Goal: Task Accomplishment & Management: Complete application form

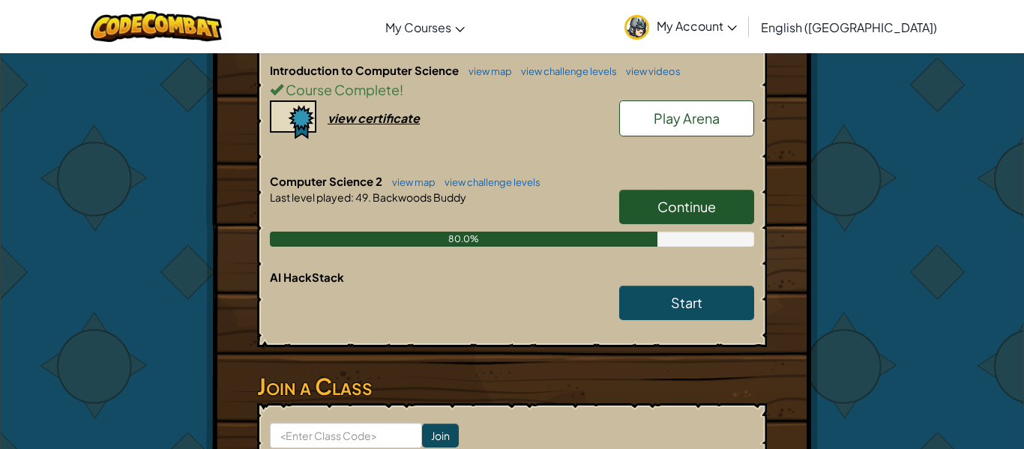
scroll to position [355, 0]
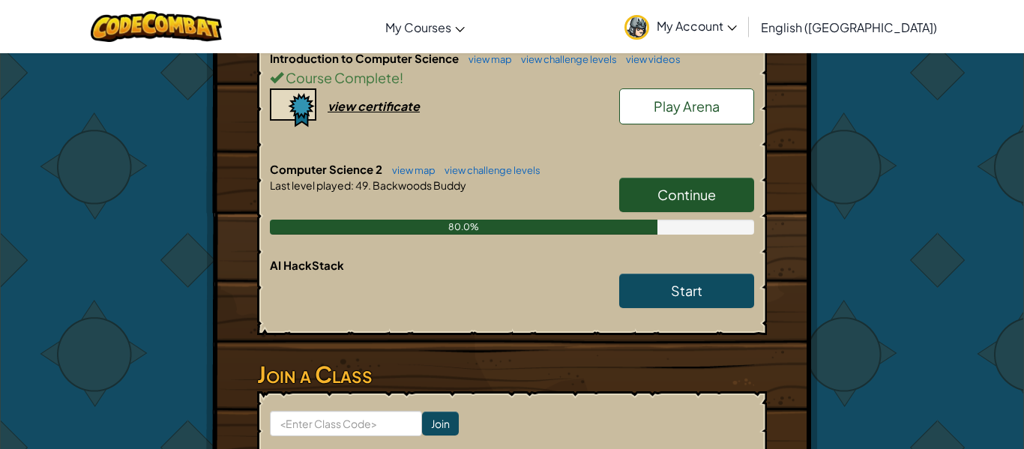
click at [730, 192] on link "Continue" at bounding box center [686, 195] width 135 height 34
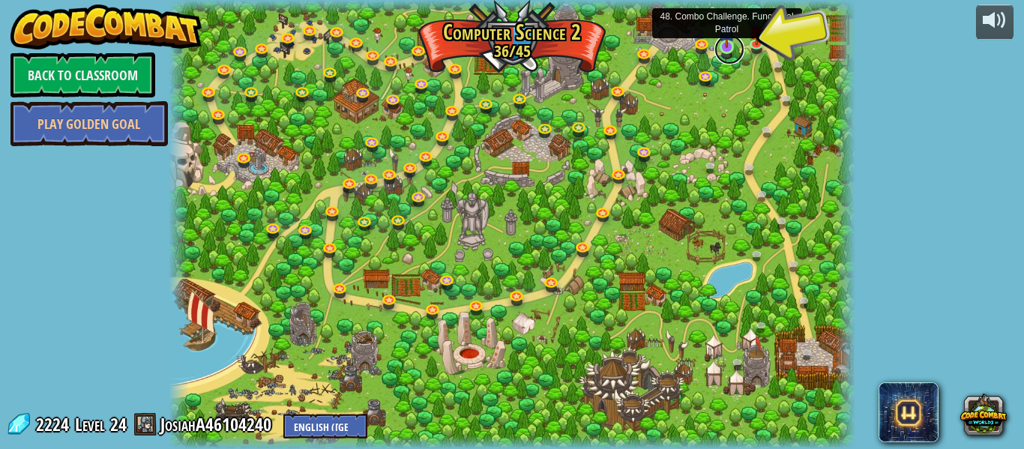
click at [721, 48] on link at bounding box center [730, 49] width 30 height 30
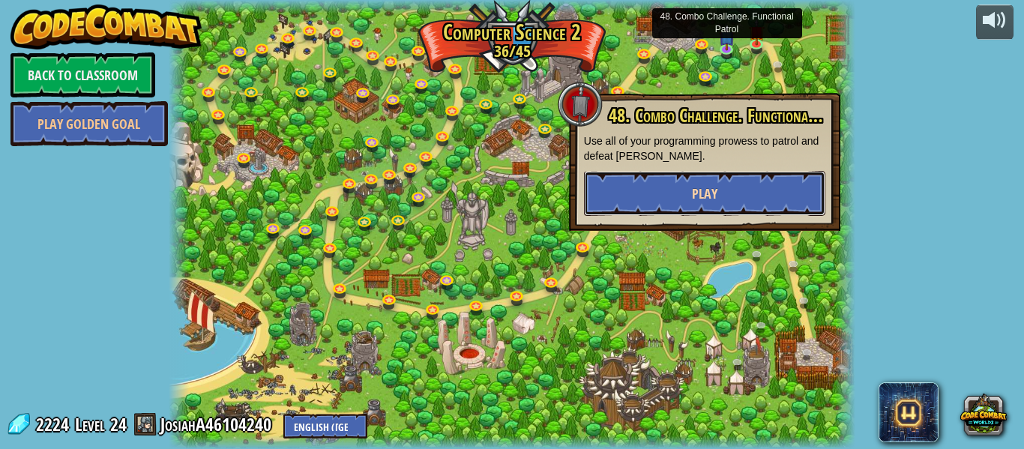
click at [671, 186] on button "Play" at bounding box center [704, 193] width 241 height 45
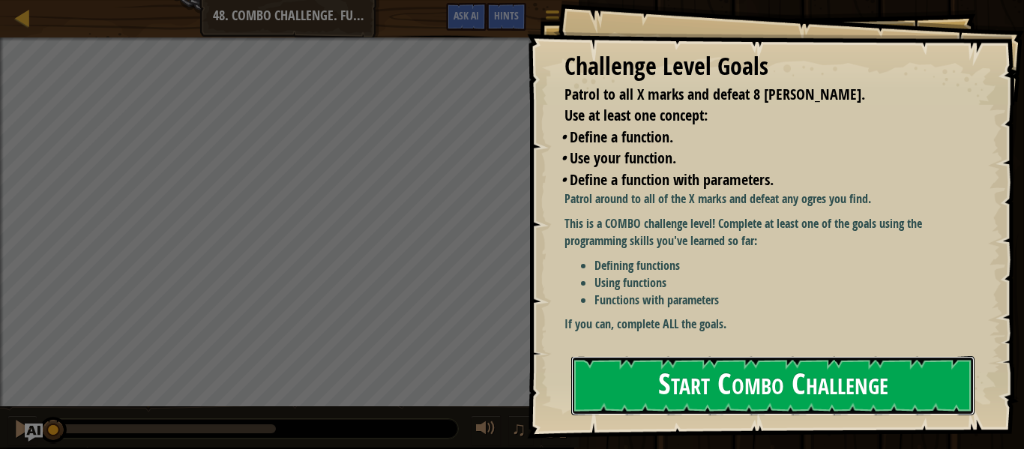
click at [696, 382] on button "Start Combo Challenge" at bounding box center [772, 385] width 403 height 59
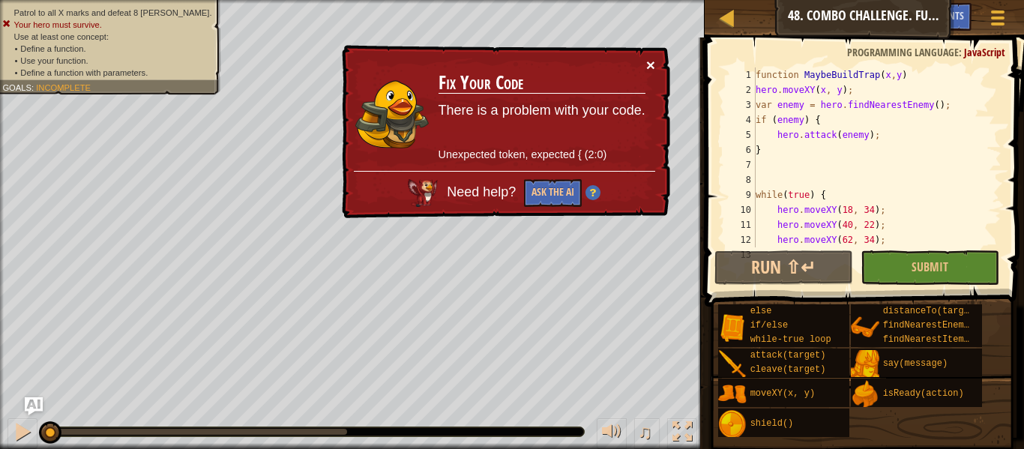
click at [652, 59] on button "×" at bounding box center [650, 65] width 9 height 16
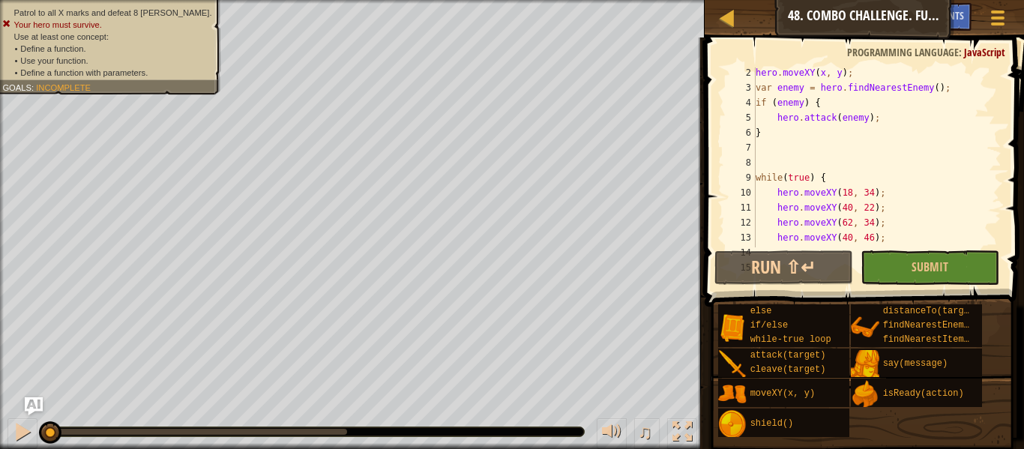
scroll to position [75, 0]
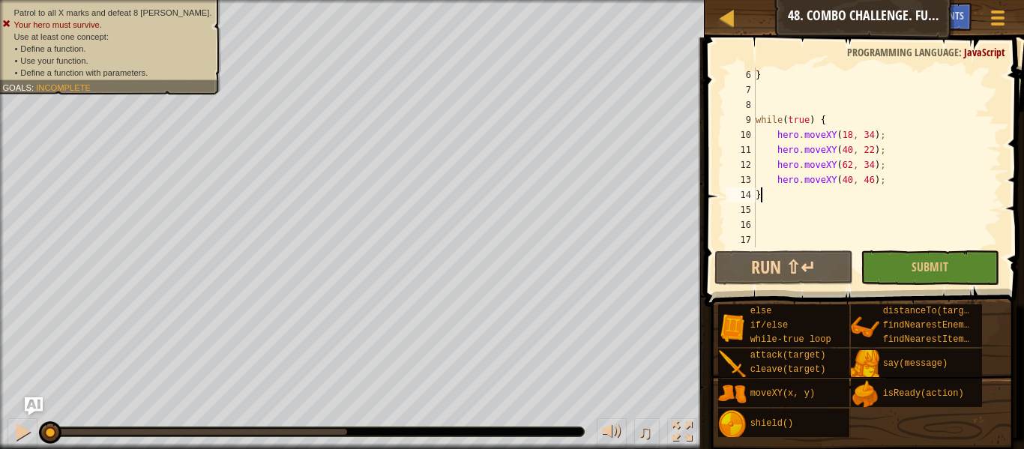
click at [767, 193] on div "} while ( true ) { hero . moveXY ( 18 , 34 ) ; hero . moveXY ( 40 , 22 ) ; hero…" at bounding box center [877, 172] width 249 height 210
click at [819, 115] on div "} while ( true ) { hero . moveXY ( 18 , 34 ) ; hero . moveXY ( 40 , 22 ) ; hero…" at bounding box center [877, 172] width 249 height 210
click at [778, 72] on div "} while ( true ) { hero . moveXY ( 18 , 34 ) ; hero . moveXY ( 40 , 22 ) ; hero…" at bounding box center [877, 172] width 249 height 210
type textarea "}"
click at [877, 242] on div "} while ( true ) { hero . moveXY ( 18 , 34 ) ; hero . moveXY ( 40 , 22 ) ; hero…" at bounding box center [877, 172] width 249 height 210
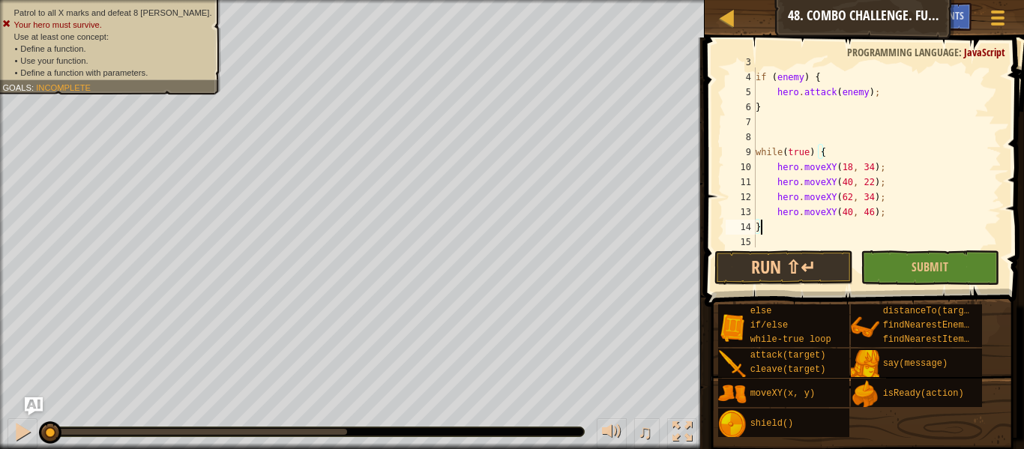
scroll to position [42, 0]
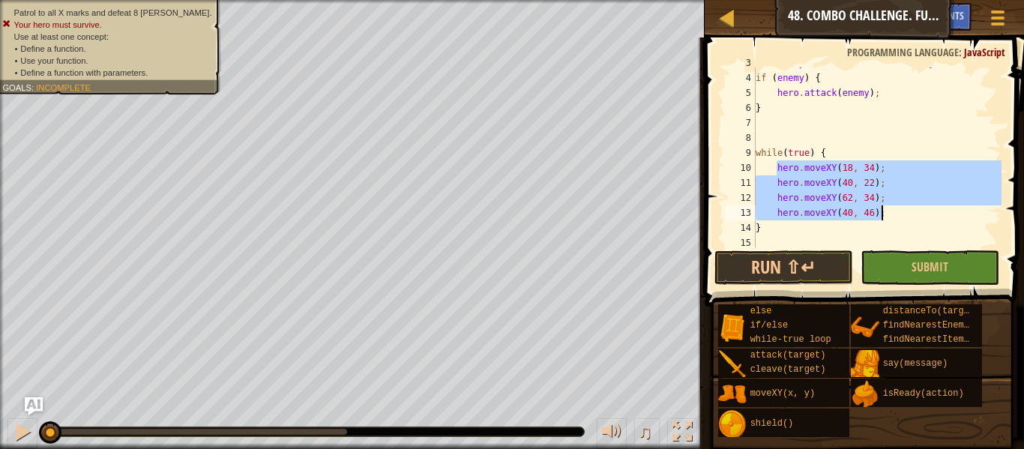
drag, startPoint x: 775, startPoint y: 168, endPoint x: 887, endPoint y: 211, distance: 119.6
click at [887, 211] on div "var enemy = hero . findNearestEnemy ( ) ; if ( enemy ) { hero . attack ( enemy …" at bounding box center [877, 160] width 249 height 210
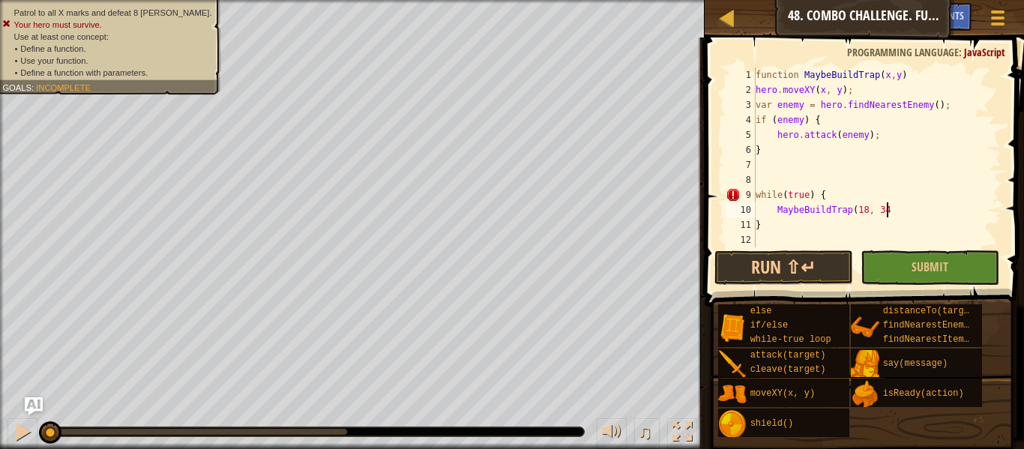
scroll to position [7, 19]
click at [900, 265] on button "Submit" at bounding box center [930, 267] width 139 height 34
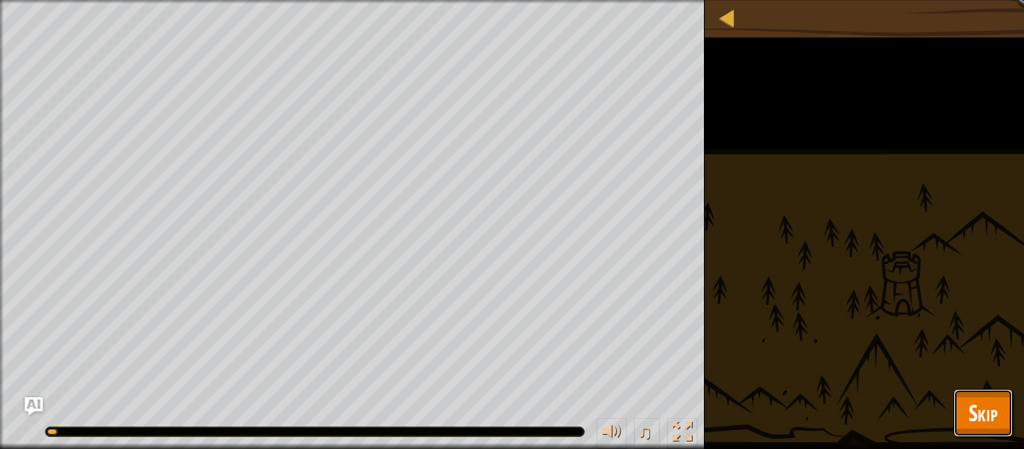
click at [972, 407] on span "Skip" at bounding box center [983, 412] width 29 height 31
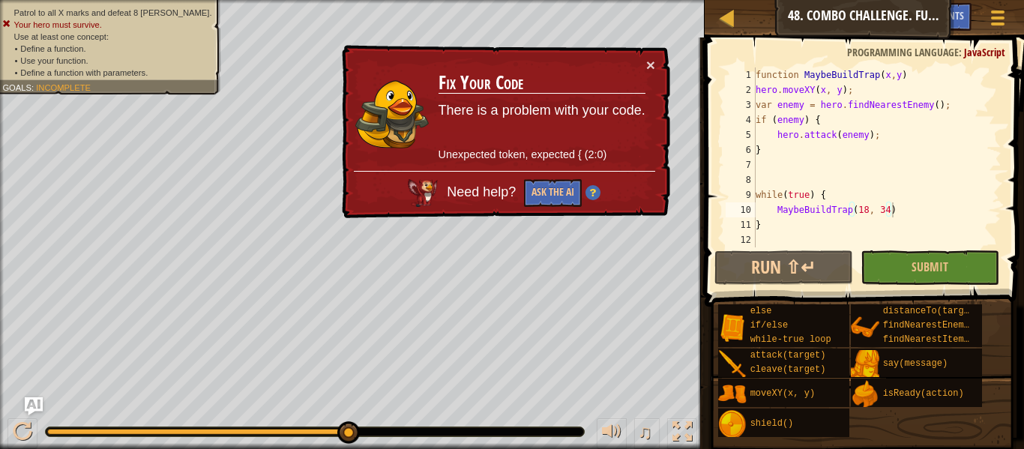
type textarea "hero.attack(enemy);"
click at [885, 135] on div "function MaybeBuildTrap ( x , y ) hero . moveXY ( x , y ) ; var enemy = hero . …" at bounding box center [877, 172] width 249 height 210
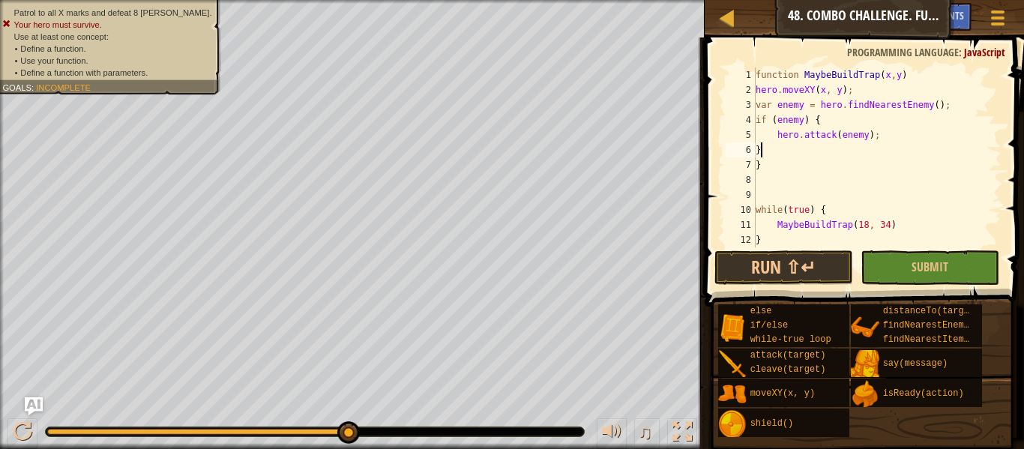
scroll to position [7, 3]
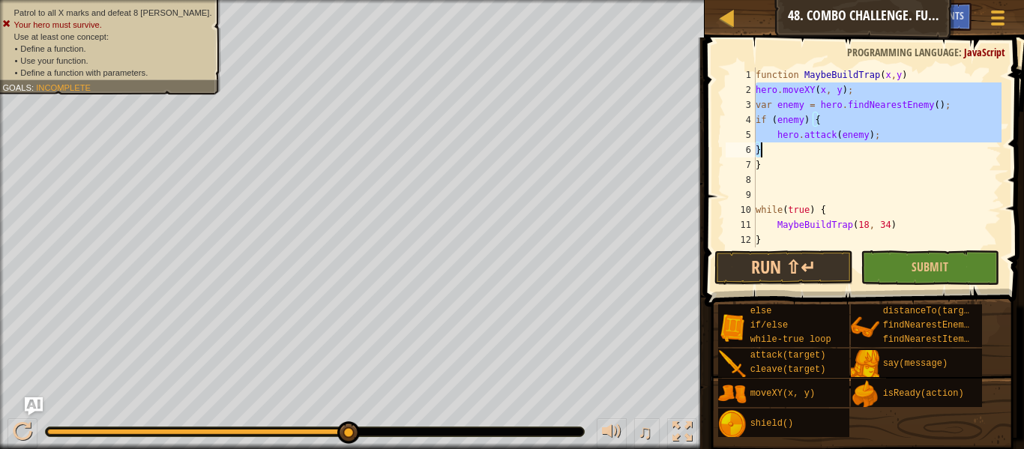
drag, startPoint x: 757, startPoint y: 88, endPoint x: 806, endPoint y: 146, distance: 76.6
click at [806, 146] on div "function MaybeBuildTrap ( x , y ) hero . moveXY ( x , y ) ; var enemy = hero . …" at bounding box center [877, 172] width 249 height 210
click at [811, 127] on div "function MaybeBuildTrap ( x , y ) hero . moveXY ( x , y ) ; var enemy = hero . …" at bounding box center [877, 157] width 249 height 180
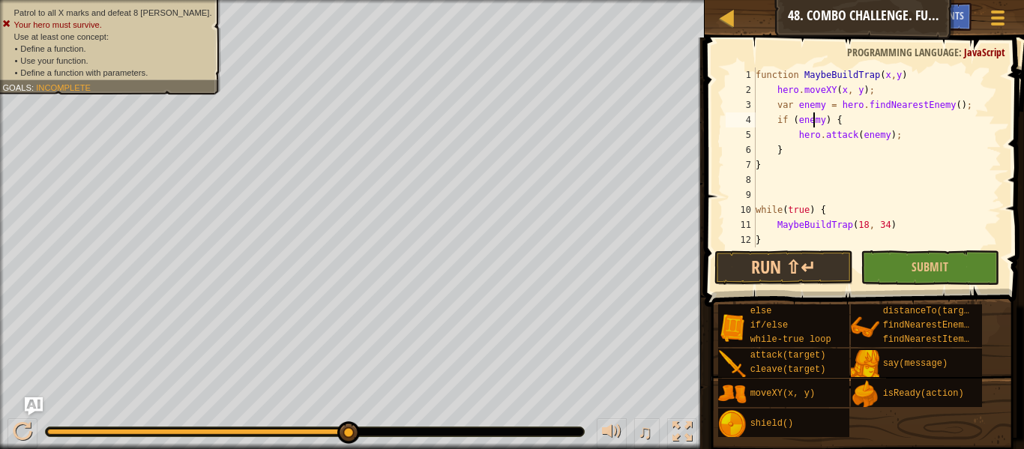
click at [918, 71] on div "function MaybeBuildTrap ( x , y ) hero . moveXY ( x , y ) ; var enemy = hero . …" at bounding box center [877, 172] width 249 height 210
click at [761, 169] on div "function MaybeBuildTrap ( x , y ) { hero . moveXY ( x , y ) ; var enemy = hero …" at bounding box center [877, 172] width 249 height 210
click at [924, 77] on div "function MaybeBuildTrap ( x , y ) { hero . moveXY ( x , y ) ; var enemy = hero …" at bounding box center [877, 172] width 249 height 210
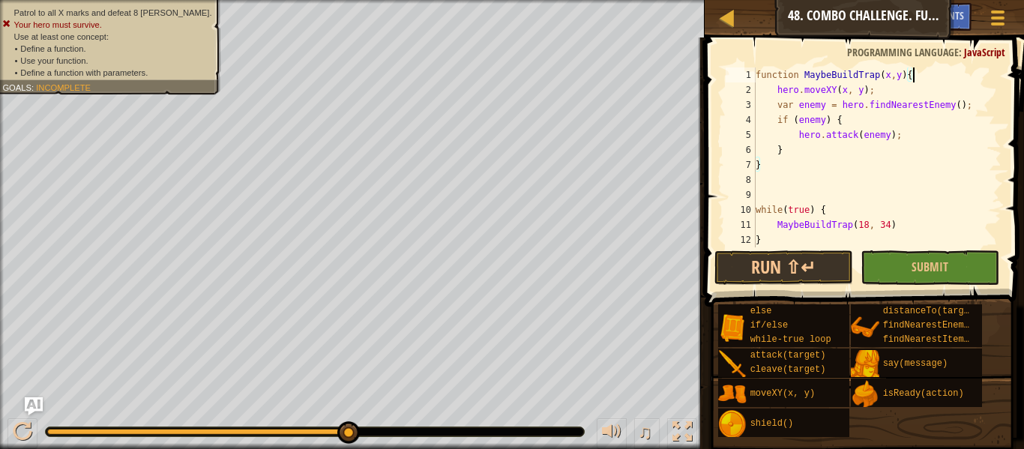
click at [772, 169] on div "function MaybeBuildTrap ( x , y ) { hero . moveXY ( x , y ) ; var enemy = hero …" at bounding box center [877, 172] width 249 height 210
click at [920, 74] on div "function MaybeBuildTrap ( x , y ) { hero . moveXY ( x , y ) ; var enemy = hero …" at bounding box center [877, 172] width 249 height 210
click at [912, 229] on div "function MaybeBuildTrap ( x , y ) { hero . moveXY ( x , y ) ; var enemy = hero …" at bounding box center [877, 172] width 249 height 210
type textarea "MaybeBuildTrap(18, 34);"
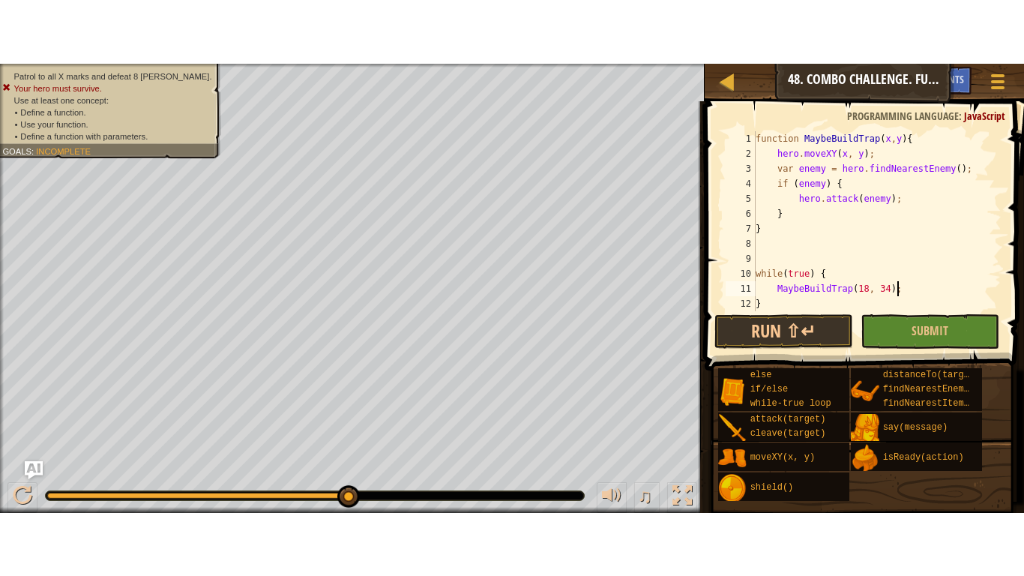
scroll to position [7, 2]
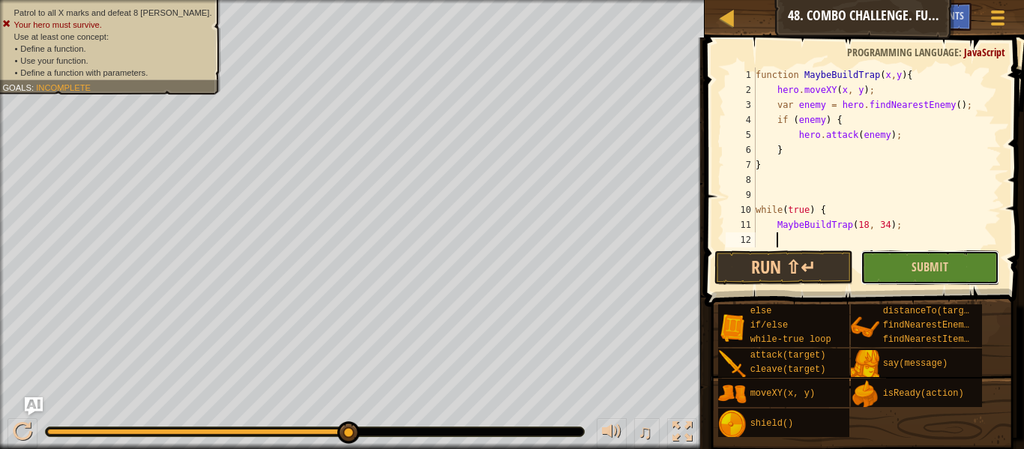
click at [970, 281] on button "Submit" at bounding box center [930, 267] width 139 height 34
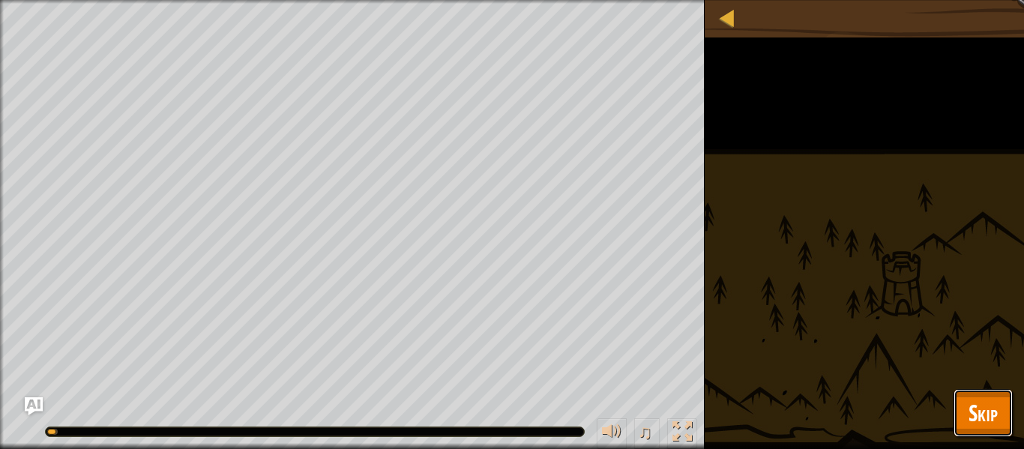
click at [983, 420] on span "Skip" at bounding box center [983, 412] width 29 height 31
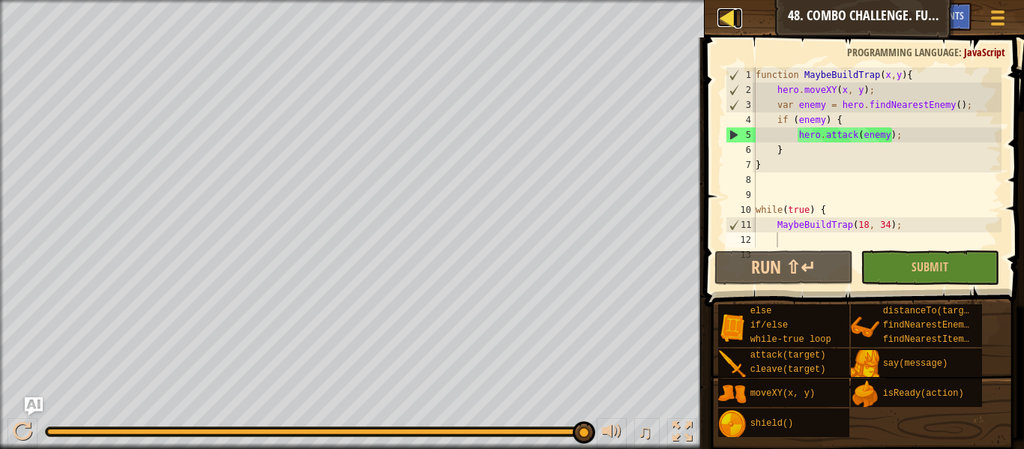
click at [724, 25] on div at bounding box center [727, 17] width 19 height 19
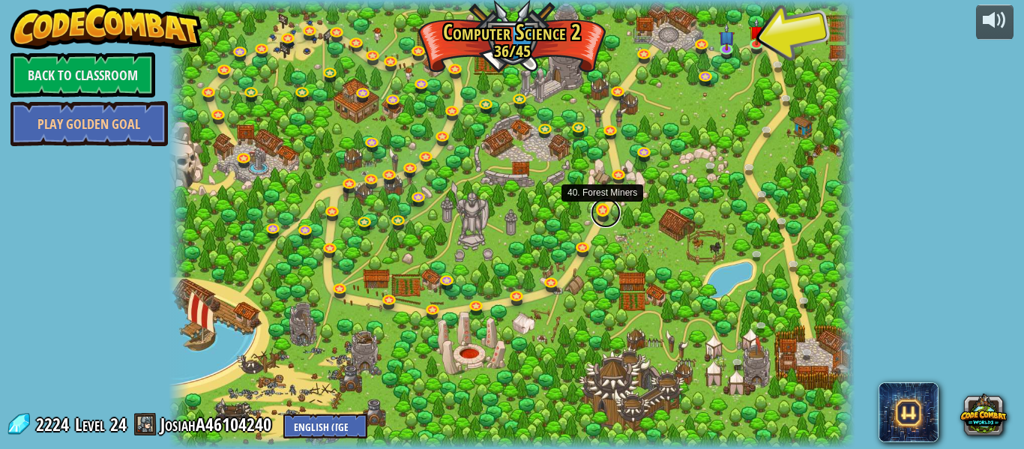
click at [595, 207] on link at bounding box center [606, 213] width 30 height 30
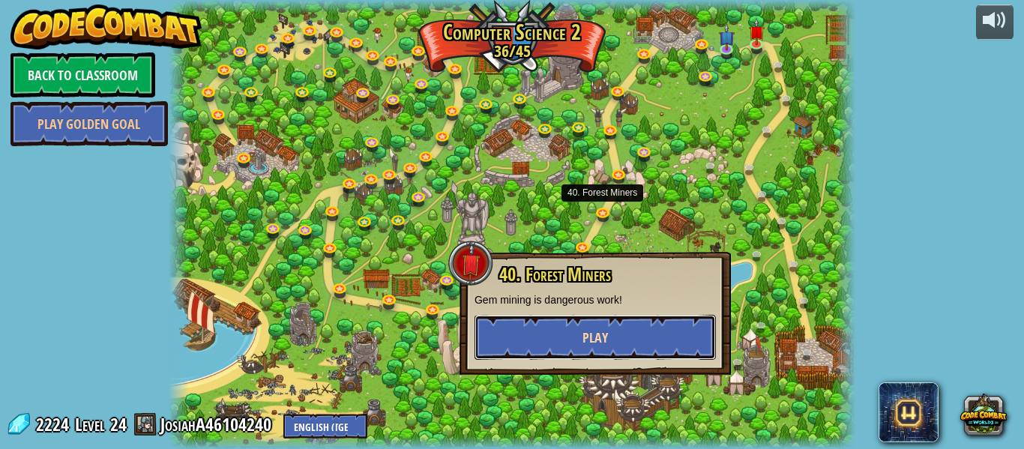
click at [553, 333] on button "Play" at bounding box center [595, 337] width 241 height 45
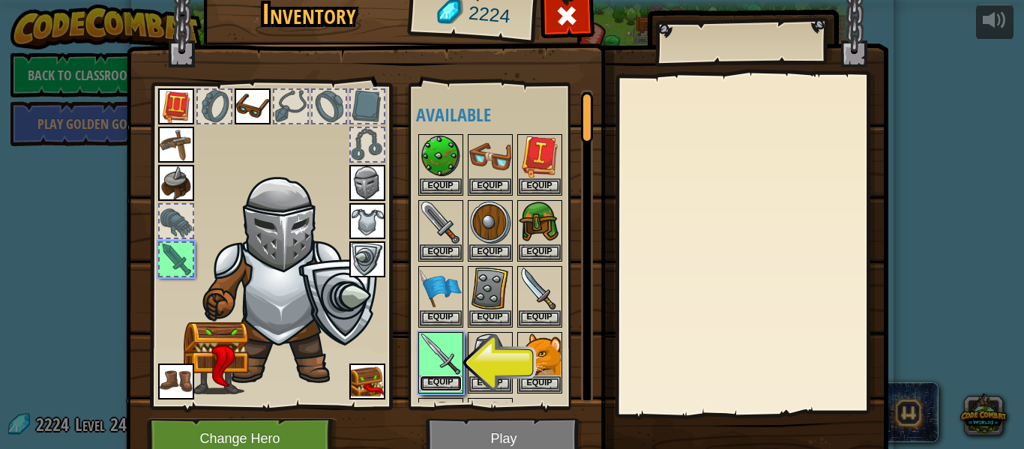
click at [442, 379] on button "Equip" at bounding box center [441, 384] width 42 height 16
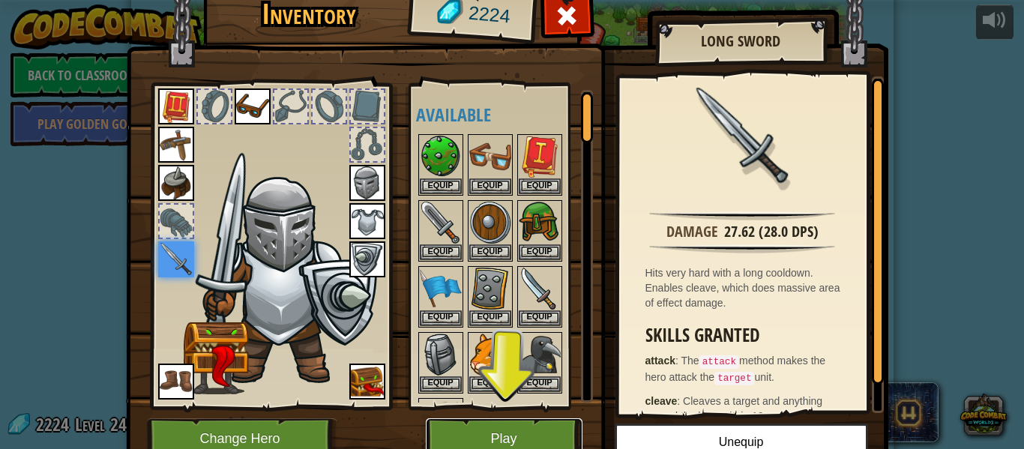
click at [472, 439] on button "Play" at bounding box center [504, 438] width 157 height 41
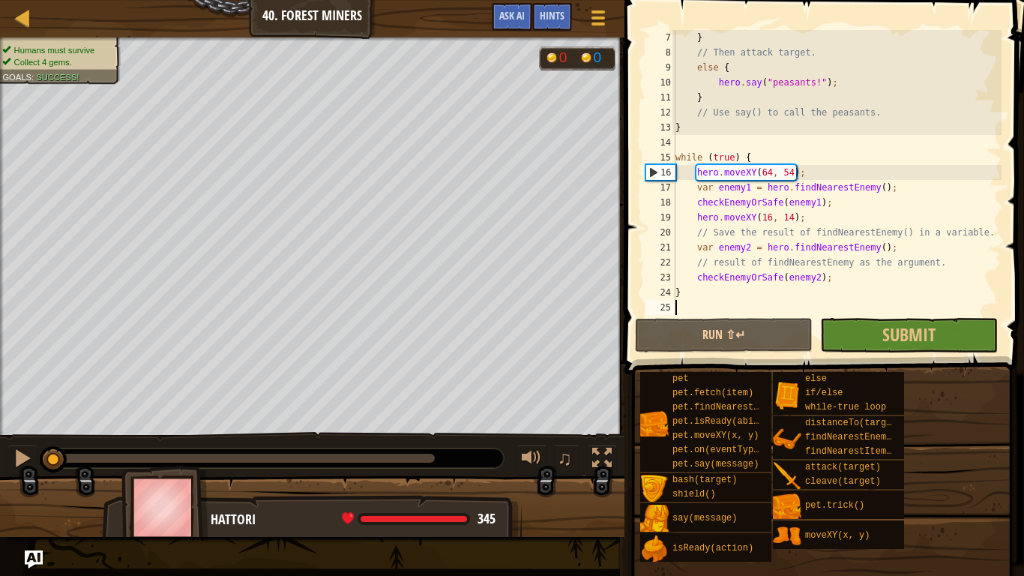
scroll to position [90, 0]
click at [23, 8] on div at bounding box center [22, 17] width 19 height 19
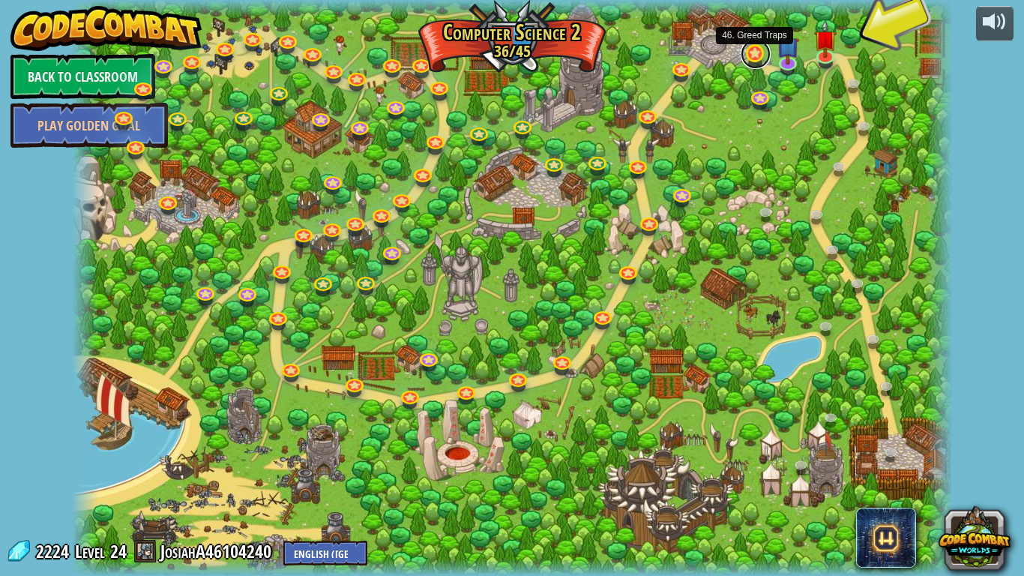
click at [748, 58] on link at bounding box center [756, 54] width 30 height 30
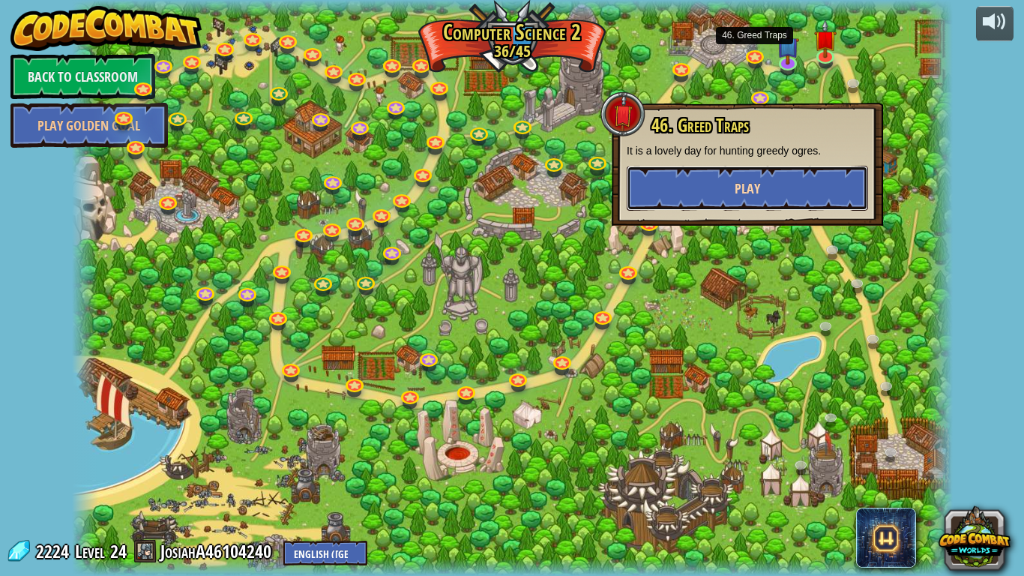
click at [751, 202] on button "Play" at bounding box center [747, 188] width 241 height 45
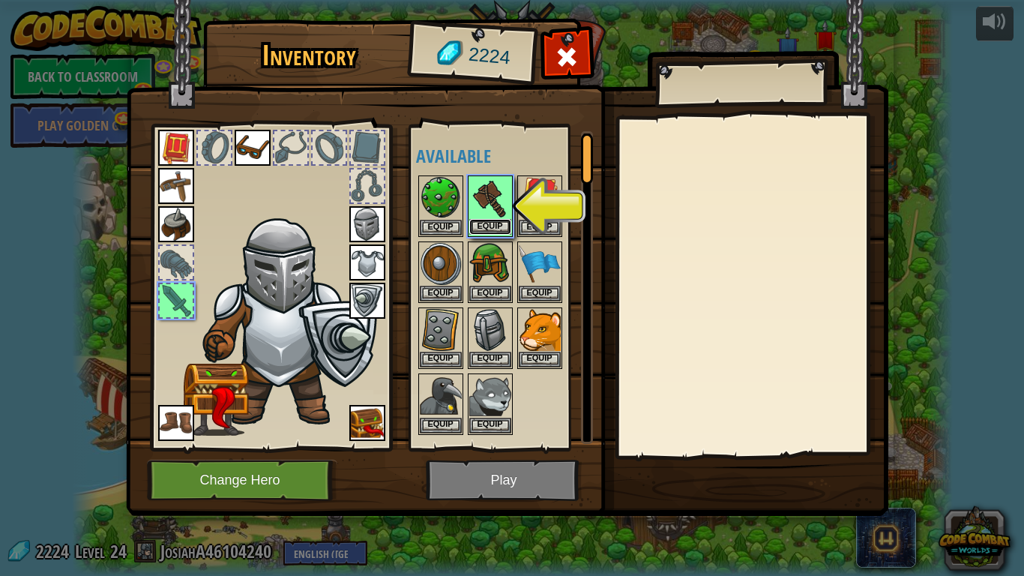
click at [487, 223] on button "Equip" at bounding box center [490, 227] width 42 height 16
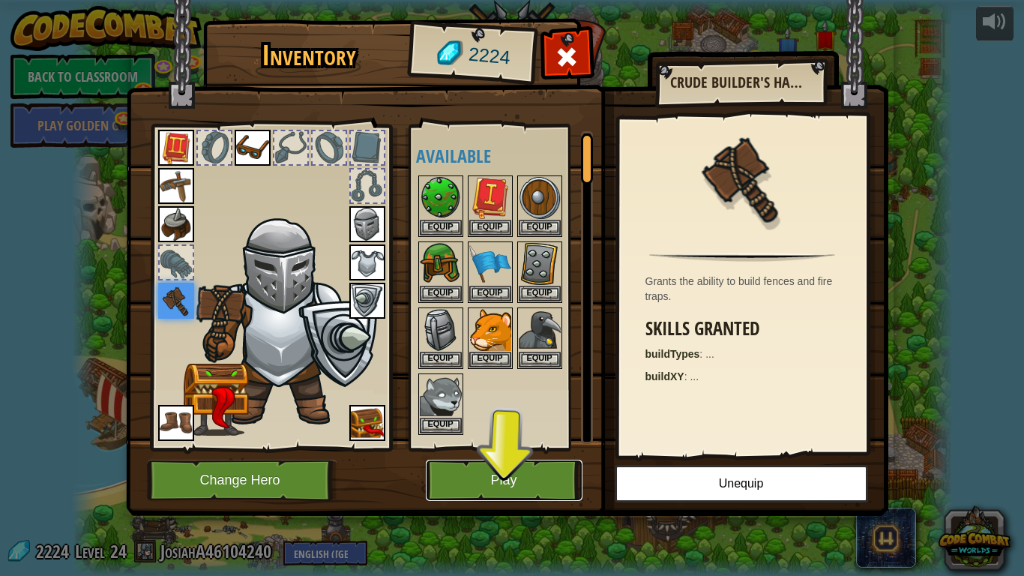
click at [532, 448] on button "Play" at bounding box center [504, 480] width 157 height 41
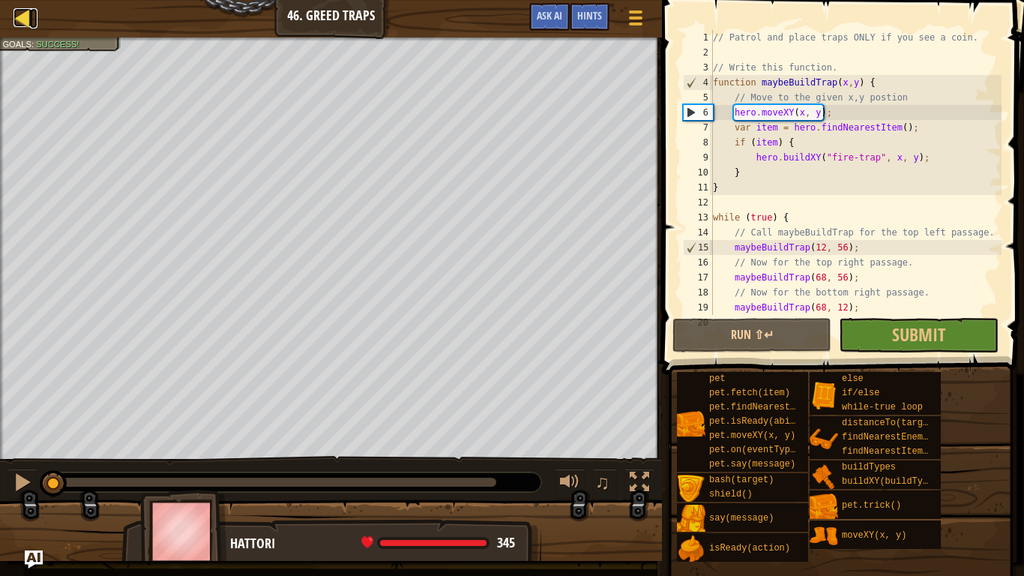
click at [25, 14] on div at bounding box center [22, 17] width 19 height 19
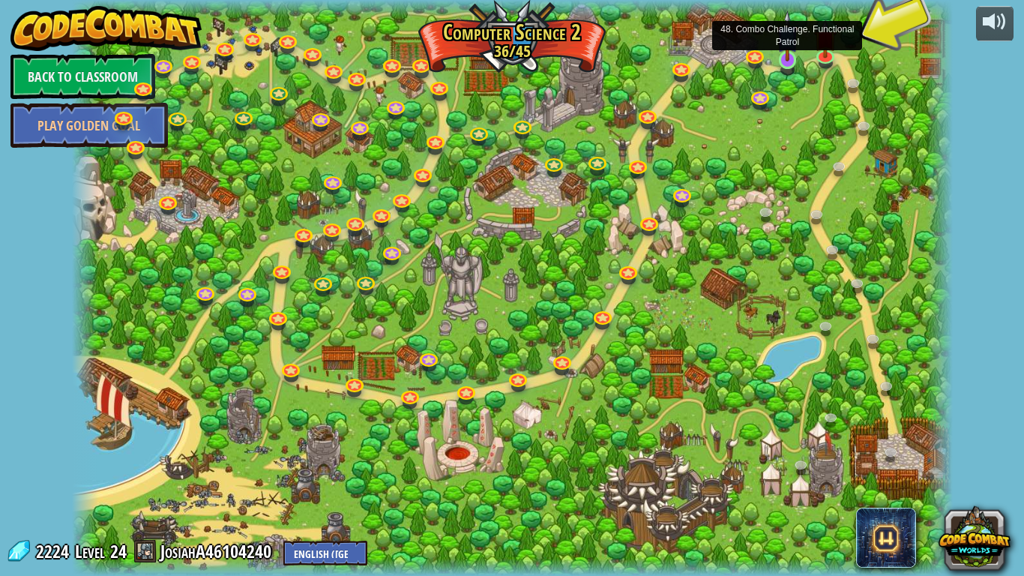
click at [793, 60] on img at bounding box center [788, 35] width 22 height 51
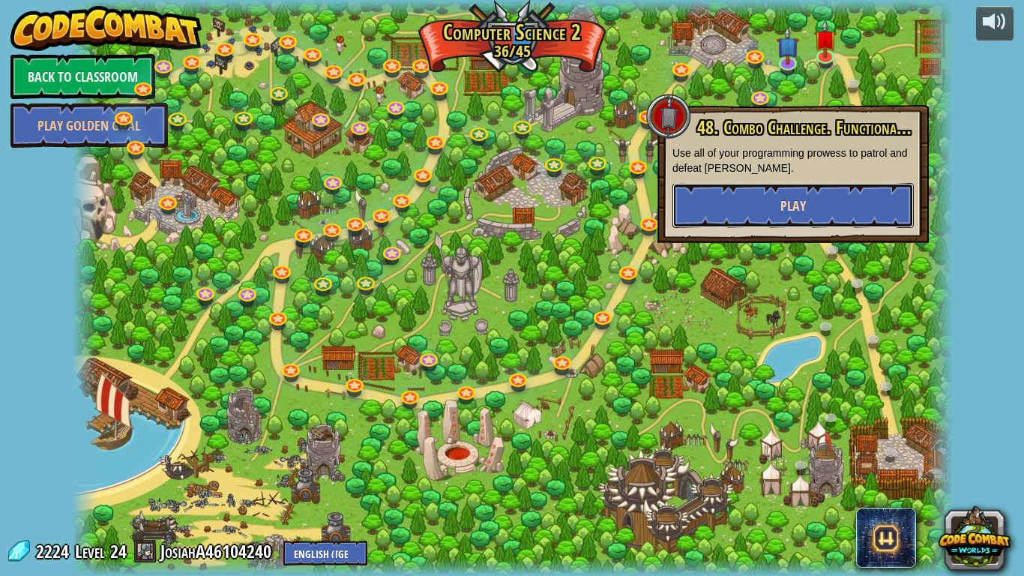
click at [819, 212] on button "Play" at bounding box center [793, 205] width 241 height 45
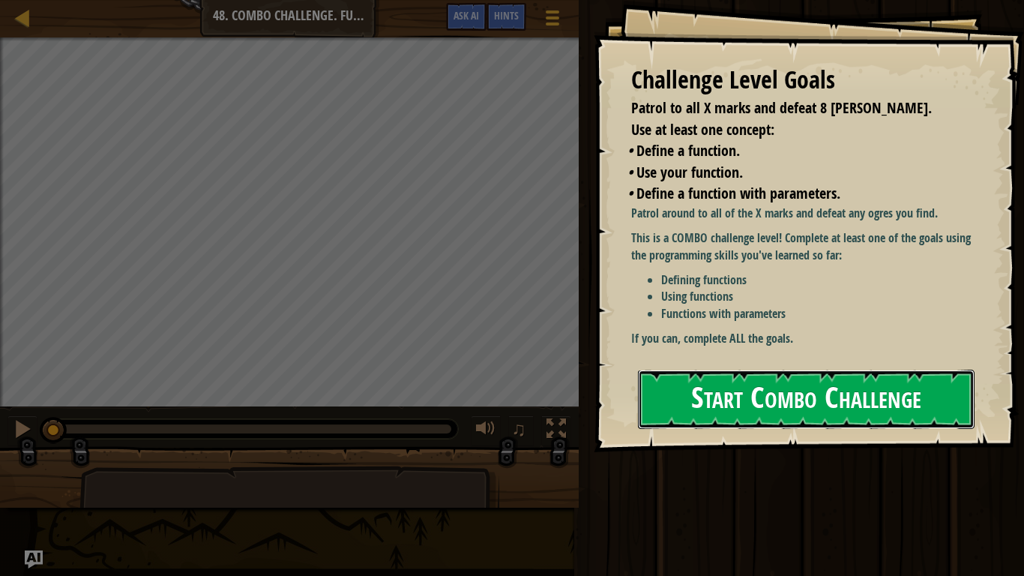
click at [768, 423] on button "Start Combo Challenge" at bounding box center [806, 399] width 337 height 59
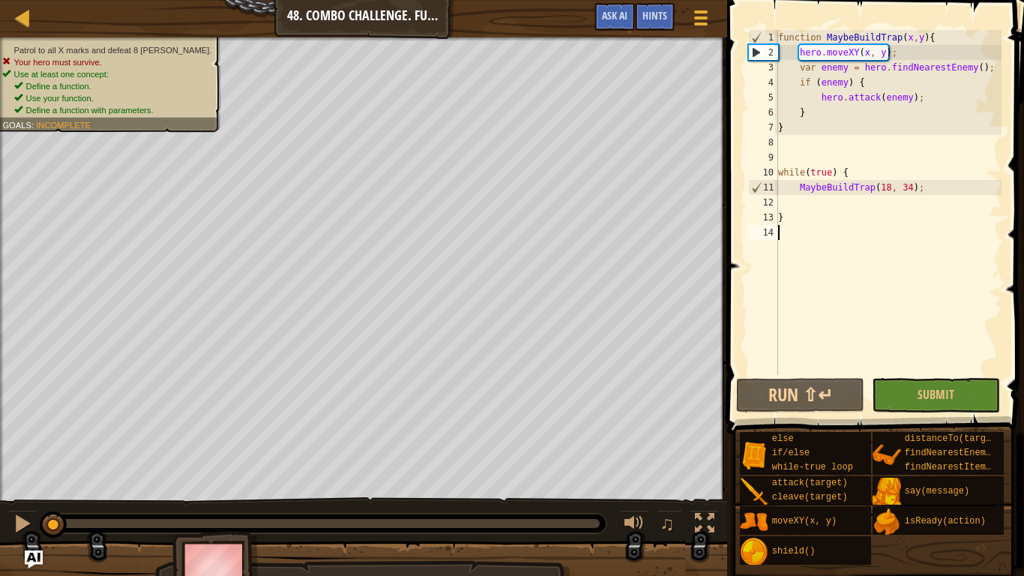
click at [787, 203] on div "function MaybeBuildTrap ( x , y ) { hero . moveXY ( x , y ) ; var enemy = hero …" at bounding box center [888, 217] width 226 height 375
click at [802, 203] on div "function MaybeBuildTrap ( x , y ) { hero . moveXY ( x , y ) ; var enemy = hero …" at bounding box center [888, 217] width 226 height 375
drag, startPoint x: 799, startPoint y: 182, endPoint x: 912, endPoint y: 199, distance: 115.3
click at [912, 199] on div "function MaybeBuildTrap ( x , y ) { hero . moveXY ( x , y ) ; var enemy = hero …" at bounding box center [888, 217] width 226 height 375
type textarea "MaybeBuildTrap(18, 34);"
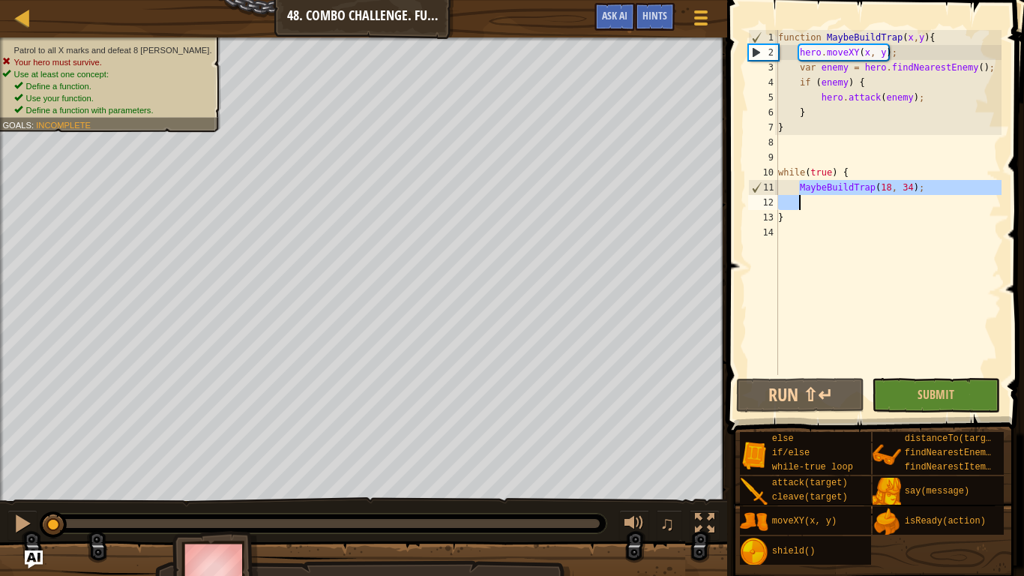
click at [827, 196] on div "function MaybeBuildTrap ( x , y ) { hero . moveXY ( x , y ) ; var enemy = hero …" at bounding box center [888, 202] width 226 height 345
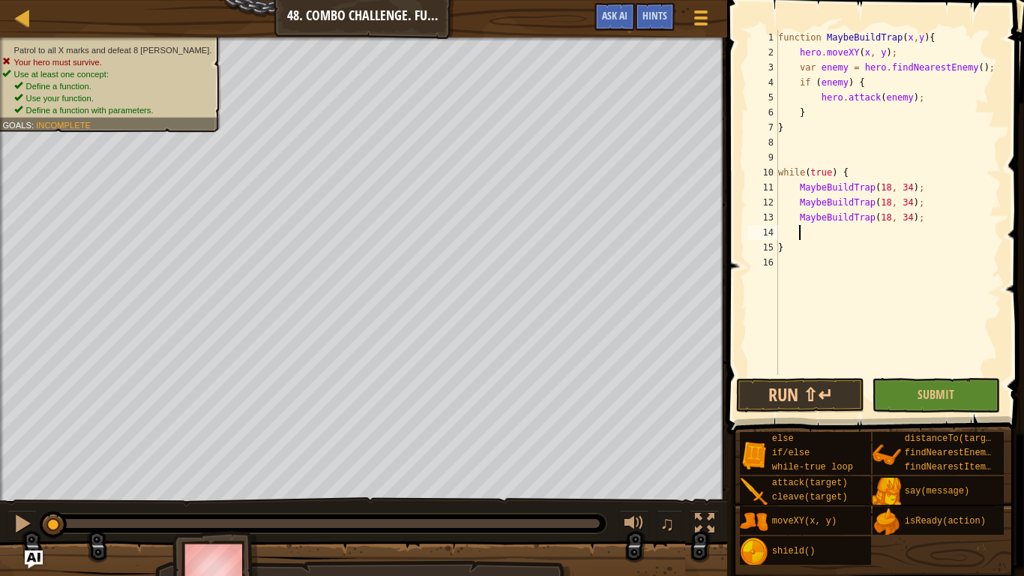
paste textarea "MaybeBuildTrap(18, 34);"
click at [888, 233] on div "function MaybeBuildTrap ( x , y ) { hero . moveXY ( x , y ) ; var enemy = hero …" at bounding box center [888, 217] width 226 height 375
click at [908, 232] on div "function MaybeBuildTrap ( x , y ) { hero . moveXY ( x , y ) ; var enemy = hero …" at bounding box center [888, 217] width 226 height 375
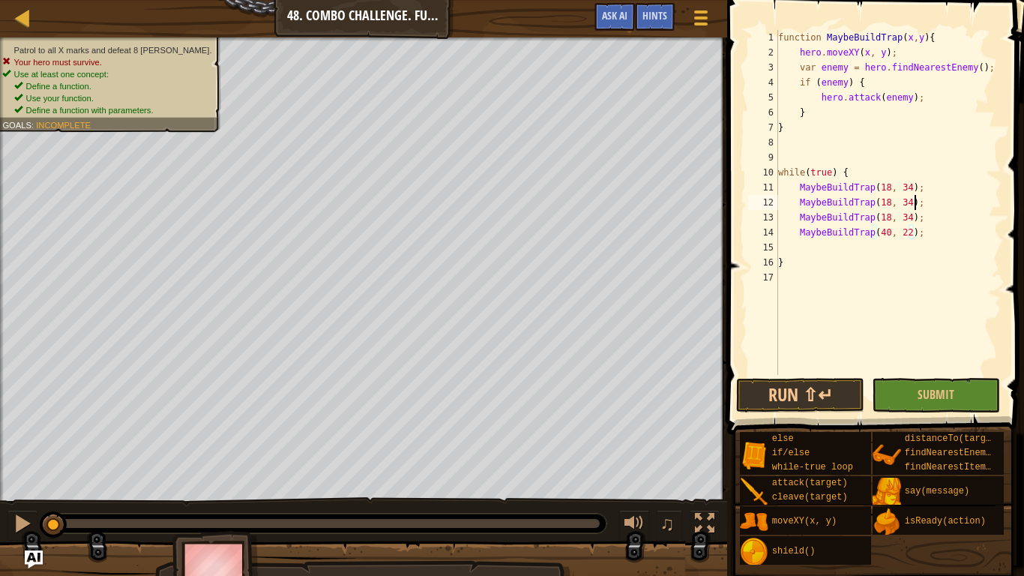
click at [914, 201] on div "function MaybeBuildTrap ( x , y ) { hero . moveXY ( x , y ) ; var enemy = hero …" at bounding box center [888, 217] width 226 height 375
click at [911, 203] on div "function MaybeBuildTrap ( x , y ) { hero . moveXY ( x , y ) ; var enemy = hero …" at bounding box center [888, 217] width 226 height 375
click at [888, 204] on div "function MaybeBuildTrap ( x , y ) { hero . moveXY ( x , y ) ; var enemy = hero …" at bounding box center [888, 217] width 226 height 375
click at [890, 220] on div "function MaybeBuildTrap ( x , y ) { hero . moveXY ( x , y ) ; var enemy = hero …" at bounding box center [888, 217] width 226 height 375
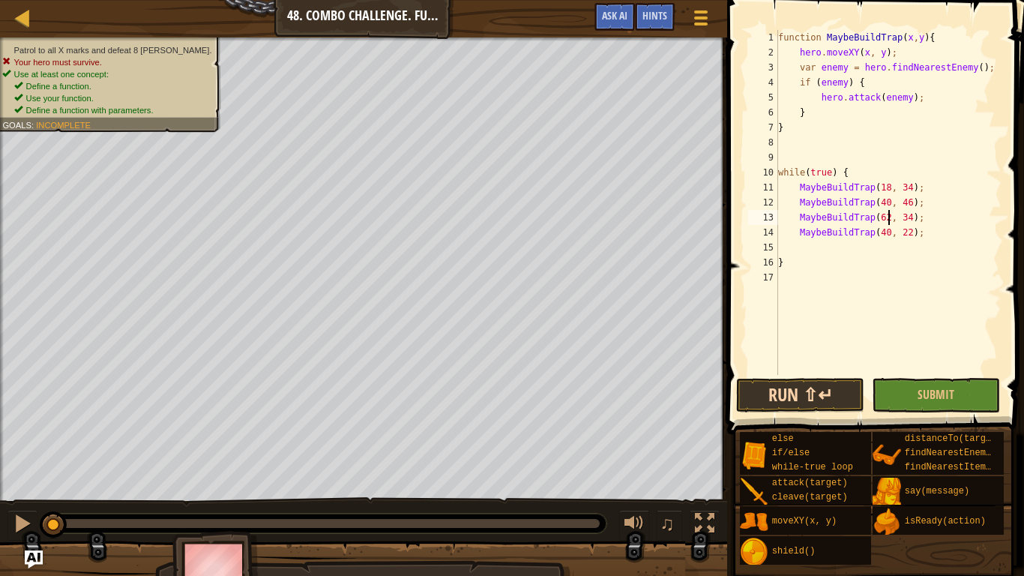
type textarea "MaybeBuildTrap(62, 34);"
click at [825, 393] on button "Run ⇧↵" at bounding box center [800, 395] width 128 height 34
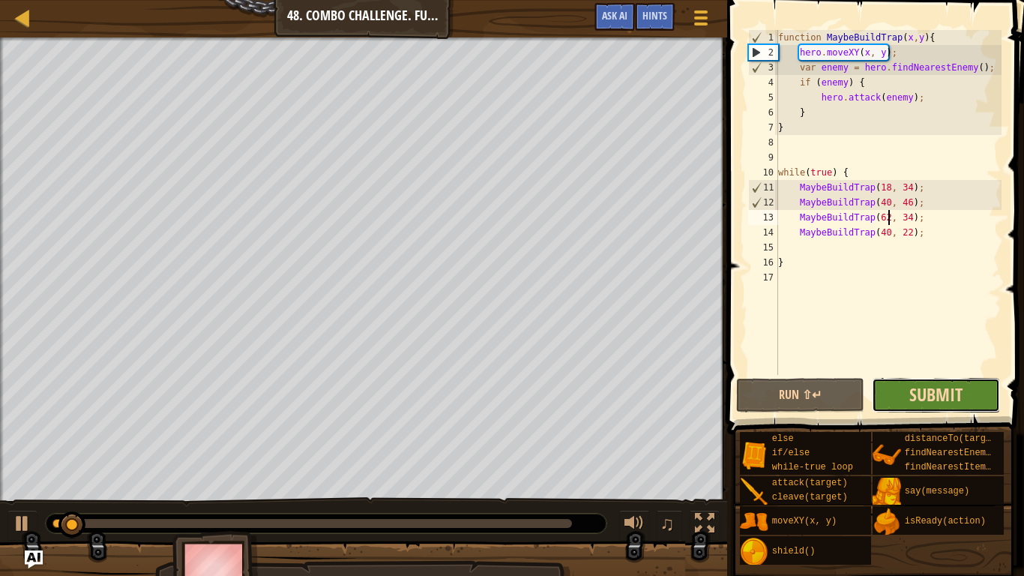
click at [916, 398] on span "Submit" at bounding box center [935, 394] width 53 height 24
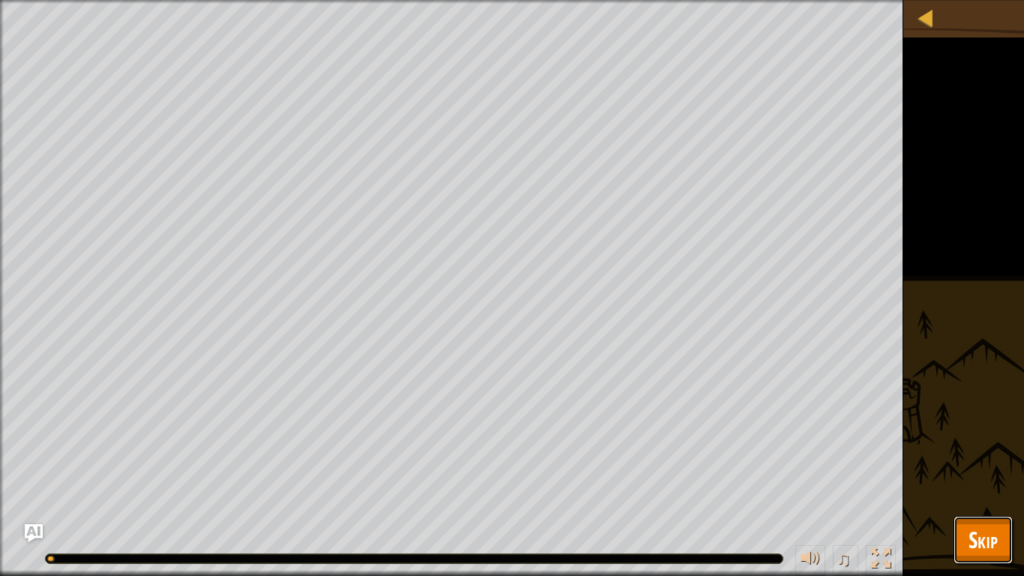
click at [975, 448] on button "Skip" at bounding box center [983, 540] width 59 height 48
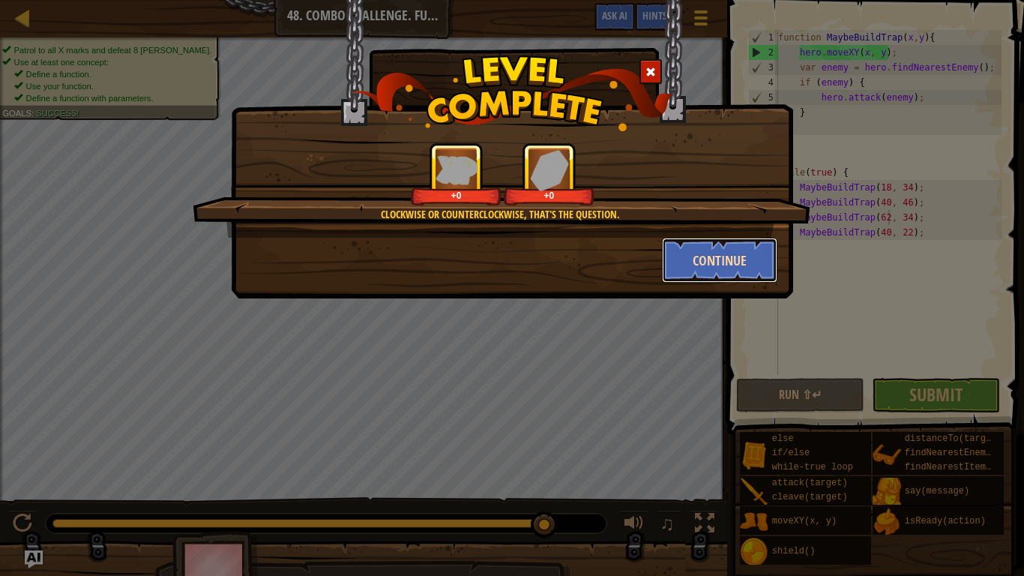
click at [697, 265] on button "Continue" at bounding box center [720, 260] width 116 height 45
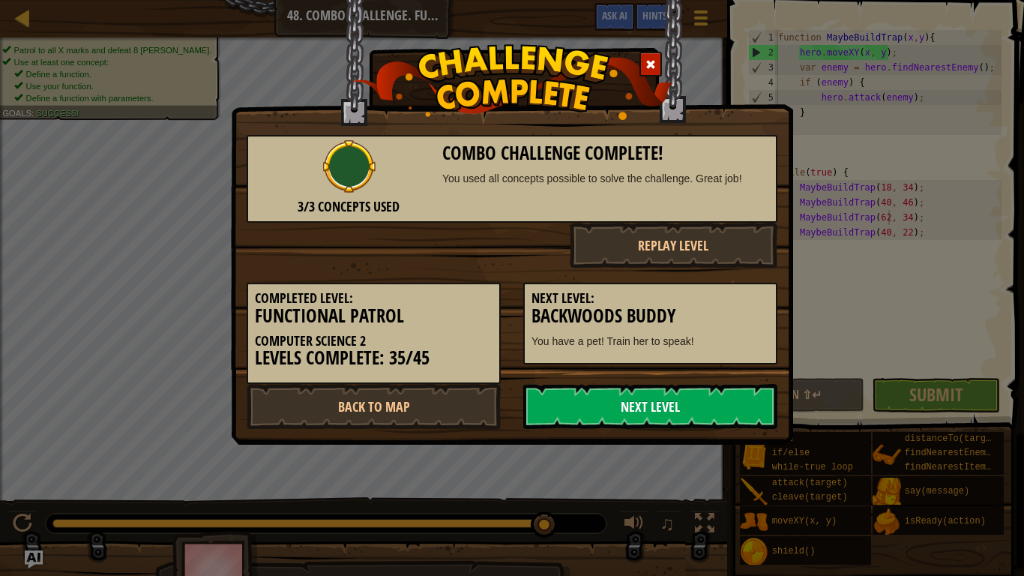
click at [601, 408] on link "Next Level" at bounding box center [650, 406] width 254 height 45
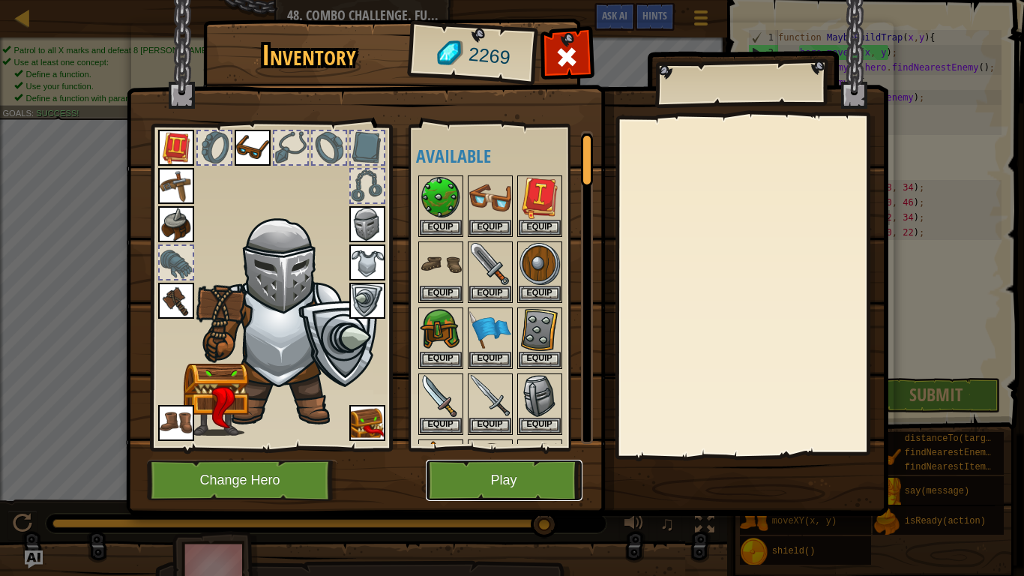
click at [472, 448] on button "Play" at bounding box center [504, 480] width 157 height 41
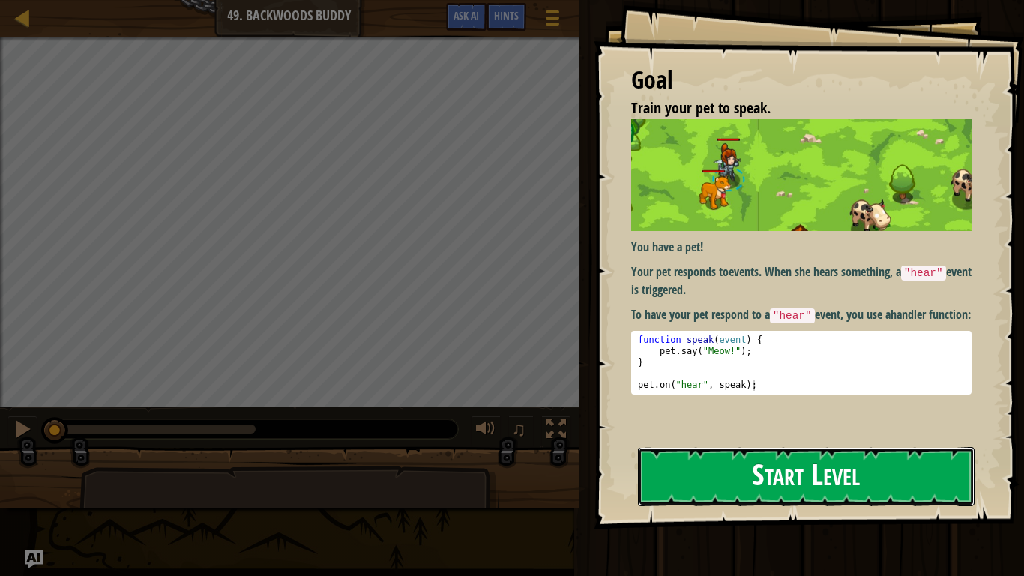
click at [674, 448] on button "Start Level" at bounding box center [806, 476] width 337 height 59
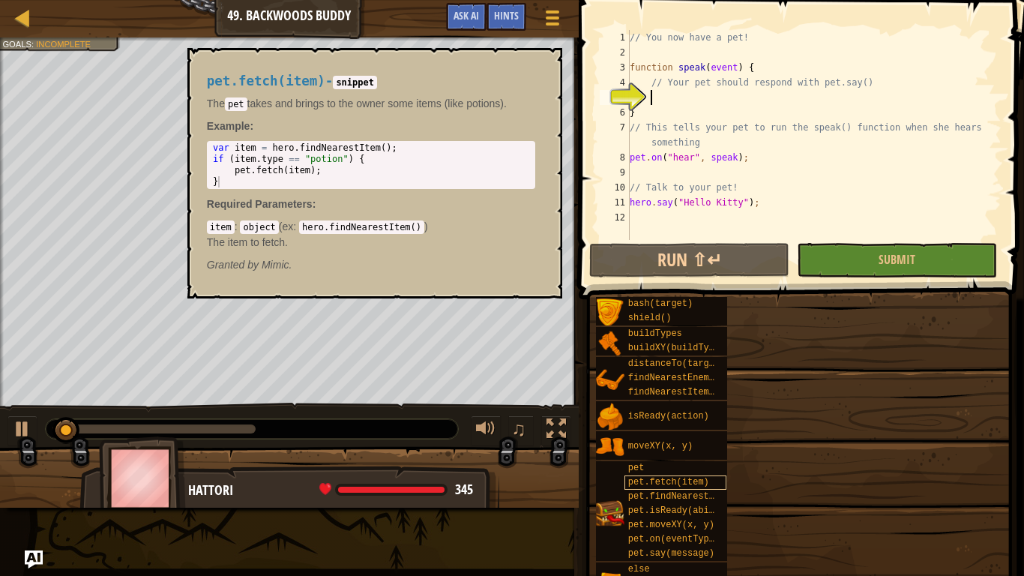
click at [662, 448] on span "pet.fetch(item)" at bounding box center [668, 482] width 81 height 10
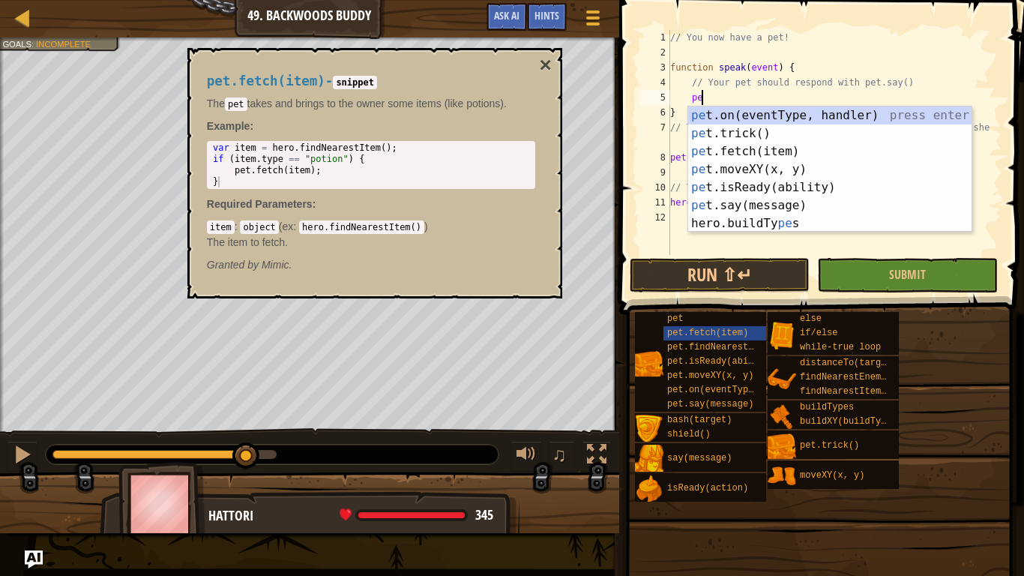
scroll to position [7, 4]
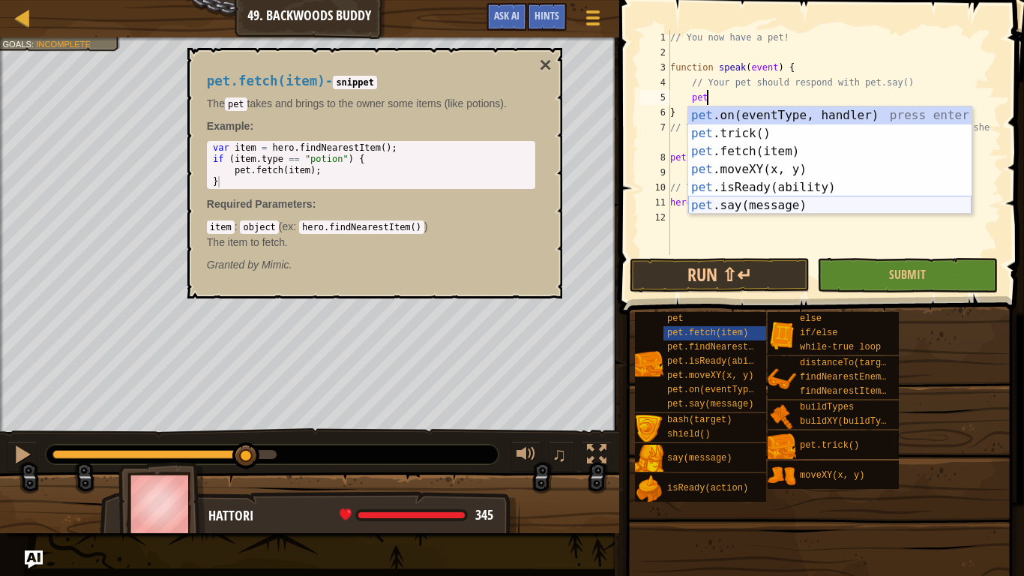
click at [769, 208] on div "pet .on(eventType, handler) press enter pet .trick() press enter pet .fetch(ite…" at bounding box center [829, 178] width 283 height 144
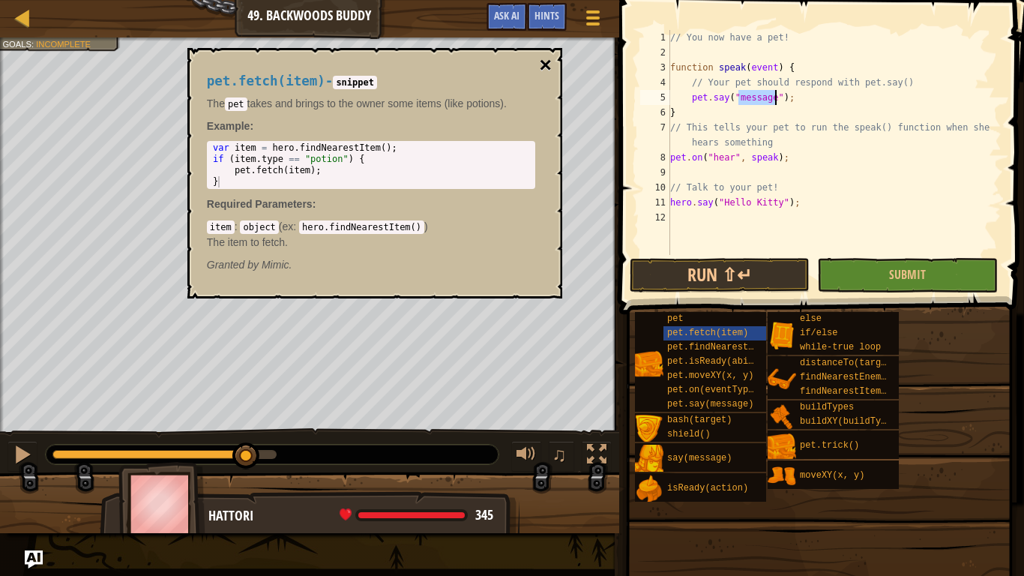
click at [547, 61] on button "×" at bounding box center [545, 65] width 12 height 21
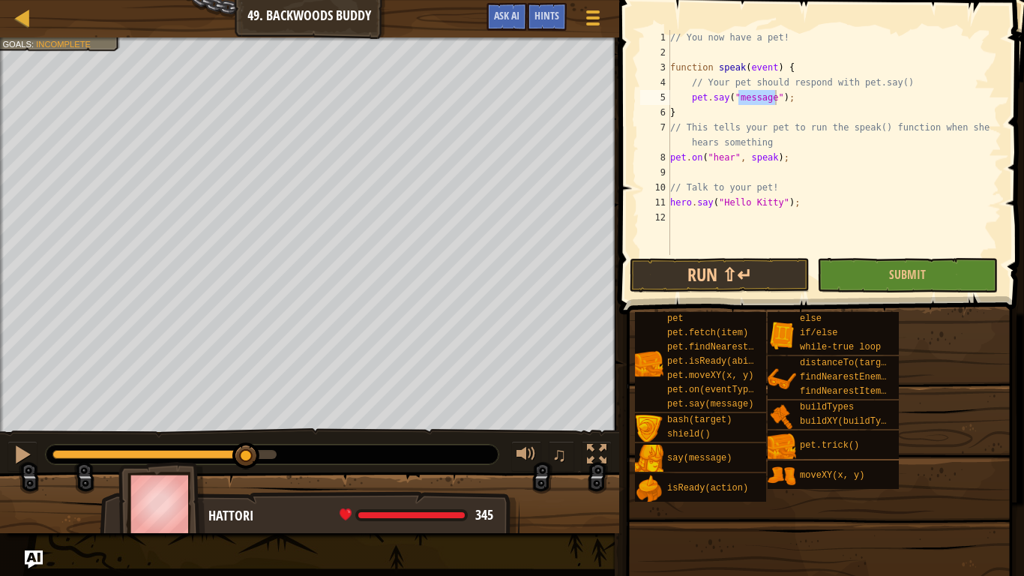
click at [804, 132] on div "// You now have a pet! function speak ( event ) { // Your pet should respond wi…" at bounding box center [834, 157] width 334 height 255
click at [800, 269] on button "Run ⇧↵" at bounding box center [720, 275] width 180 height 34
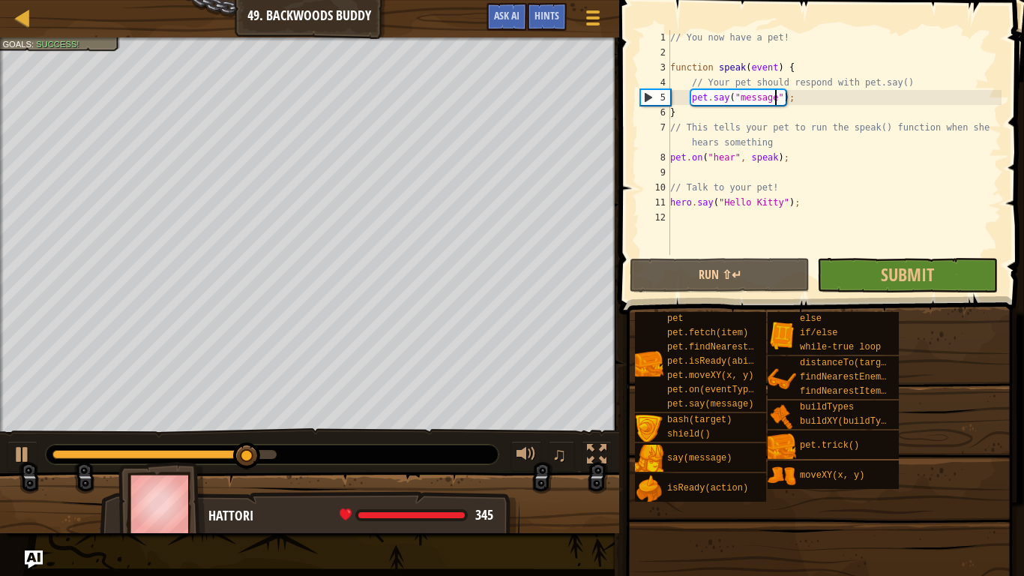
click at [773, 93] on div "// You now have a pet! function speak ( event ) { // Your pet should respond wi…" at bounding box center [834, 157] width 334 height 255
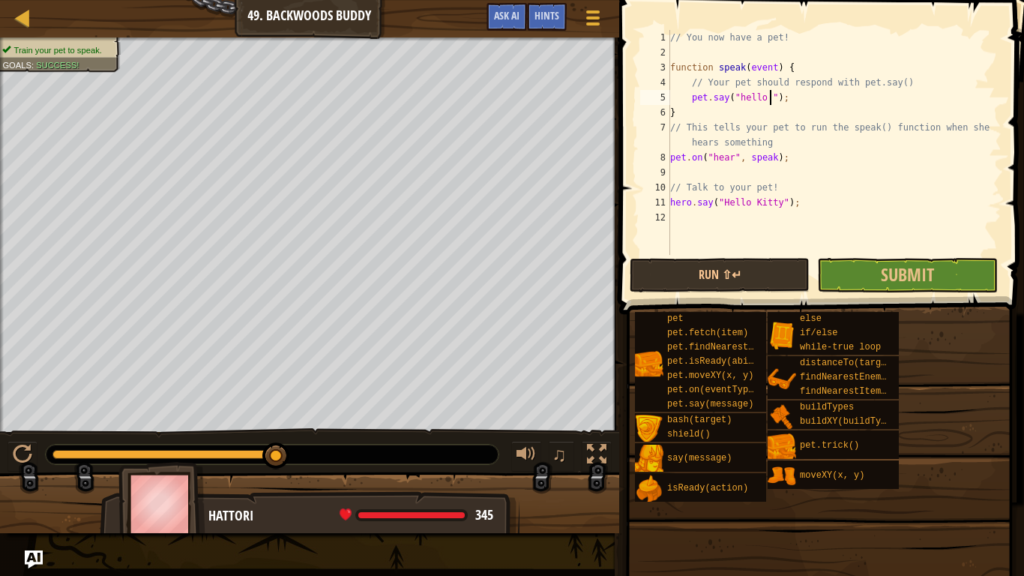
scroll to position [7, 14]
type textarea "pet.say("hello!");"
click at [894, 280] on span "Submit" at bounding box center [907, 274] width 53 height 24
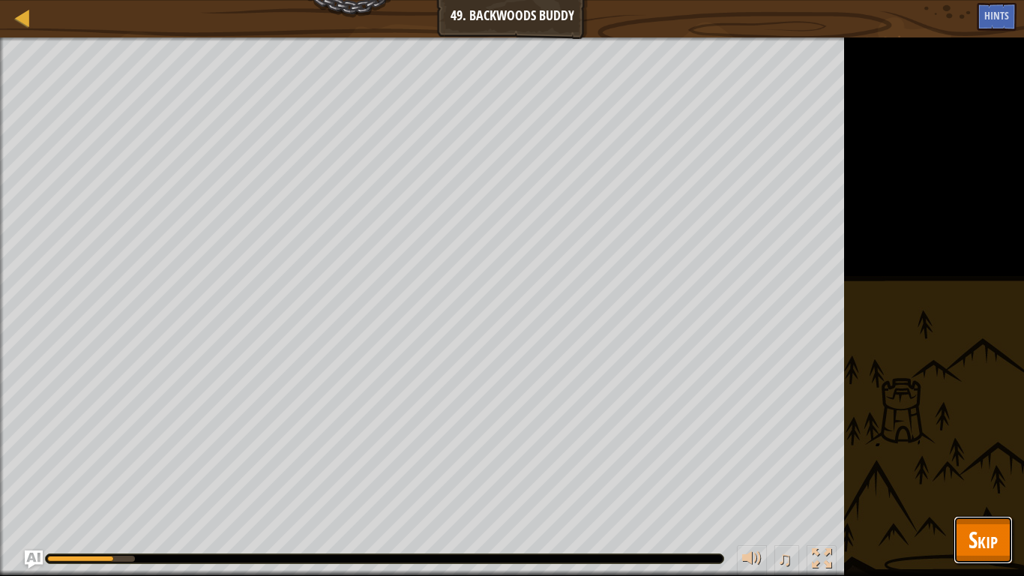
click at [966, 448] on button "Skip" at bounding box center [983, 540] width 59 height 48
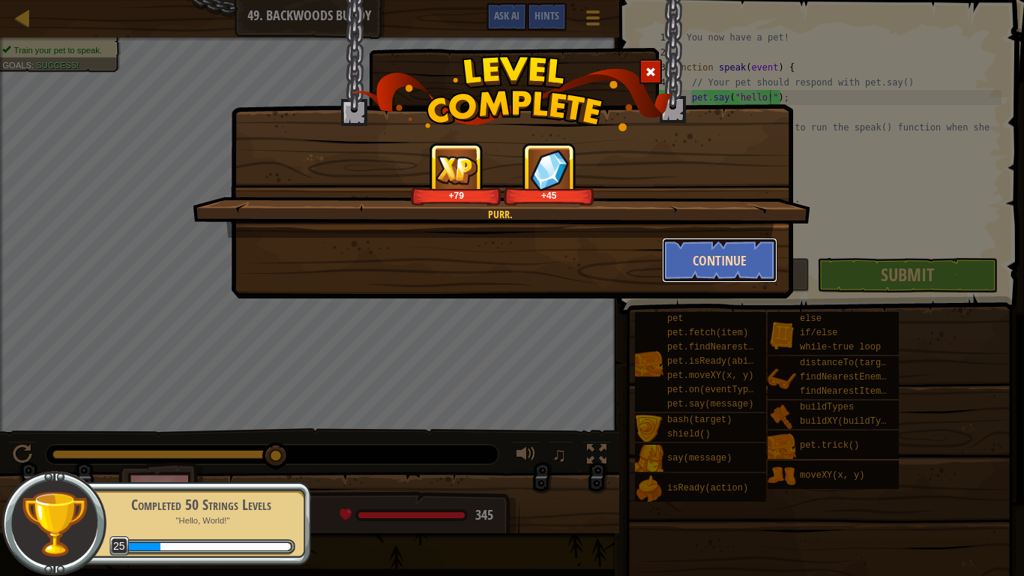
click at [708, 266] on button "Continue" at bounding box center [720, 260] width 116 height 45
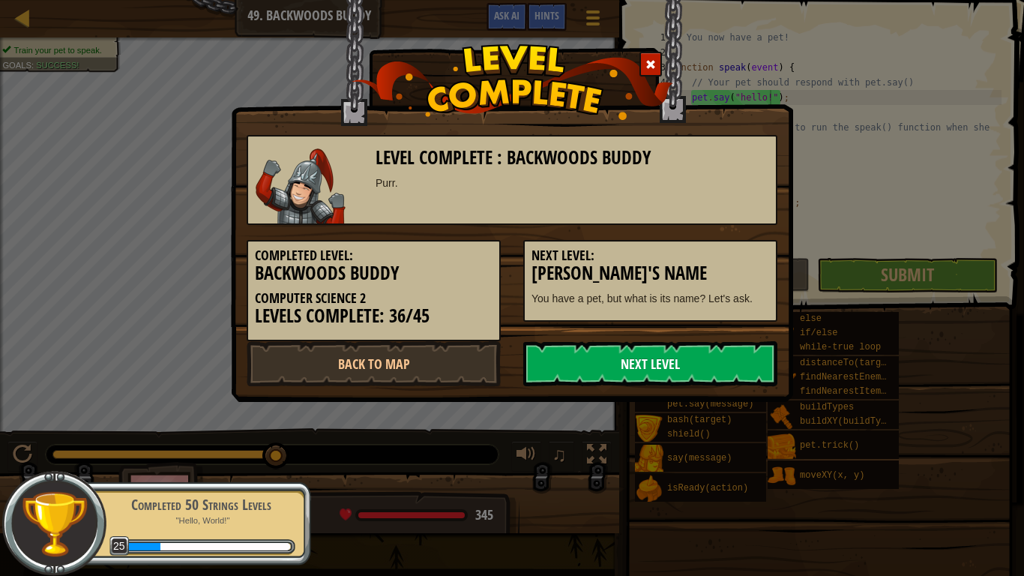
click at [591, 349] on link "Next Level" at bounding box center [650, 363] width 254 height 45
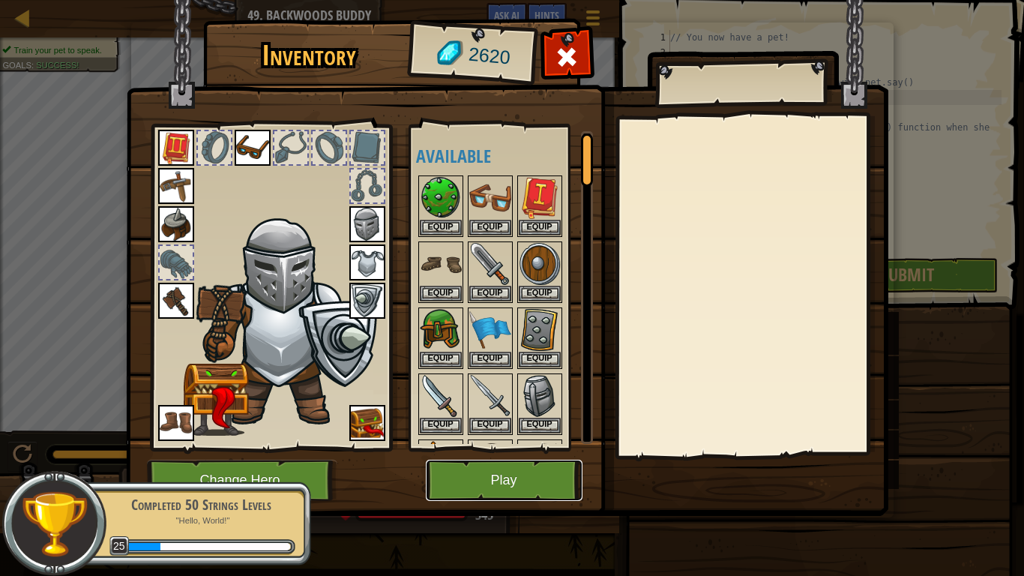
click at [488, 448] on button "Play" at bounding box center [504, 480] width 157 height 41
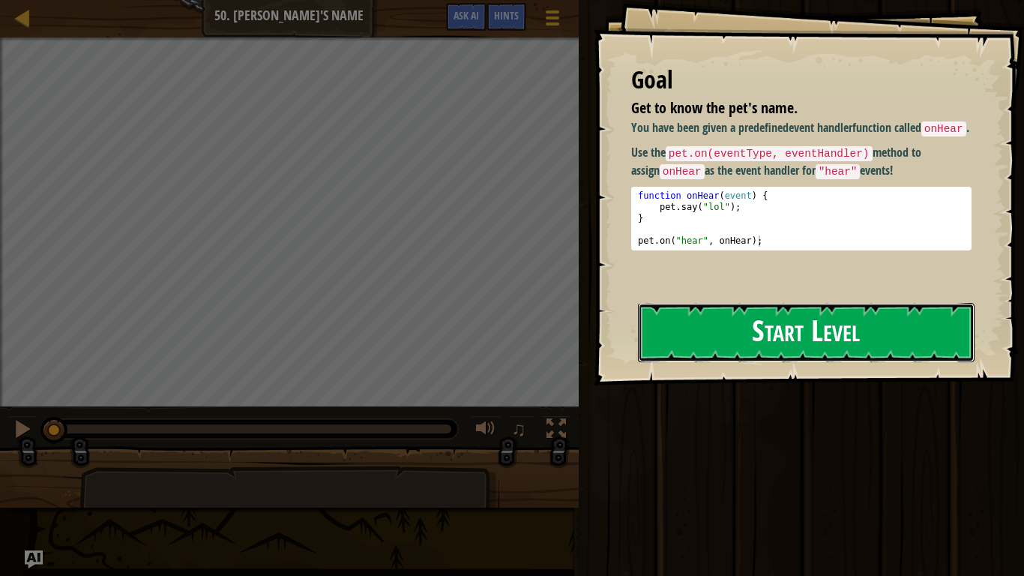
click at [697, 328] on button "Start Level" at bounding box center [806, 332] width 337 height 59
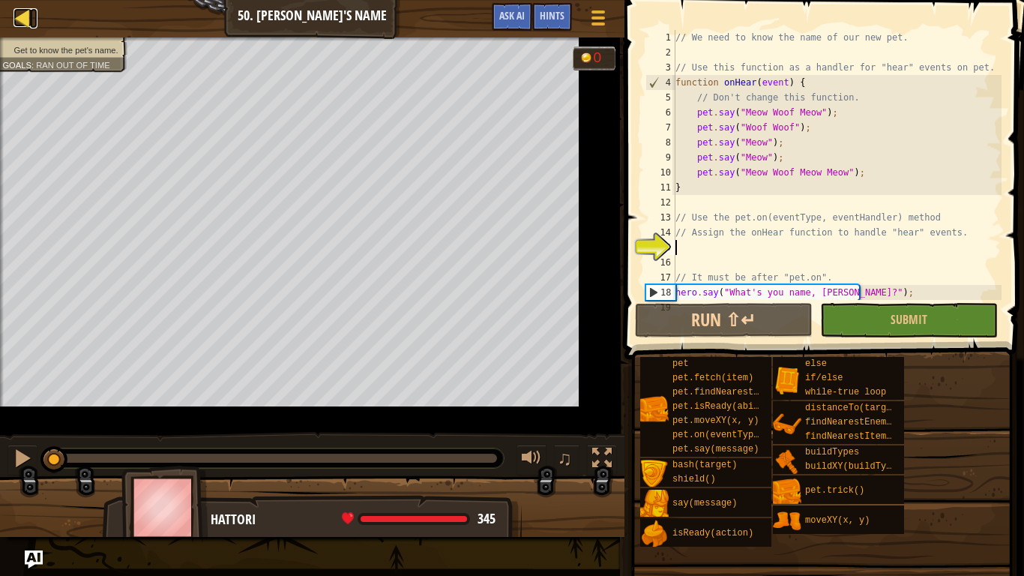
click at [22, 12] on div at bounding box center [22, 17] width 19 height 19
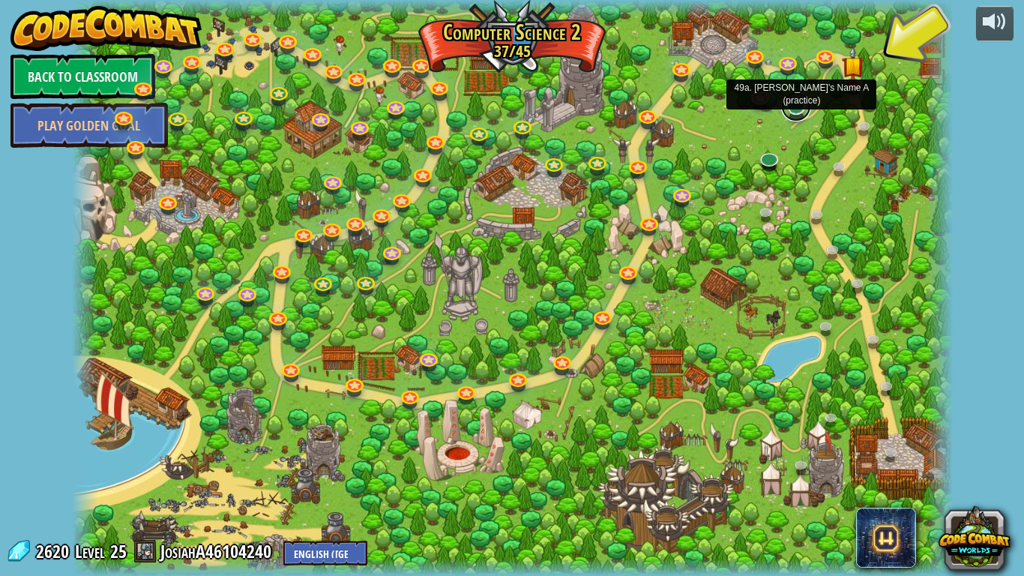
click at [796, 106] on link at bounding box center [796, 106] width 30 height 30
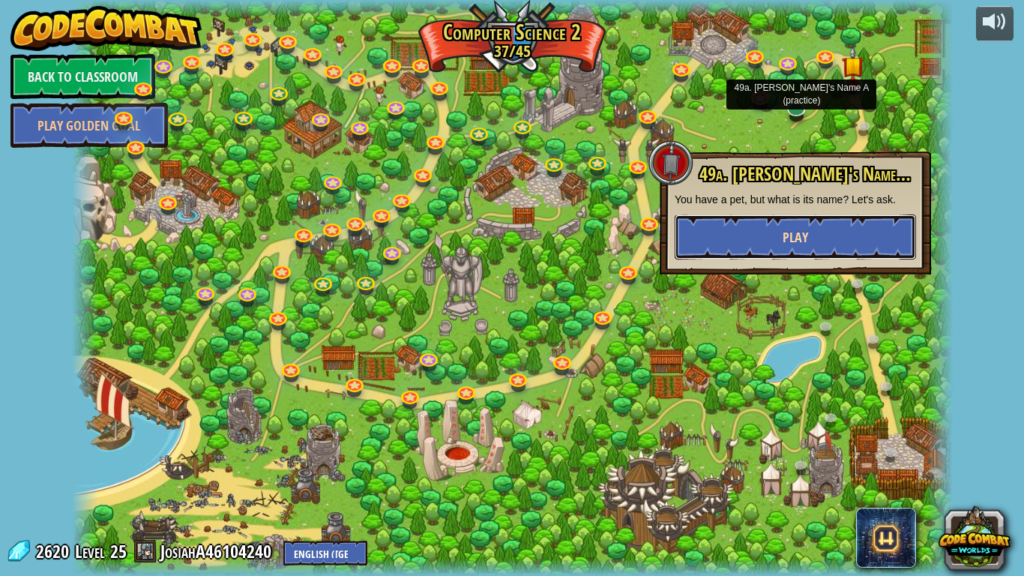
click at [762, 236] on button "Play" at bounding box center [795, 236] width 241 height 45
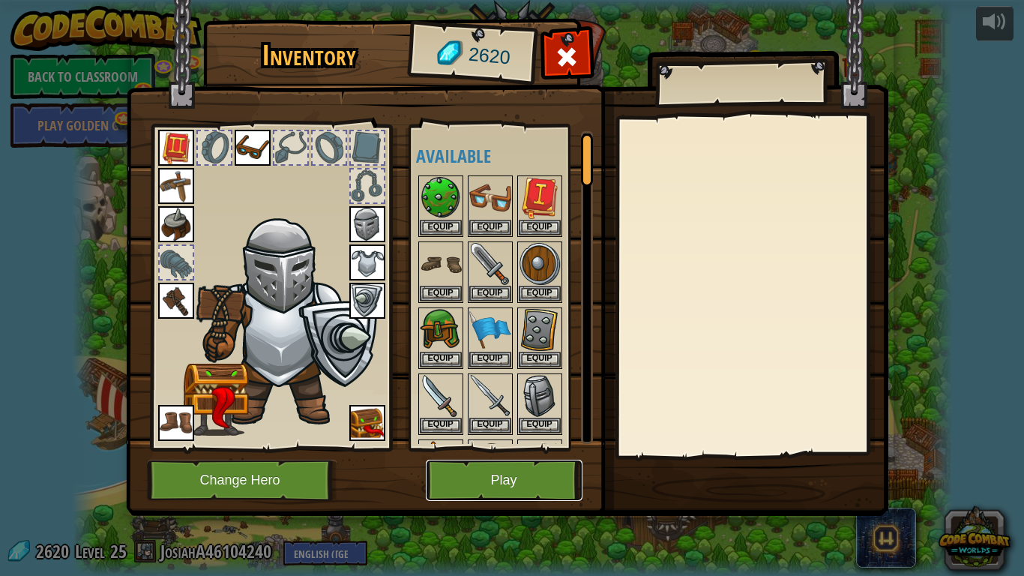
click at [565, 448] on button "Play" at bounding box center [504, 480] width 157 height 41
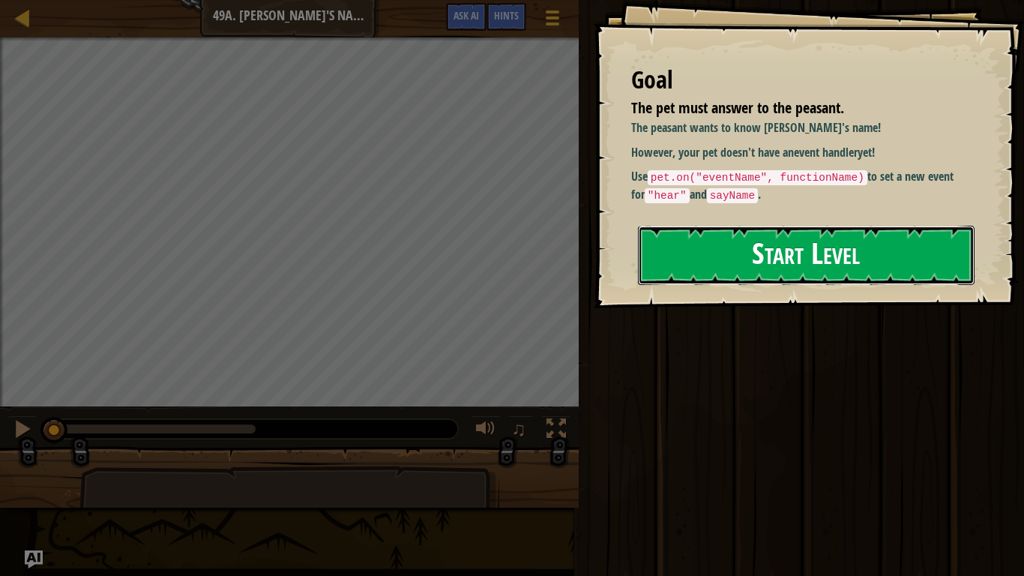
click at [726, 269] on button "Start Level" at bounding box center [806, 255] width 337 height 59
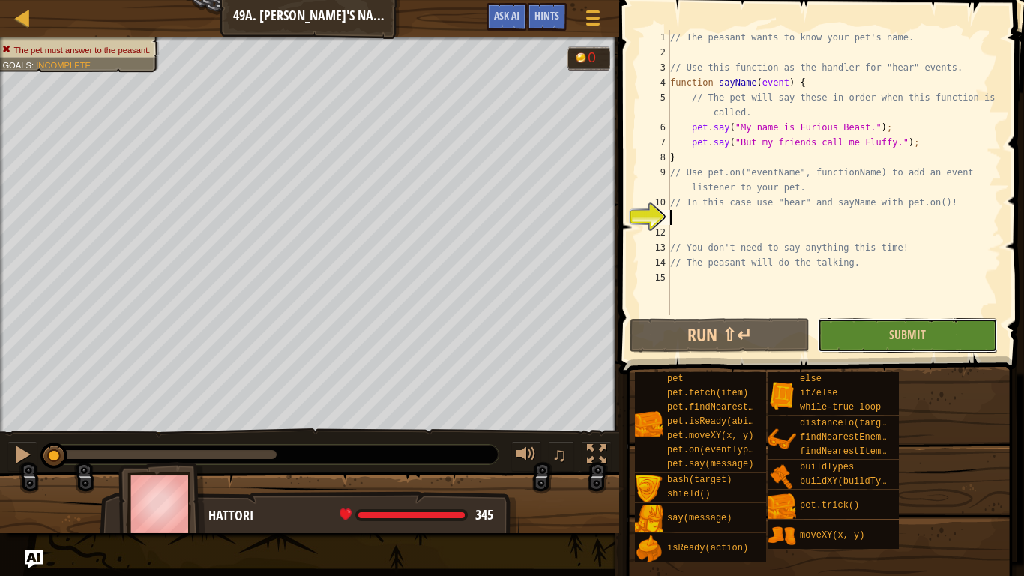
click at [880, 333] on button "Submit" at bounding box center [907, 335] width 180 height 34
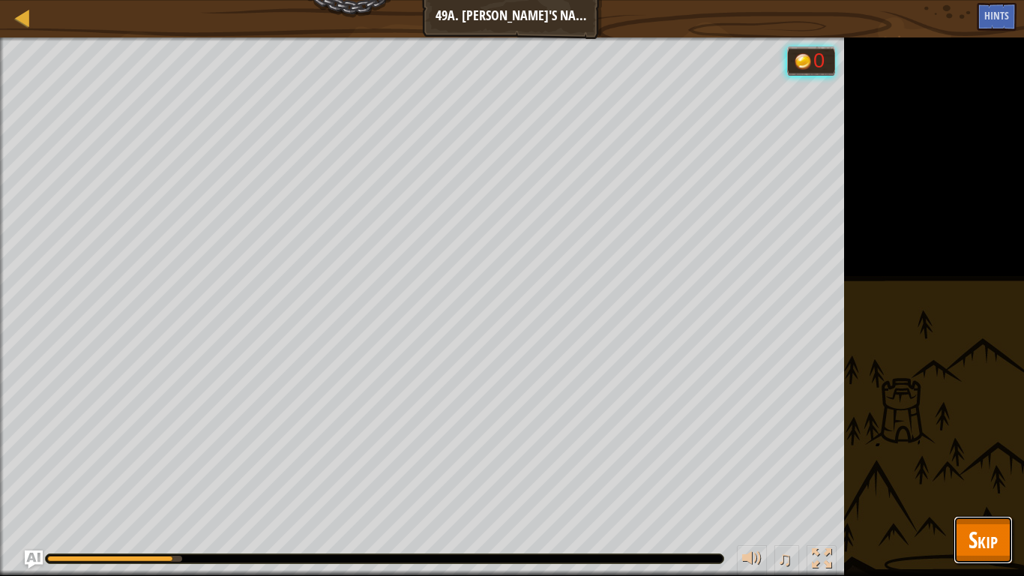
click at [969, 448] on button "Skip" at bounding box center [983, 540] width 59 height 48
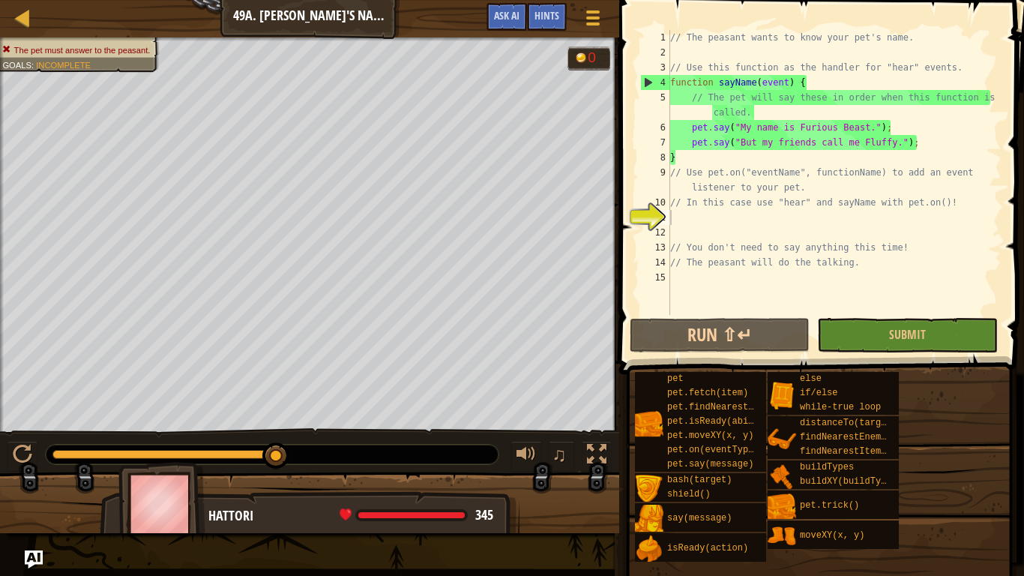
click at [864, 128] on div "// The peasant wants to know your pet's name. // Use this function as the handl…" at bounding box center [834, 187] width 334 height 315
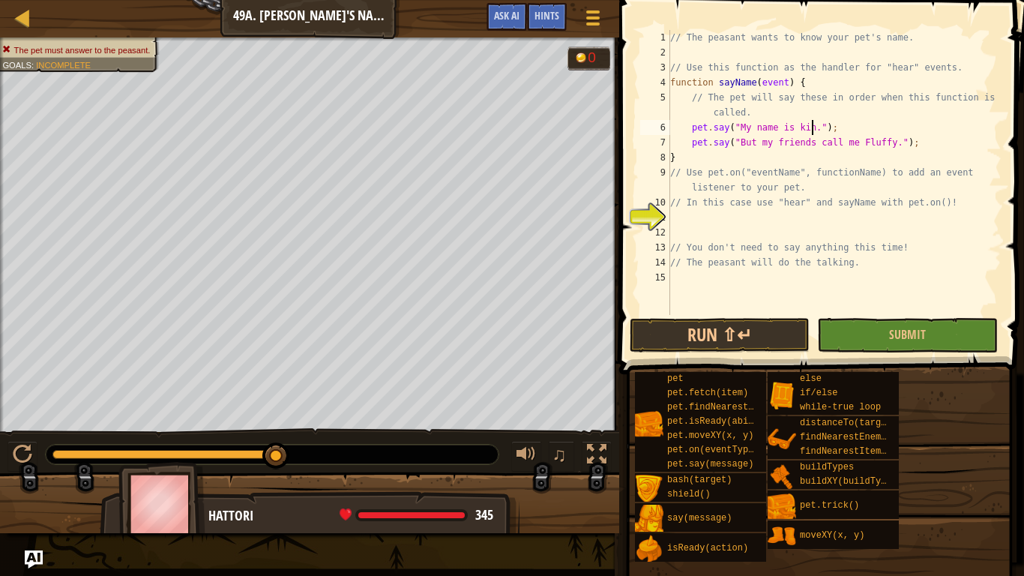
scroll to position [7, 21]
click at [763, 345] on button "Run ⇧↵" at bounding box center [720, 335] width 180 height 34
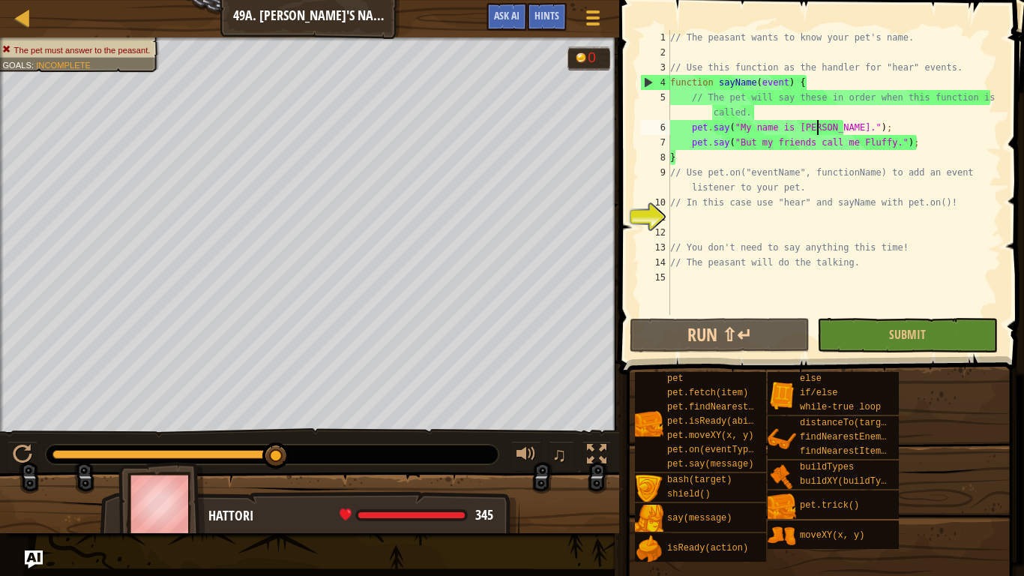
click at [814, 107] on div "// The peasant wants to know your pet's name. // Use this function as the handl…" at bounding box center [834, 187] width 334 height 315
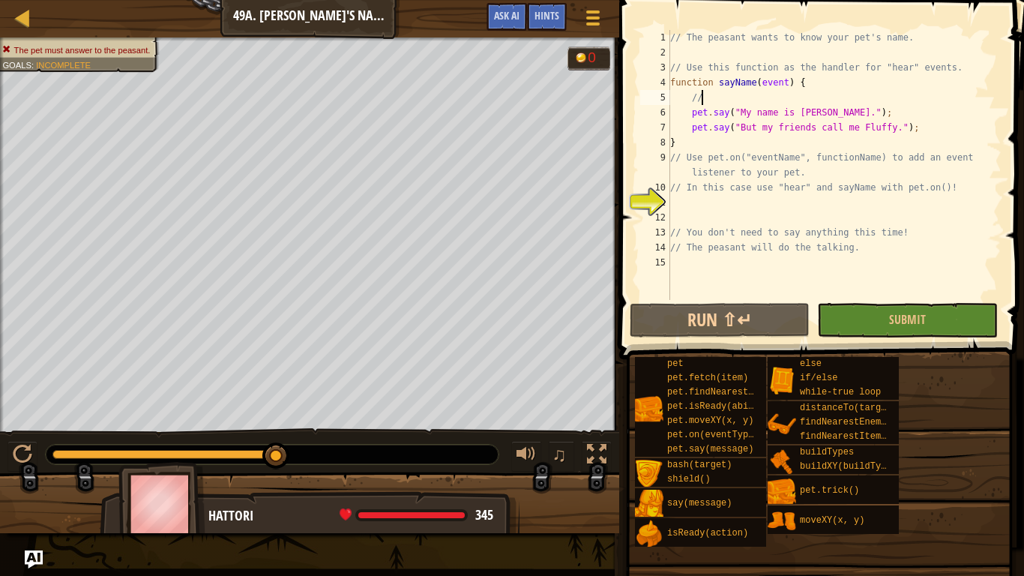
type textarea "/"
click at [842, 178] on div "// The peasant wants to know your pet's name. // Use this function as the handl…" at bounding box center [834, 180] width 334 height 300
click at [704, 145] on div "// The peasant wants to know your pet's name. // Use this function as the handl…" at bounding box center [834, 180] width 334 height 300
type textarea "}"
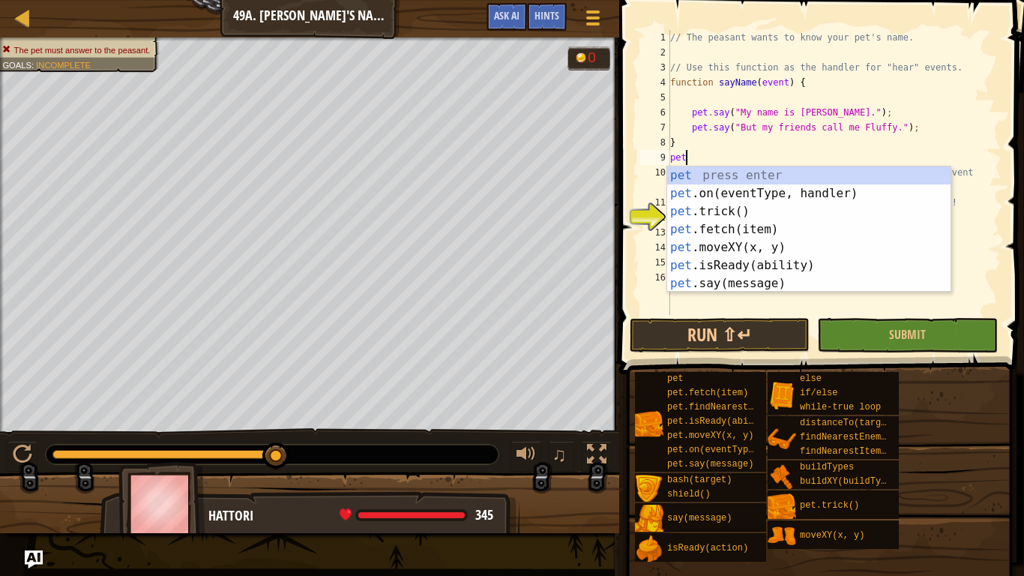
scroll to position [7, 1]
click at [754, 190] on div "pet press enter pet .on(eventType, handler) press enter pet .trick() press ente…" at bounding box center [808, 247] width 283 height 162
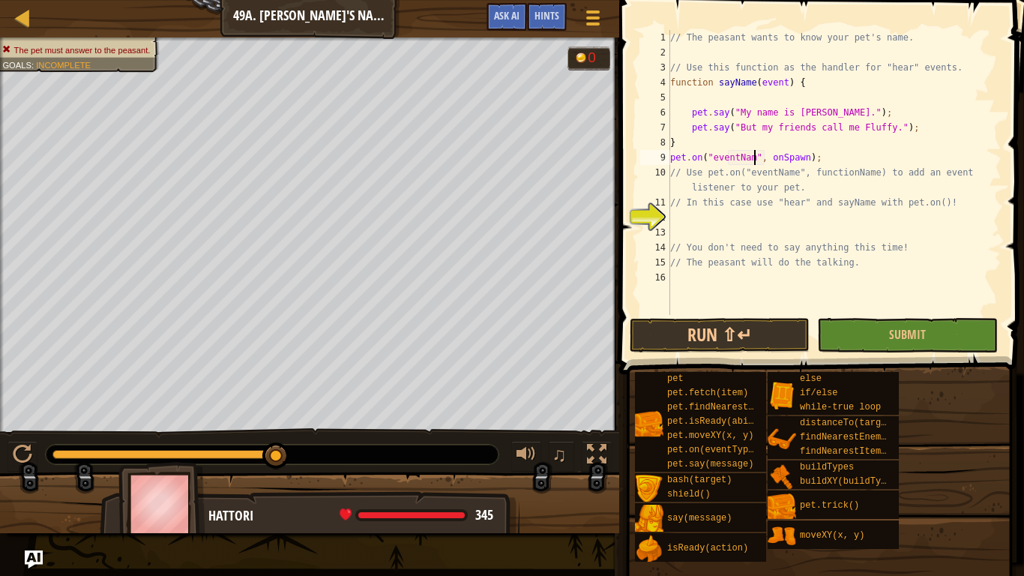
scroll to position [7, 13]
click at [813, 162] on div "// The peasant wants to know your pet's name. // Use this function as the handl…" at bounding box center [834, 187] width 334 height 315
type textarea "pet.on("eventName", functionName);"
click at [882, 162] on div "// The peasant wants to know your pet's name. // Use this function as the handl…" at bounding box center [834, 187] width 334 height 315
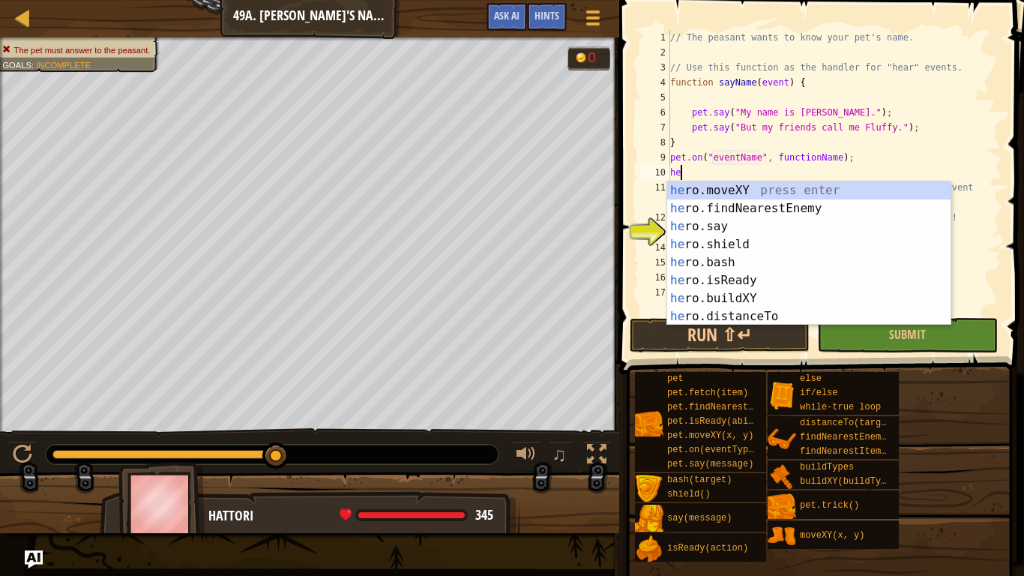
scroll to position [7, 1]
type textarea "h"
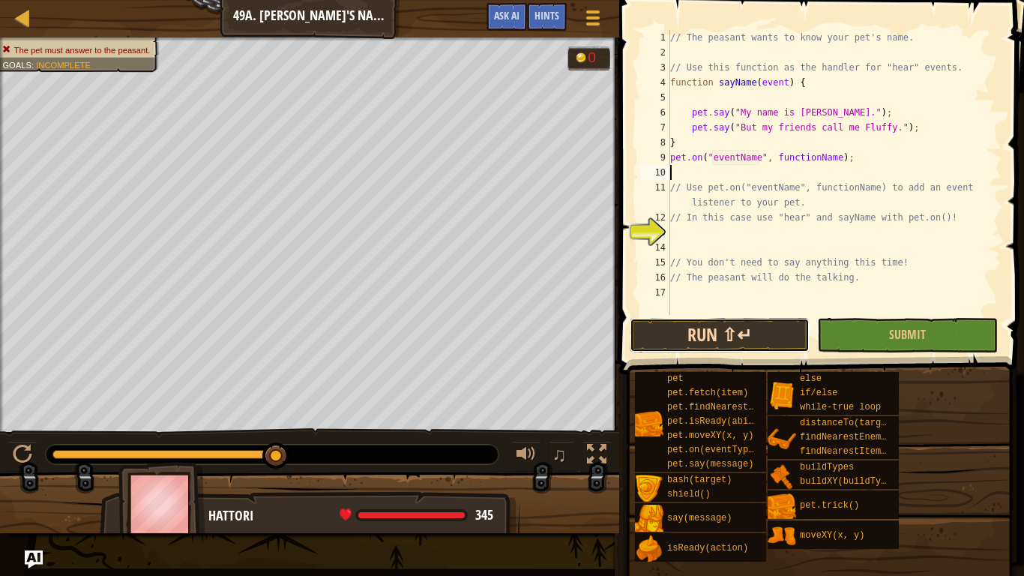
click at [730, 325] on button "Run ⇧↵" at bounding box center [720, 335] width 180 height 34
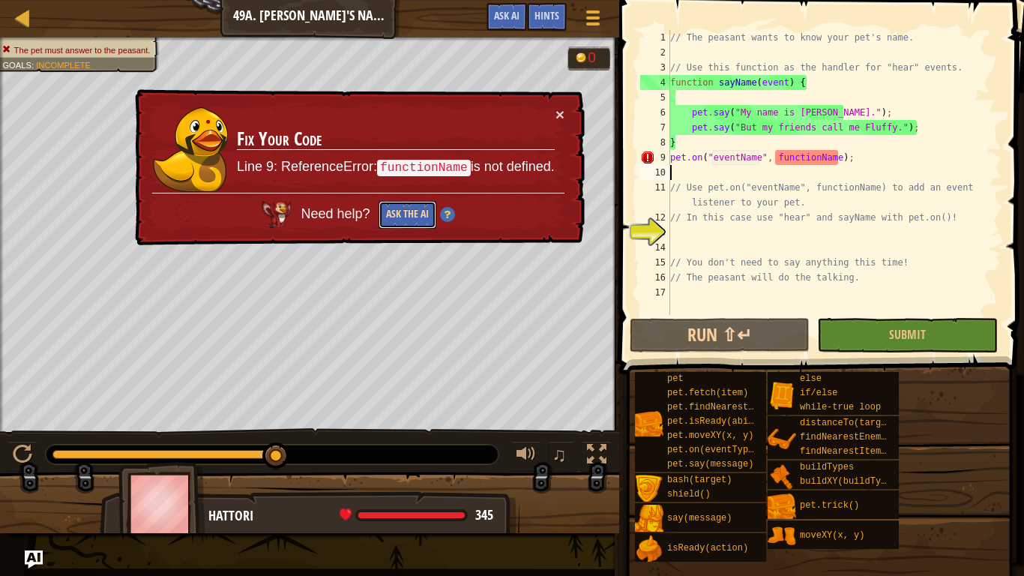
click at [402, 219] on button "Ask the AI" at bounding box center [408, 215] width 58 height 28
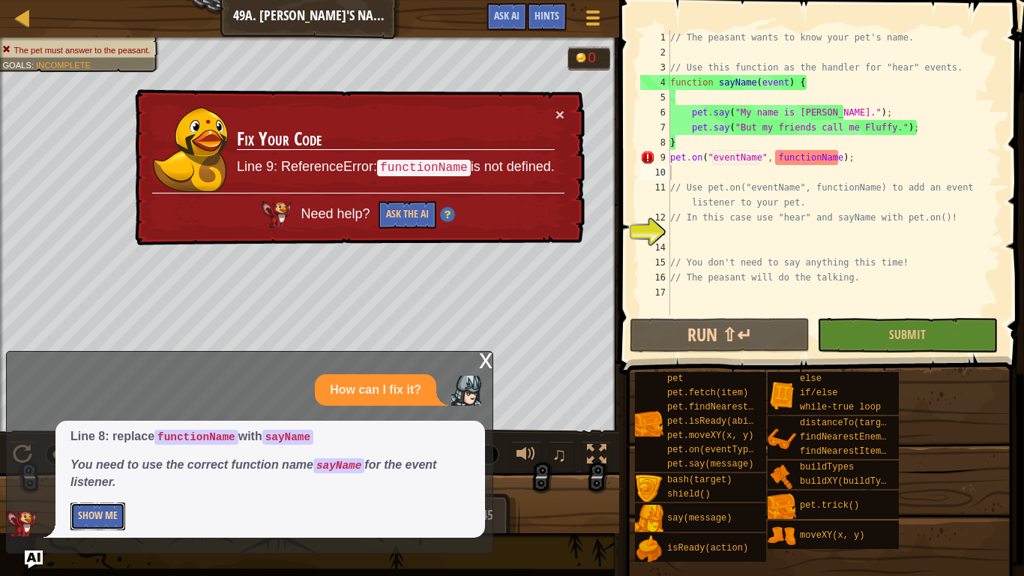
click at [93, 448] on button "Show Me" at bounding box center [97, 516] width 55 height 28
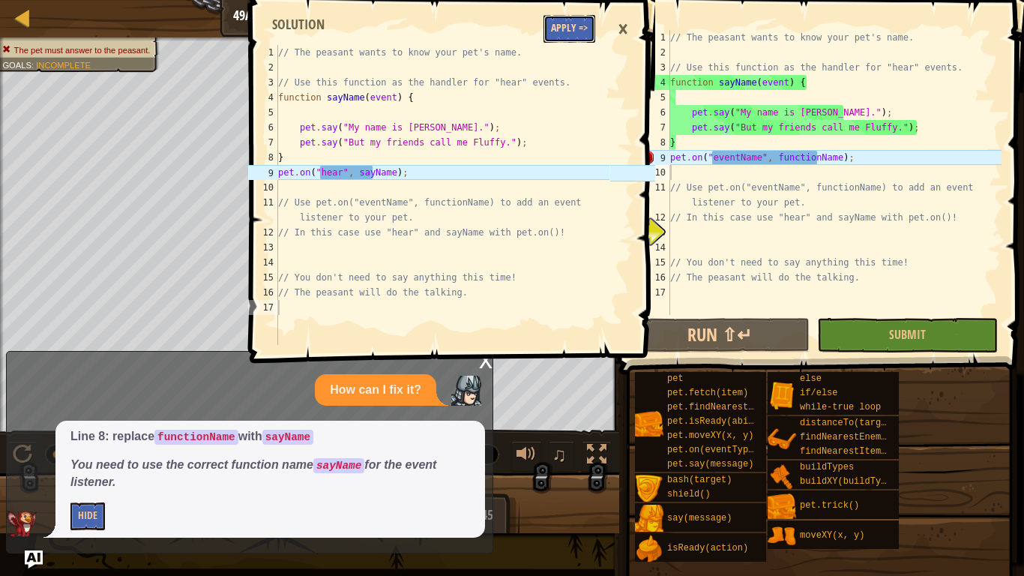
click at [565, 30] on button "Apply =>" at bounding box center [570, 29] width 52 height 28
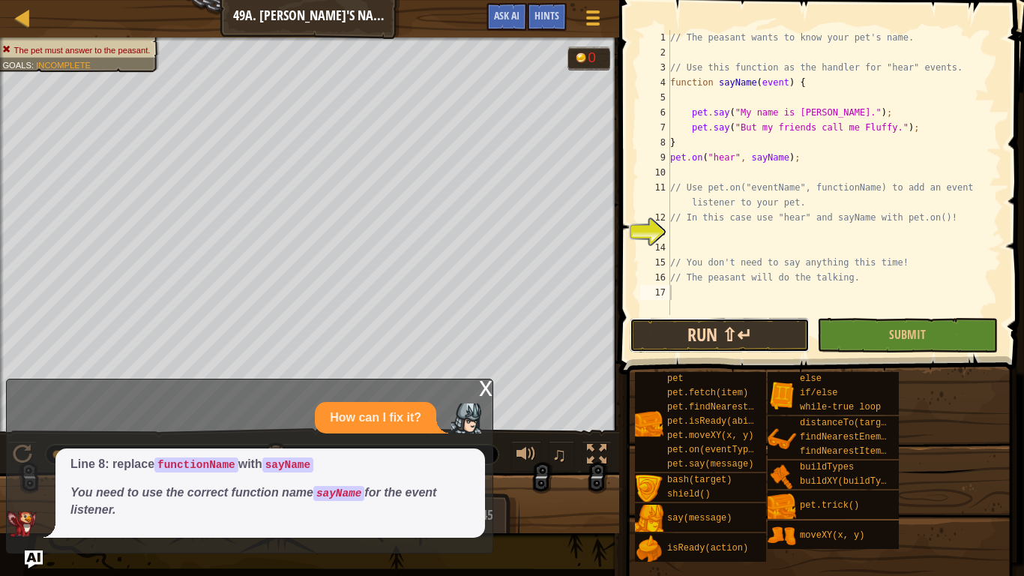
click at [726, 334] on button "Run ⇧↵" at bounding box center [720, 335] width 180 height 34
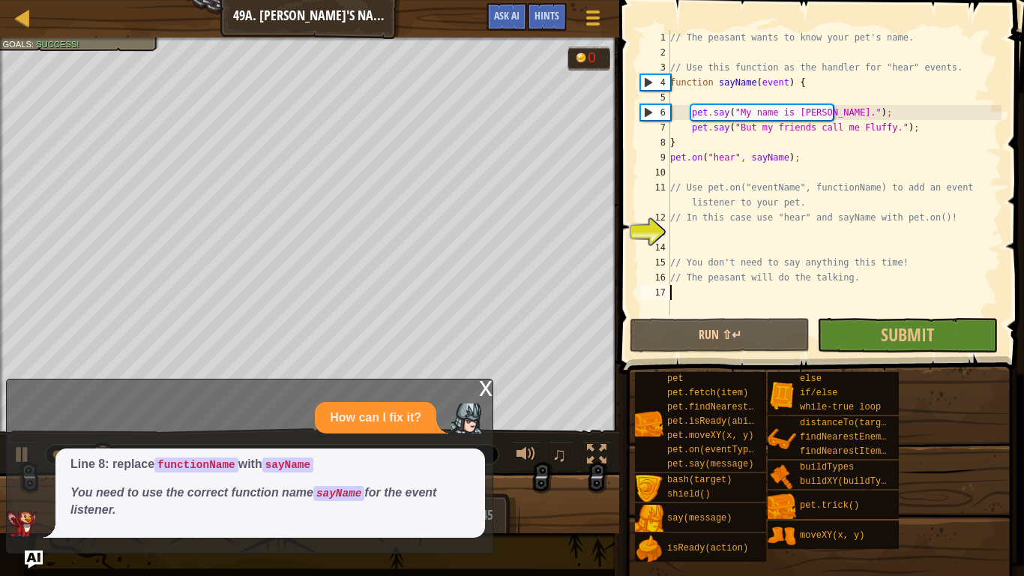
click at [483, 385] on div "x" at bounding box center [485, 386] width 13 height 15
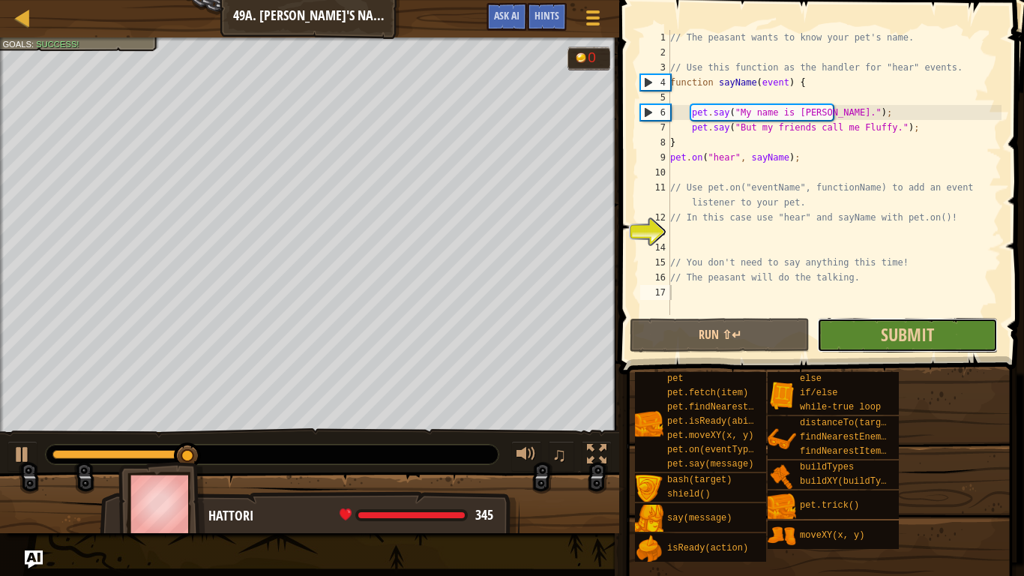
click at [855, 326] on button "Submit" at bounding box center [907, 335] width 180 height 34
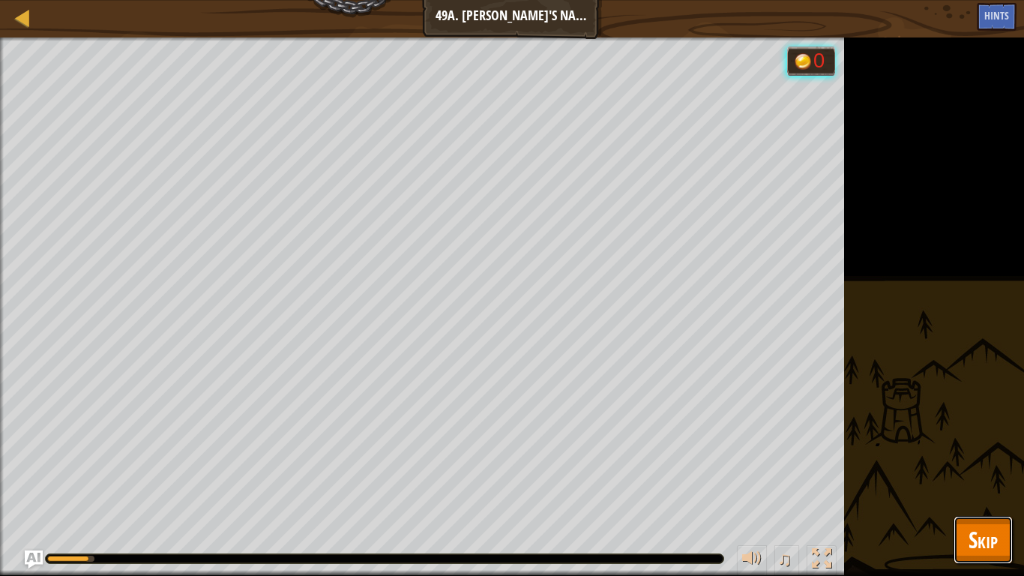
click at [978, 448] on span "Skip" at bounding box center [983, 539] width 29 height 31
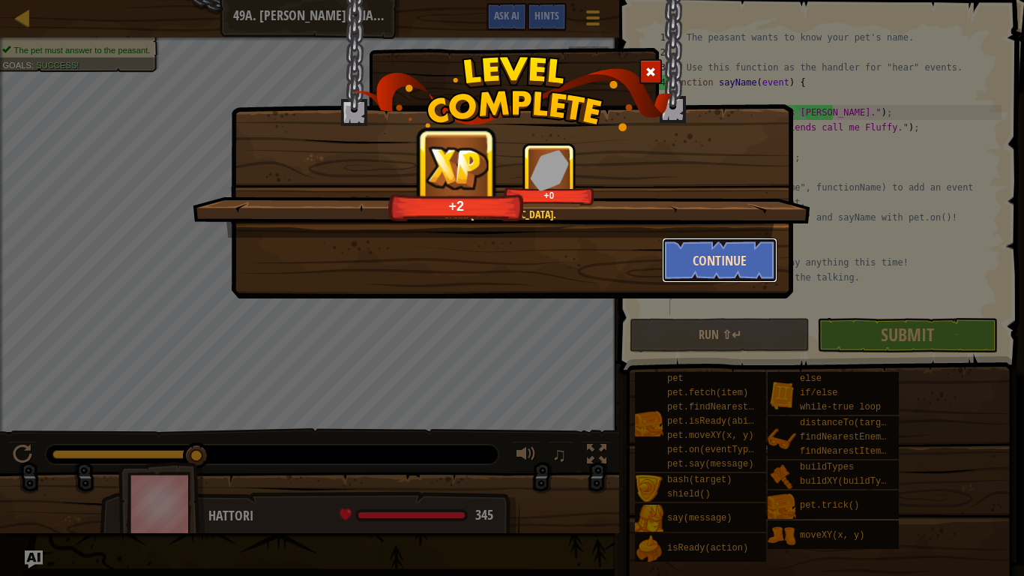
click at [682, 265] on button "Continue" at bounding box center [720, 260] width 116 height 45
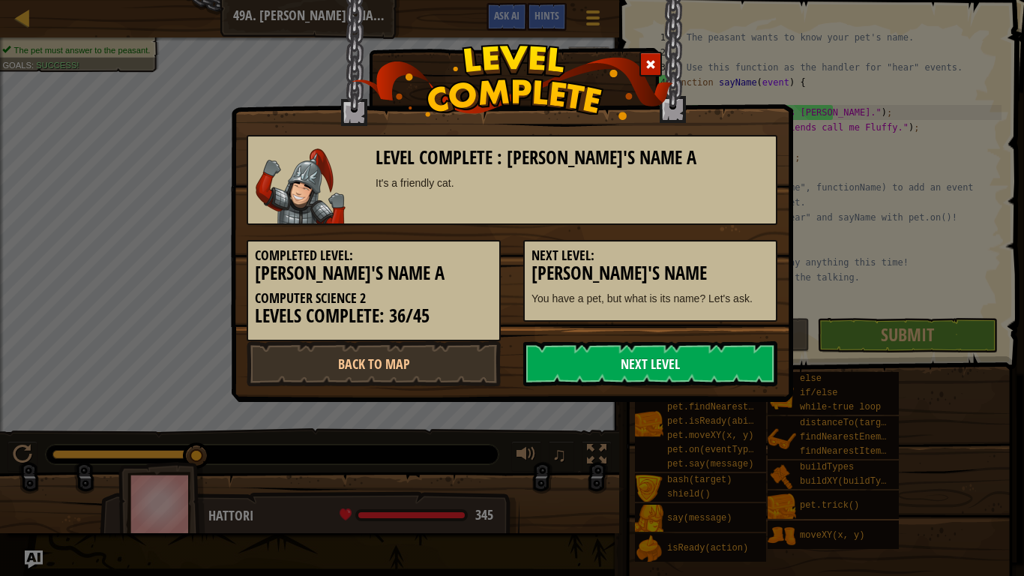
click at [637, 364] on link "Next Level" at bounding box center [650, 363] width 254 height 45
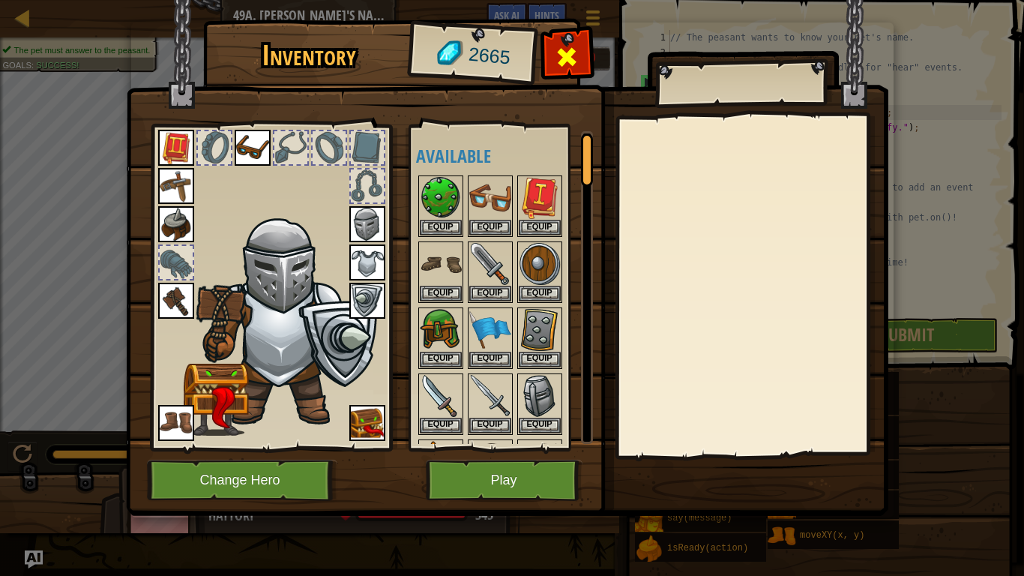
click at [562, 65] on span at bounding box center [567, 57] width 24 height 24
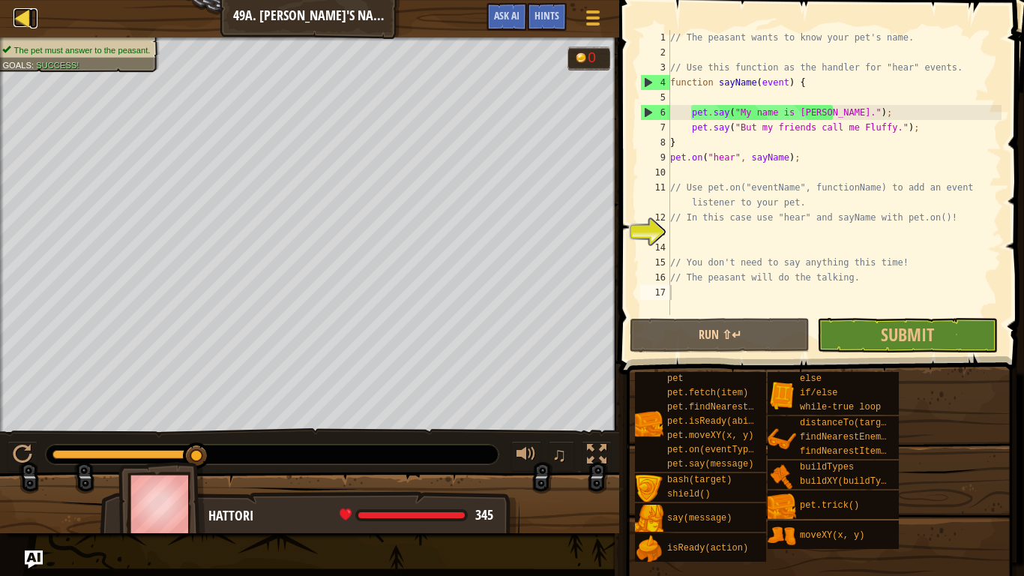
click at [22, 19] on div at bounding box center [22, 17] width 19 height 19
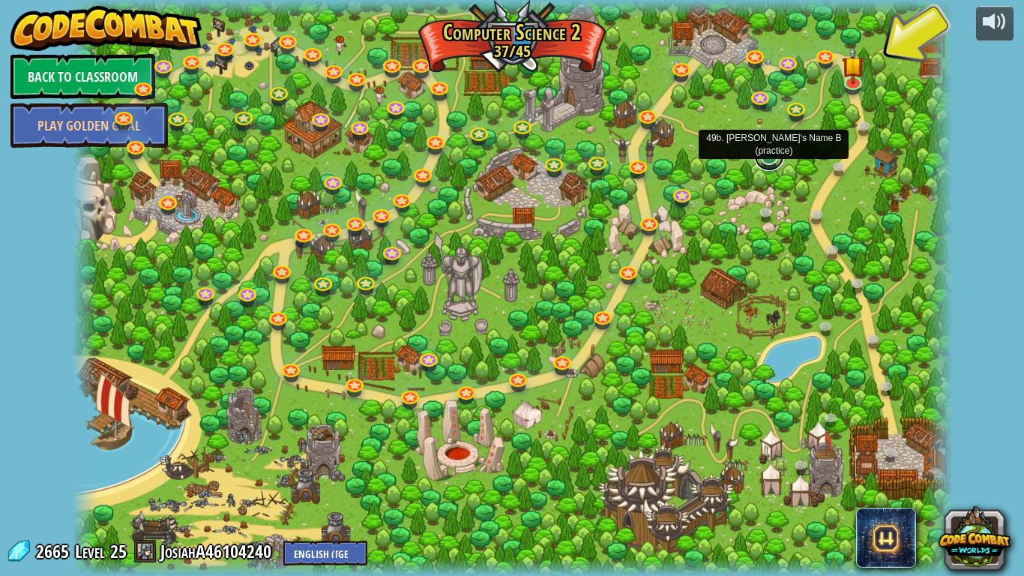
click at [764, 161] on link at bounding box center [769, 156] width 30 height 30
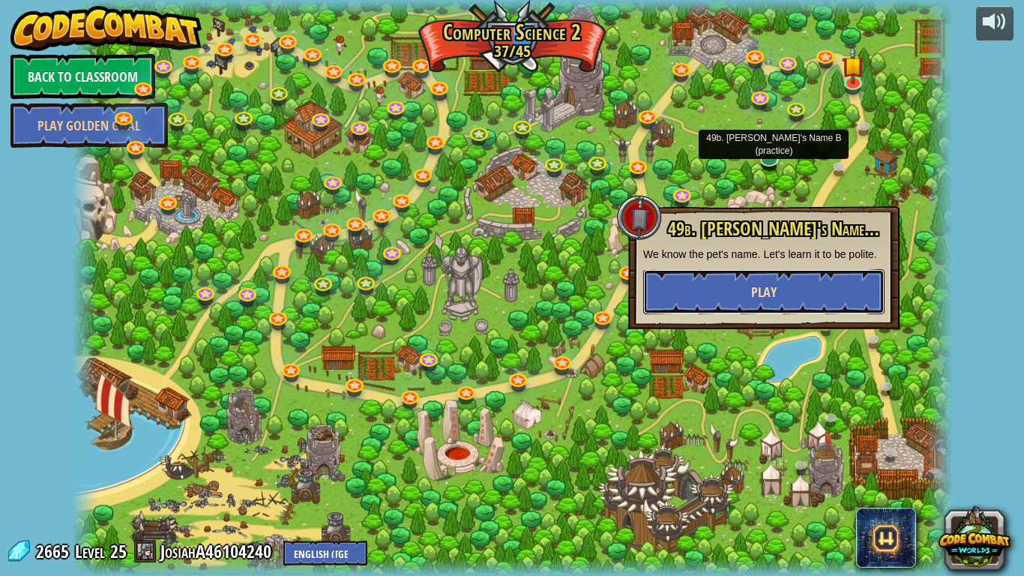
click at [760, 289] on span "Play" at bounding box center [763, 292] width 25 height 19
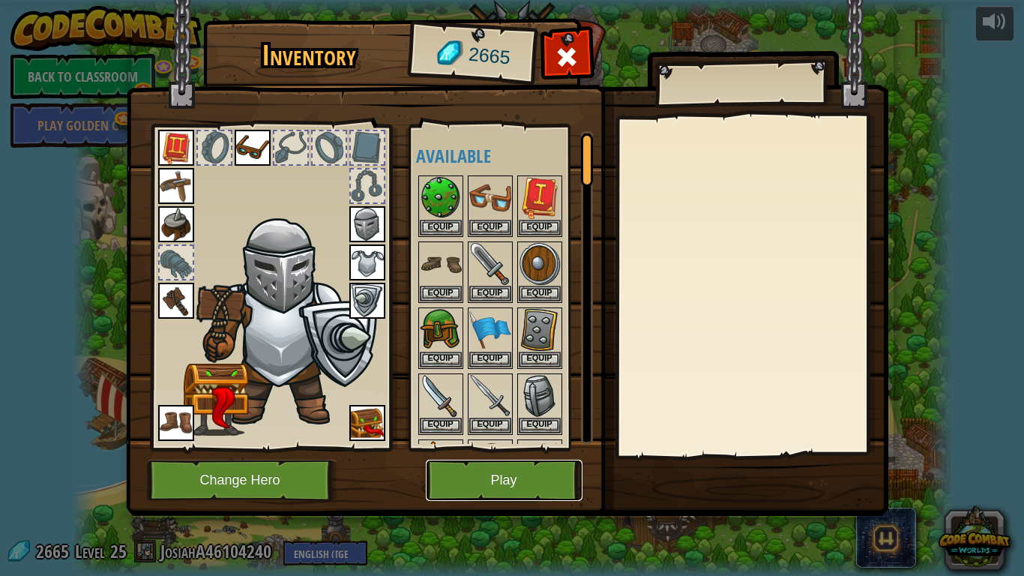
click at [457, 448] on button "Play" at bounding box center [504, 480] width 157 height 41
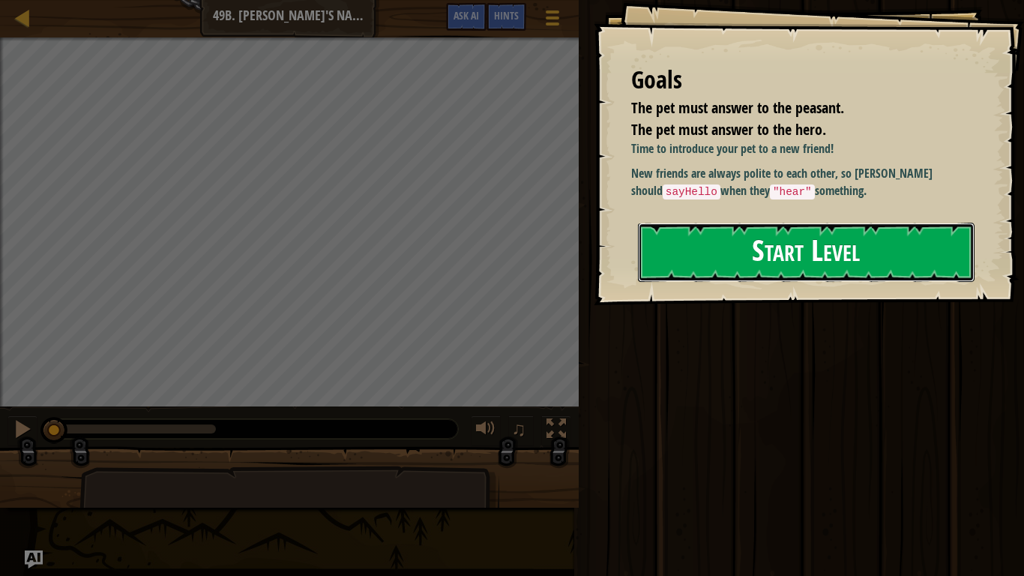
click at [814, 250] on button "Start Level" at bounding box center [806, 252] width 337 height 59
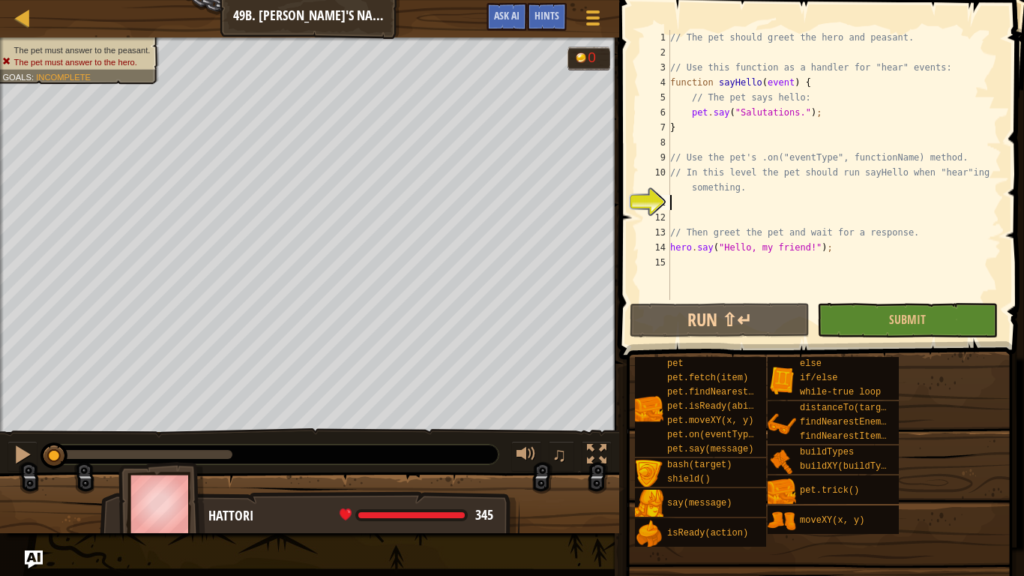
click at [686, 147] on div "// The pet should greet the hero and peasant. // Use this function as a handler…" at bounding box center [834, 180] width 334 height 300
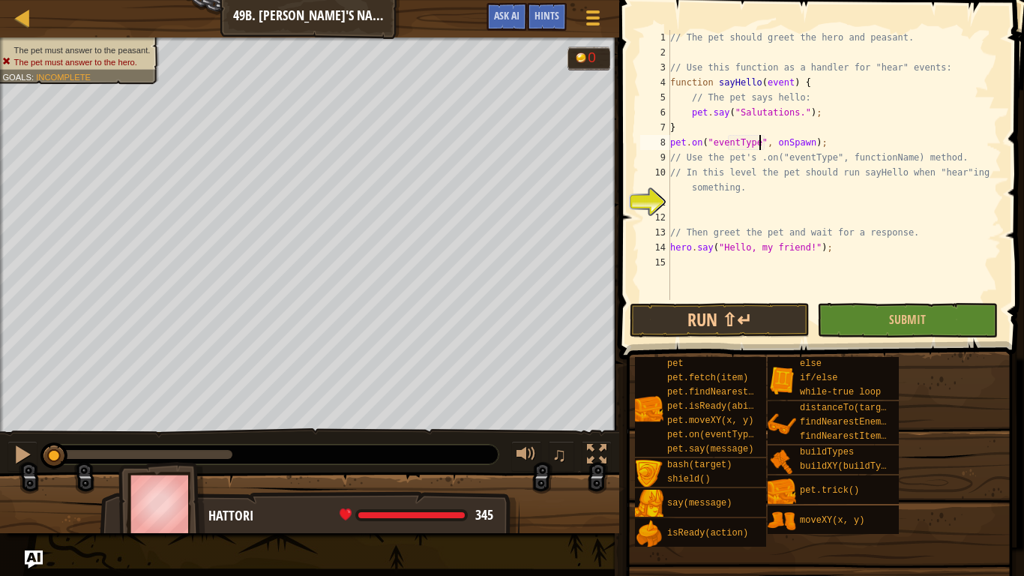
scroll to position [7, 13]
click at [813, 142] on div "// The pet should greet the hero and peasant. // Use this function as a handler…" at bounding box center [834, 180] width 334 height 300
click at [796, 142] on div "// The pet should greet the hero and peasant. // Use this function as a handler…" at bounding box center [834, 180] width 334 height 300
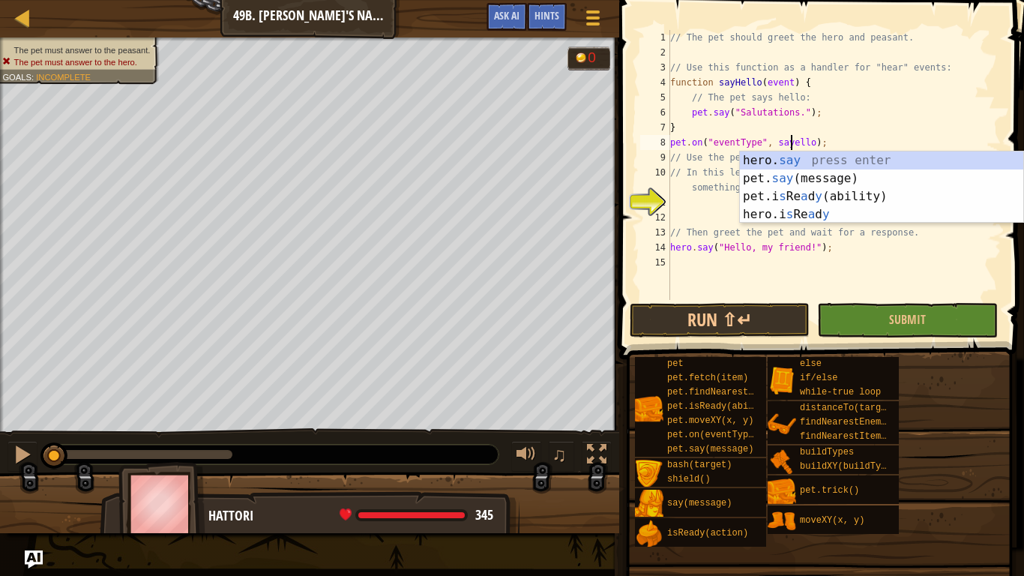
scroll to position [7, 18]
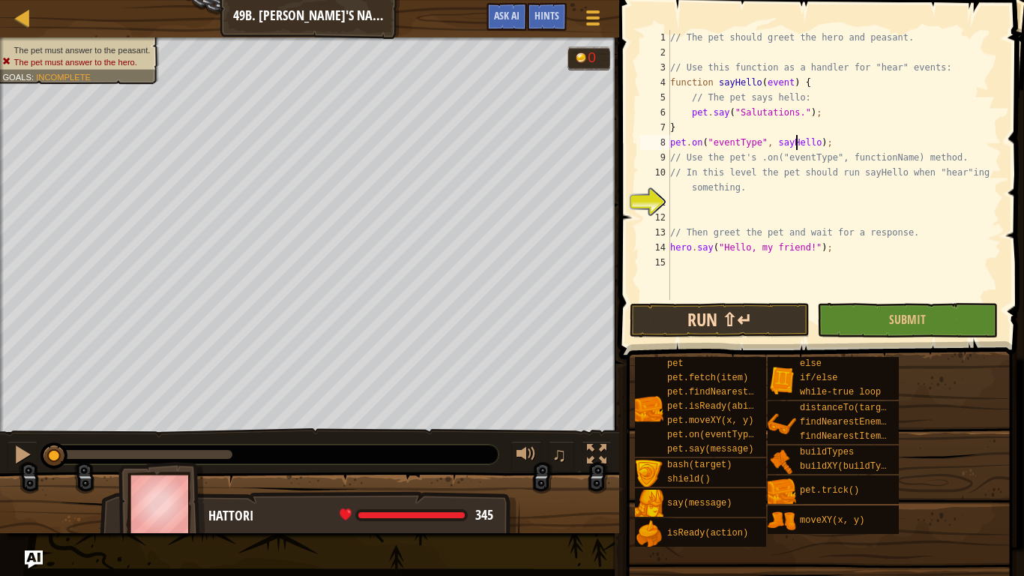
type textarea "pet.on("eventType", [PERSON_NAME]);"
click at [776, 322] on button "Run ⇧↵" at bounding box center [720, 320] width 180 height 34
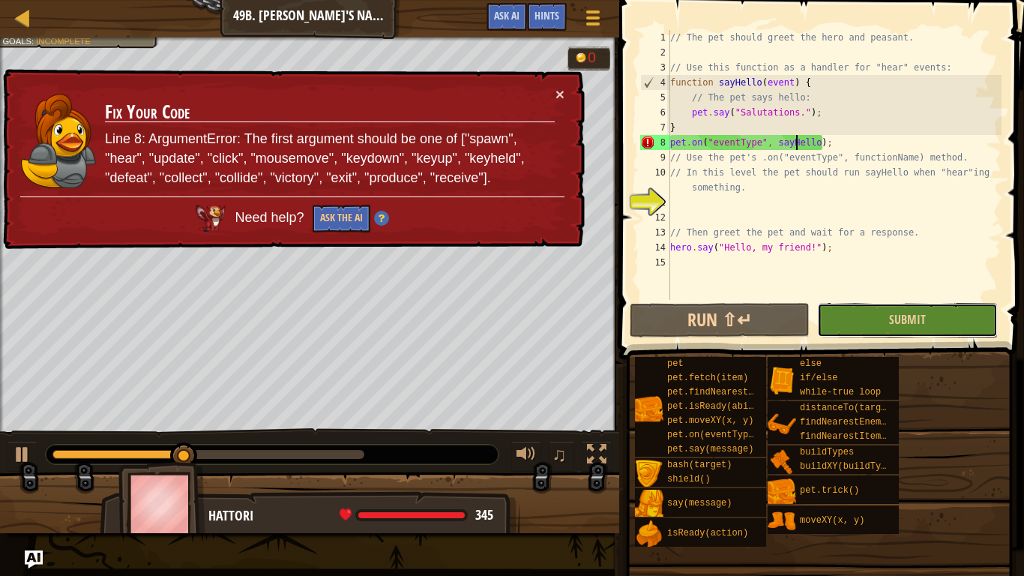
click at [888, 325] on button "Submit" at bounding box center [907, 320] width 180 height 34
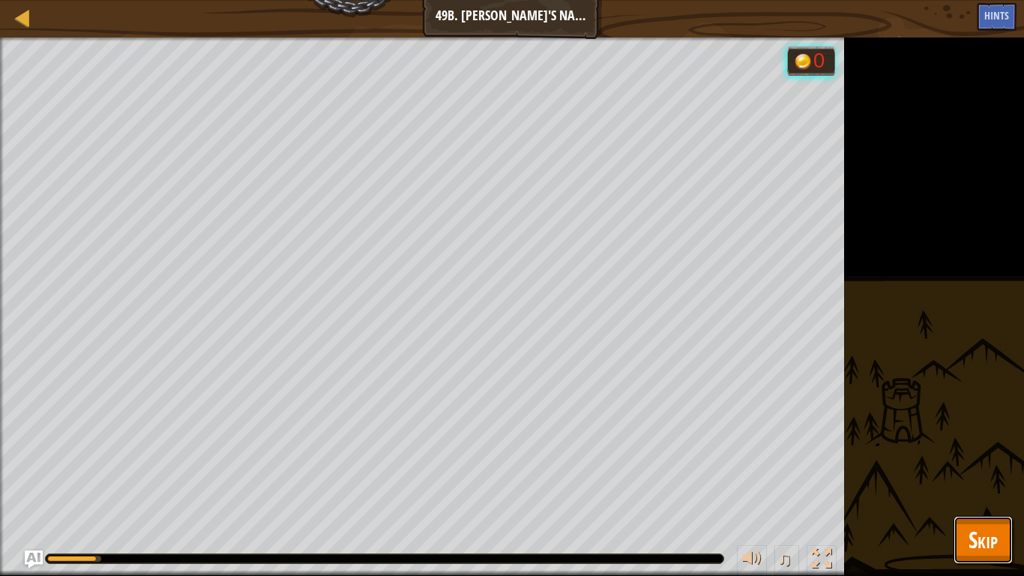
click at [982, 448] on span "Skip" at bounding box center [983, 539] width 29 height 31
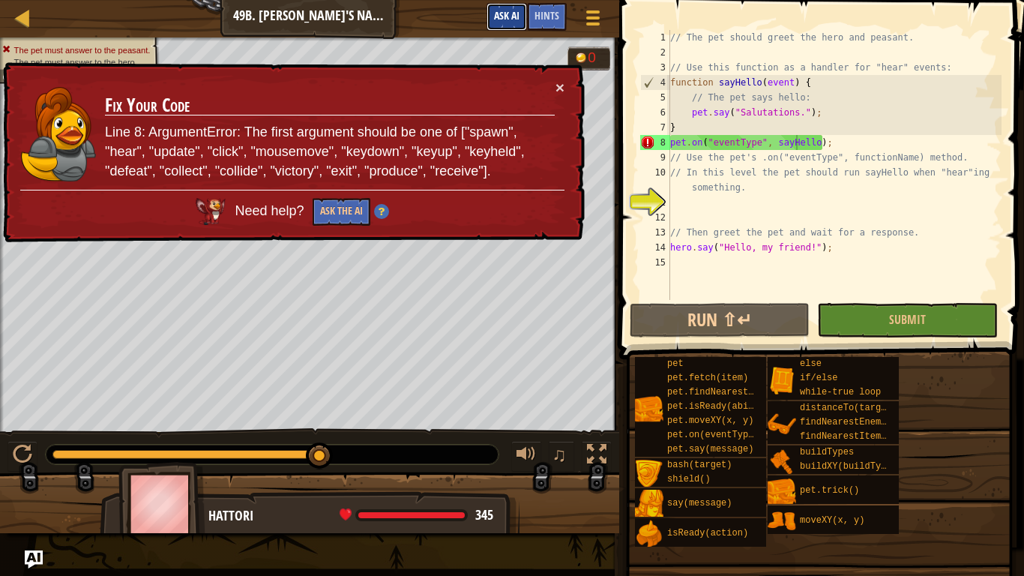
click at [511, 14] on span "Ask AI" at bounding box center [506, 15] width 25 height 14
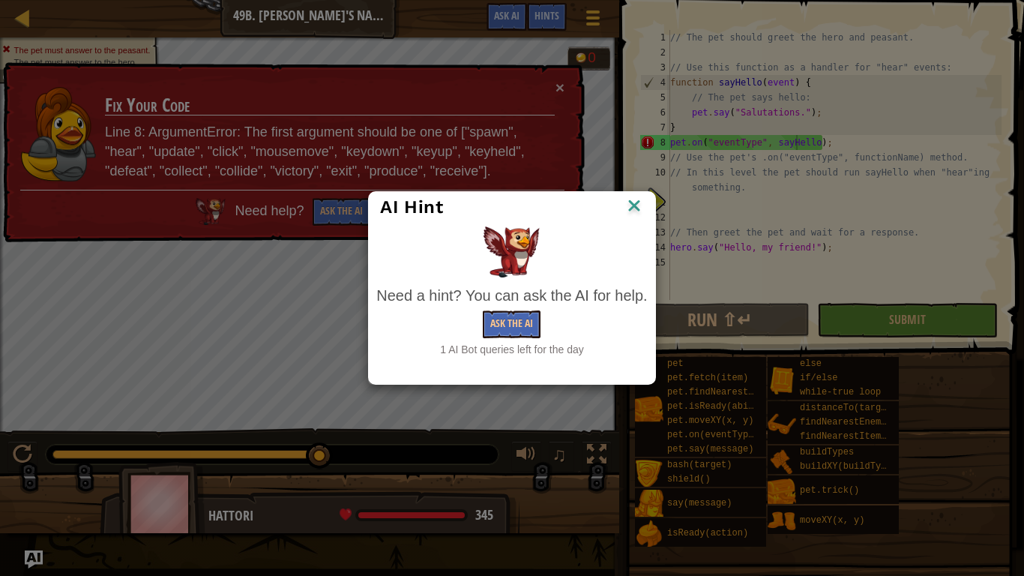
click at [628, 199] on img at bounding box center [634, 207] width 19 height 22
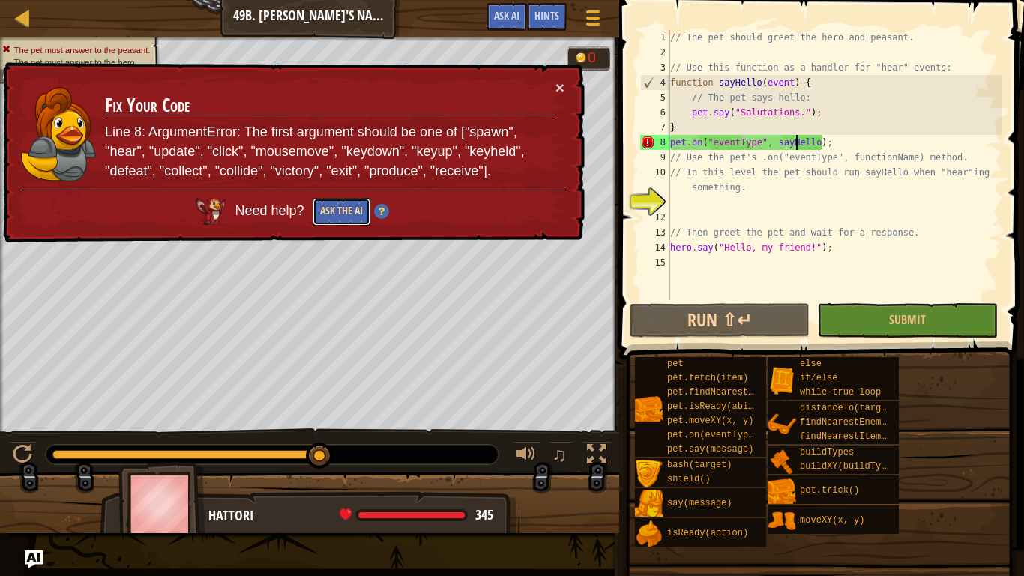
click at [331, 201] on button "Ask the AI" at bounding box center [342, 212] width 58 height 28
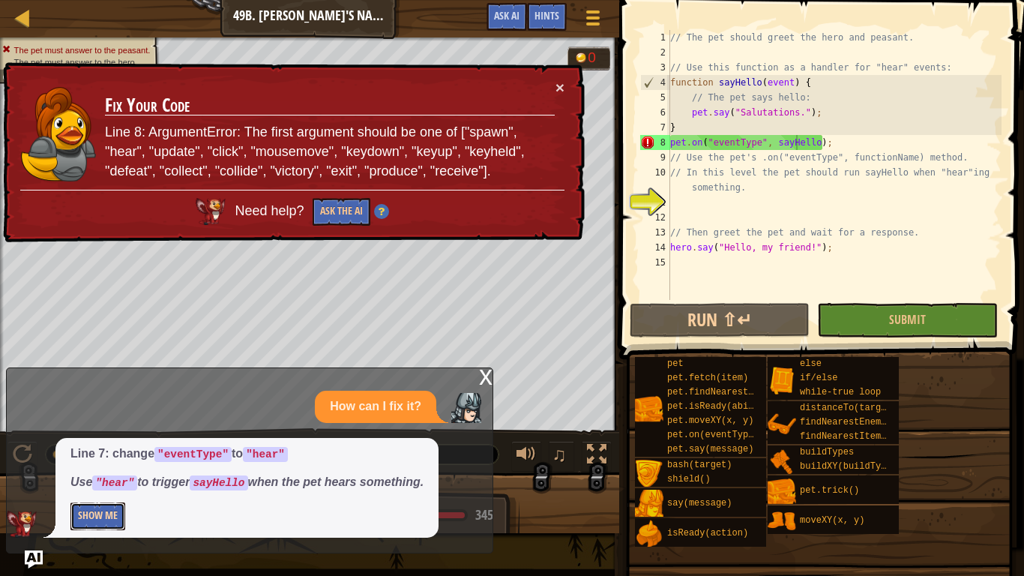
click at [91, 448] on button "Show Me" at bounding box center [97, 516] width 55 height 28
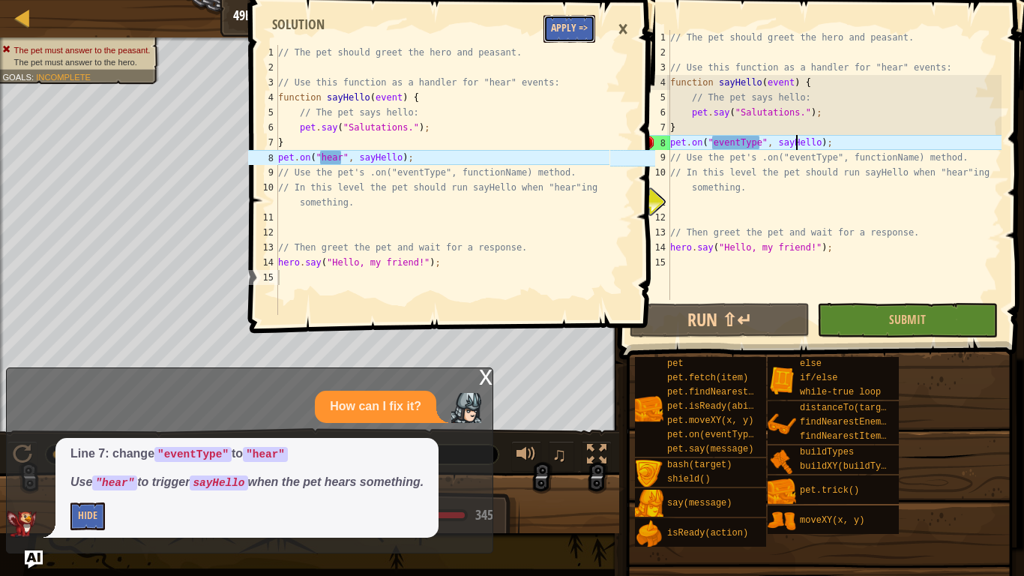
click at [573, 22] on button "Apply =>" at bounding box center [570, 29] width 52 height 28
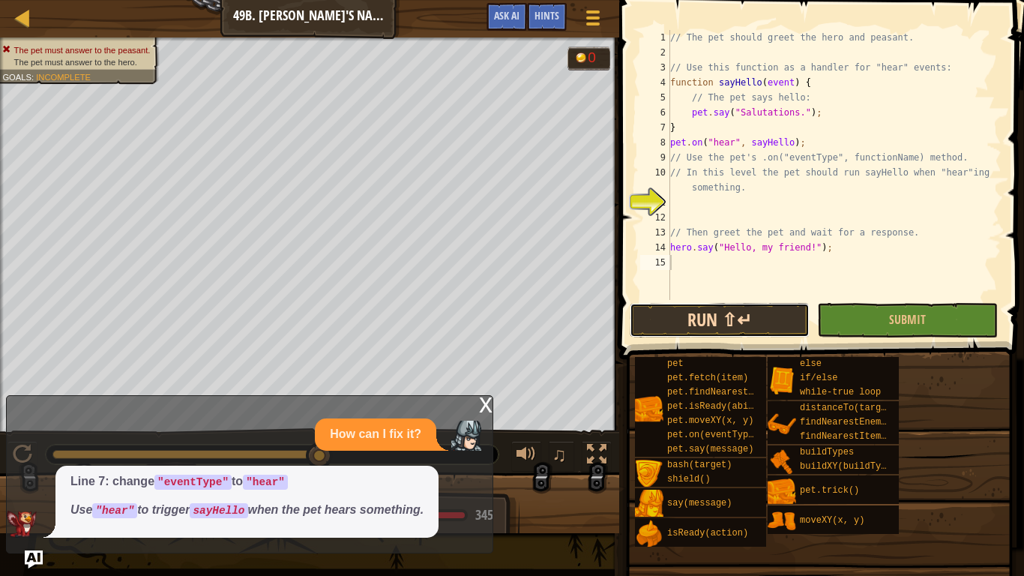
click at [727, 320] on button "Run ⇧↵" at bounding box center [720, 320] width 180 height 34
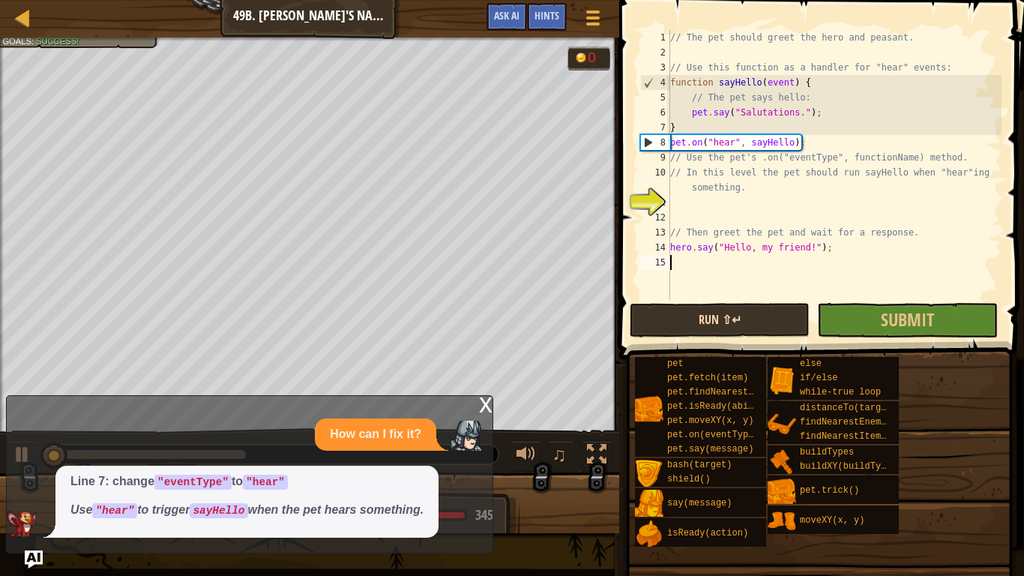
scroll to position [7, 0]
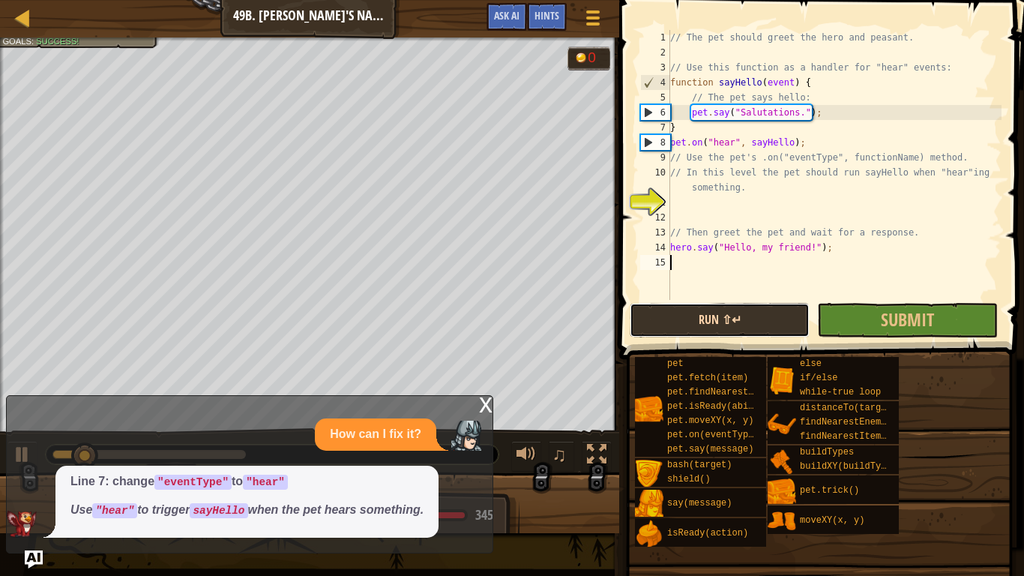
click at [699, 327] on button "Run ⇧↵" at bounding box center [720, 320] width 180 height 34
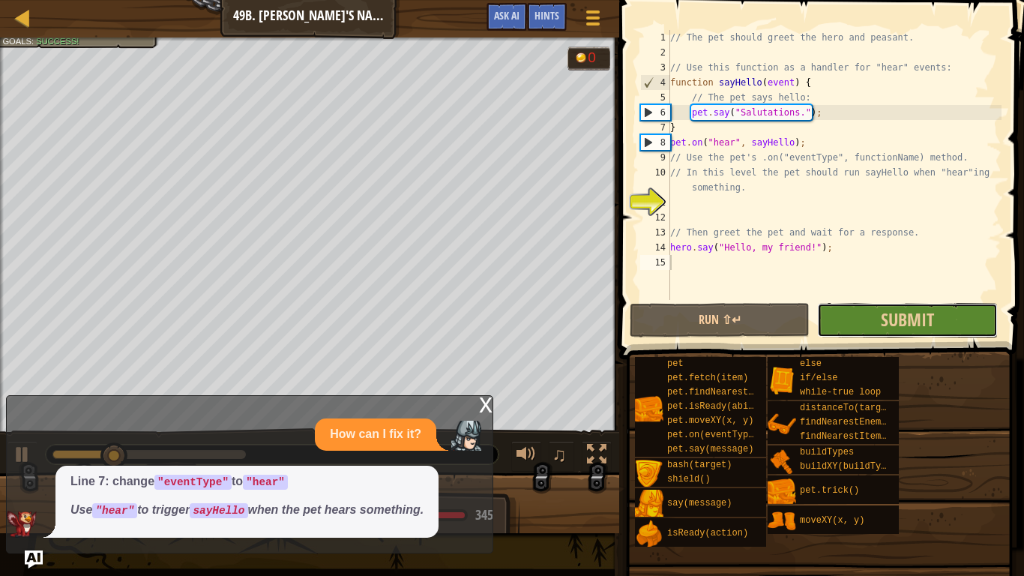
click at [869, 315] on button "Submit" at bounding box center [907, 320] width 180 height 34
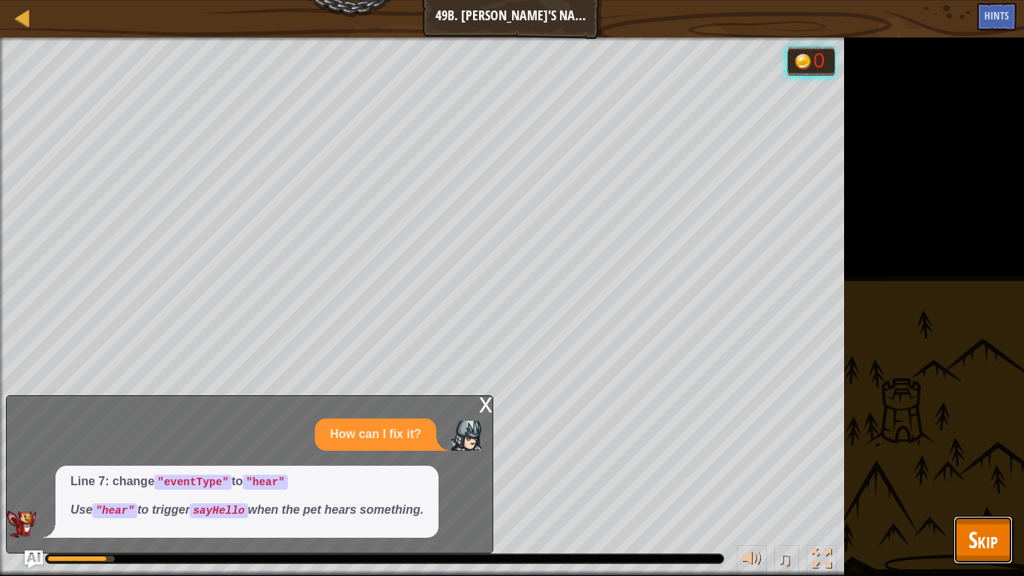
click at [964, 448] on button "Skip" at bounding box center [983, 540] width 59 height 48
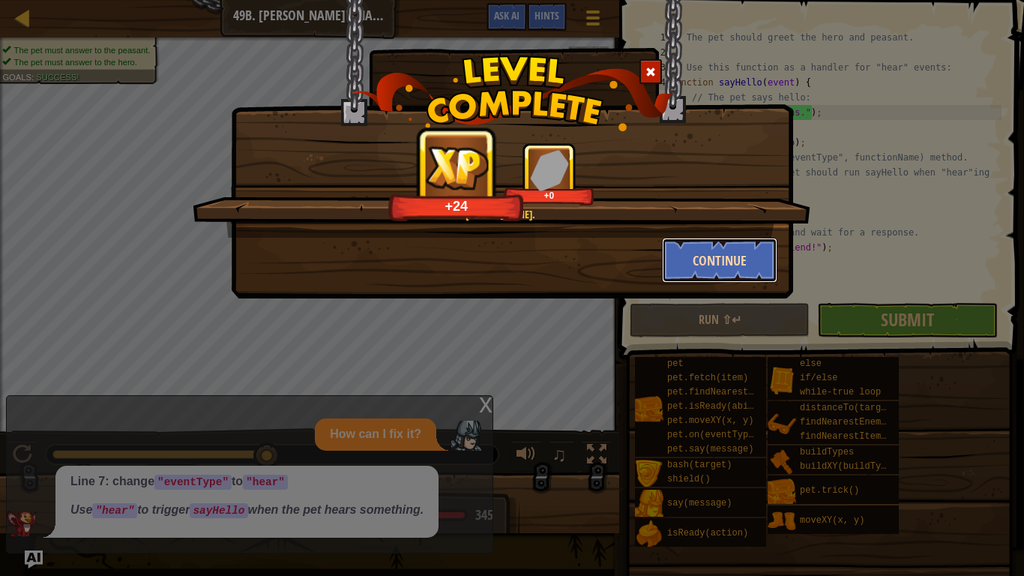
click at [722, 260] on button "Continue" at bounding box center [720, 260] width 116 height 45
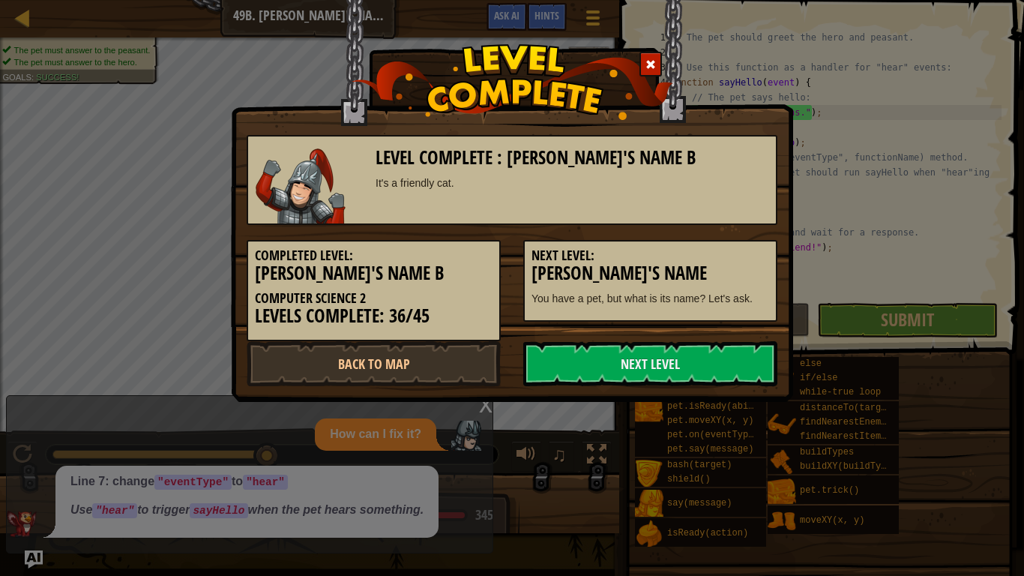
click at [722, 260] on h5 "Next Level:" at bounding box center [651, 255] width 238 height 15
click at [639, 370] on link "Next Level" at bounding box center [650, 363] width 254 height 45
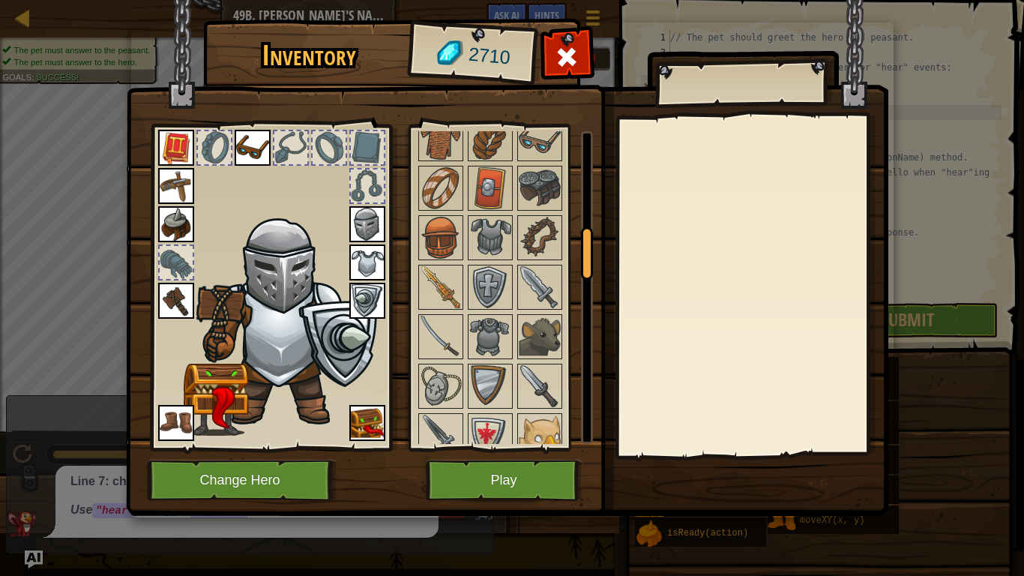
scroll to position [610, 0]
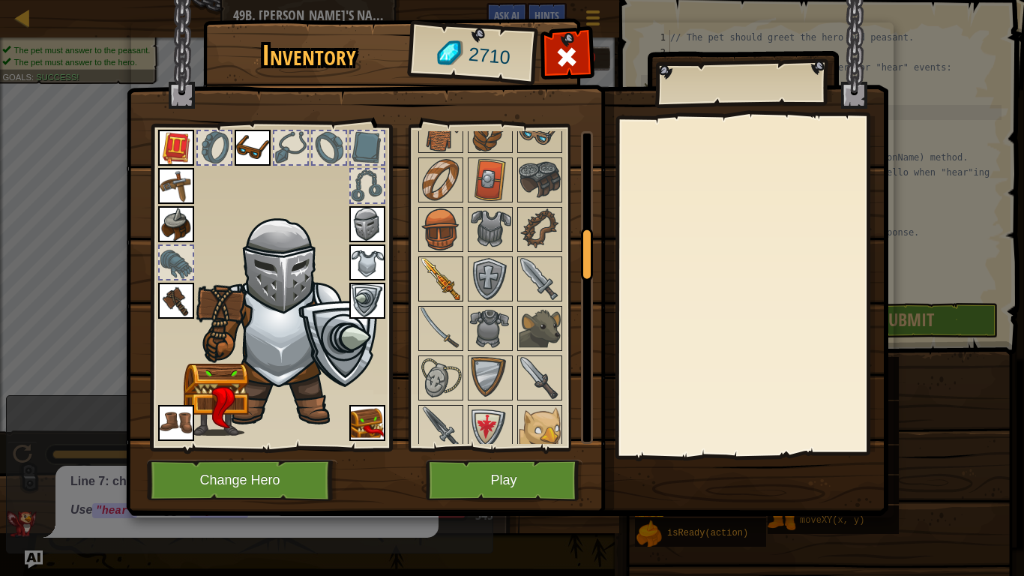
click at [449, 296] on img at bounding box center [441, 279] width 42 height 42
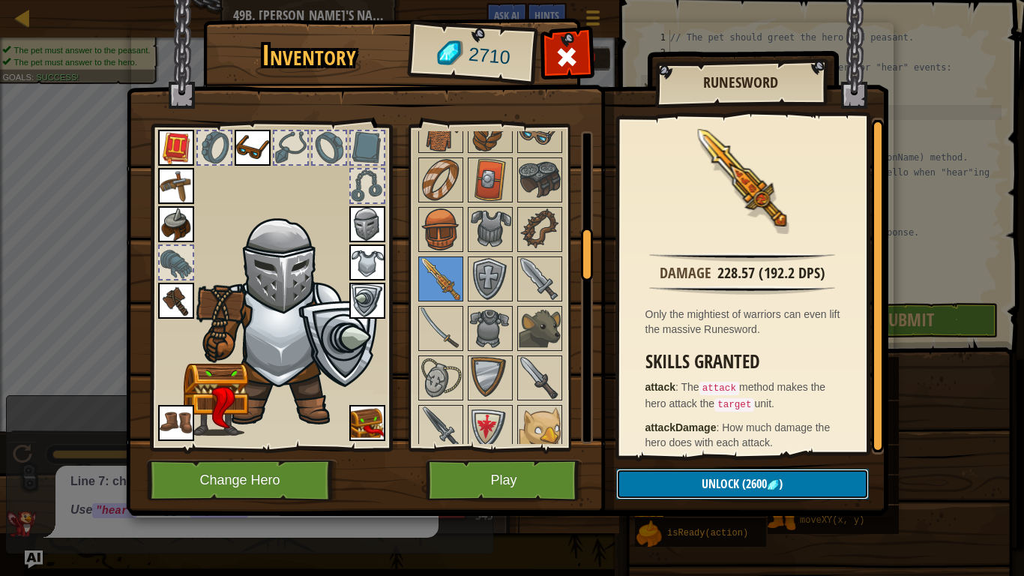
click at [745, 448] on span "(2600" at bounding box center [753, 483] width 28 height 16
click at [681, 448] on button "Confirm" at bounding box center [742, 484] width 253 height 31
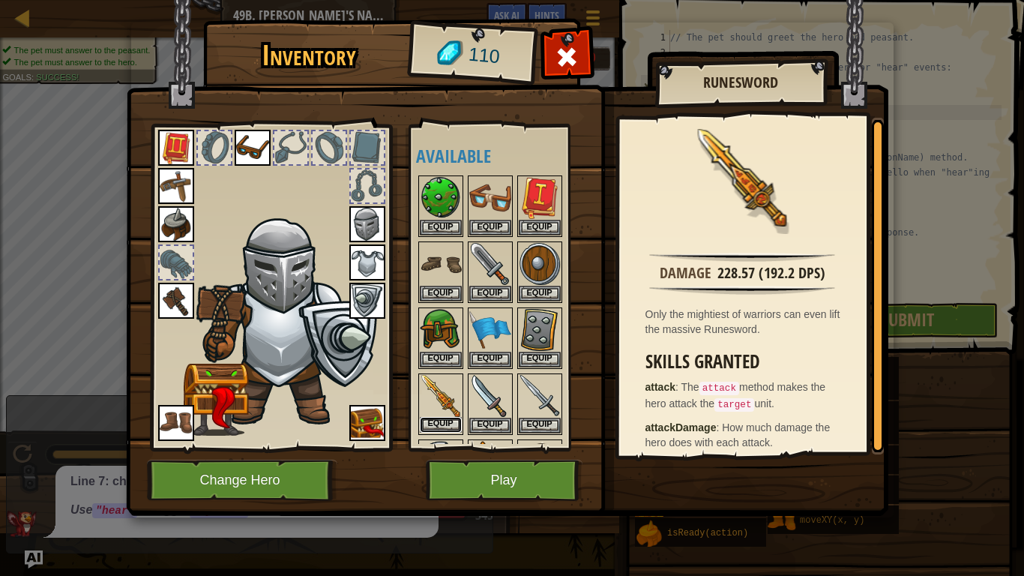
click at [446, 427] on button "Equip" at bounding box center [441, 425] width 42 height 16
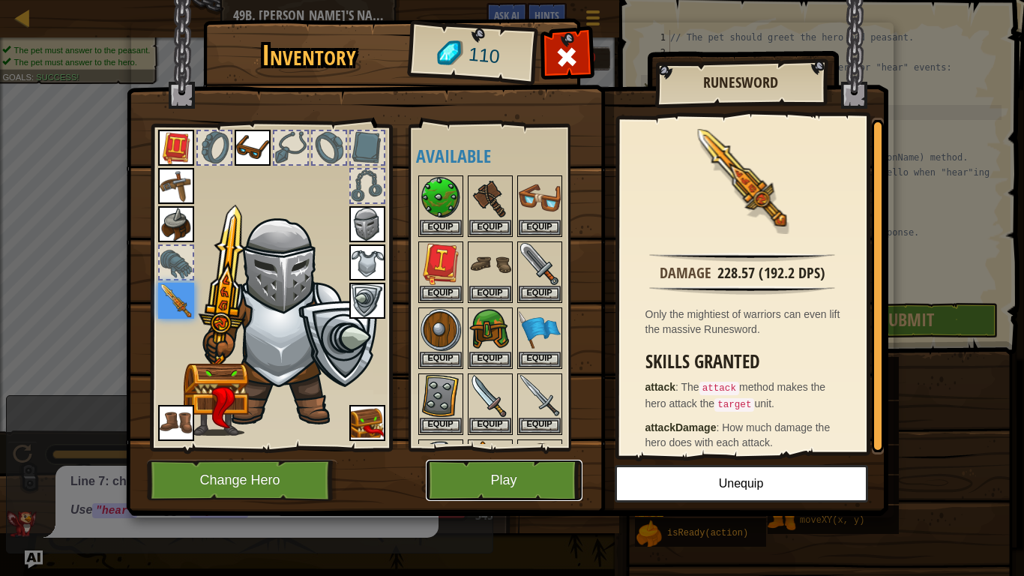
click at [451, 448] on button "Play" at bounding box center [504, 480] width 157 height 41
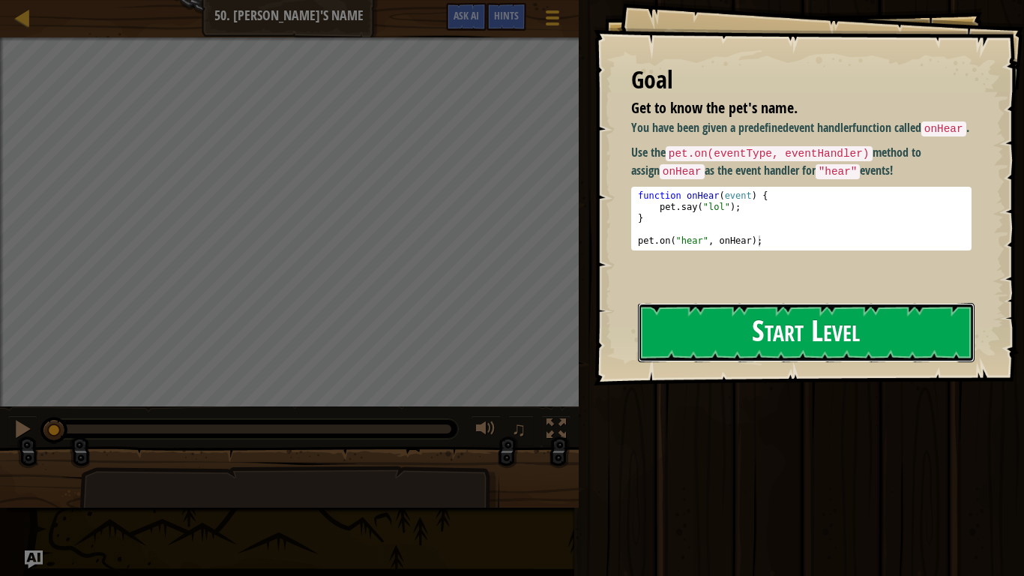
click at [673, 340] on button "Start Level" at bounding box center [806, 332] width 337 height 59
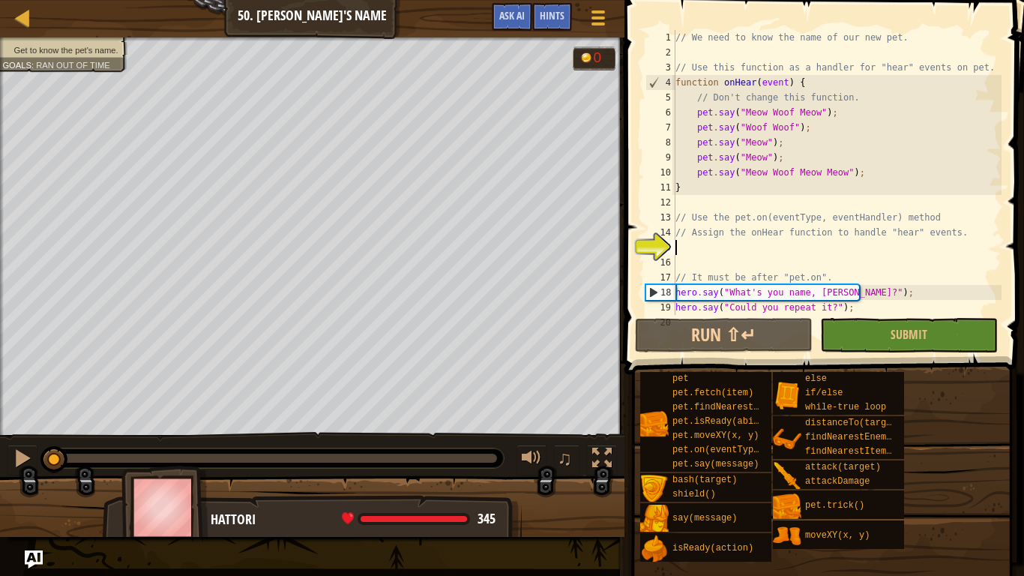
scroll to position [15, 0]
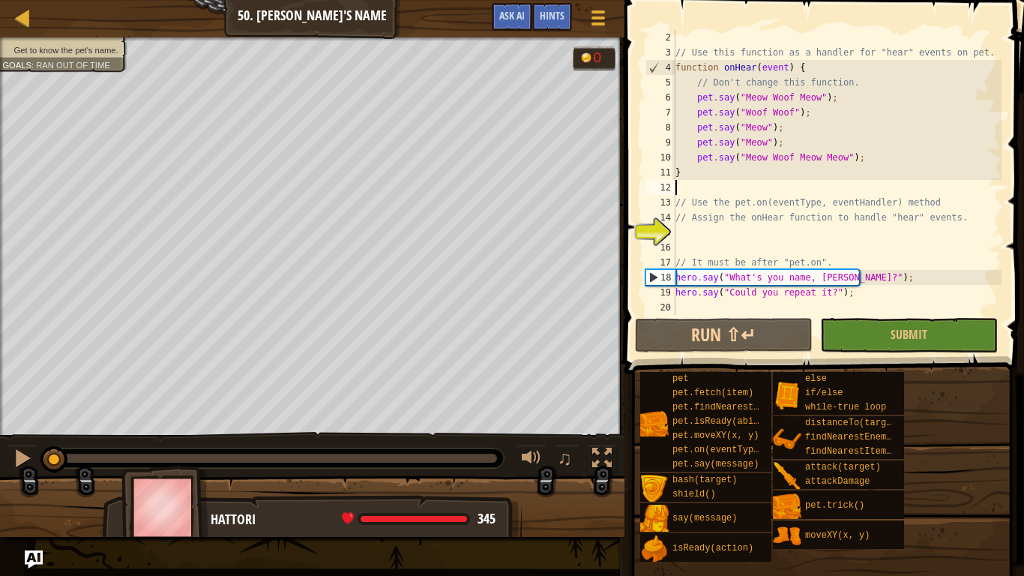
click at [709, 189] on div "// Use this function as a handler for "hear" events on pet. function onHear ( e…" at bounding box center [837, 187] width 329 height 315
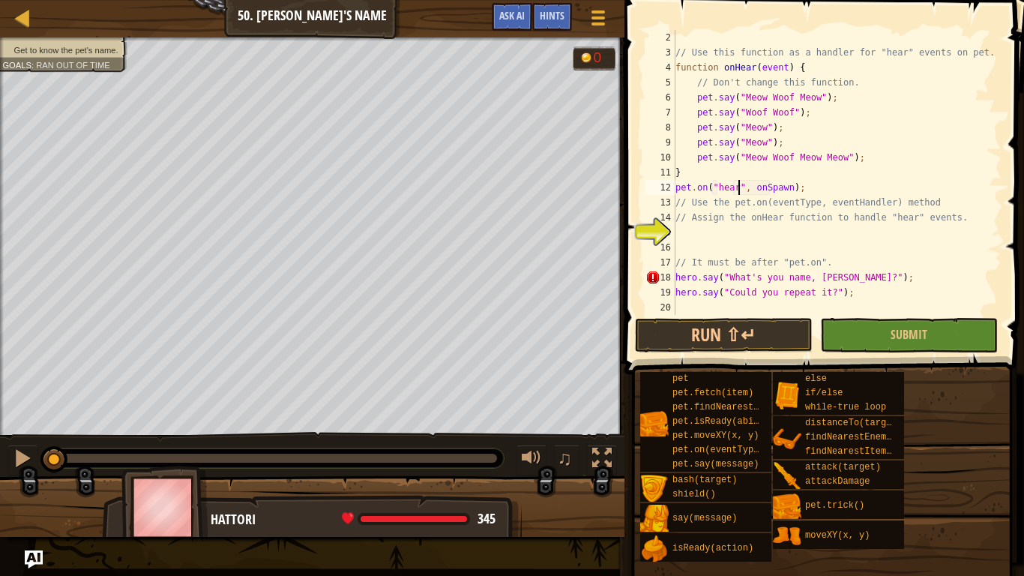
scroll to position [7, 9]
click at [791, 187] on div "// Use this function as a handler for "hear" events on pet. function onHear ( e…" at bounding box center [837, 187] width 329 height 315
type textarea "pet.on("hear", onHear);"
click at [787, 326] on button "Run ⇧↵" at bounding box center [724, 335] width 178 height 34
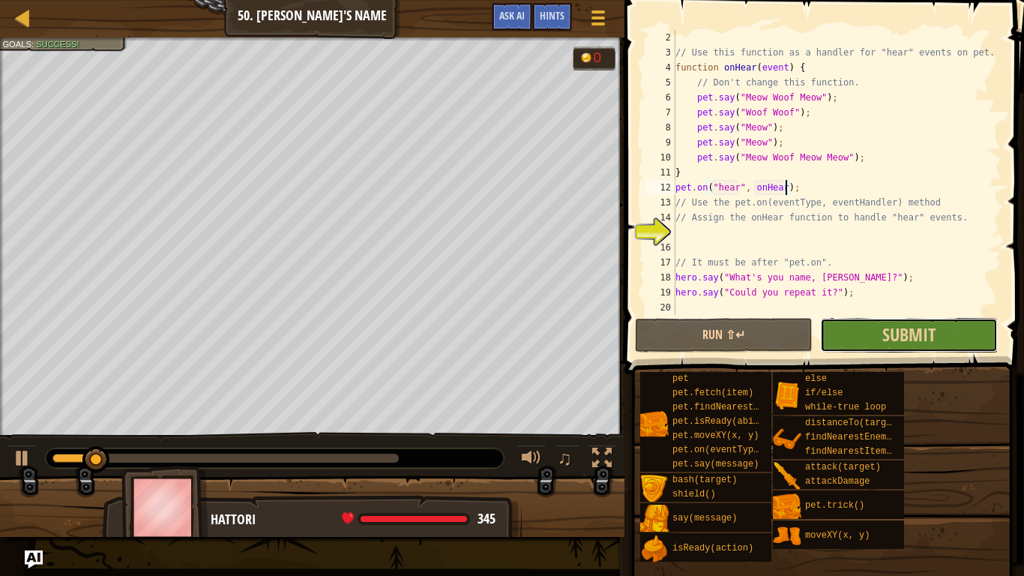
click at [863, 344] on button "Submit" at bounding box center [909, 335] width 178 height 34
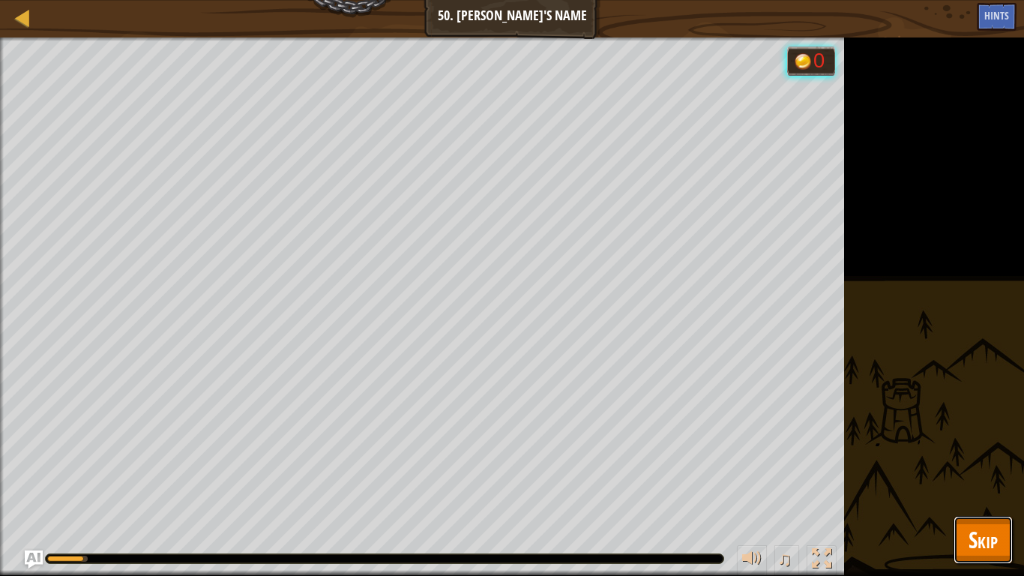
click at [986, 448] on span "Skip" at bounding box center [983, 539] width 29 height 31
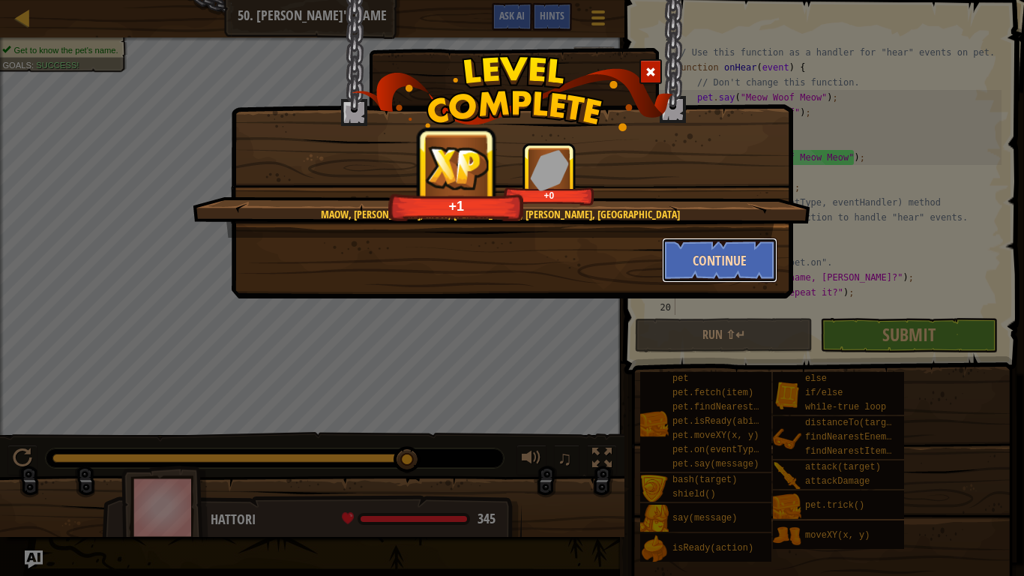
click at [726, 250] on button "Continue" at bounding box center [720, 260] width 116 height 45
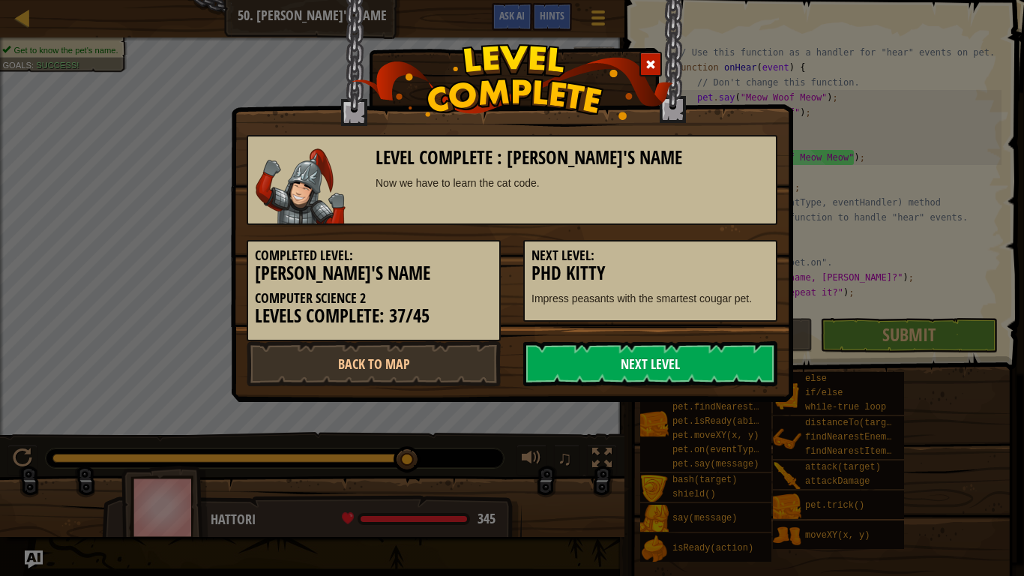
click at [682, 355] on link "Next Level" at bounding box center [650, 363] width 254 height 45
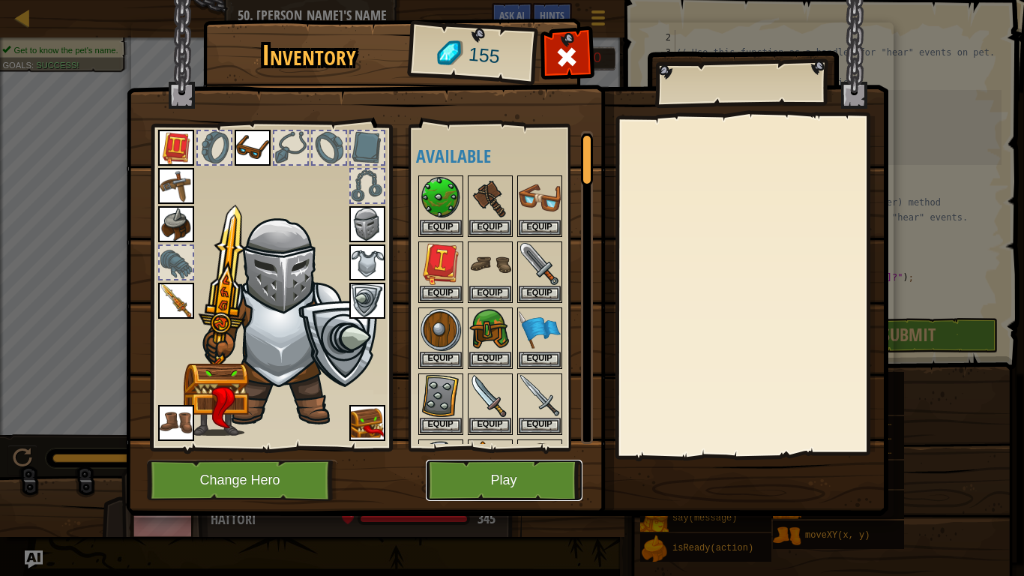
click at [502, 448] on button "Play" at bounding box center [504, 480] width 157 height 41
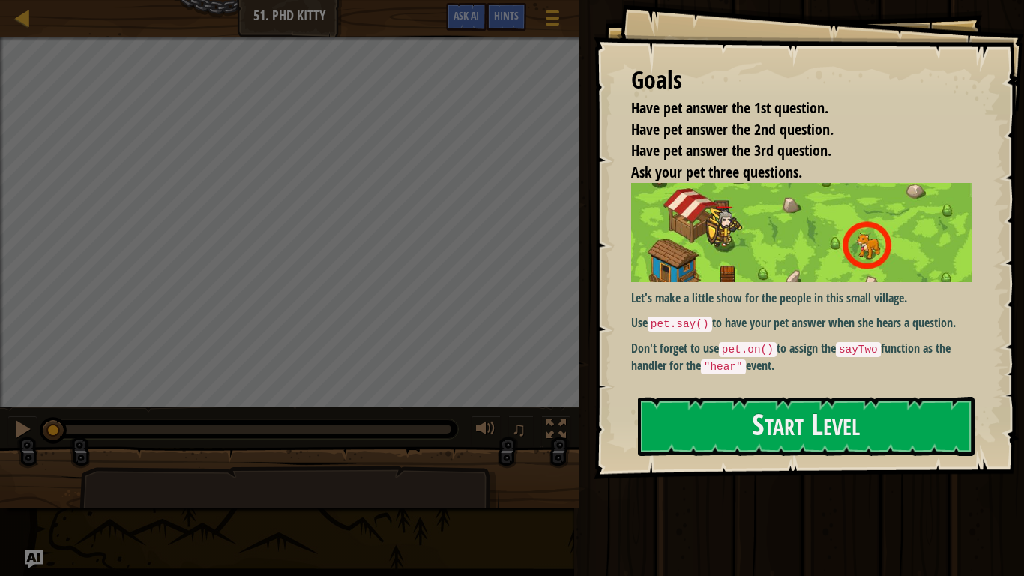
click at [669, 390] on div "Goals Have pet answer the 1st question. Have pet answer the 2nd question. Have …" at bounding box center [809, 239] width 430 height 479
click at [657, 415] on button "Start Level" at bounding box center [806, 426] width 337 height 59
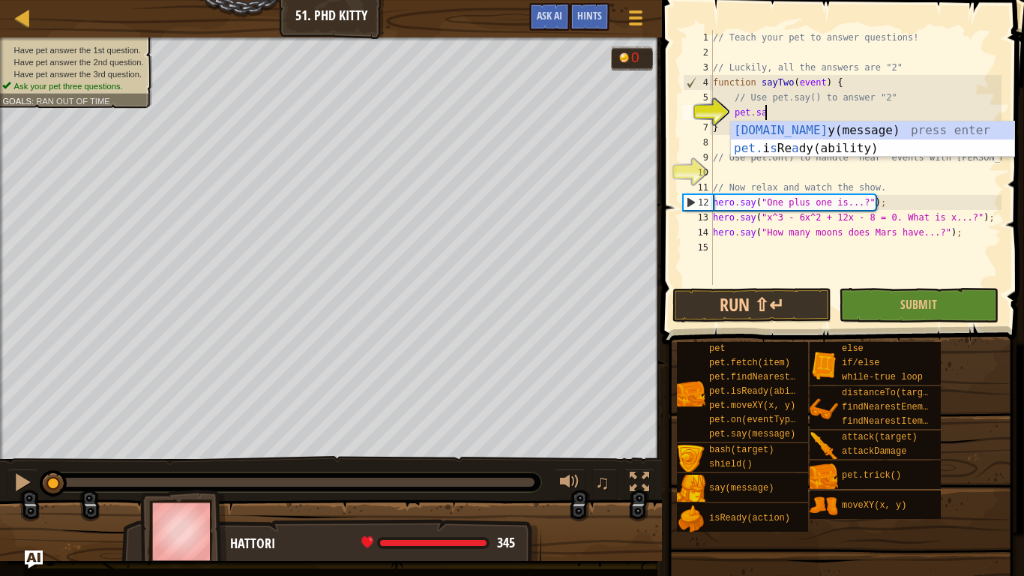
scroll to position [7, 7]
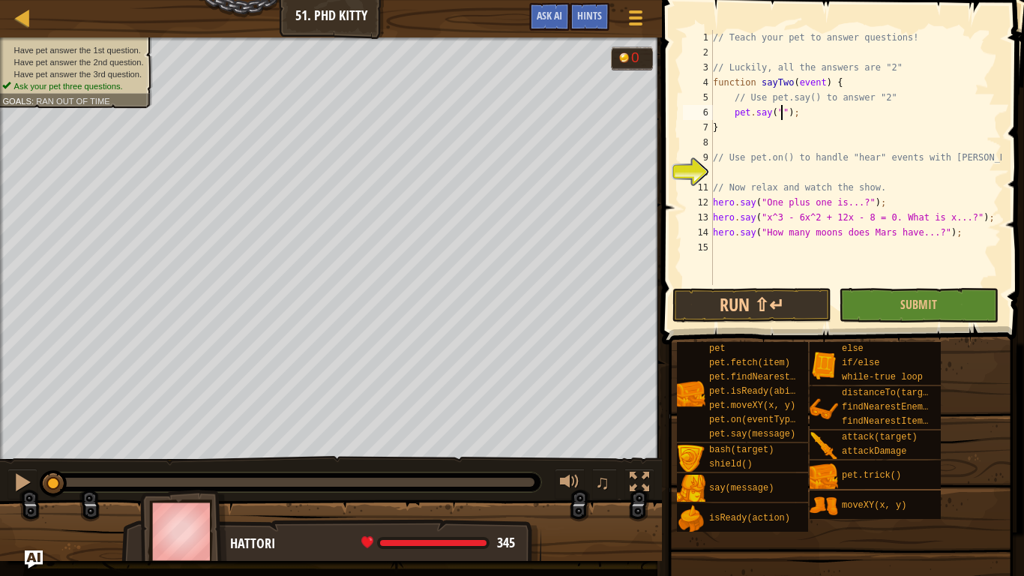
type textarea "pet.say("2");"
click at [820, 106] on div "// Teach your pet to answer questions! // Luckily, all the answers are "2" func…" at bounding box center [856, 172] width 292 height 285
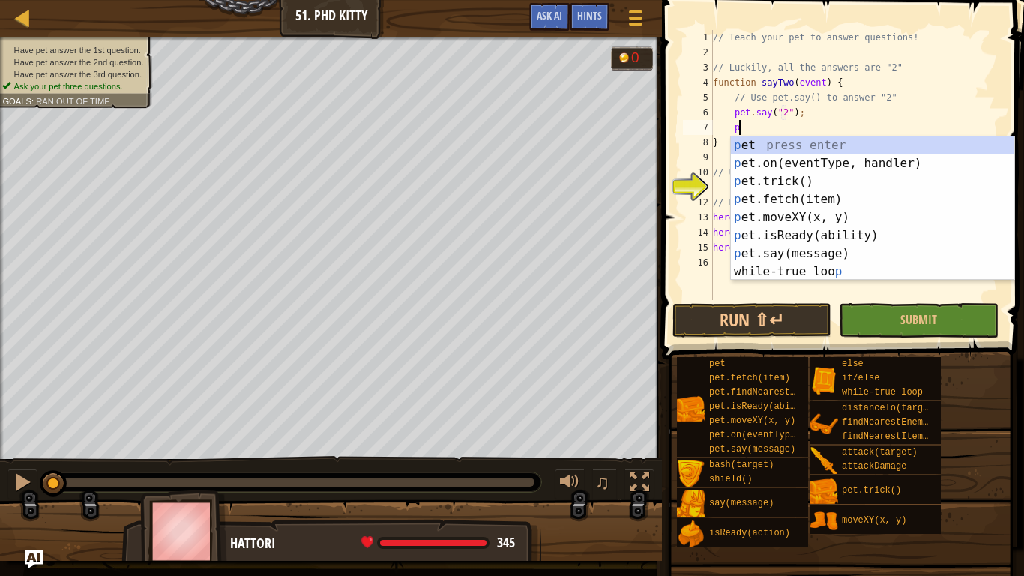
scroll to position [7, 3]
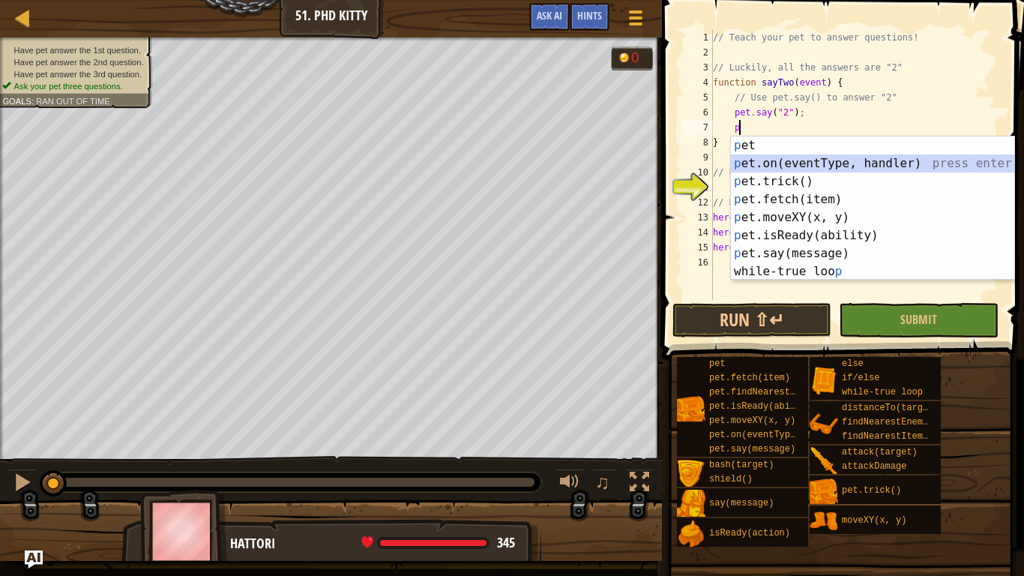
click at [834, 160] on div "p et press enter p et.on(eventType, handler) press enter p et.trick() press ent…" at bounding box center [872, 226] width 283 height 180
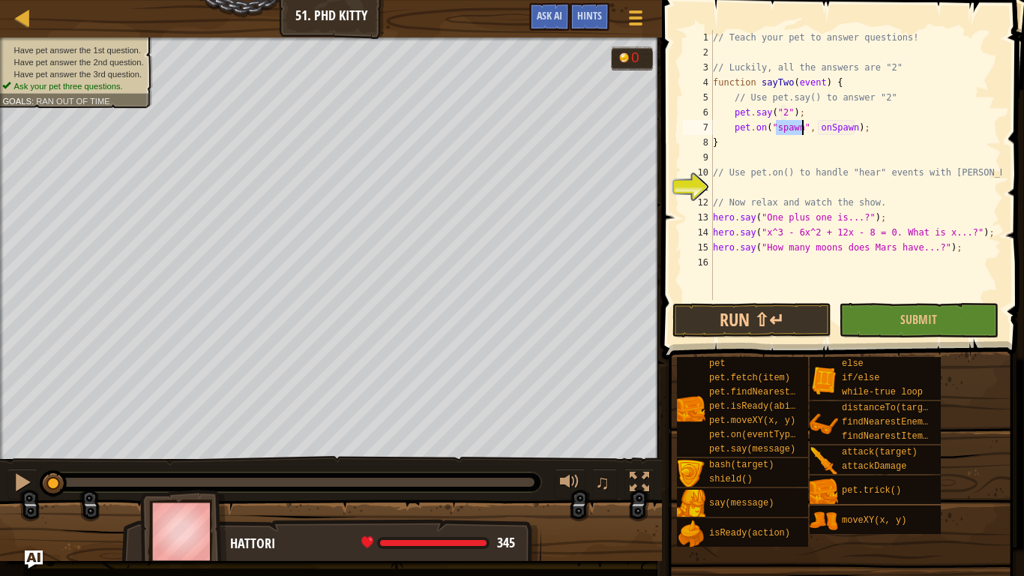
click at [854, 128] on div "// Teach your pet to answer questions! // Luckily, all the answers are "2" func…" at bounding box center [856, 180] width 292 height 300
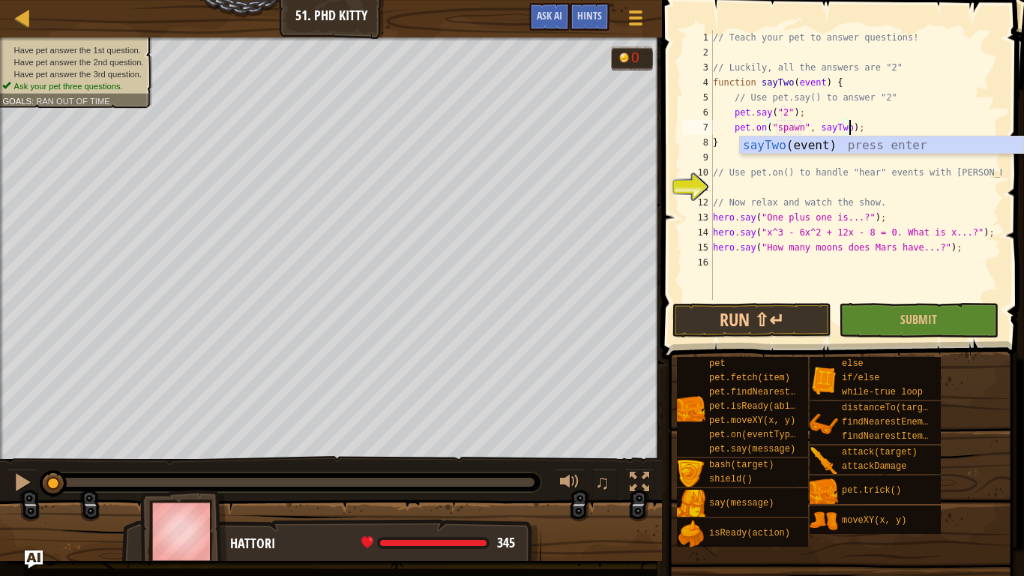
scroll to position [7, 20]
click at [807, 141] on div "sayTwo (event) press enter" at bounding box center [881, 163] width 283 height 54
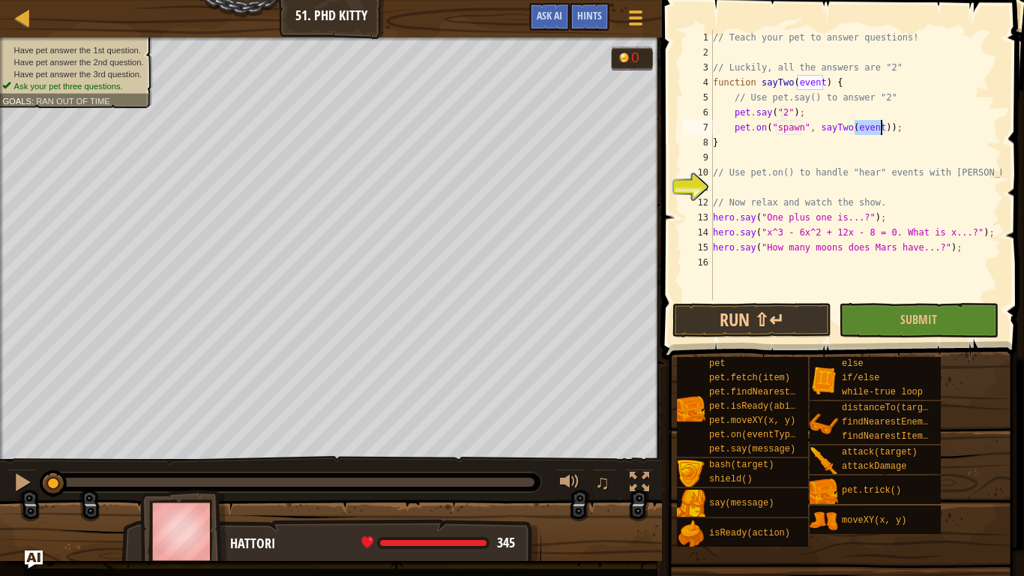
click at [801, 125] on div "// Teach your pet to answer questions! // Luckily, all the answers are "2" func…" at bounding box center [856, 180] width 292 height 300
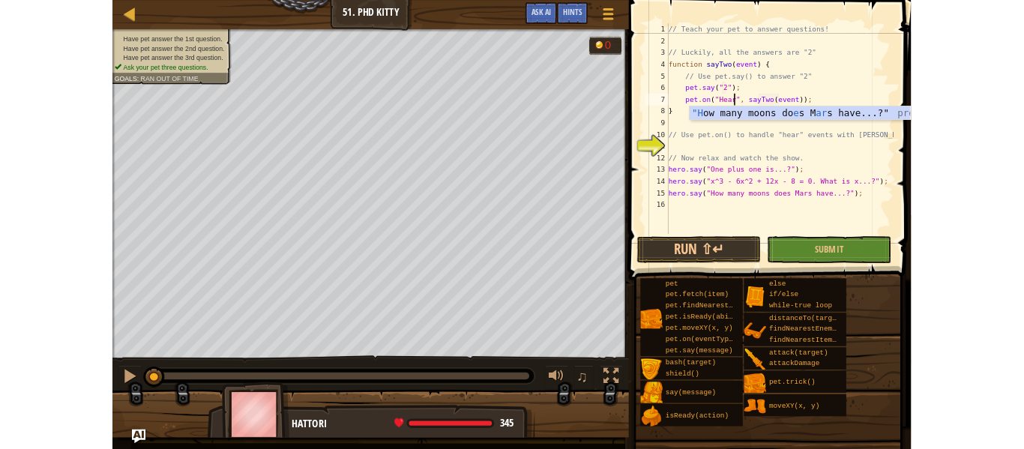
scroll to position [7, 13]
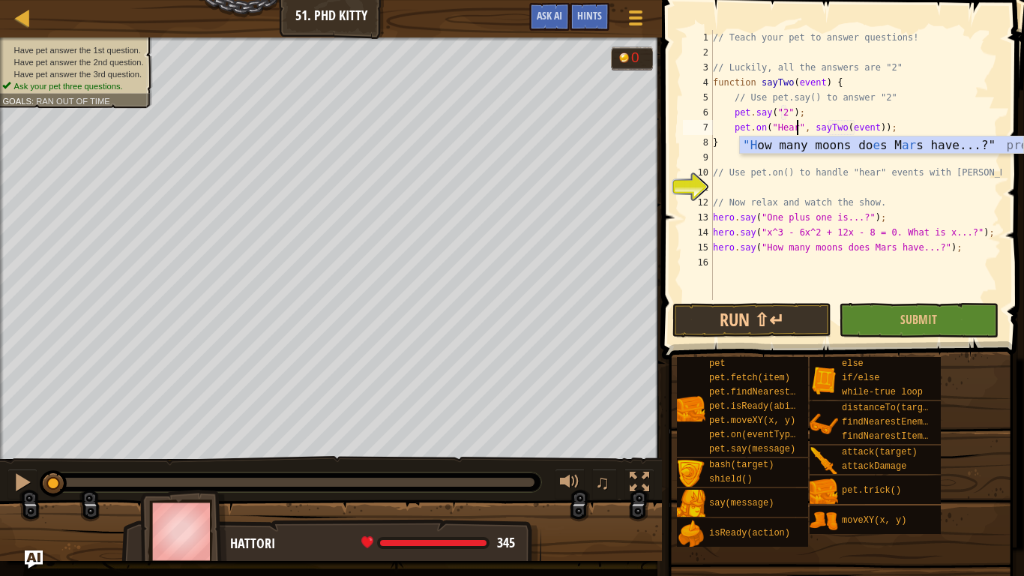
click at [843, 214] on div "// Teach your pet to answer questions! // Luckily, all the answers are "2" func…" at bounding box center [856, 180] width 292 height 300
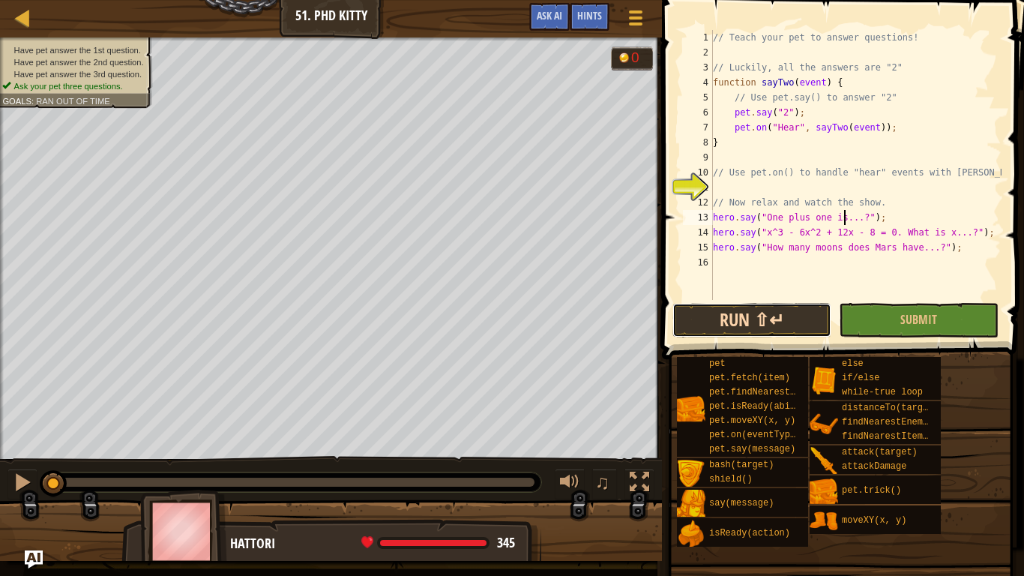
click at [775, 318] on button "Run ⇧↵" at bounding box center [752, 320] width 159 height 34
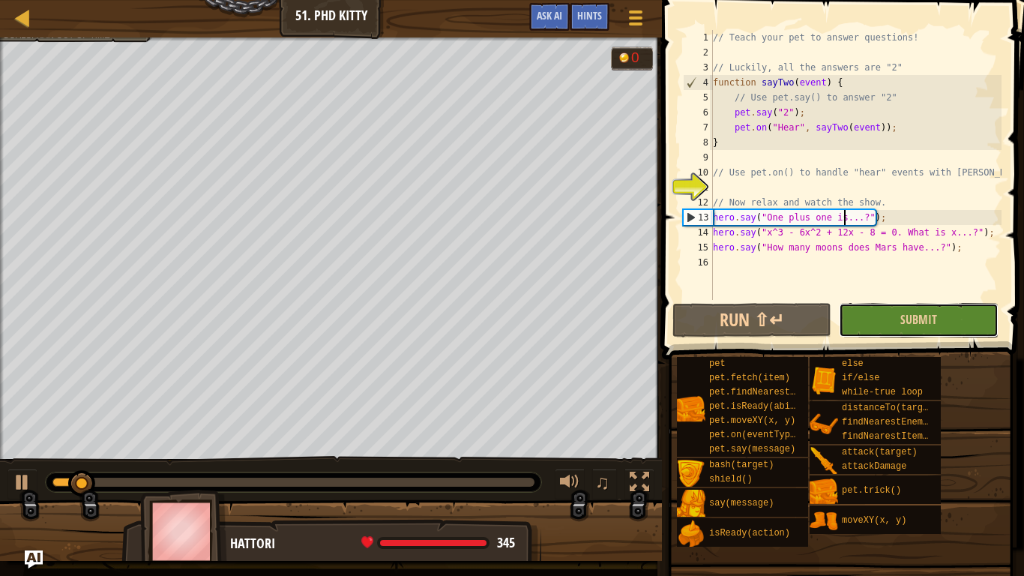
click at [871, 319] on button "Submit" at bounding box center [918, 320] width 159 height 34
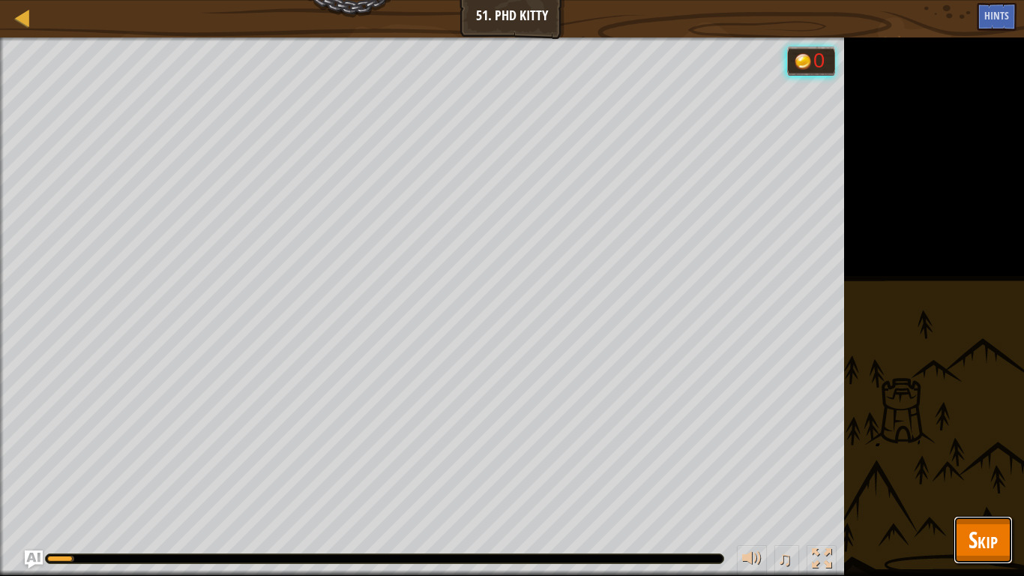
click at [1011, 448] on button "Skip" at bounding box center [983, 540] width 59 height 48
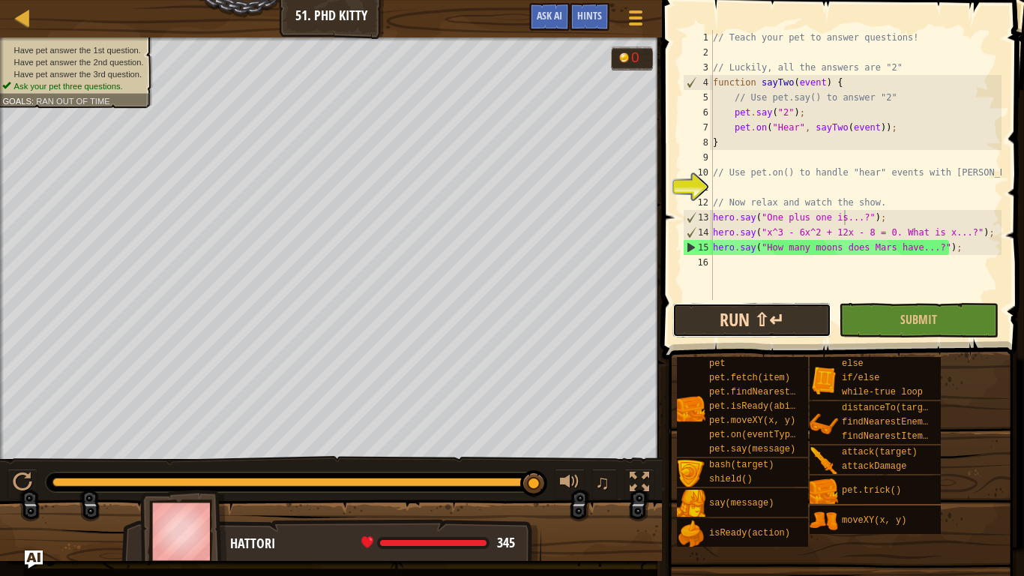
click at [793, 330] on button "Run ⇧↵" at bounding box center [752, 320] width 159 height 34
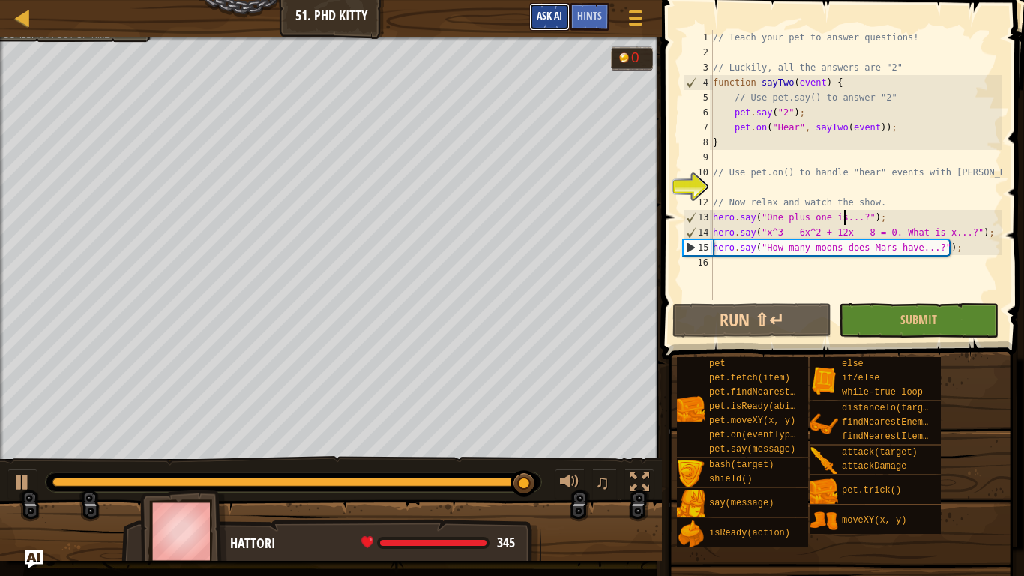
click at [562, 19] on button "Ask AI" at bounding box center [549, 17] width 40 height 28
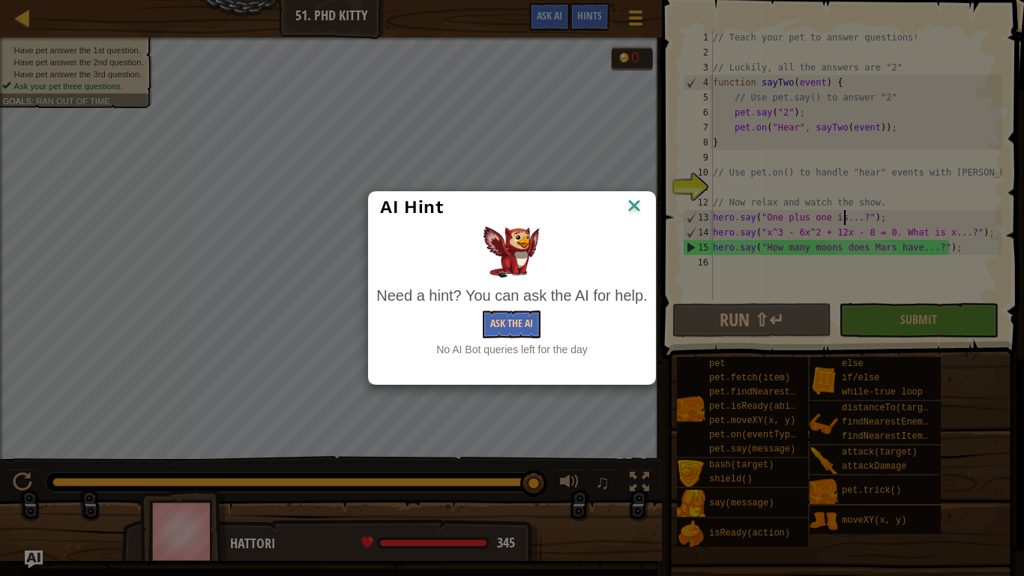
click at [638, 202] on img at bounding box center [634, 207] width 19 height 22
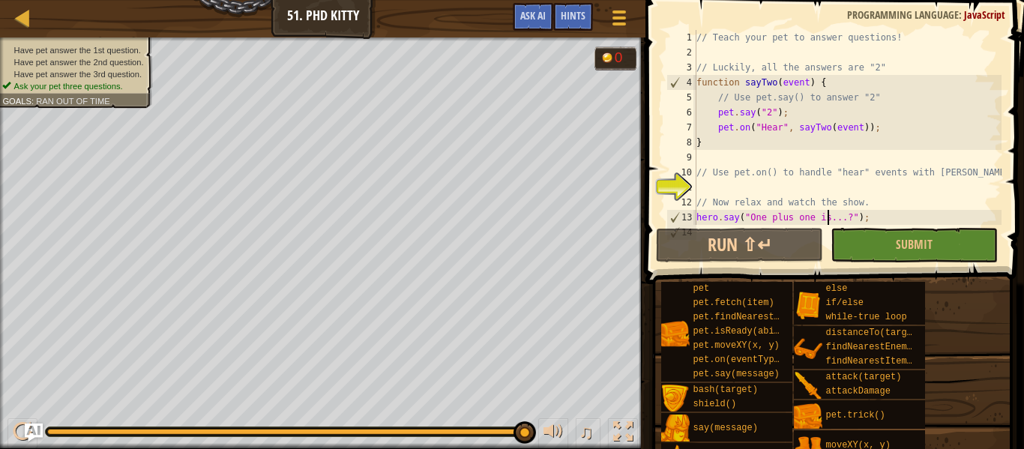
scroll to position [45, 0]
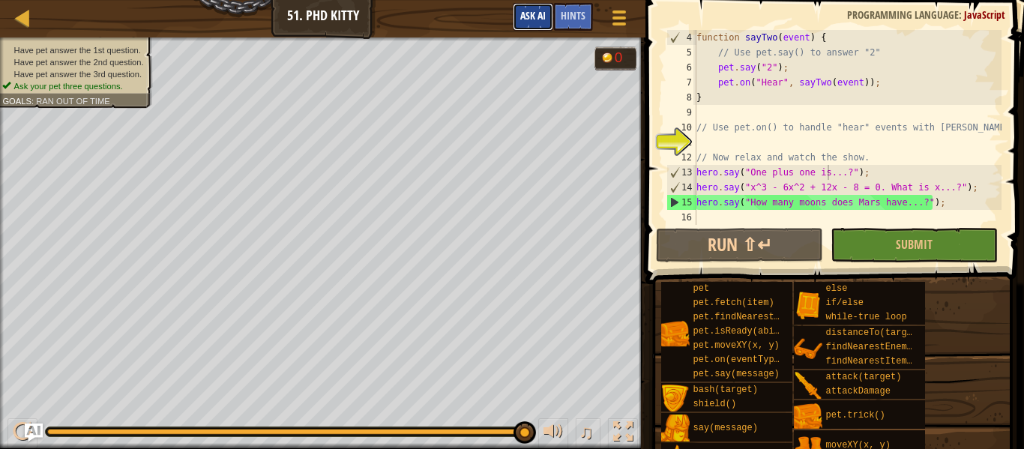
click at [530, 22] on span "Ask AI" at bounding box center [532, 15] width 25 height 14
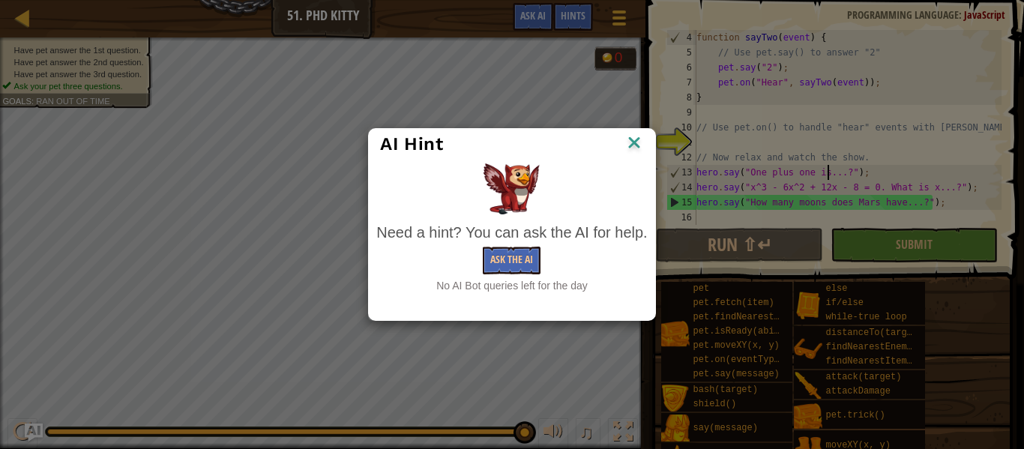
click at [636, 139] on img at bounding box center [634, 144] width 19 height 22
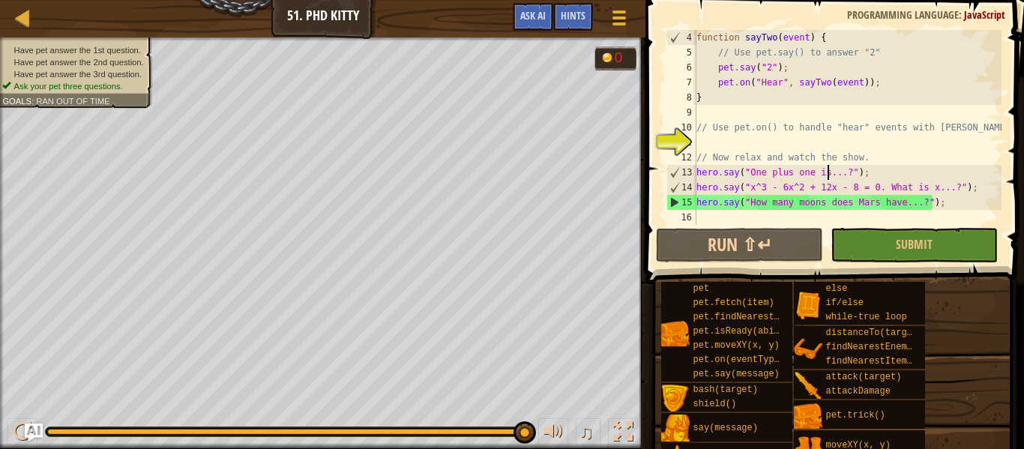
click at [880, 85] on div "function sayTwo ( event ) { // Use pet.say() to answer "2" pet . say ( "2" ) ; …" at bounding box center [848, 142] width 308 height 225
type textarea "pet.on("Hear", sayTwo(event));"
click at [861, 118] on div "function sayTwo ( event ) { // Use pet.say() to answer "2" pet . say ( "2" ) ; …" at bounding box center [848, 142] width 308 height 225
click at [703, 136] on div "function sayTwo ( event ) { // Use pet.say() to answer "2" pet . say ( "2" ) ; …" at bounding box center [848, 142] width 308 height 225
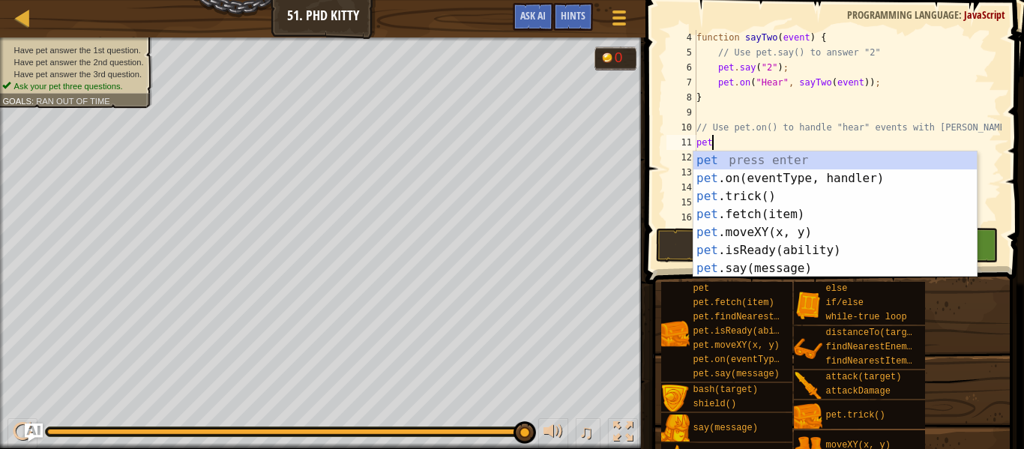
scroll to position [7, 1]
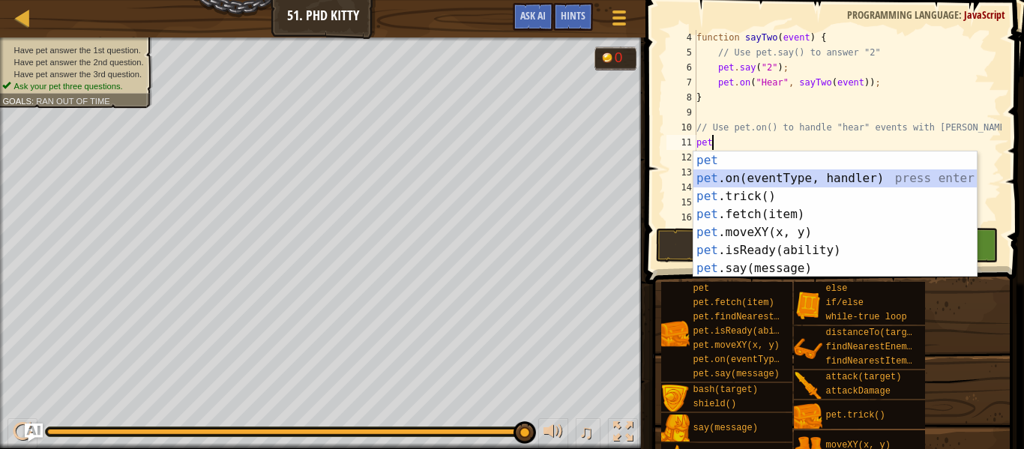
click at [726, 178] on div "pet press enter pet .on(eventType, handler) press enter pet .trick() press ente…" at bounding box center [835, 232] width 283 height 162
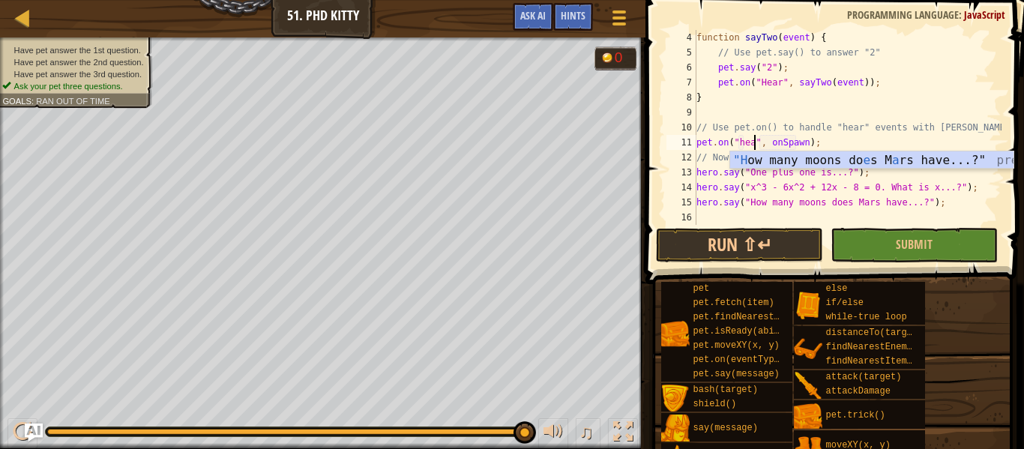
scroll to position [7, 10]
click at [718, 238] on button "Run ⇧↵" at bounding box center [739, 245] width 167 height 34
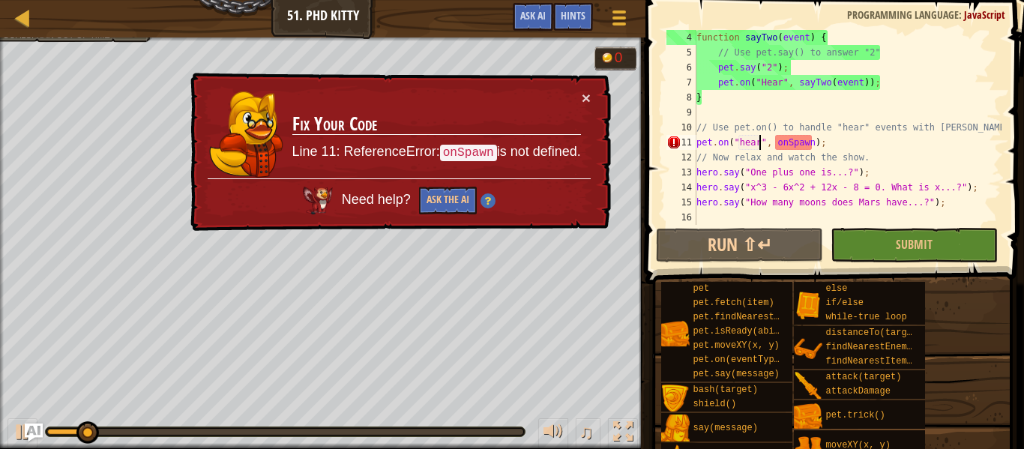
click at [749, 145] on div "function sayTwo ( event ) { // Use pet.say() to answer "2" pet . say ( "2" ) ; …" at bounding box center [848, 142] width 308 height 225
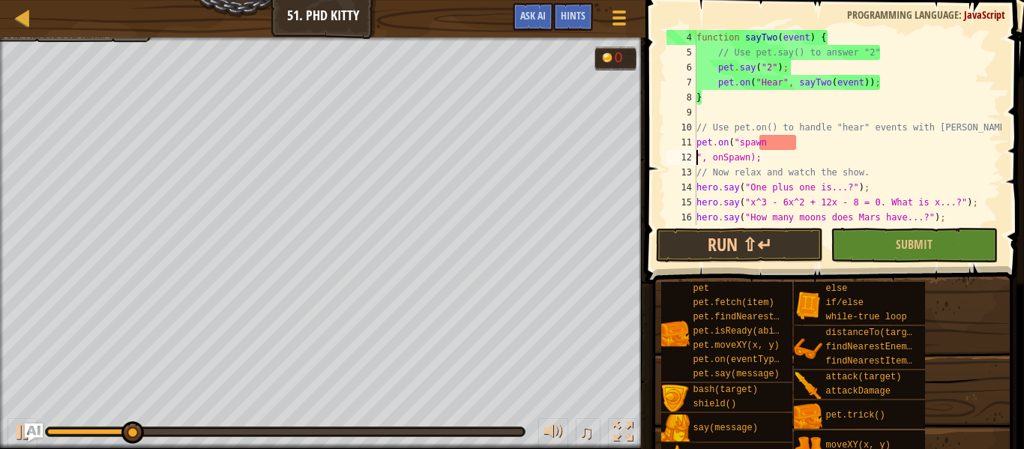
scroll to position [7, 8]
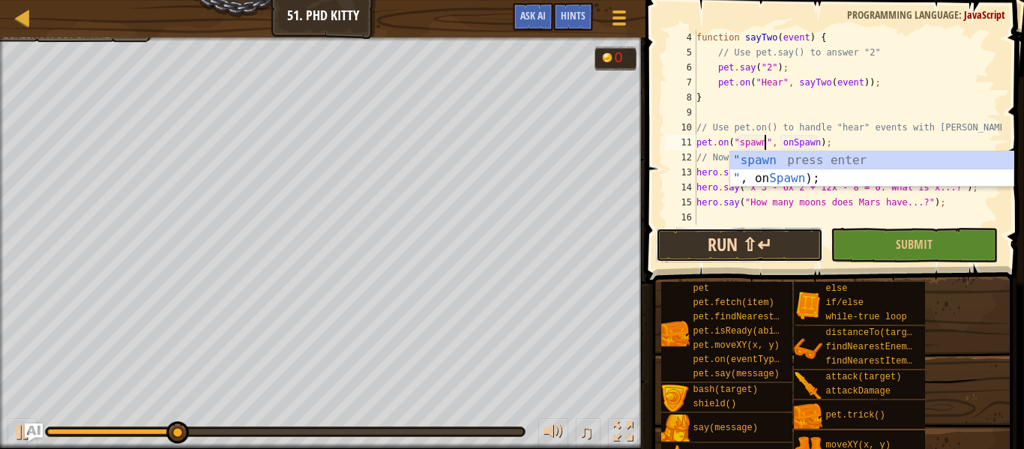
click at [723, 238] on button "Run ⇧↵" at bounding box center [739, 245] width 167 height 34
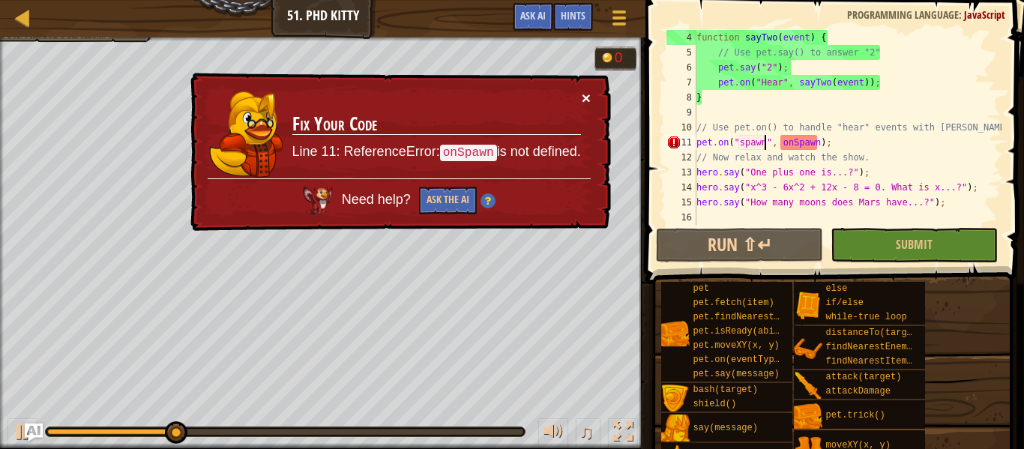
click at [588, 94] on button "×" at bounding box center [586, 98] width 9 height 16
click at [858, 139] on div "function sayTwo ( event ) { // Use pet.say() to answer "2" pet . say ( "2" ) ; …" at bounding box center [848, 142] width 308 height 225
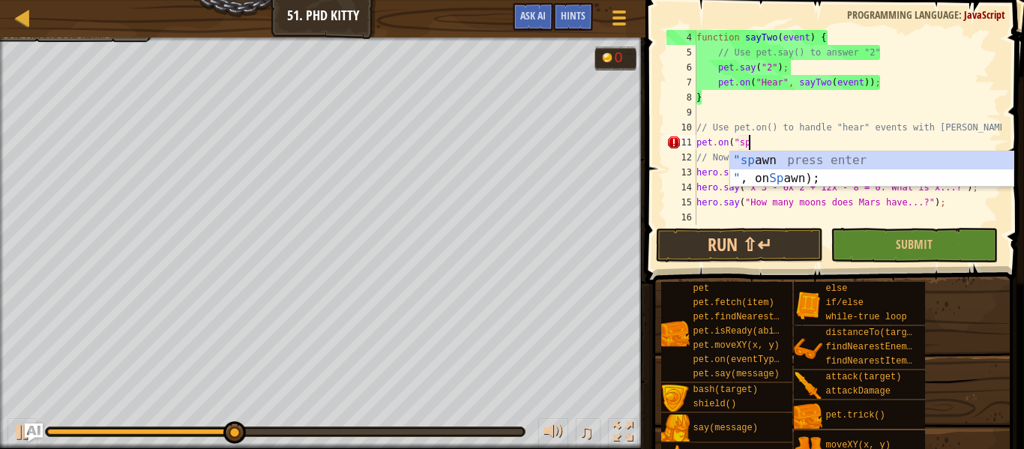
scroll to position [7, 4]
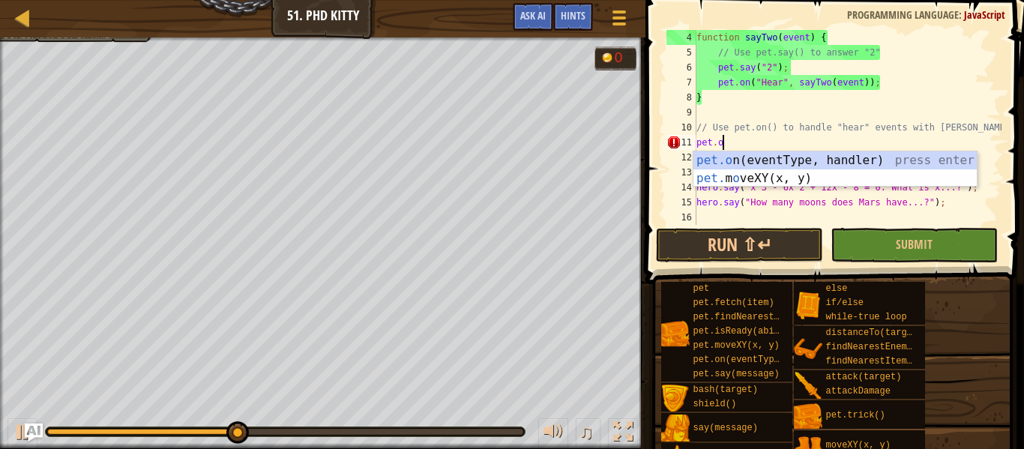
type textarea "p"
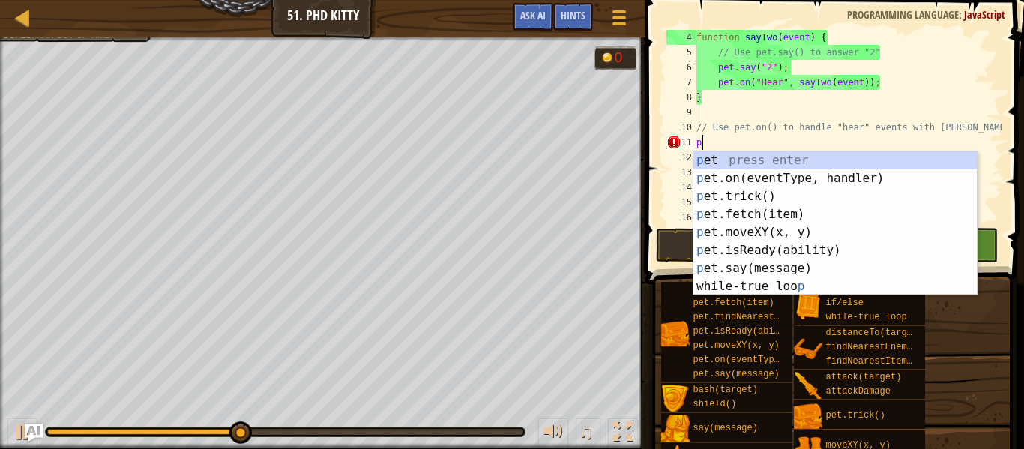
scroll to position [7, 0]
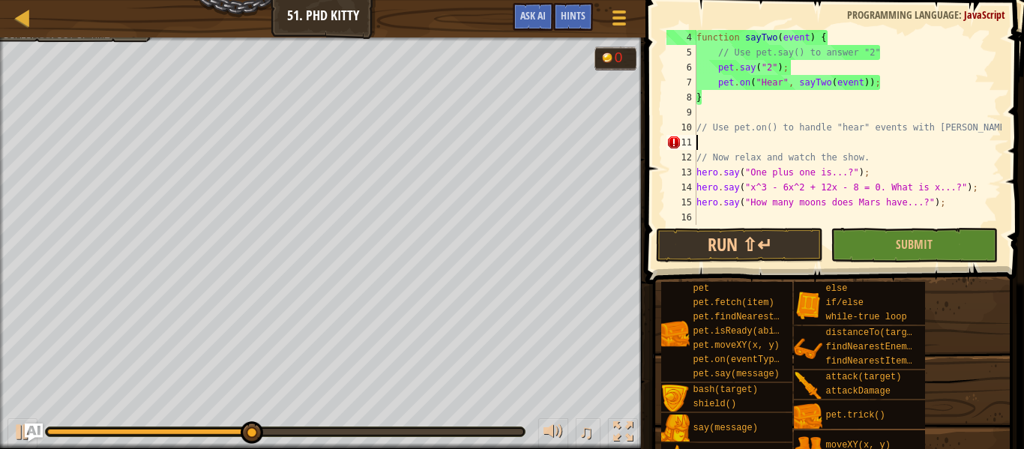
click at [858, 139] on div "function sayTwo ( event ) { // Use pet.say() to answer "2" pet . say ( "2" ) ; …" at bounding box center [848, 142] width 308 height 225
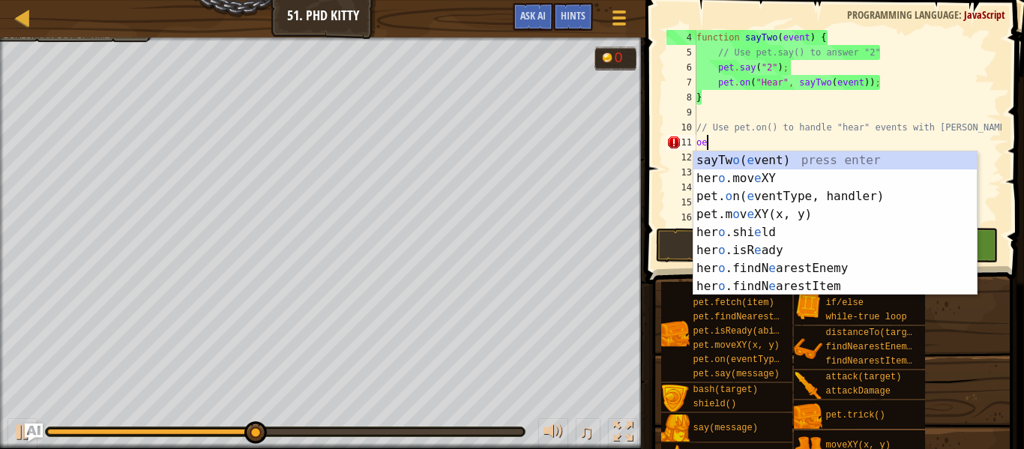
scroll to position [7, 1]
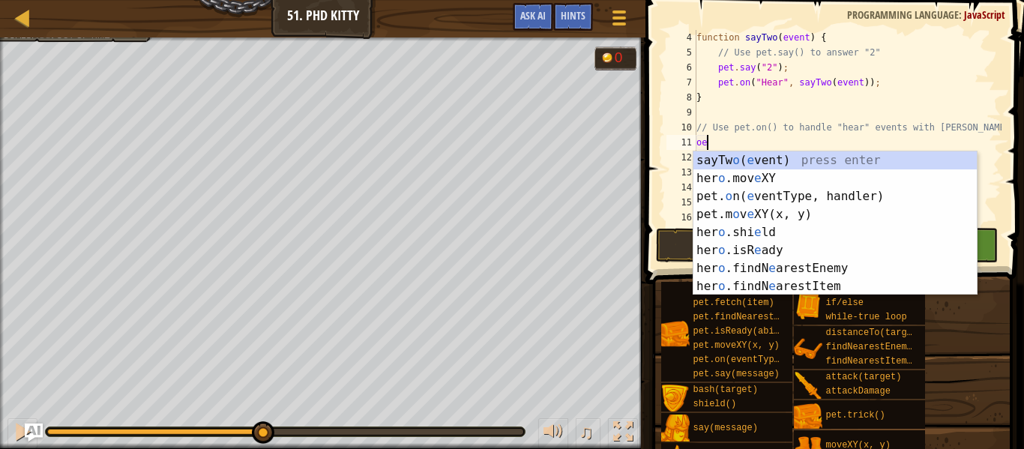
type textarea "o"
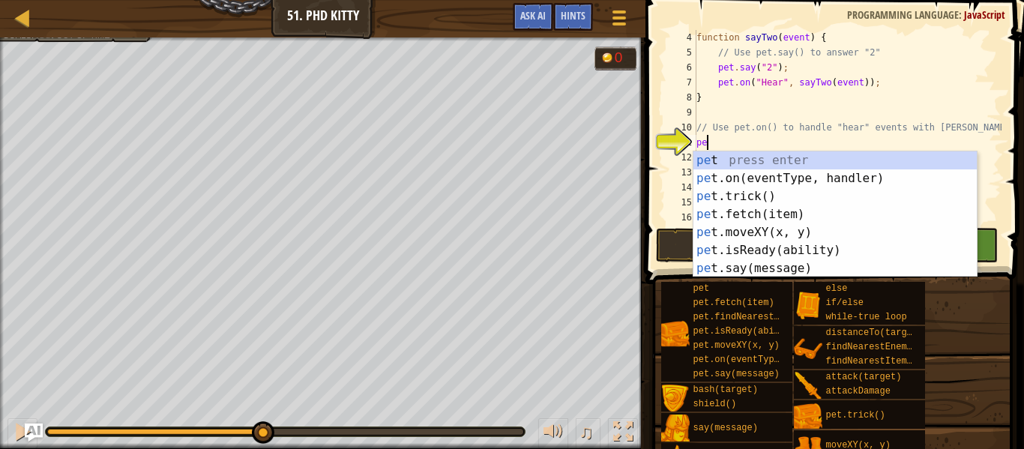
scroll to position [7, 1]
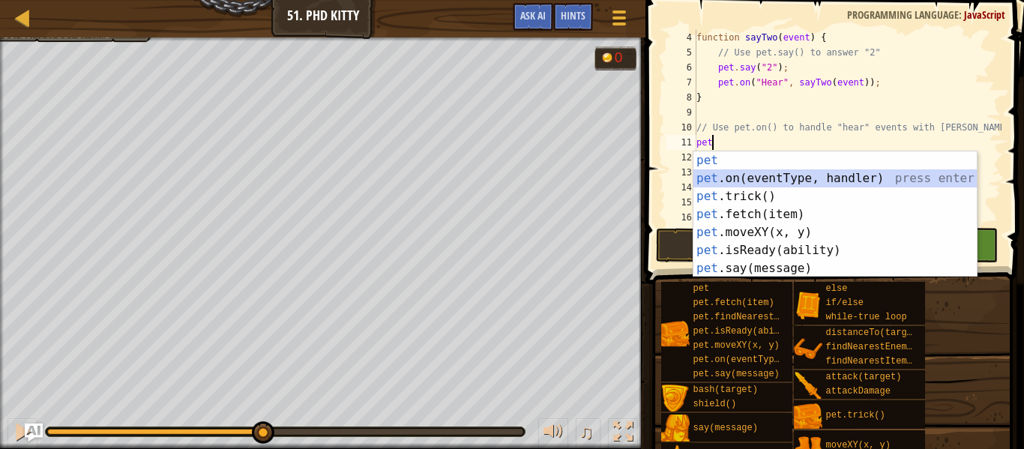
click at [846, 175] on div "pet press enter pet .on(eventType, handler) press enter pet .trick() press ente…" at bounding box center [835, 232] width 283 height 162
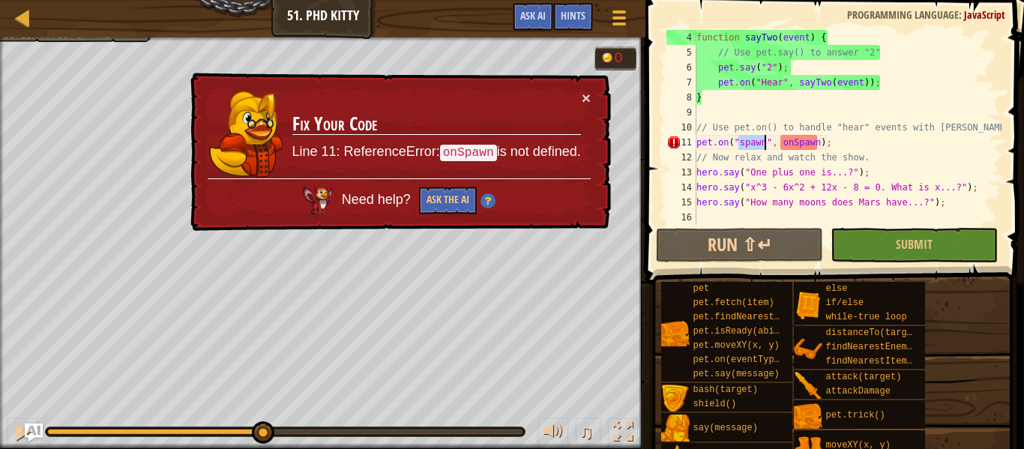
click at [692, 118] on div "9" at bounding box center [682, 112] width 30 height 15
type textarea "// Use pet.on() to handle "hear" events with [PERSON_NAME]"
drag, startPoint x: 834, startPoint y: 144, endPoint x: 697, endPoint y: 143, distance: 138.0
click at [697, 143] on div "function sayTwo ( event ) { // Use pet.say() to answer "2" pet . say ( "2" ) ; …" at bounding box center [848, 142] width 308 height 225
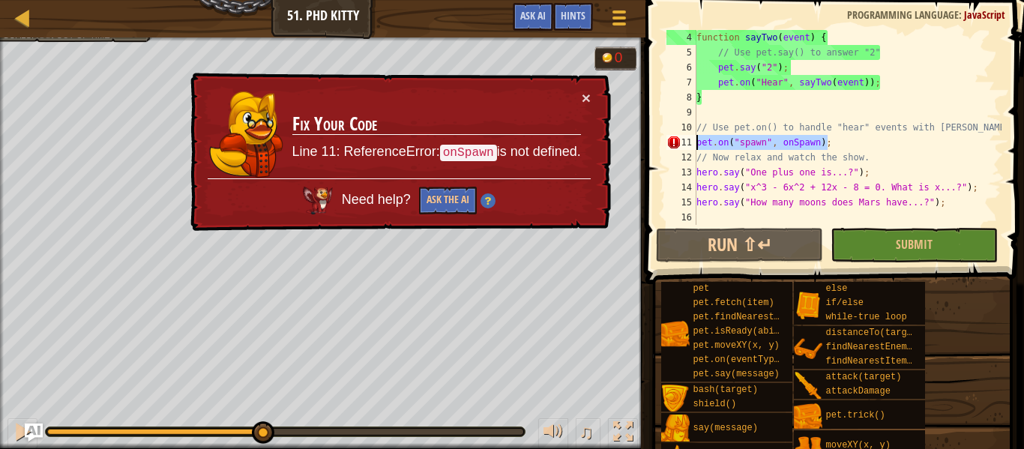
type textarea "pet.on("spawn", onSpawn);"
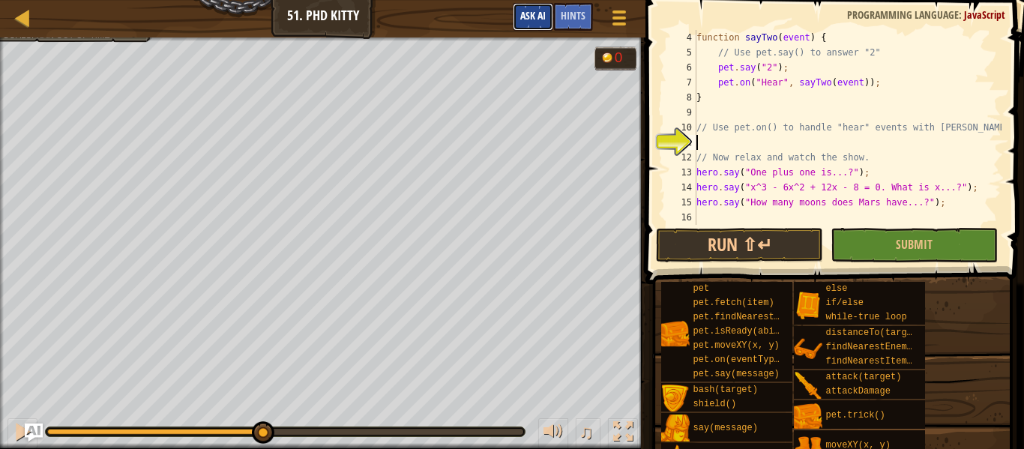
click at [537, 17] on span "Ask AI" at bounding box center [532, 15] width 25 height 14
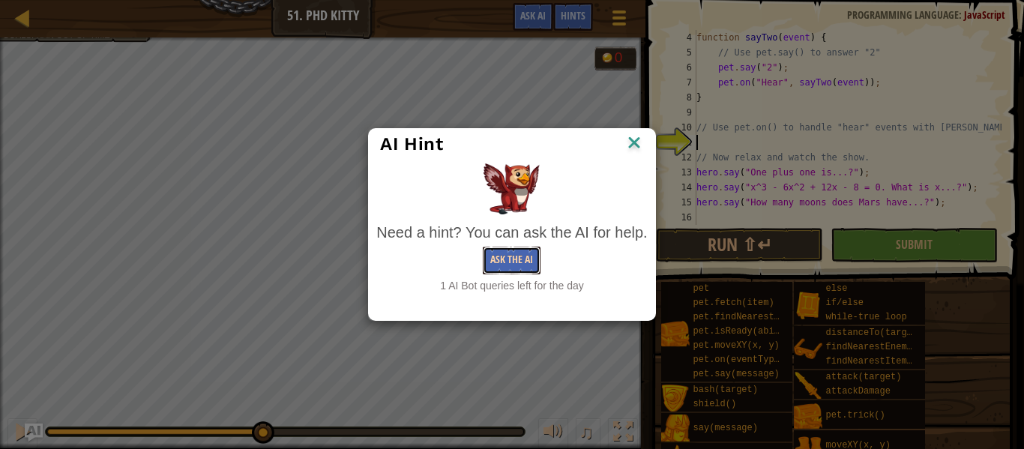
click at [502, 261] on button "Ask the AI" at bounding box center [512, 261] width 58 height 28
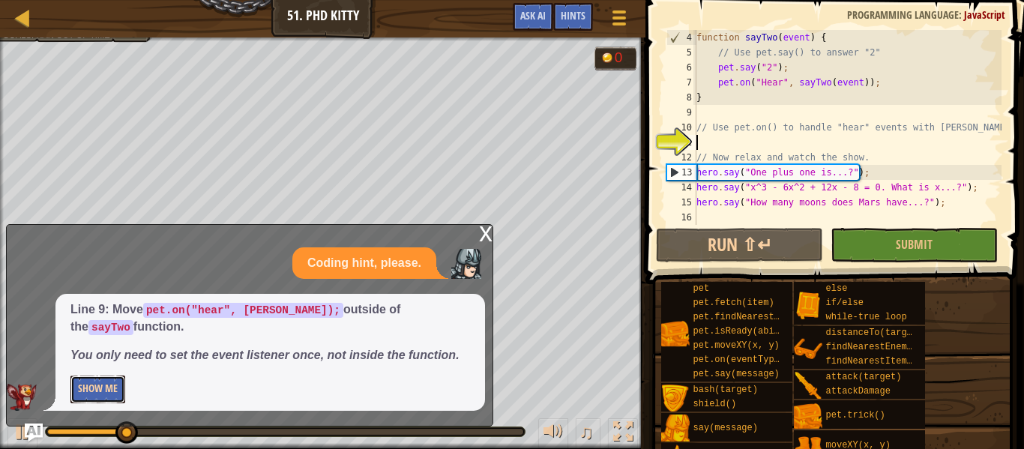
click at [80, 391] on button "Show Me" at bounding box center [97, 390] width 55 height 28
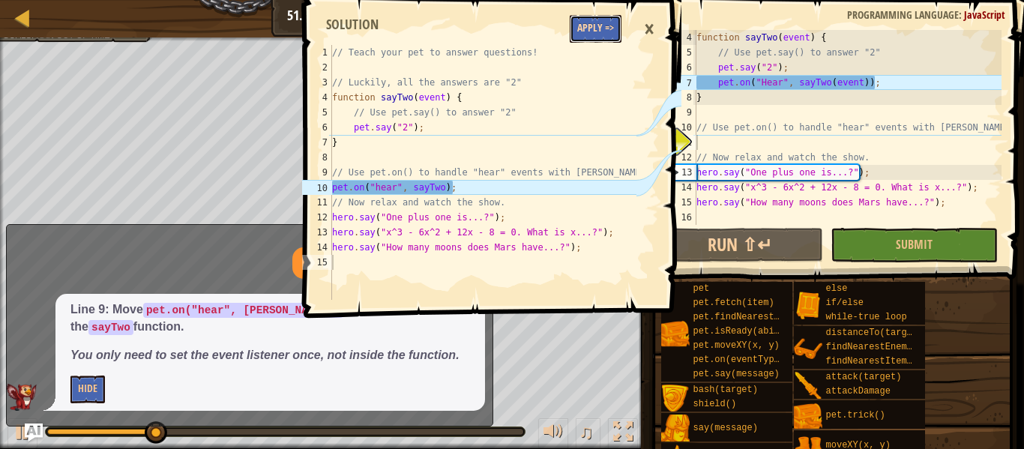
click at [586, 31] on button "Apply =>" at bounding box center [596, 29] width 52 height 28
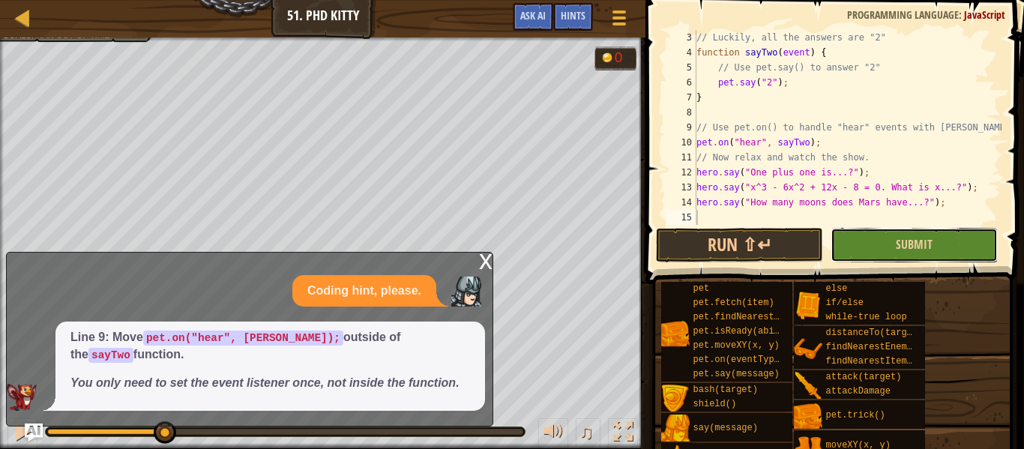
click at [895, 240] on button "Submit" at bounding box center [914, 245] width 167 height 34
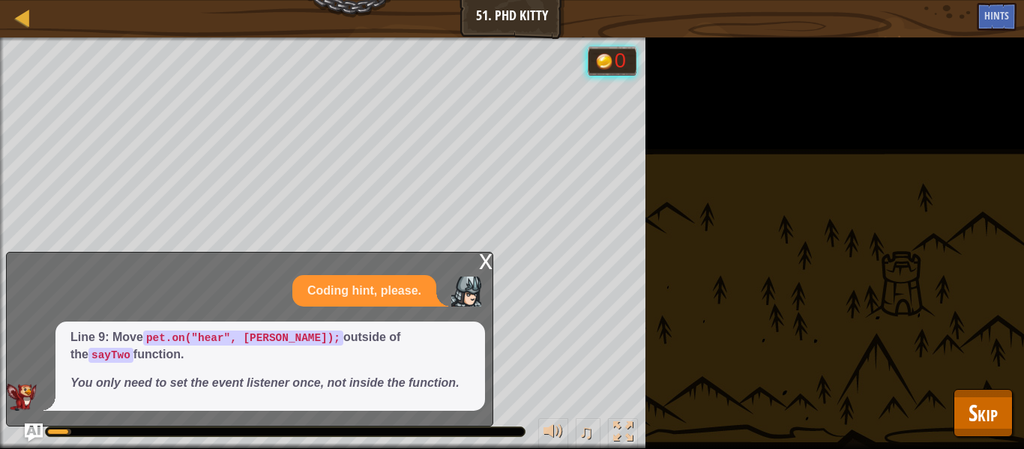
click at [484, 268] on div "x" at bounding box center [485, 260] width 13 height 15
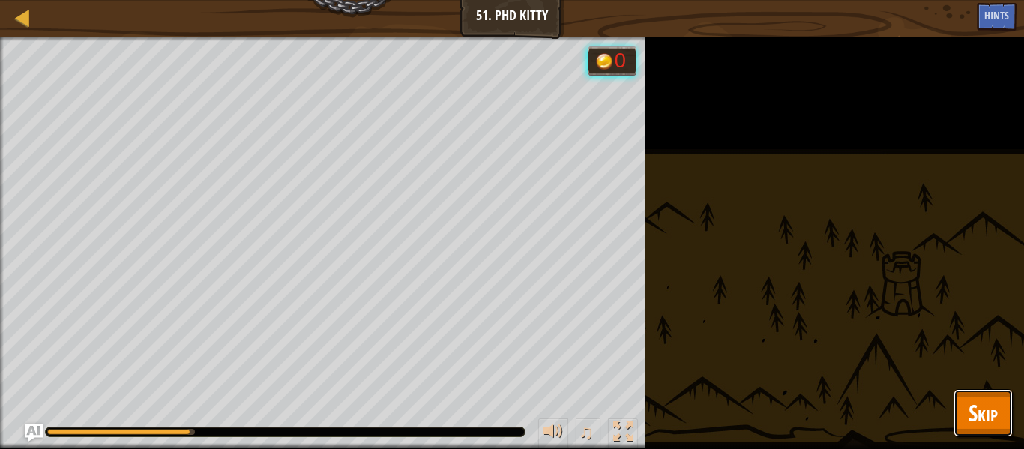
click at [1003, 408] on button "Skip" at bounding box center [983, 413] width 59 height 48
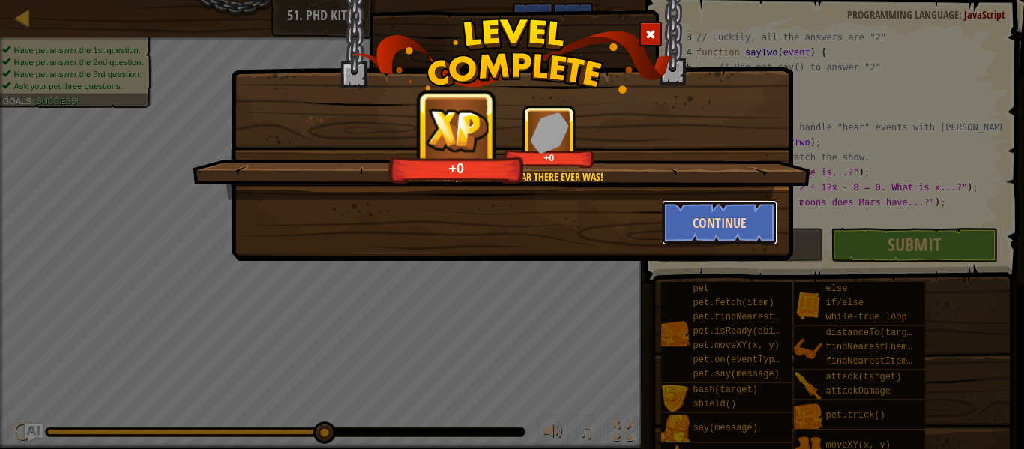
click at [752, 235] on button "Continue" at bounding box center [720, 222] width 116 height 45
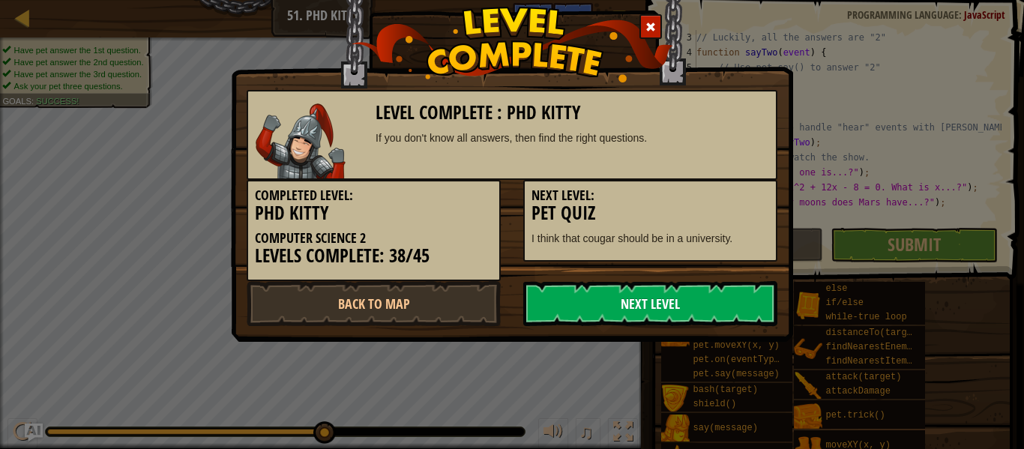
click at [679, 298] on link "Next Level" at bounding box center [650, 303] width 254 height 45
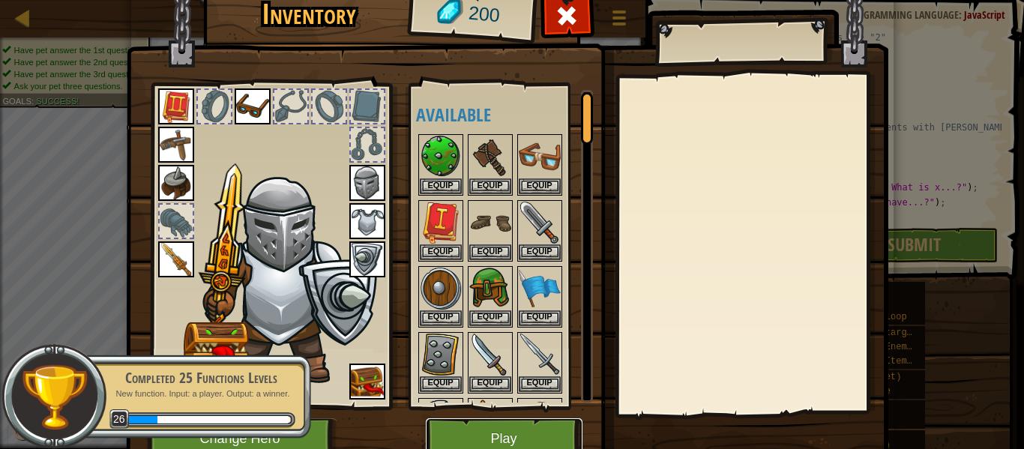
click at [544, 433] on button "Play" at bounding box center [504, 438] width 157 height 41
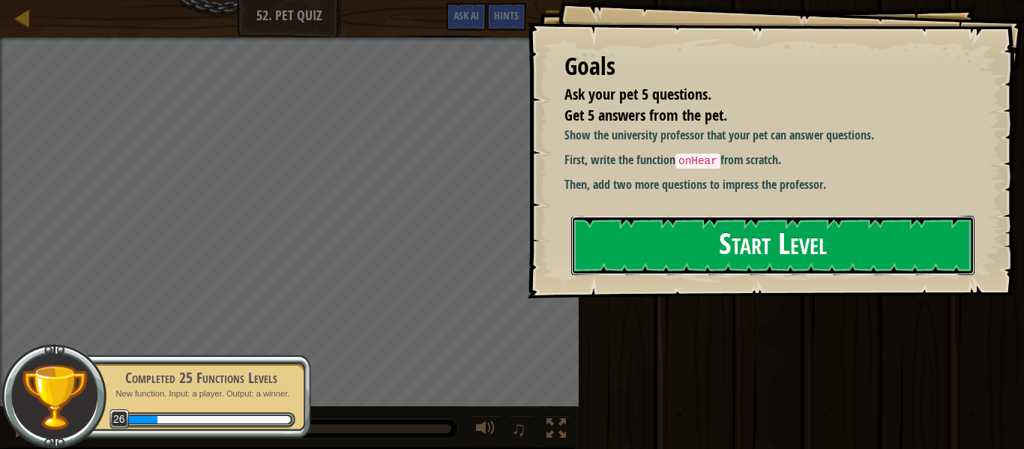
click at [712, 263] on button "Start Level" at bounding box center [772, 245] width 403 height 59
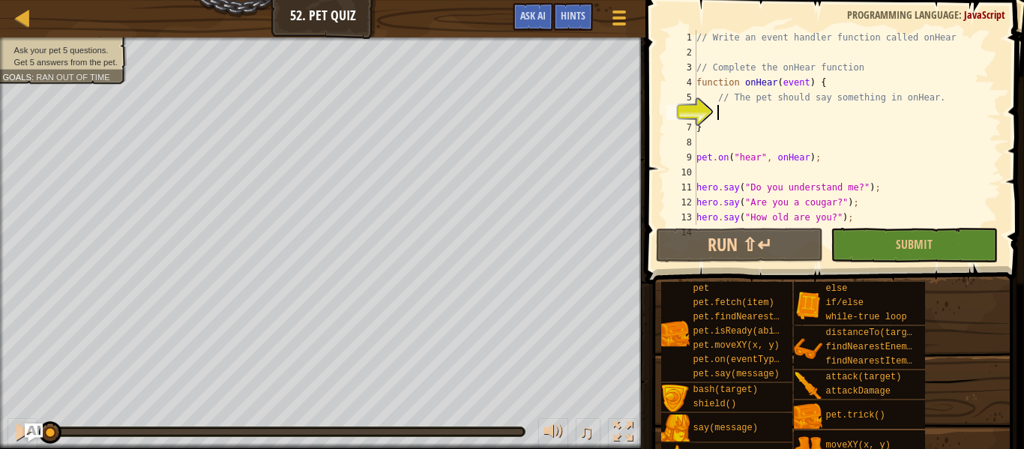
click at [946, 97] on div "// Write an event handler function called onHear // Complete the onHear functio…" at bounding box center [848, 142] width 308 height 225
type textarea "/"
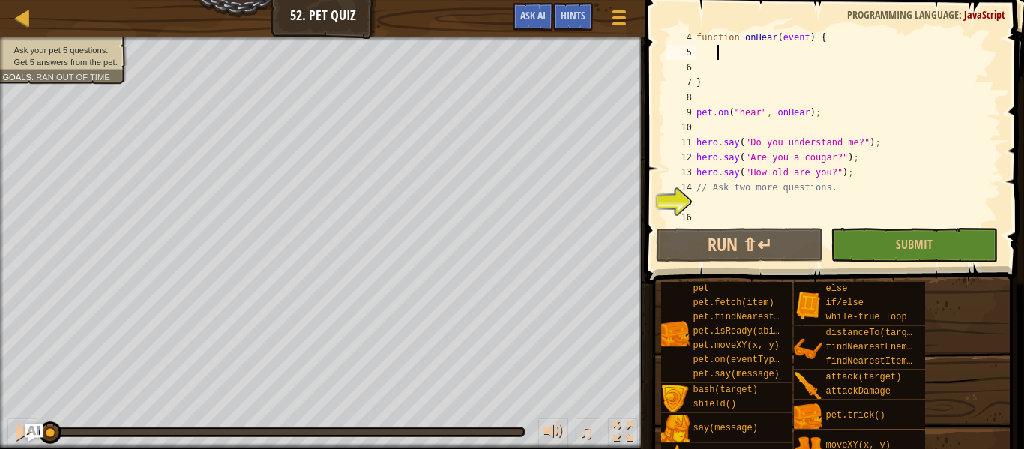
scroll to position [45, 0]
click at [855, 192] on div "function onHear ( event ) { } pet . on ( "hear" , onHear ) ; hero . say ( "Do y…" at bounding box center [848, 142] width 308 height 225
type textarea "/"
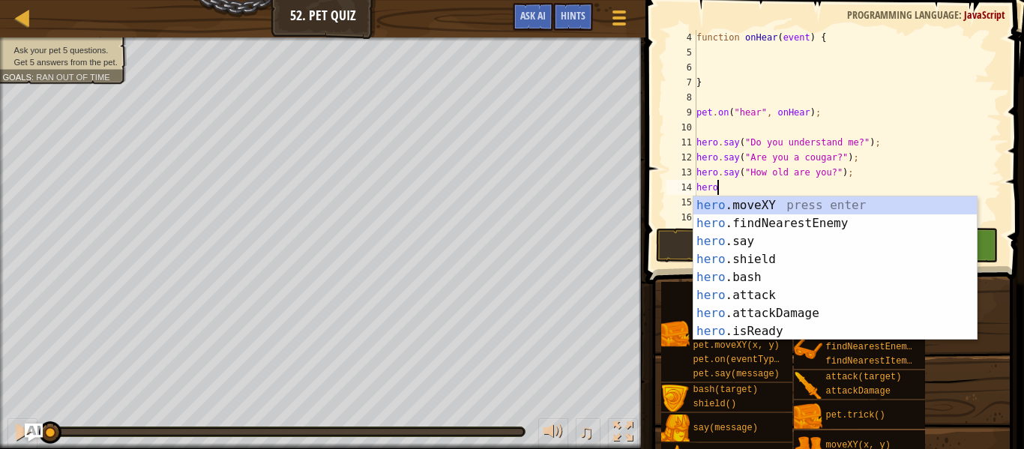
scroll to position [7, 1]
type textarea "h"
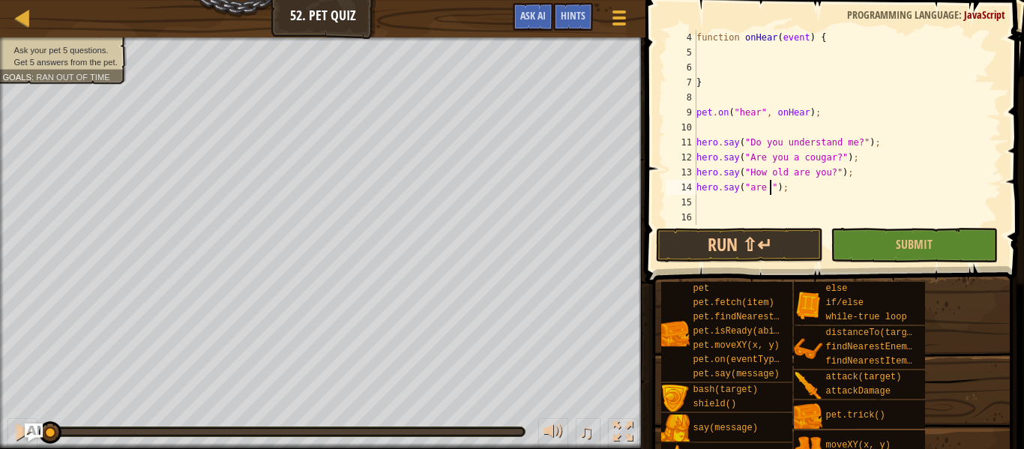
scroll to position [7, 13]
type textarea "hero.say("are you okay?");"
click at [933, 182] on div "function onHear ( event ) { } pet . on ( "hear" , onHear ) ; hero . say ( "Do y…" at bounding box center [848, 142] width 308 height 225
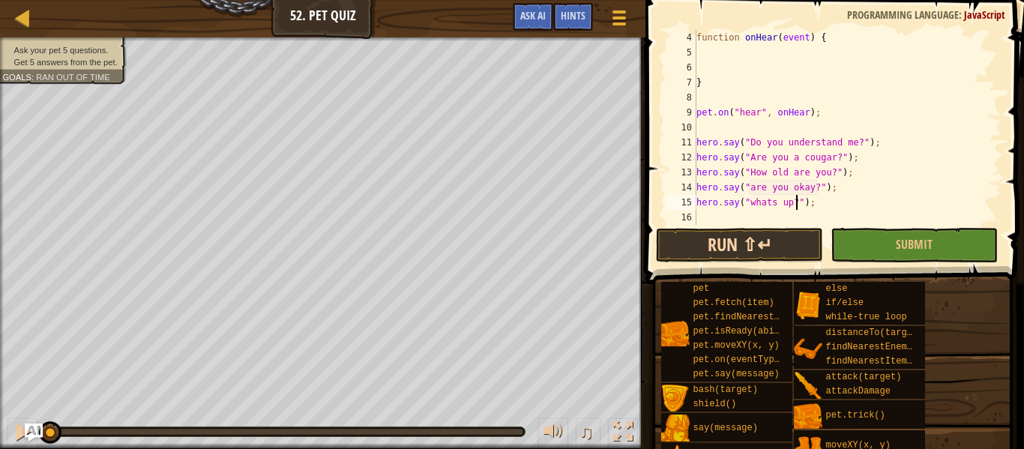
type textarea "hero.say("whats up?");"
click at [775, 228] on button "Run ⇧↵" at bounding box center [739, 245] width 167 height 34
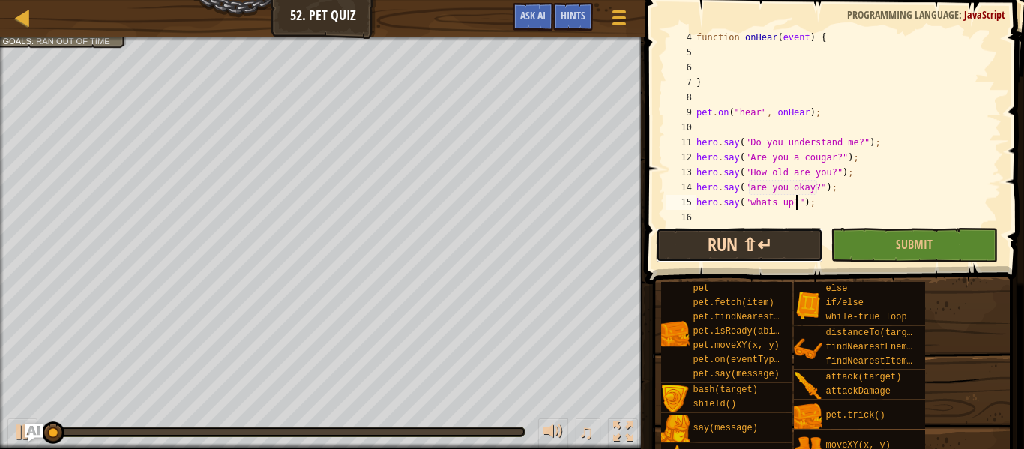
click at [774, 244] on button "Run ⇧↵" at bounding box center [739, 245] width 167 height 34
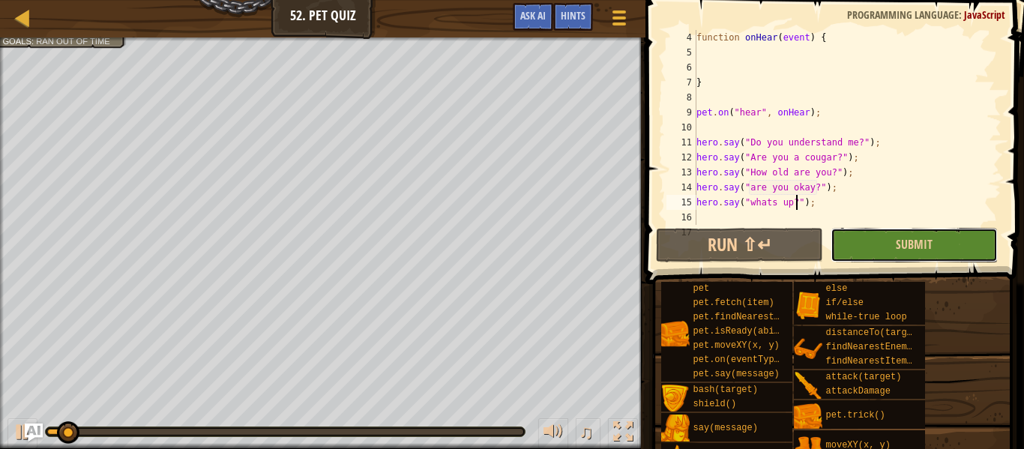
click at [927, 259] on button "Submit" at bounding box center [914, 245] width 167 height 34
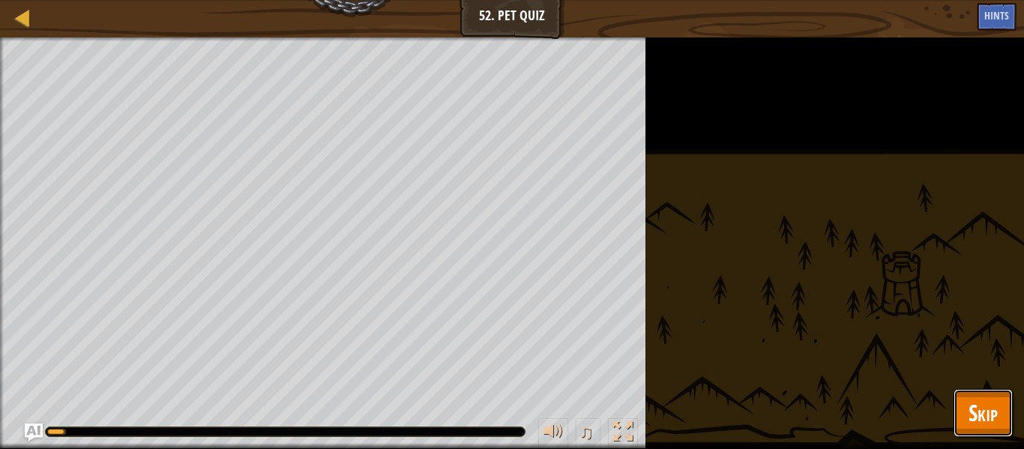
click at [972, 415] on span "Skip" at bounding box center [983, 412] width 29 height 31
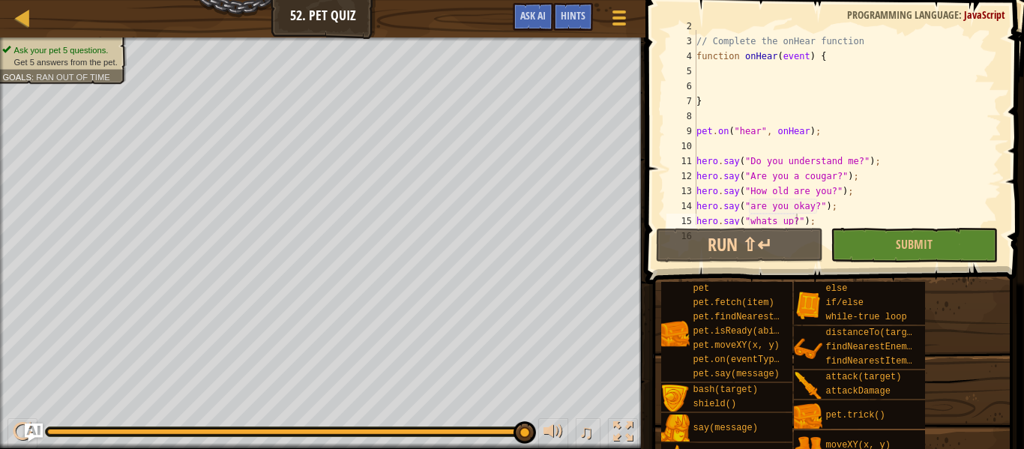
scroll to position [26, 0]
click at [714, 70] on div "// Complete the onHear function function onHear ( event ) { } pet . on ( "hear"…" at bounding box center [848, 131] width 308 height 225
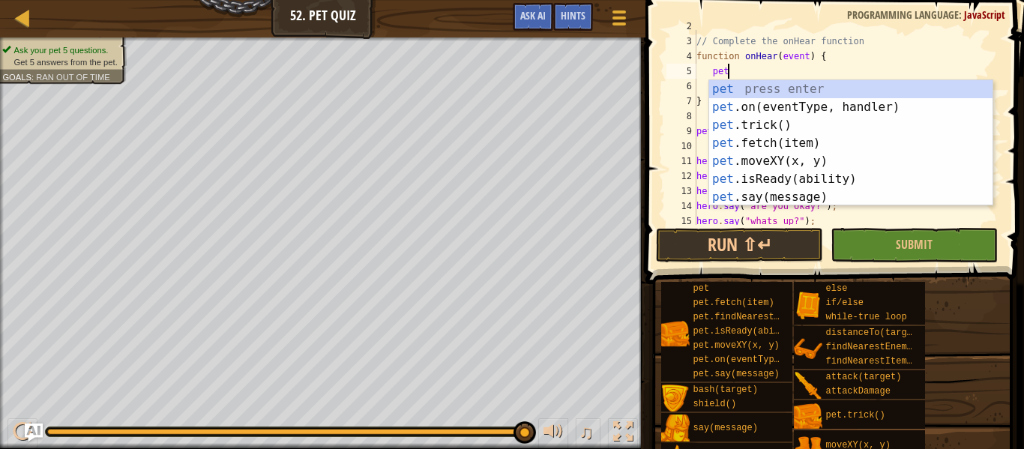
scroll to position [7, 4]
click at [779, 196] on div "pet press enter pet .on(eventType, handler) press enter pet .trick() press ente…" at bounding box center [850, 161] width 283 height 162
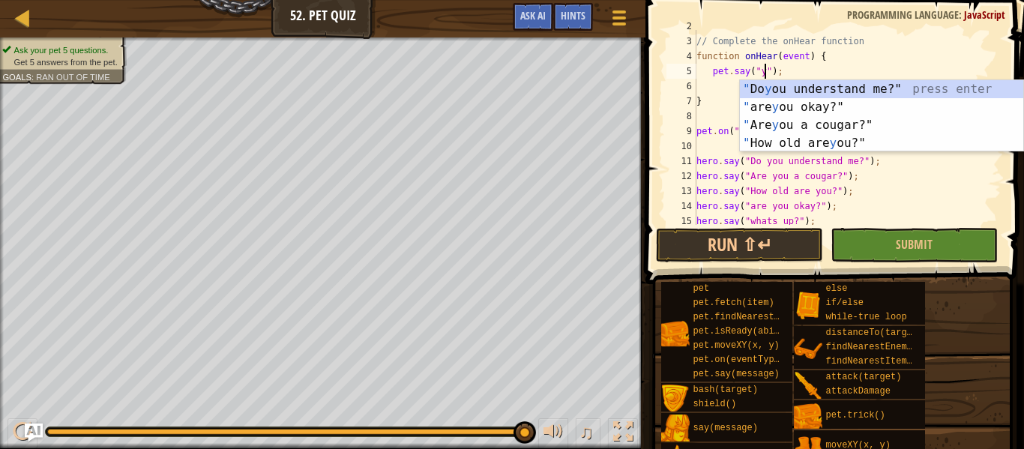
type textarea "pet.say("yes");"
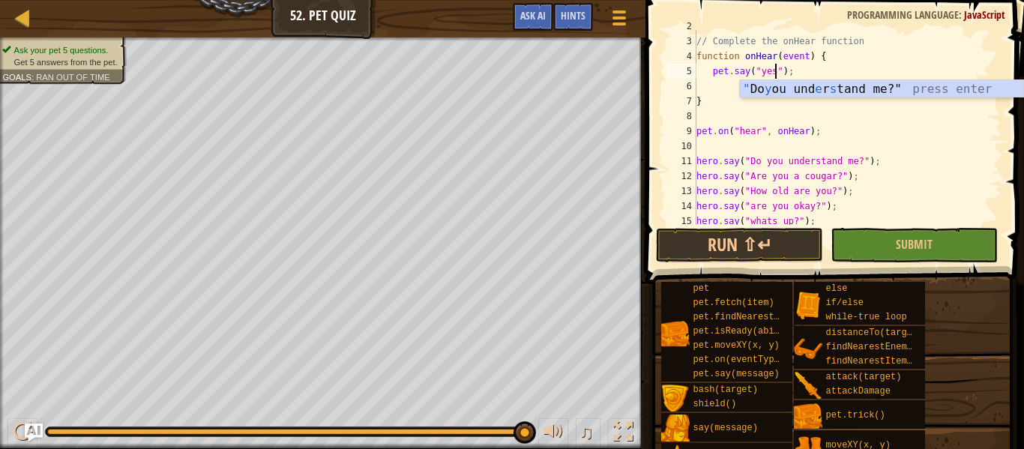
scroll to position [7, 12]
click at [827, 64] on div "// Complete the onHear function function onHear ( event ) { pet . say ( "yes" )…" at bounding box center [848, 131] width 308 height 225
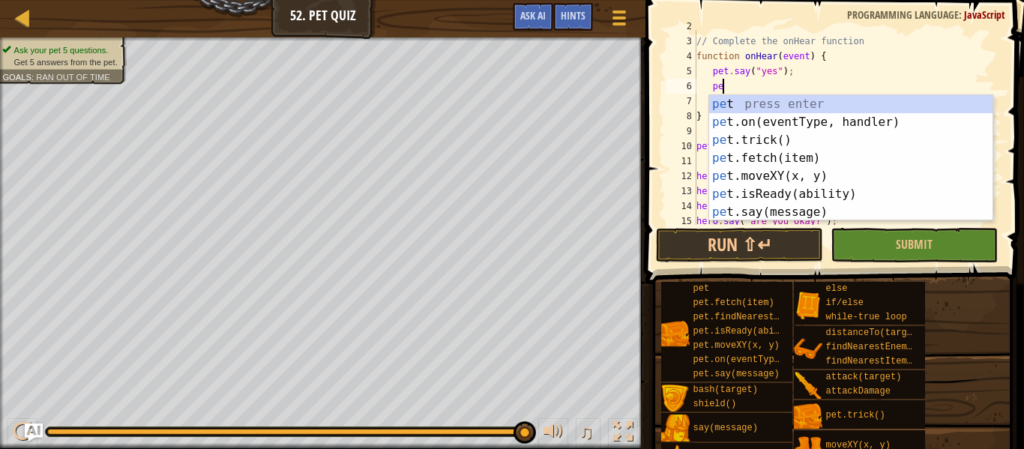
scroll to position [7, 4]
click at [842, 216] on div "pet press enter pet .on(eventType, handler) press enter pet .trick() press ente…" at bounding box center [850, 176] width 283 height 162
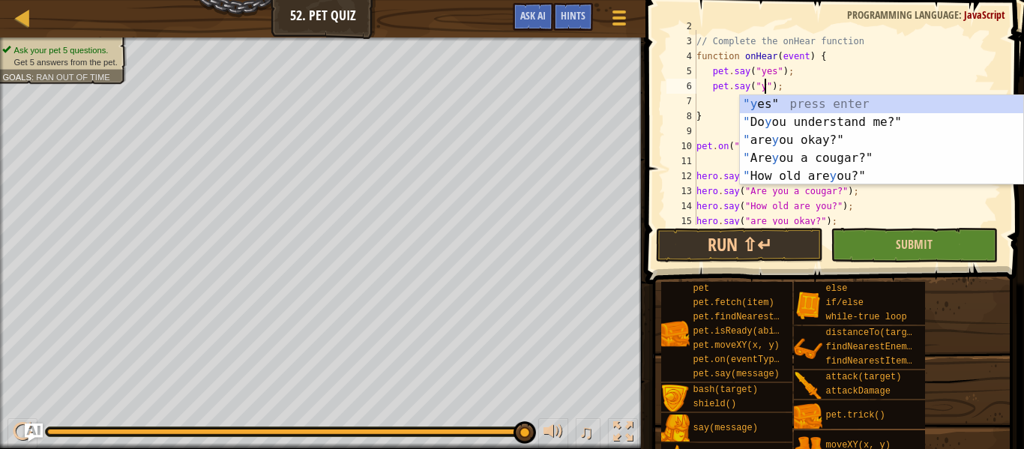
type textarea "pet.say("yes");"
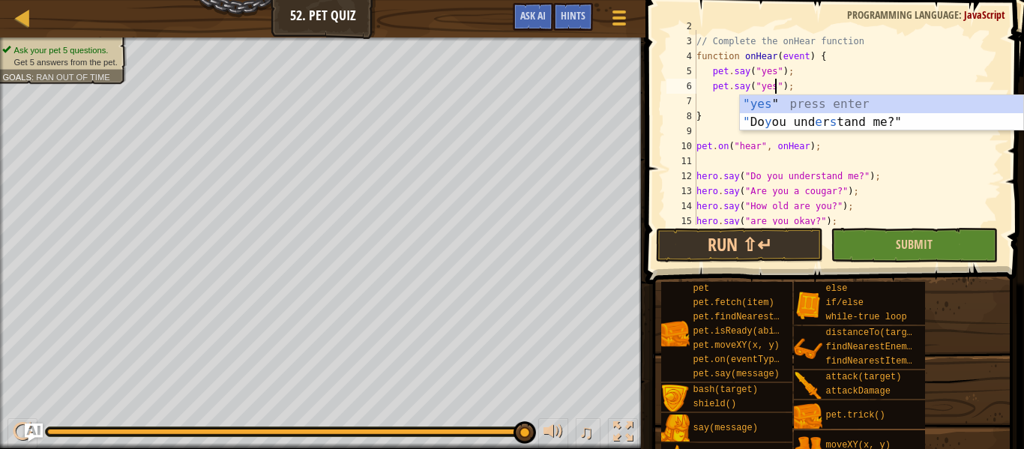
scroll to position [7, 12]
click at [817, 88] on div "// Complete the onHear function function onHear ( event ) { pet . say ( "yes" )…" at bounding box center [848, 131] width 308 height 225
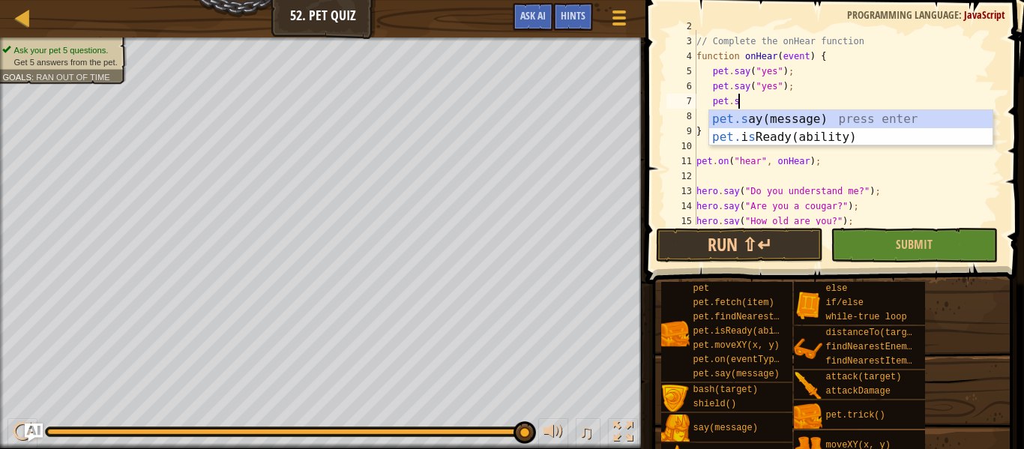
scroll to position [7, 6]
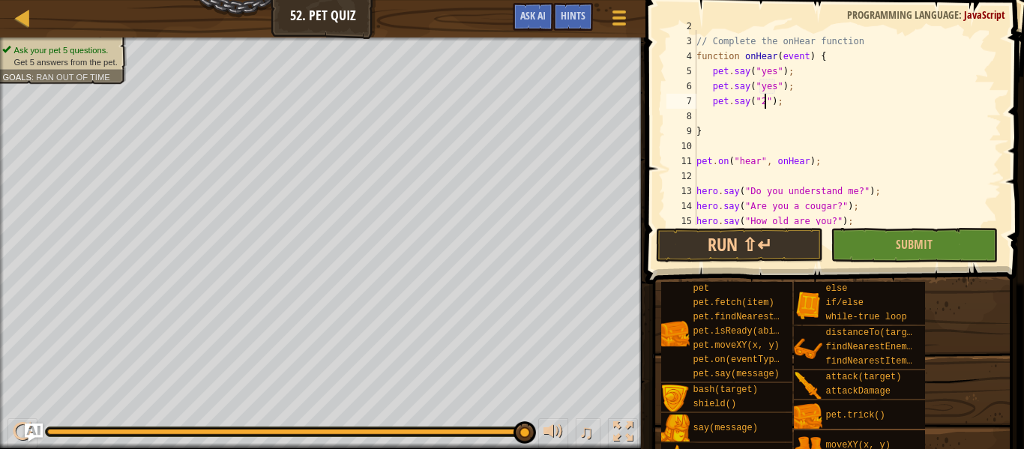
type textarea "pet.say("24");"
click at [854, 94] on div "// Complete the onHear function function onHear ( event ) { pet . say ( "yes" )…" at bounding box center [848, 131] width 308 height 225
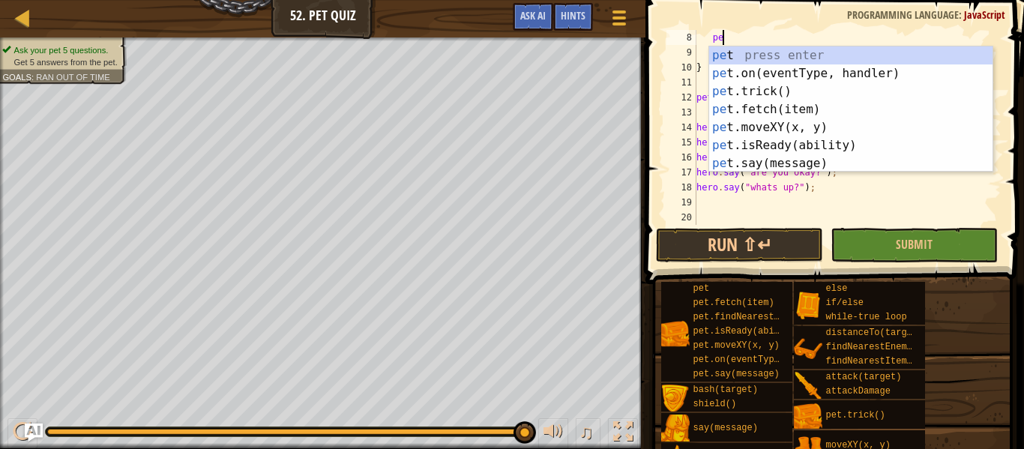
scroll to position [7, 4]
click at [798, 165] on div "pet press enter pet .on(eventType, handler) press enter pet .trick() press ente…" at bounding box center [850, 127] width 283 height 162
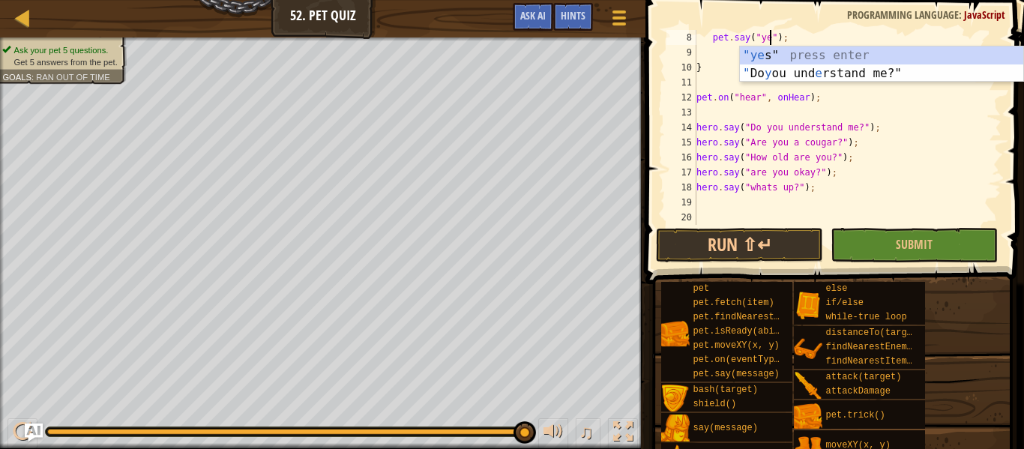
type textarea "pet.say("yes");"
click at [712, 51] on div "pet . say ( "yes" ) ; } pet . on ( "hear" , onHear ) ; hero . say ( "Do you und…" at bounding box center [848, 142] width 308 height 225
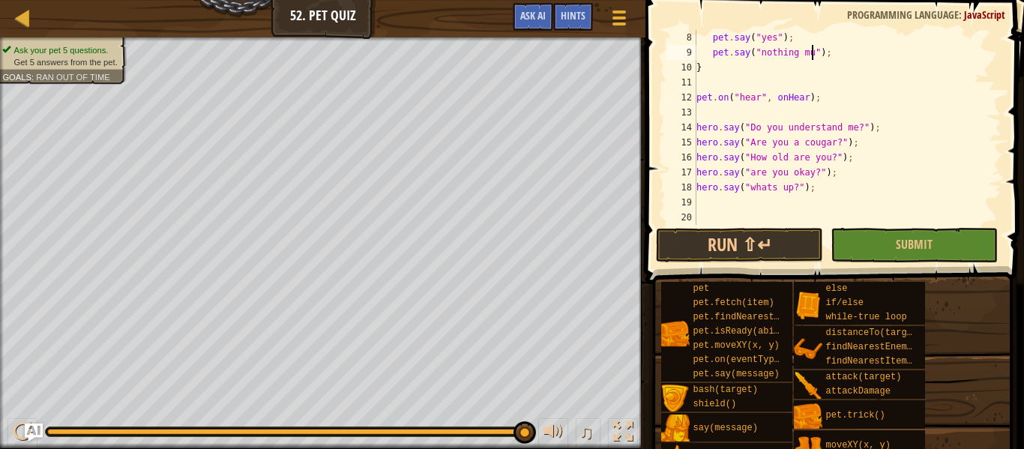
scroll to position [7, 19]
type textarea "pet.say("nothing much");"
click at [751, 242] on button "Run ⇧↵" at bounding box center [739, 245] width 167 height 34
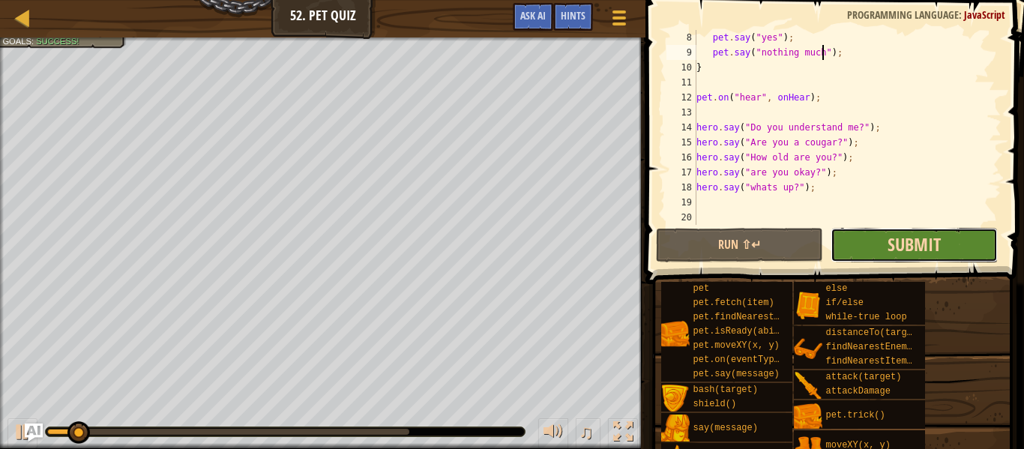
click at [897, 247] on span "Submit" at bounding box center [914, 244] width 53 height 24
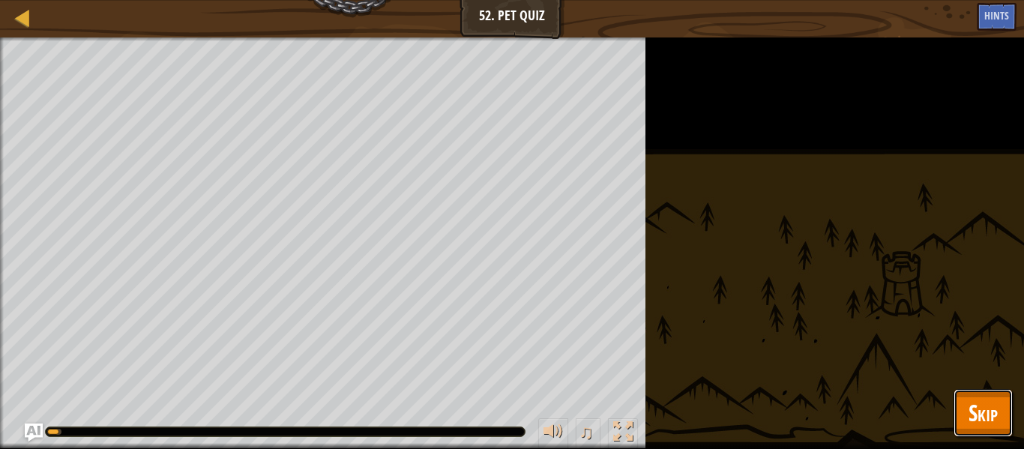
click at [984, 402] on span "Skip" at bounding box center [983, 412] width 29 height 31
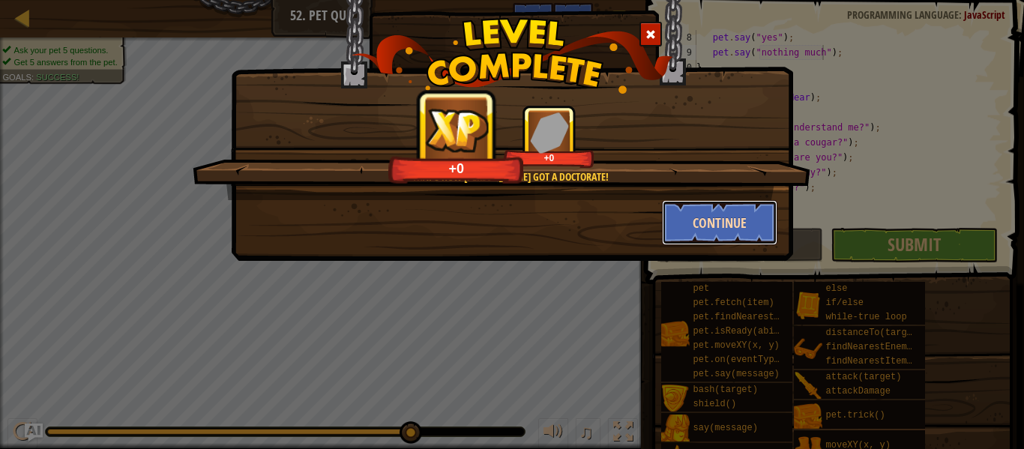
click at [690, 224] on button "Continue" at bounding box center [720, 222] width 116 height 45
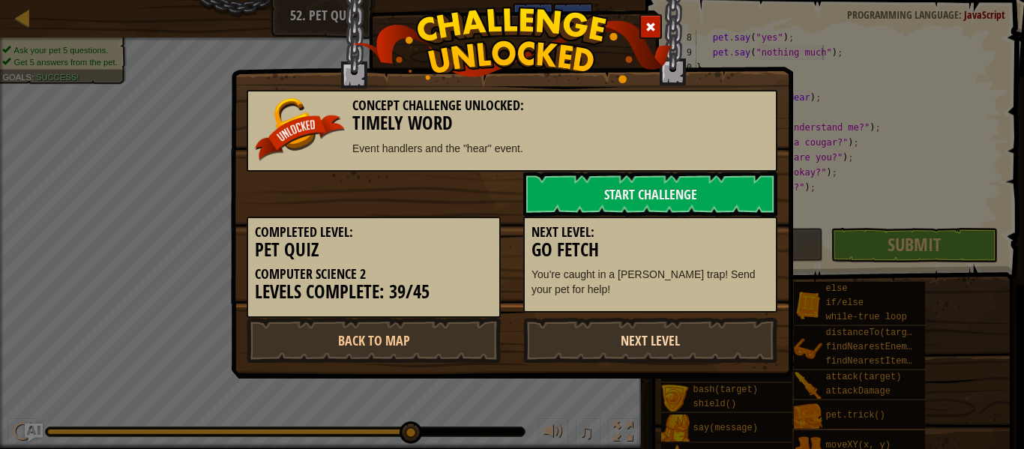
click at [649, 337] on link "Next Level" at bounding box center [650, 340] width 254 height 45
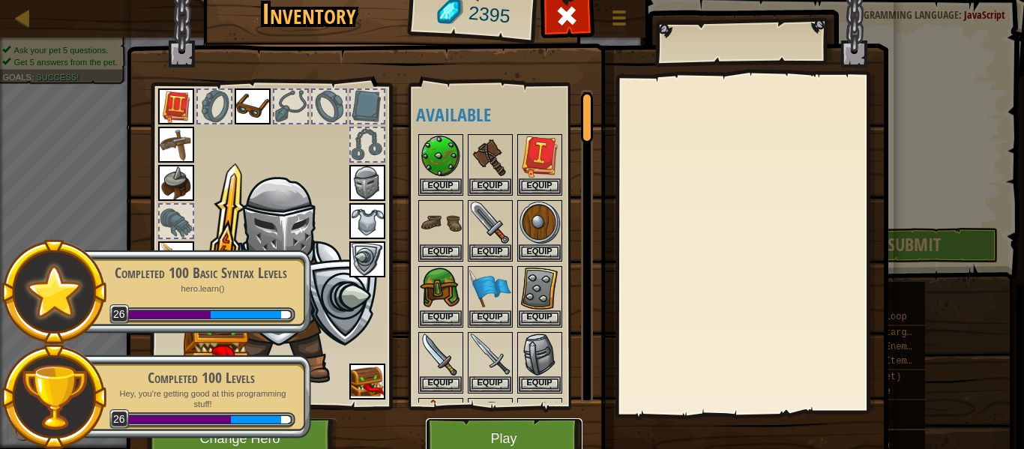
click at [546, 425] on button "Play" at bounding box center [504, 438] width 157 height 41
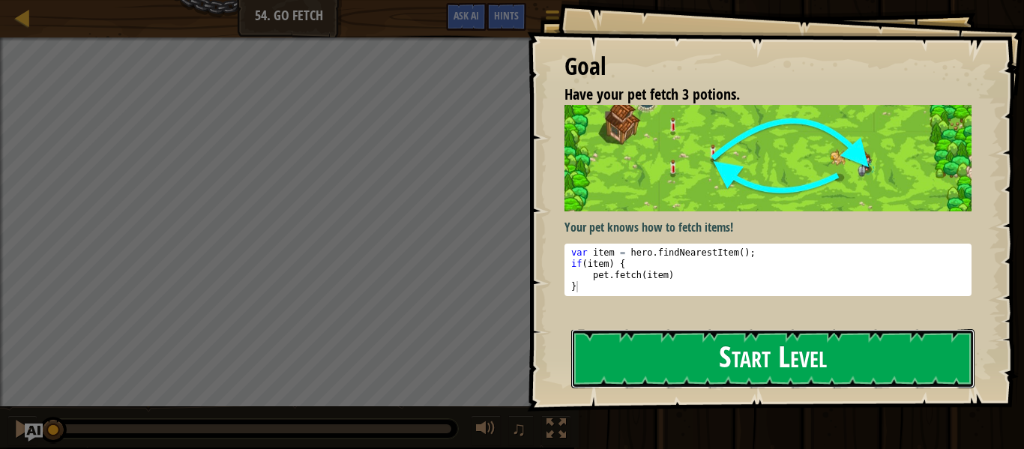
click at [690, 356] on button "Start Level" at bounding box center [772, 358] width 403 height 59
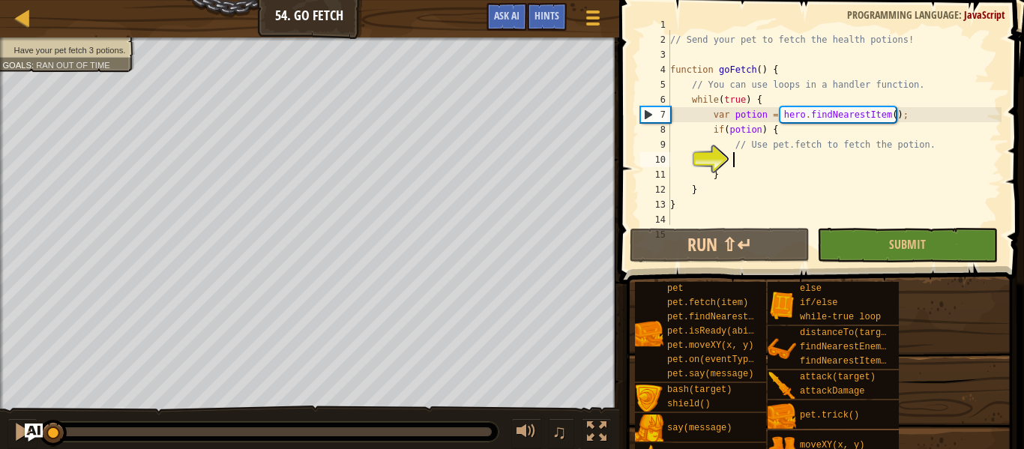
scroll to position [37, 0]
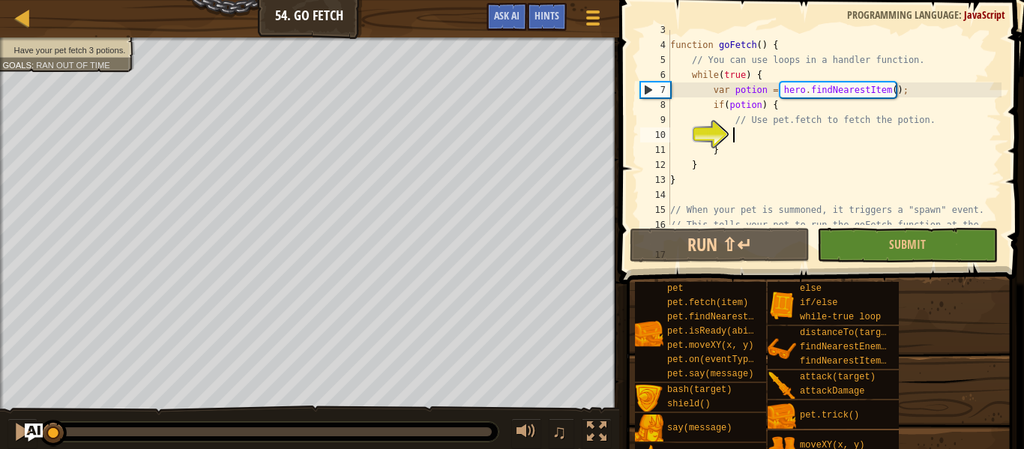
click at [911, 115] on div "function goFetch ( ) { // You can use loops in a handler function. while ( true…" at bounding box center [834, 142] width 334 height 240
click at [868, 116] on div "function goFetch ( ) { // You can use loops in a handler function. while ( true…" at bounding box center [834, 142] width 334 height 240
click at [844, 111] on div "function goFetch ( ) { // You can use loops in a handler function. while ( true…" at bounding box center [834, 142] width 334 height 240
type textarea "if(potion) {"
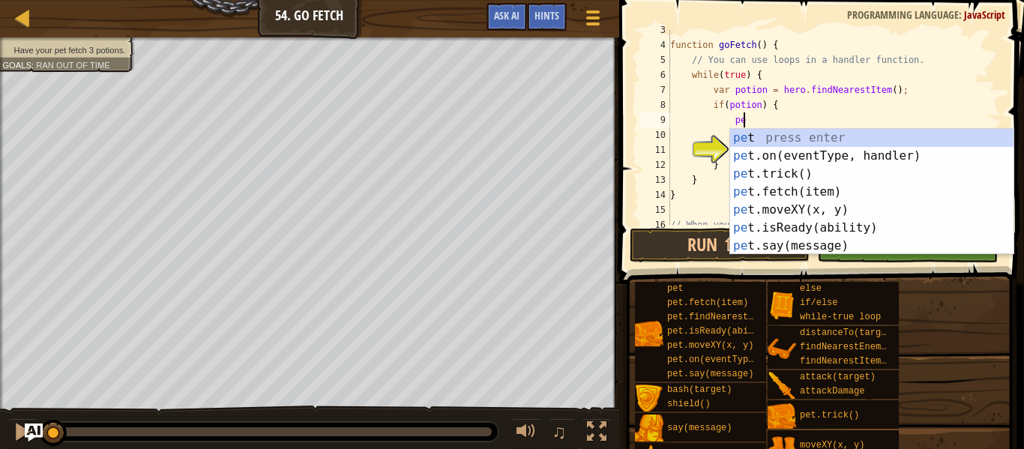
scroll to position [7, 10]
click at [794, 187] on div "pet press enter pet .on(eventType, handler) press enter pet .trick() press ente…" at bounding box center [871, 210] width 283 height 162
type textarea "pet.fetch(item);"
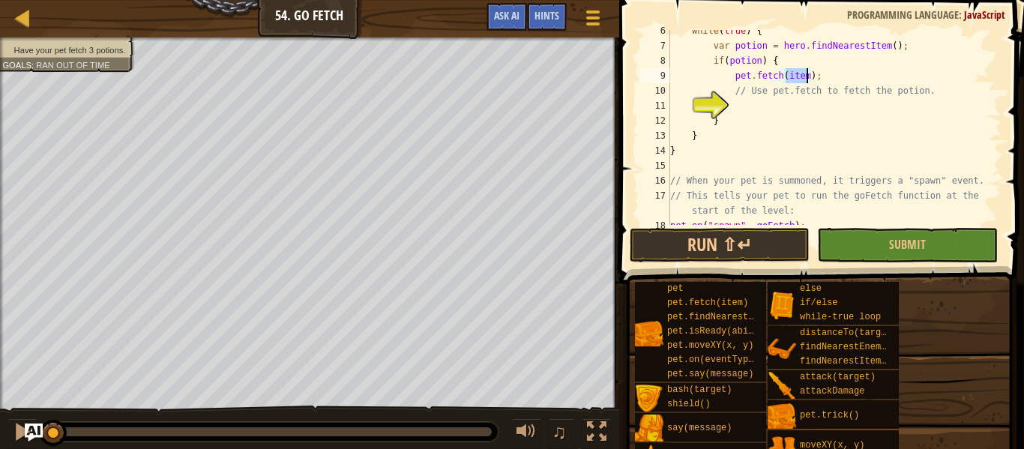
scroll to position [82, 0]
click at [709, 169] on div "while ( true ) { var potion = hero . findNearestItem ( ) ; if ( potion ) { pet …" at bounding box center [834, 135] width 334 height 225
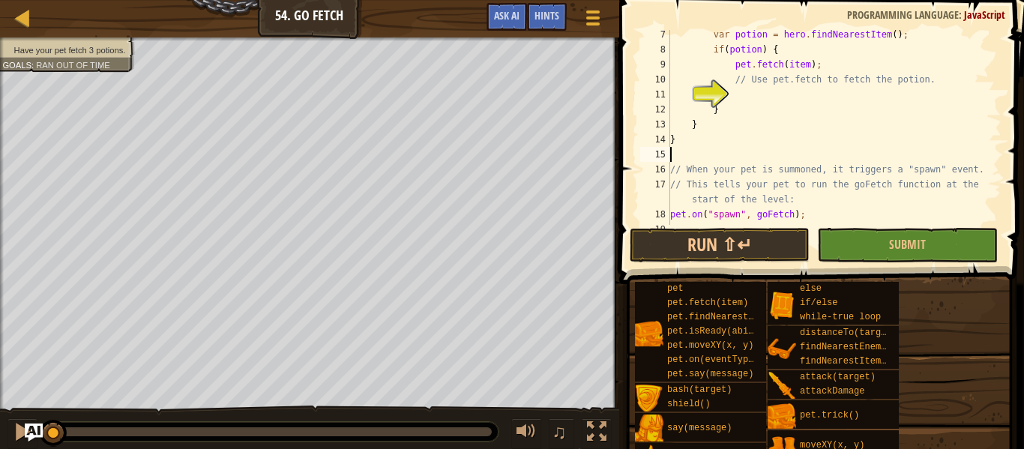
scroll to position [105, 0]
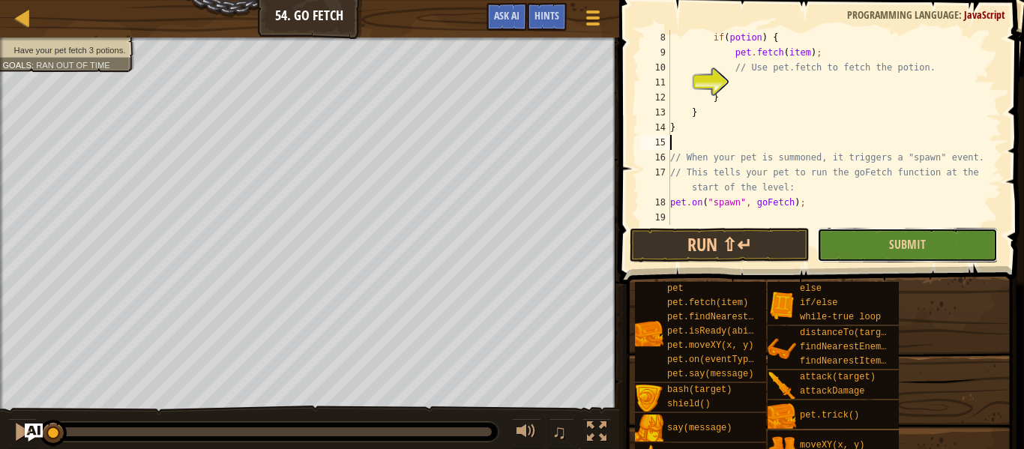
click at [839, 249] on button "Submit" at bounding box center [907, 245] width 180 height 34
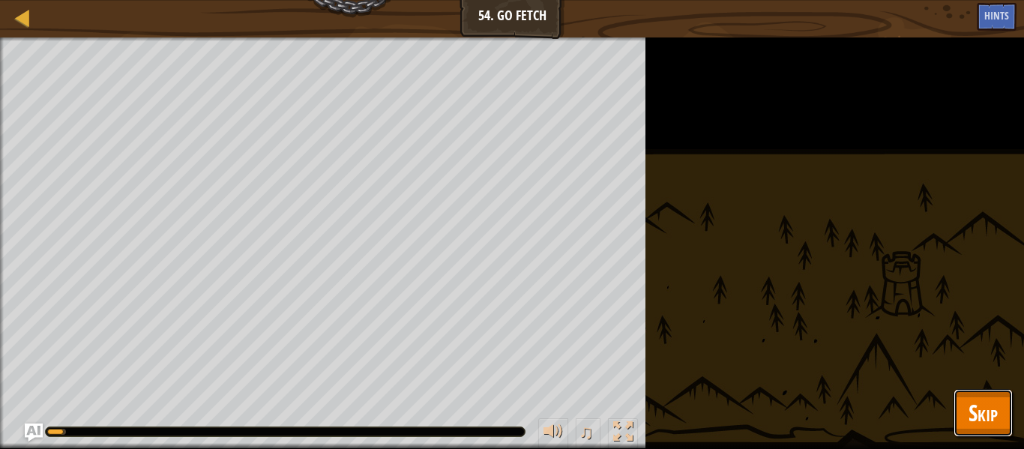
click at [980, 412] on span "Skip" at bounding box center [983, 412] width 29 height 31
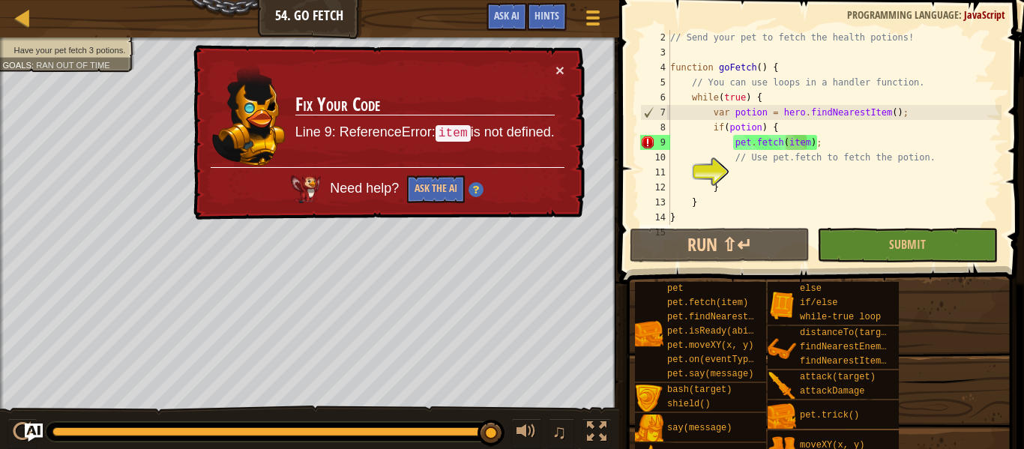
scroll to position [12, 0]
click at [808, 146] on div "// You've been caught in a [PERSON_NAME] trap! // Send your pet to fetch the he…" at bounding box center [834, 130] width 334 height 225
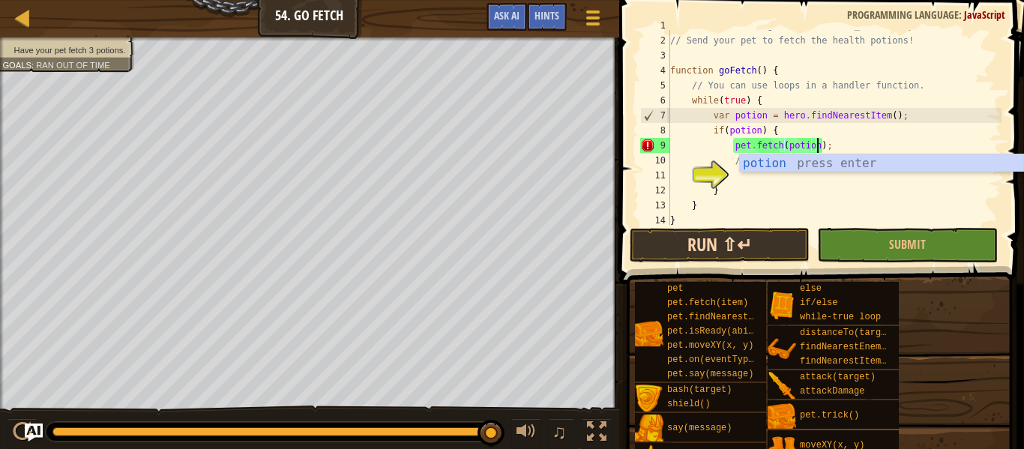
scroll to position [7, 21]
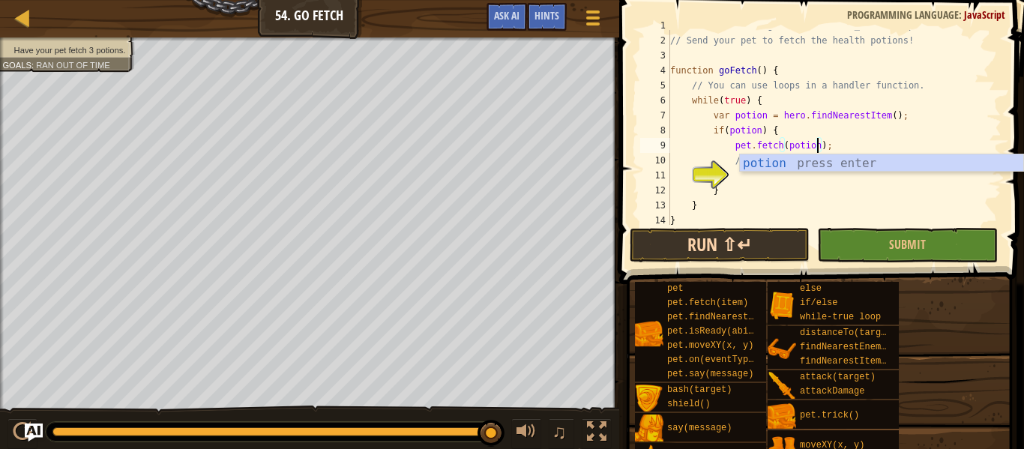
type textarea "pet.fetch(potion);"
click at [745, 237] on button "Run ⇧↵" at bounding box center [720, 245] width 180 height 34
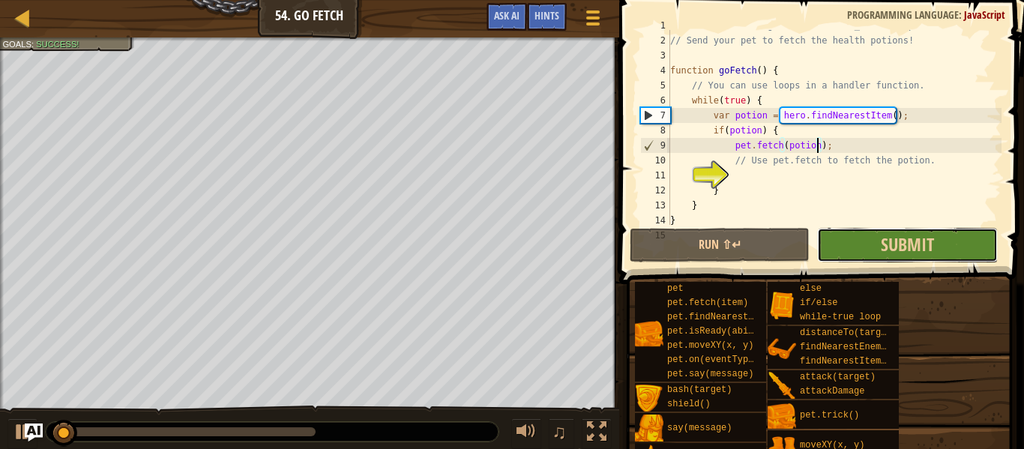
click at [869, 241] on button "Submit" at bounding box center [907, 245] width 180 height 34
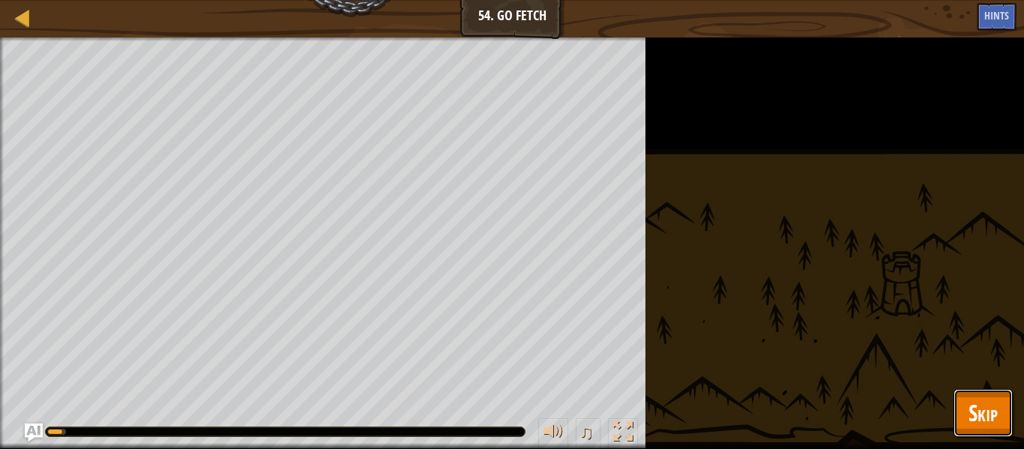
click at [1007, 410] on button "Skip" at bounding box center [983, 413] width 59 height 48
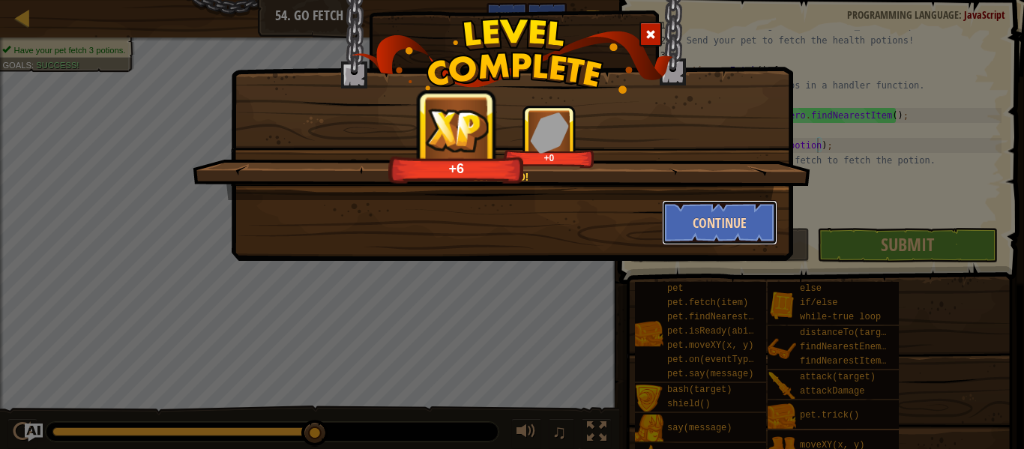
click at [738, 220] on button "Continue" at bounding box center [720, 222] width 116 height 45
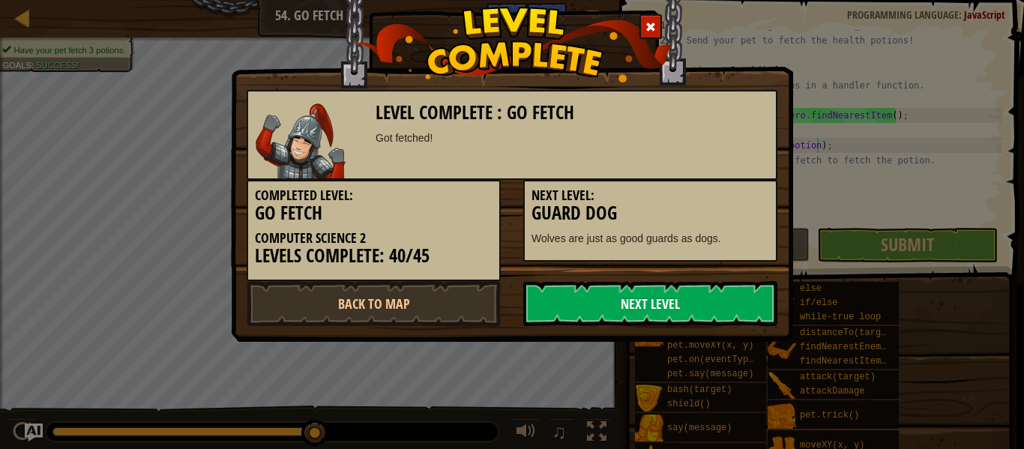
click at [698, 290] on link "Next Level" at bounding box center [650, 303] width 254 height 45
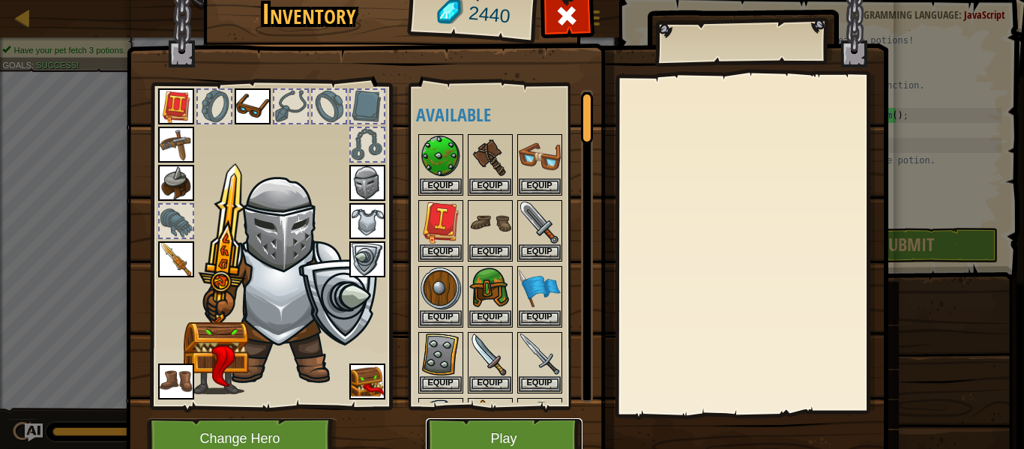
click at [540, 435] on button "Play" at bounding box center [504, 438] width 157 height 41
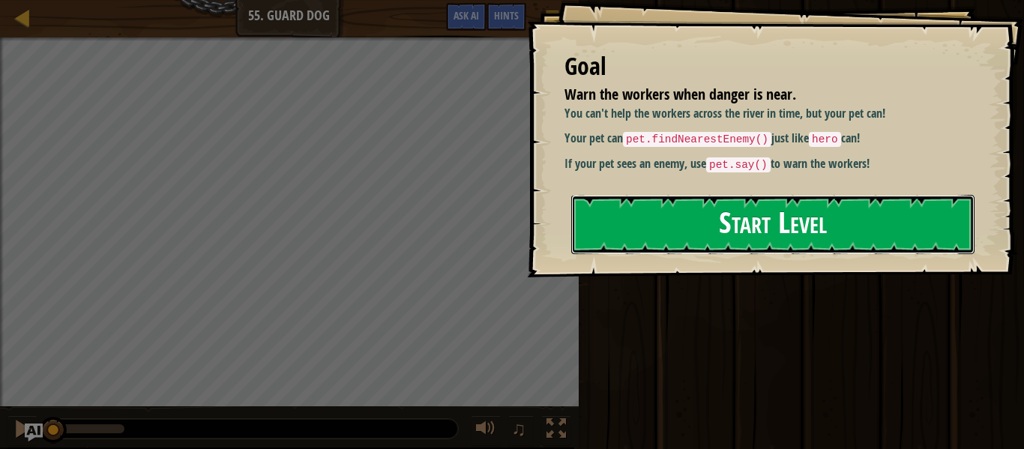
click at [613, 226] on button "Start Level" at bounding box center [772, 224] width 403 height 59
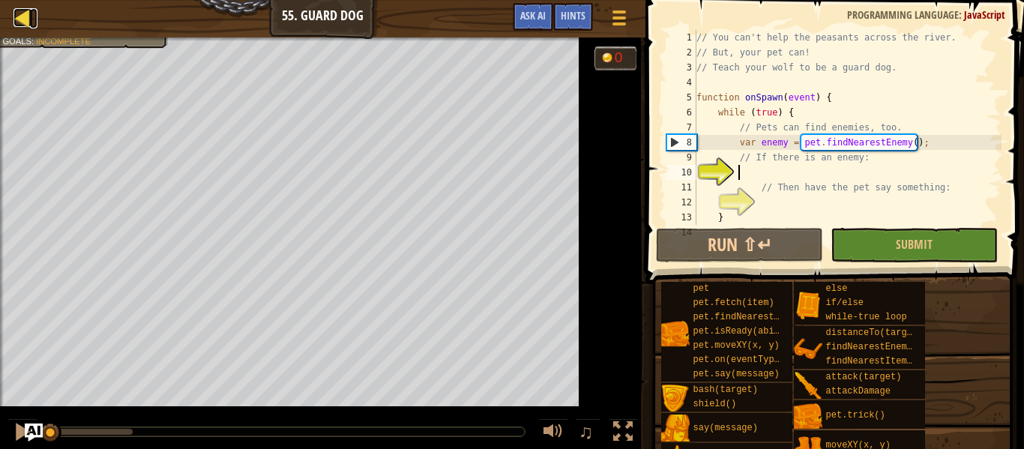
click at [22, 23] on div at bounding box center [22, 17] width 19 height 19
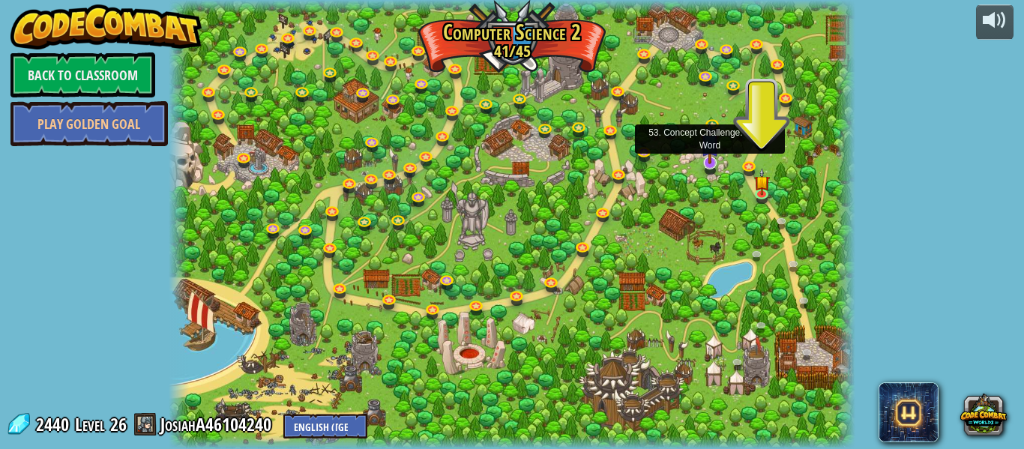
click at [712, 163] on img at bounding box center [710, 143] width 18 height 42
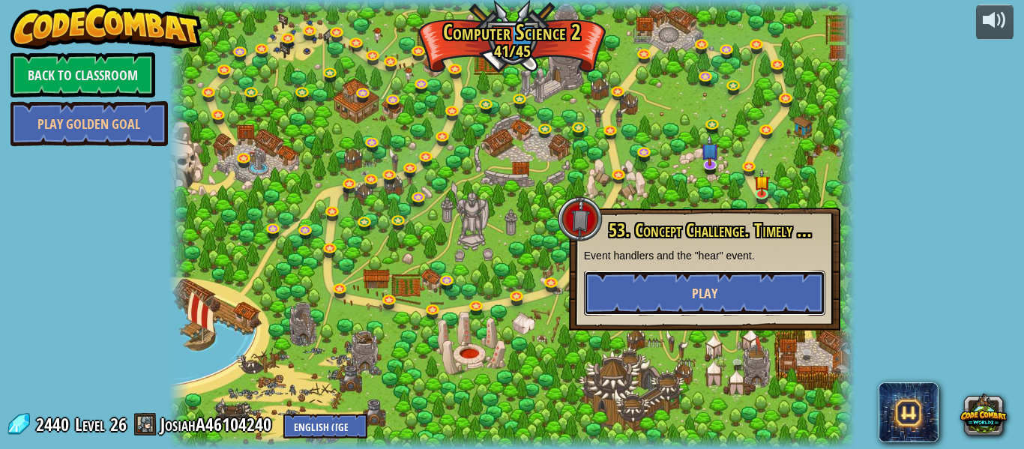
click at [697, 305] on button "Play" at bounding box center [704, 293] width 241 height 45
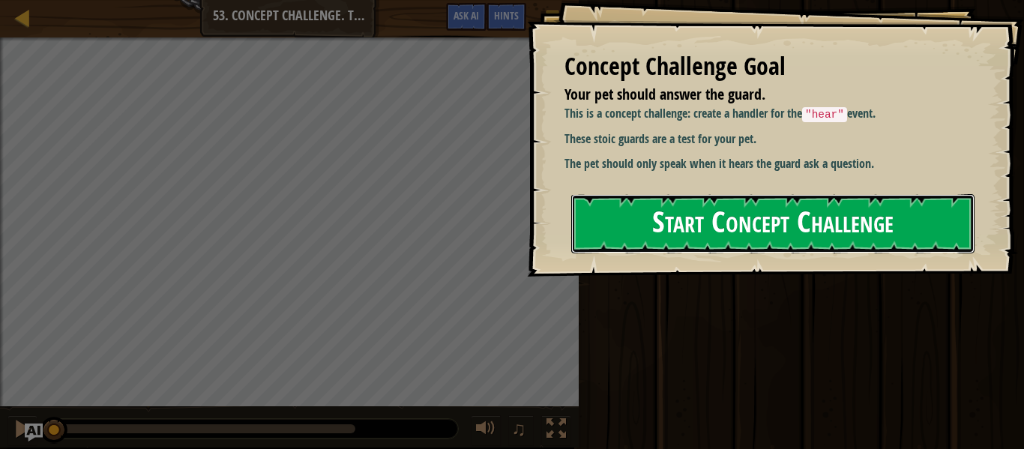
click at [724, 221] on button "Start Concept Challenge" at bounding box center [772, 223] width 403 height 59
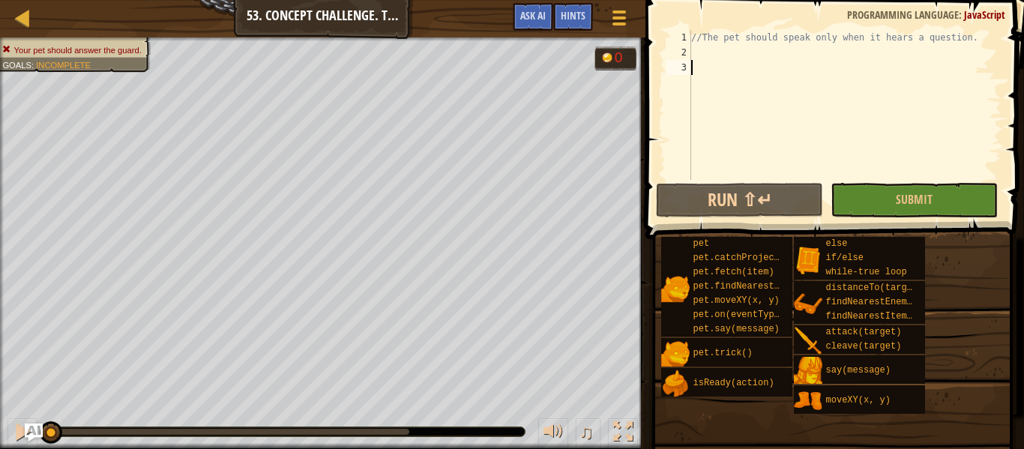
click at [775, 49] on div "//The pet should speak only when it hears a question." at bounding box center [844, 120] width 313 height 180
type textarea "p"
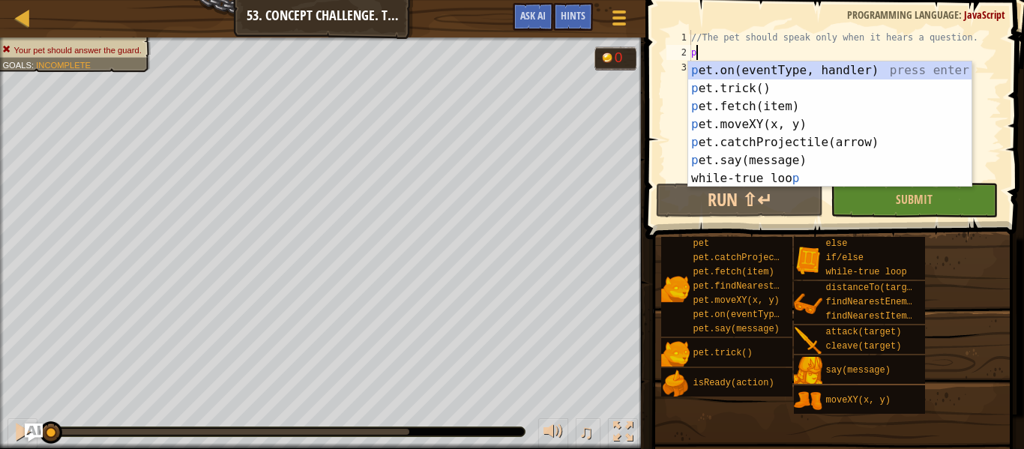
scroll to position [7, 0]
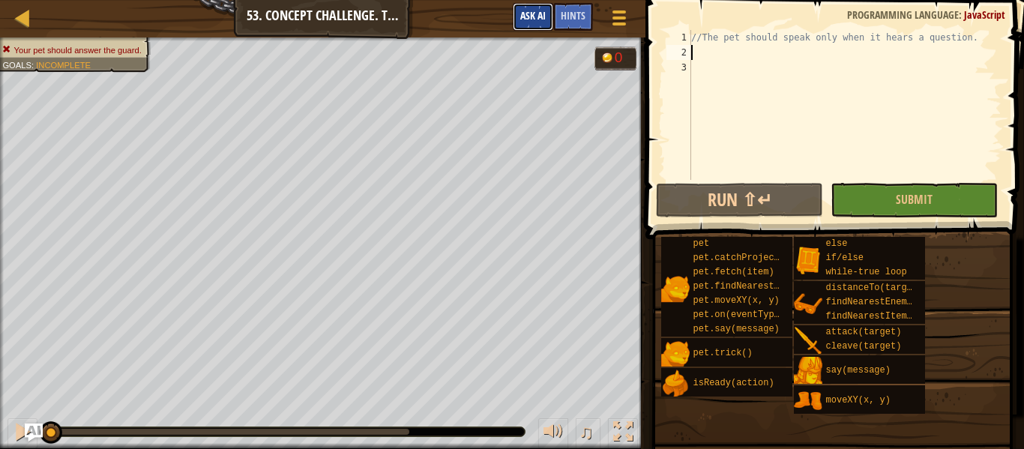
click at [532, 15] on span "Ask AI" at bounding box center [532, 15] width 25 height 14
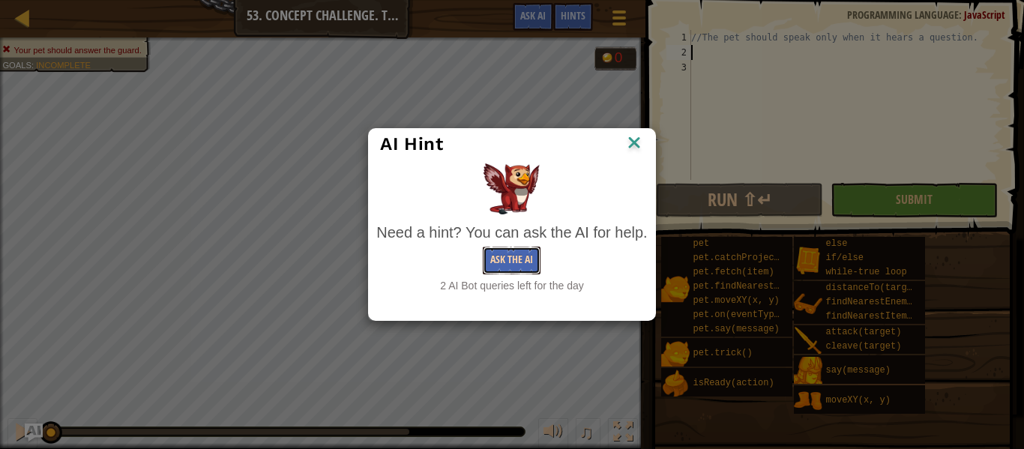
click at [522, 261] on button "Ask the AI" at bounding box center [512, 261] width 58 height 28
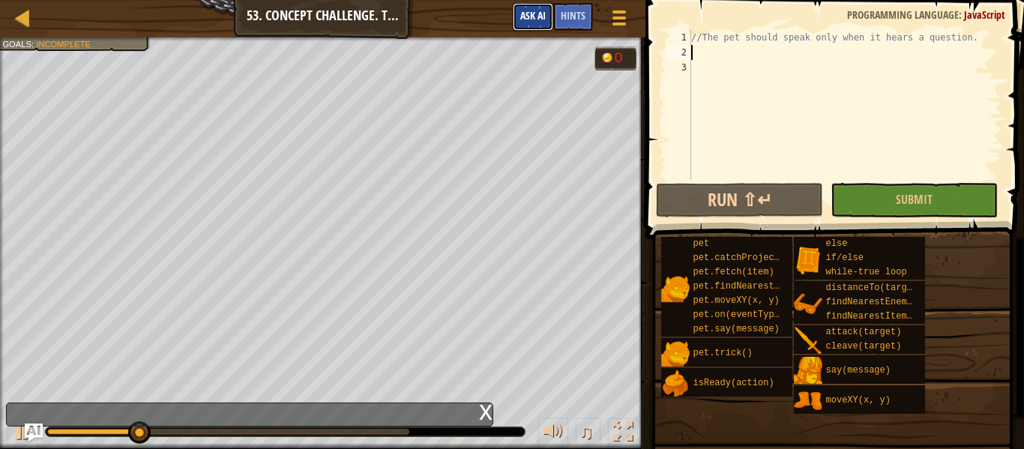
click at [530, 8] on button "Ask AI" at bounding box center [533, 17] width 40 height 28
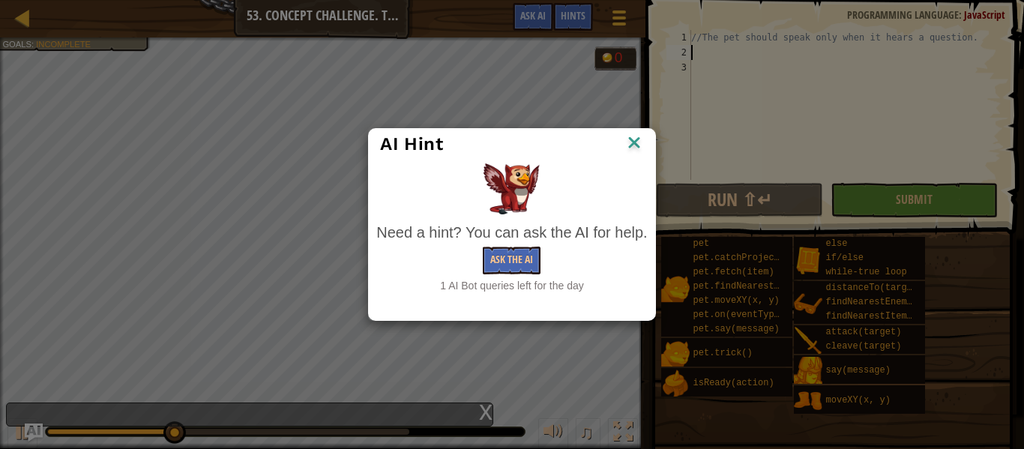
click at [637, 142] on img at bounding box center [634, 144] width 19 height 22
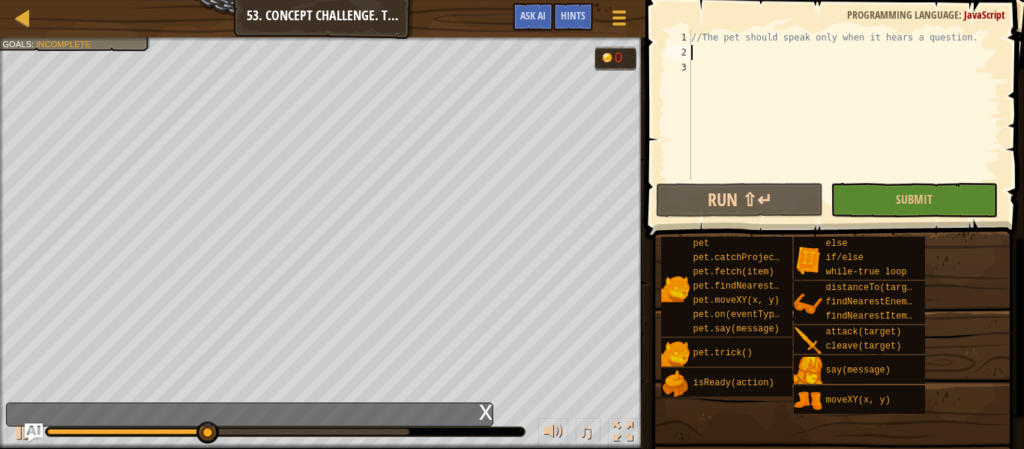
click at [411, 418] on div "x" at bounding box center [249, 415] width 487 height 24
click at [766, 58] on div "//The pet should speak only when it hears a question." at bounding box center [844, 120] width 313 height 180
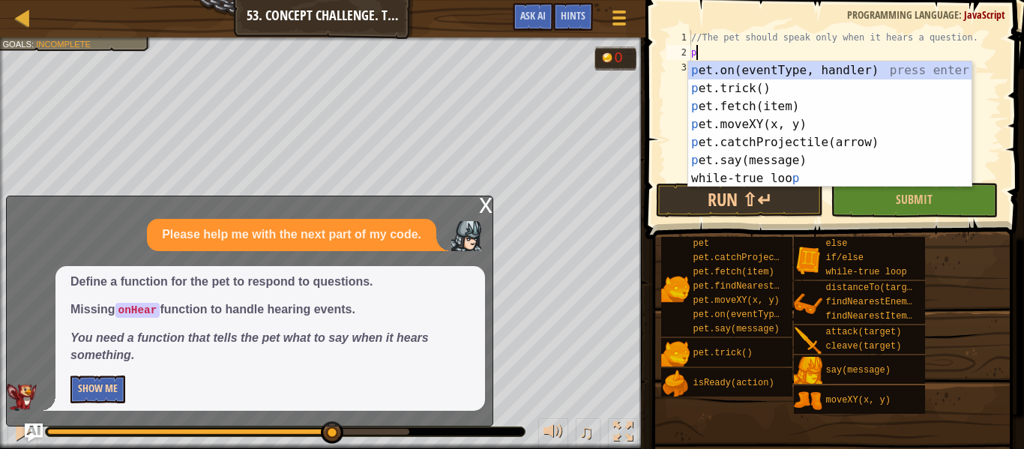
type textarea "p"
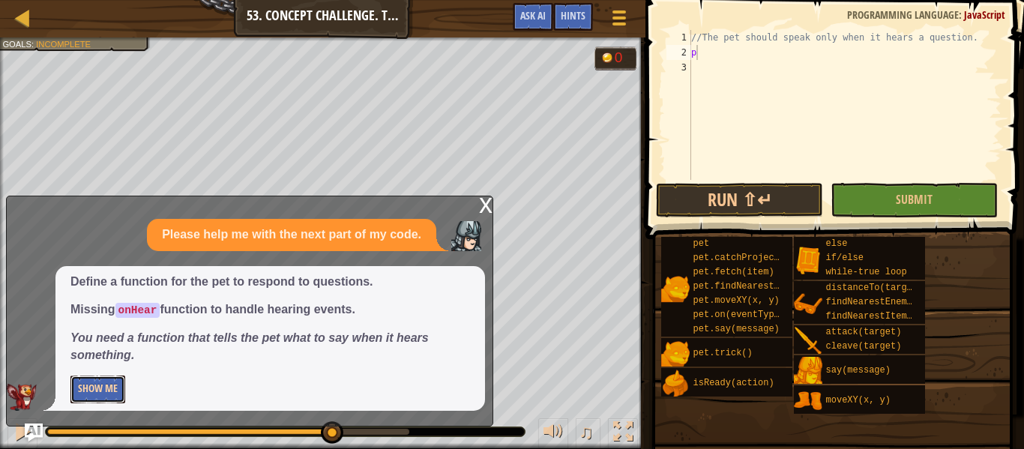
click at [91, 390] on button "Show Me" at bounding box center [97, 390] width 55 height 28
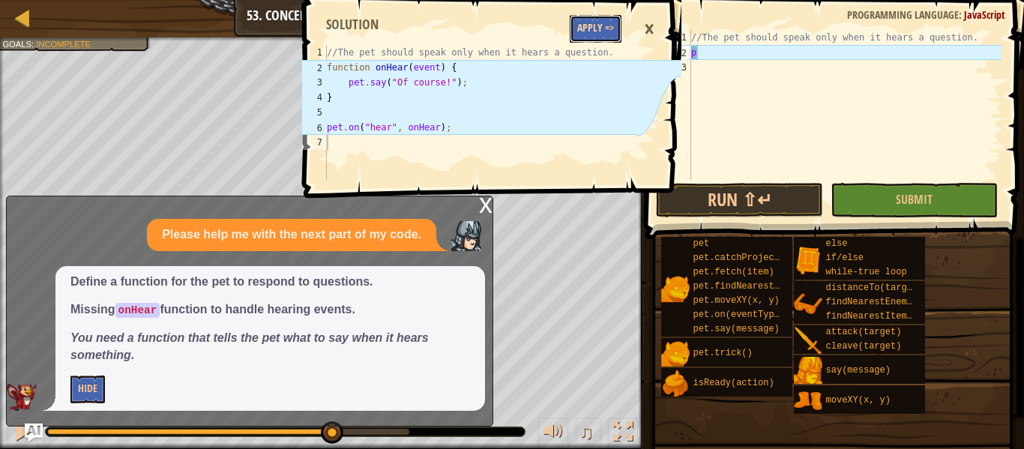
click at [607, 30] on button "Apply =>" at bounding box center [596, 29] width 52 height 28
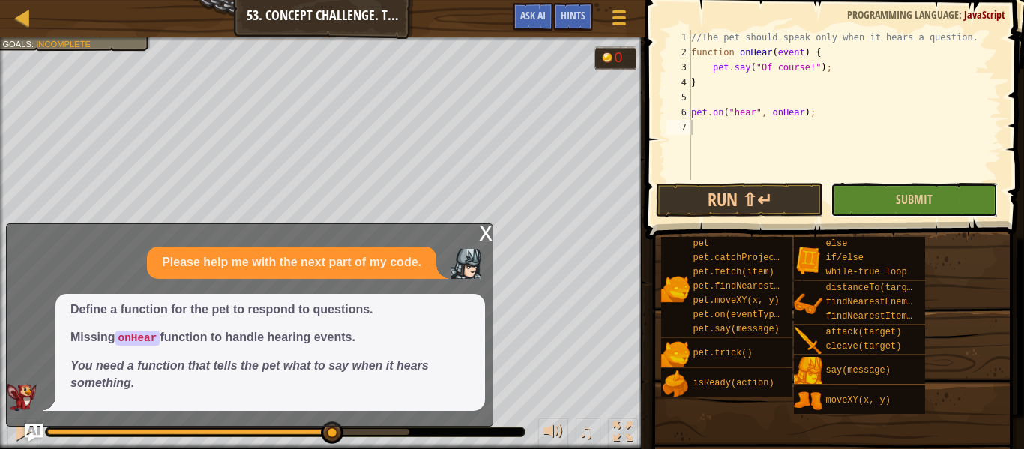
click at [877, 195] on button "Submit" at bounding box center [914, 200] width 167 height 34
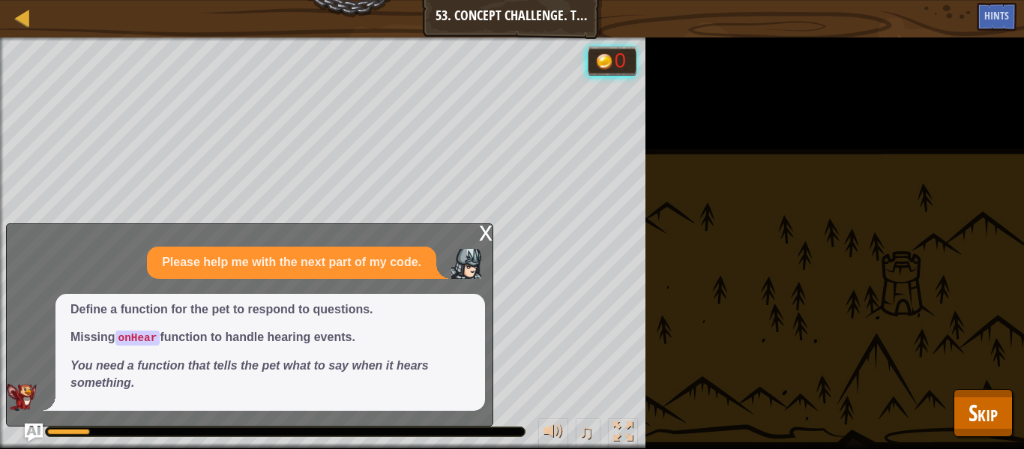
click at [485, 229] on div "x" at bounding box center [485, 231] width 13 height 15
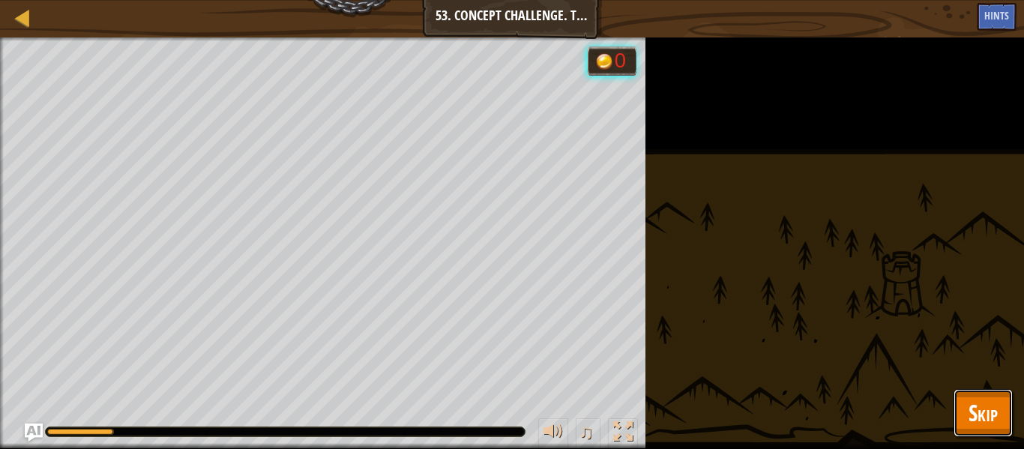
click at [978, 406] on span "Skip" at bounding box center [983, 412] width 29 height 31
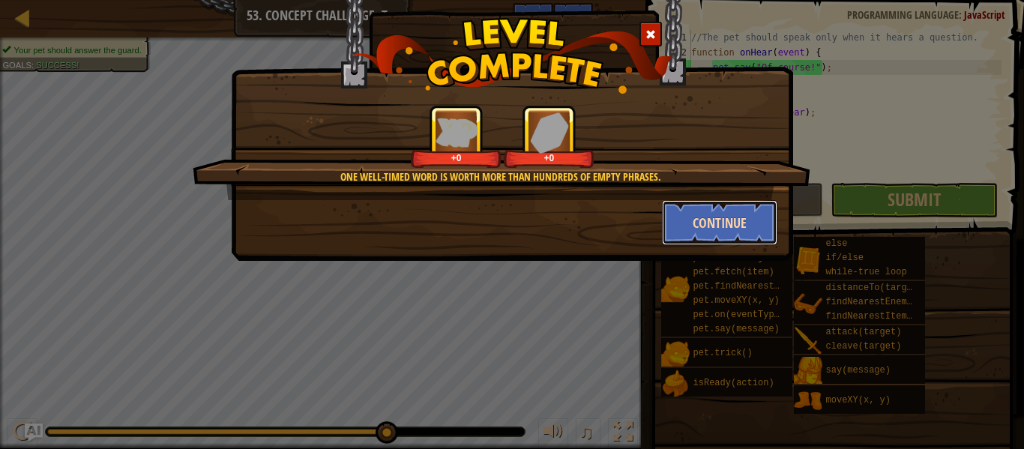
click at [757, 219] on button "Continue" at bounding box center [720, 222] width 116 height 45
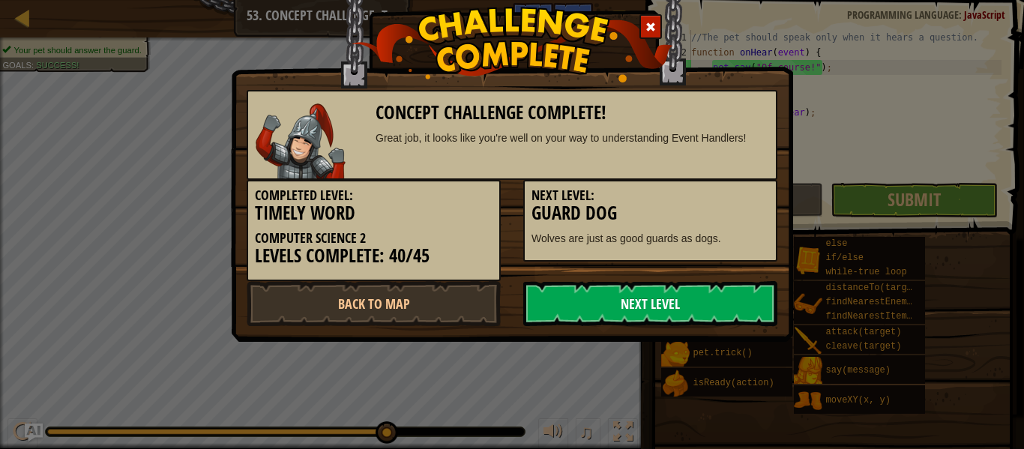
click at [670, 303] on link "Next Level" at bounding box center [650, 303] width 254 height 45
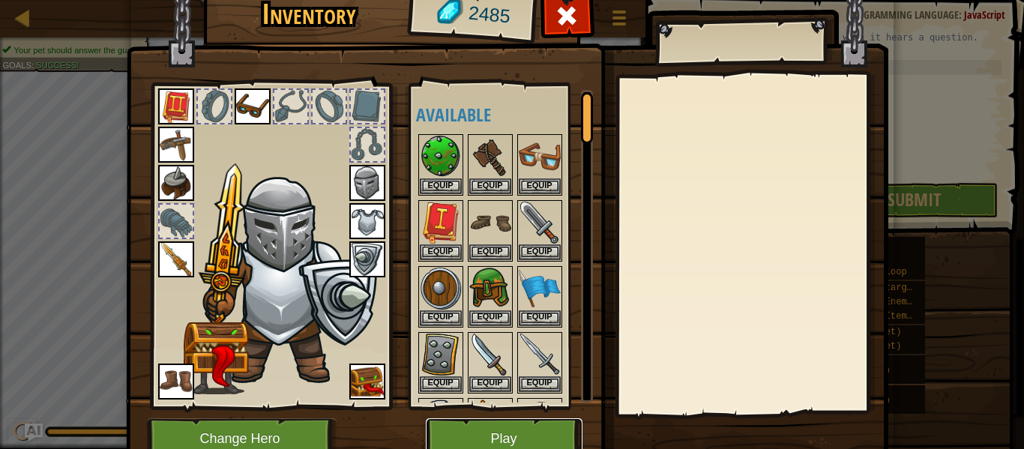
click at [466, 439] on button "Play" at bounding box center [504, 438] width 157 height 41
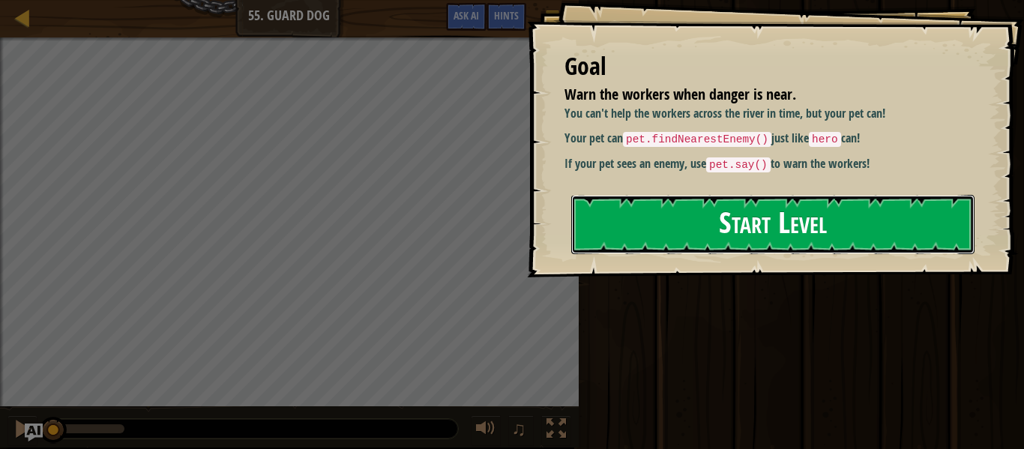
click at [876, 217] on button "Start Level" at bounding box center [772, 224] width 403 height 59
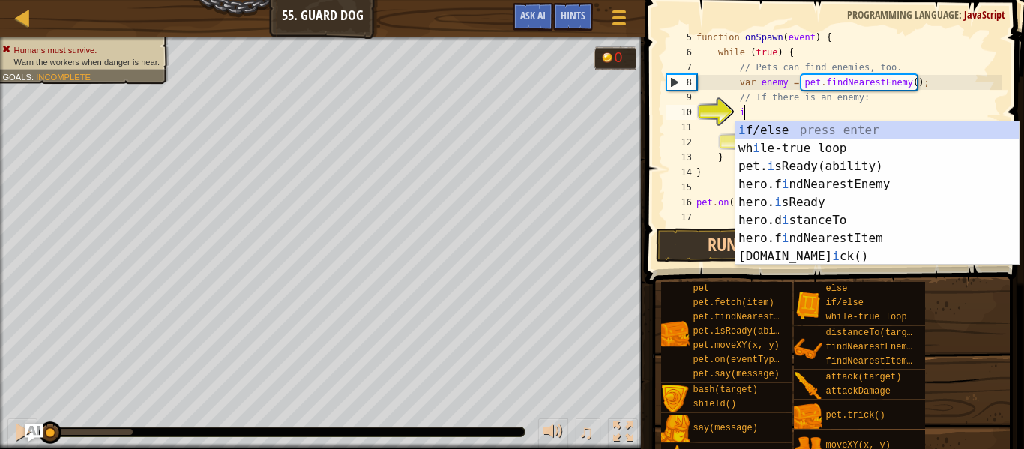
scroll to position [7, 7]
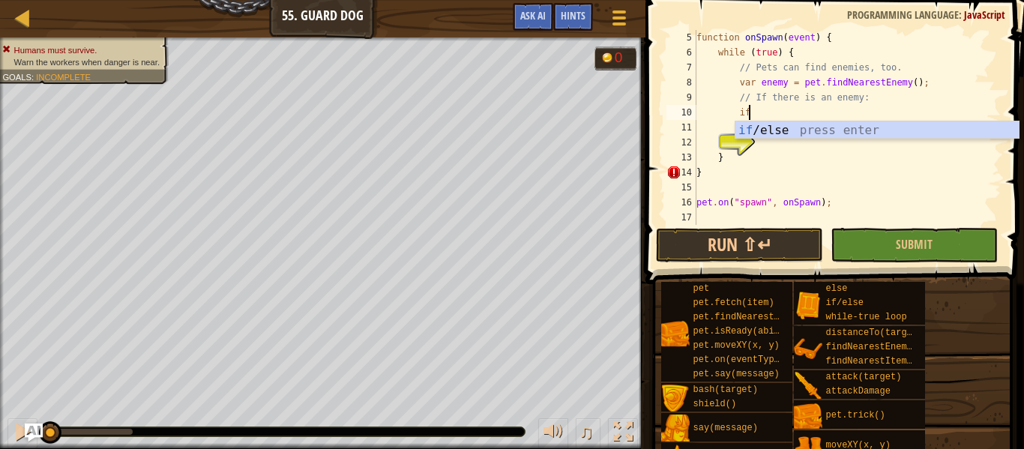
type textarea "if (enemy) {"
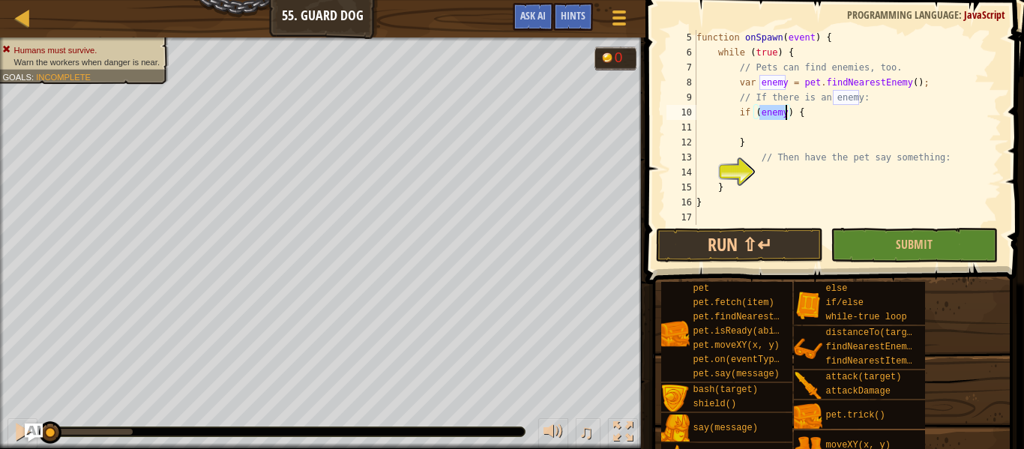
click at [853, 126] on div "function onSpawn ( event ) { while ( true ) { // Pets can find enemies, too. va…" at bounding box center [848, 142] width 308 height 225
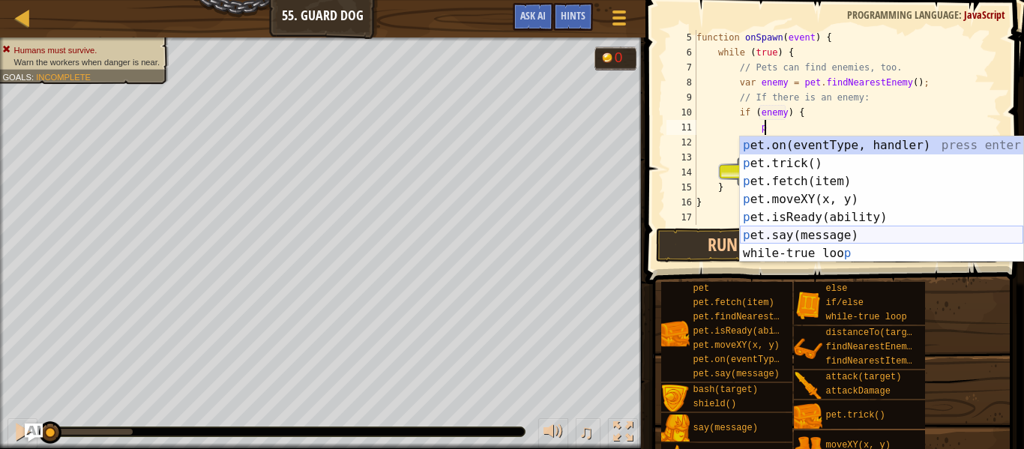
click at [766, 232] on div "p et.on(eventType, handler) press enter p et.trick() press enter p et.fetch(ite…" at bounding box center [881, 217] width 283 height 162
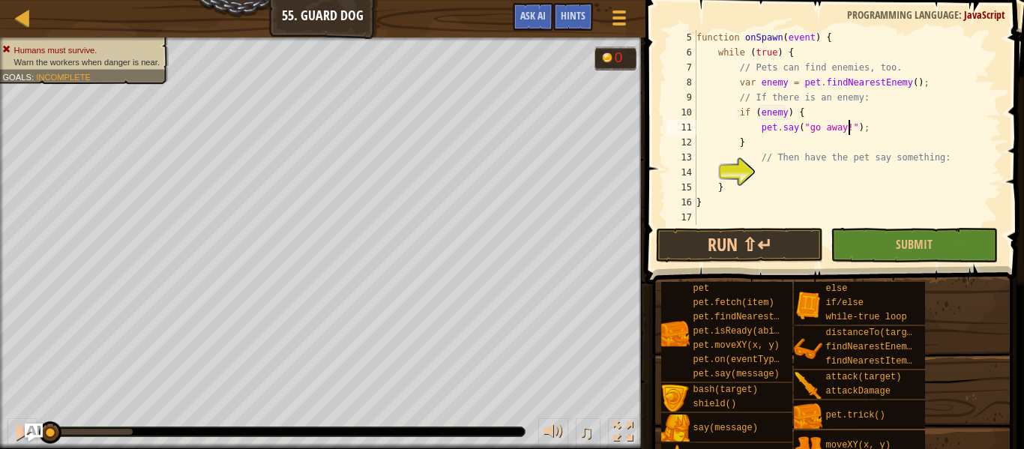
scroll to position [90, 0]
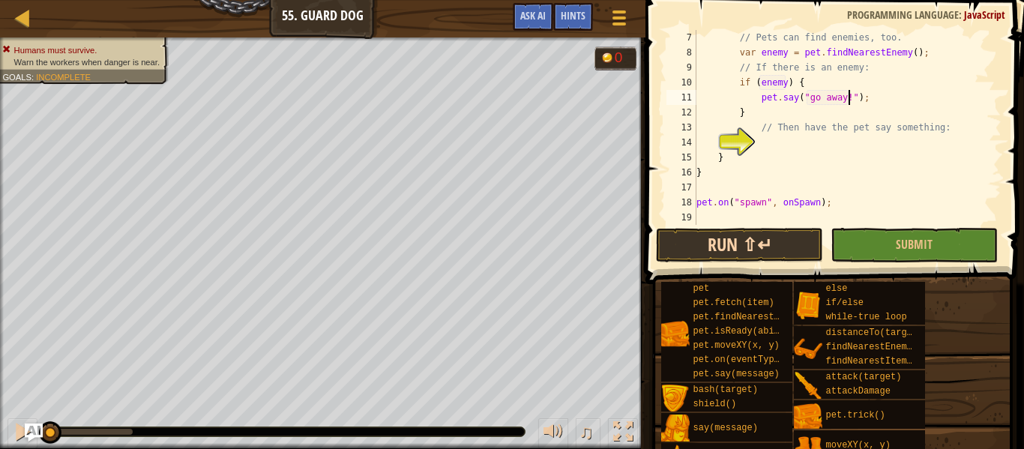
type textarea "pet.say("go away!");"
click at [770, 256] on button "Run ⇧↵" at bounding box center [739, 245] width 167 height 34
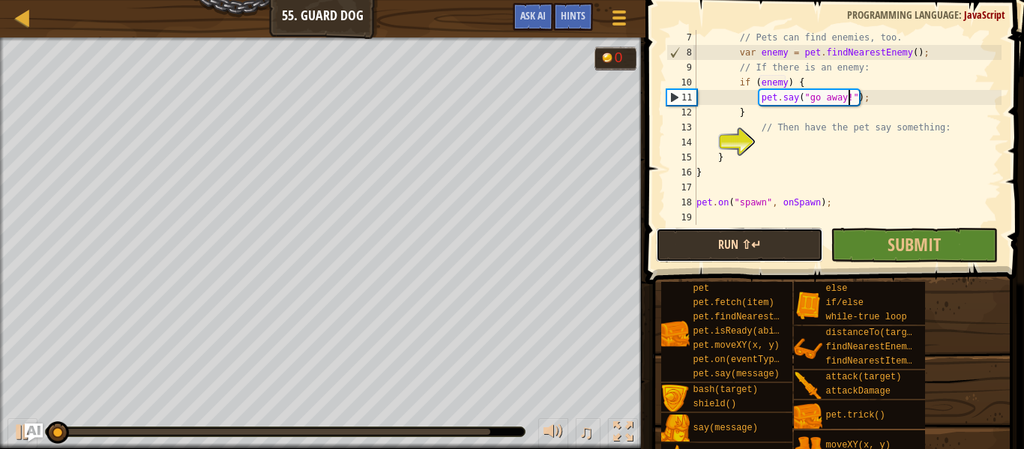
click at [814, 250] on button "Run ⇧↵" at bounding box center [739, 245] width 167 height 34
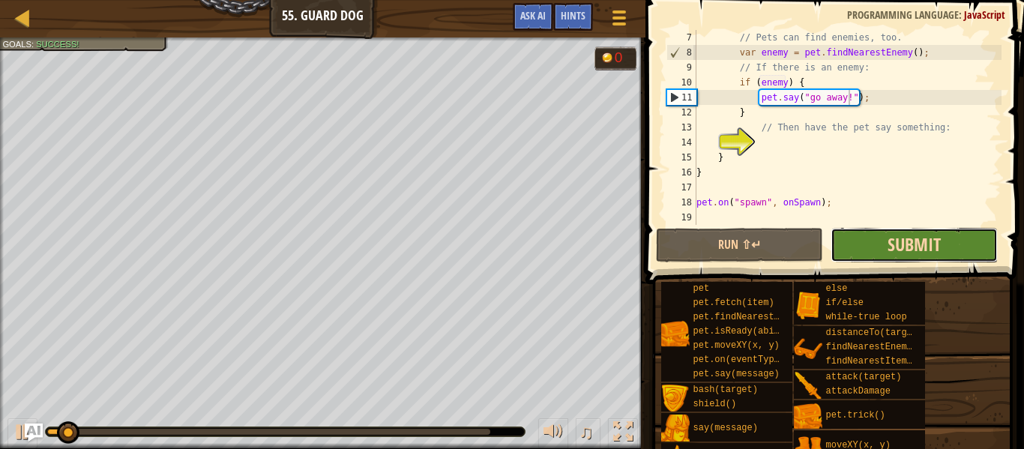
click at [891, 245] on span "Submit" at bounding box center [914, 244] width 53 height 24
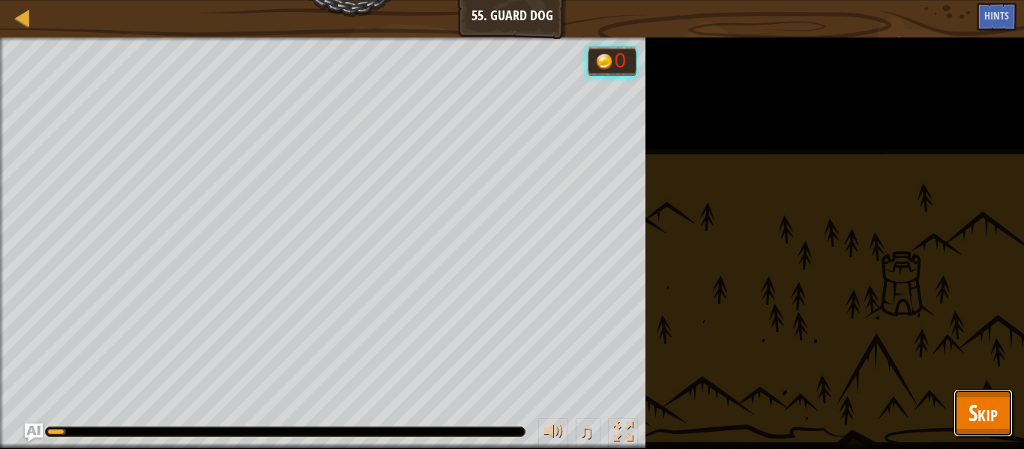
click at [972, 413] on span "Skip" at bounding box center [983, 412] width 29 height 31
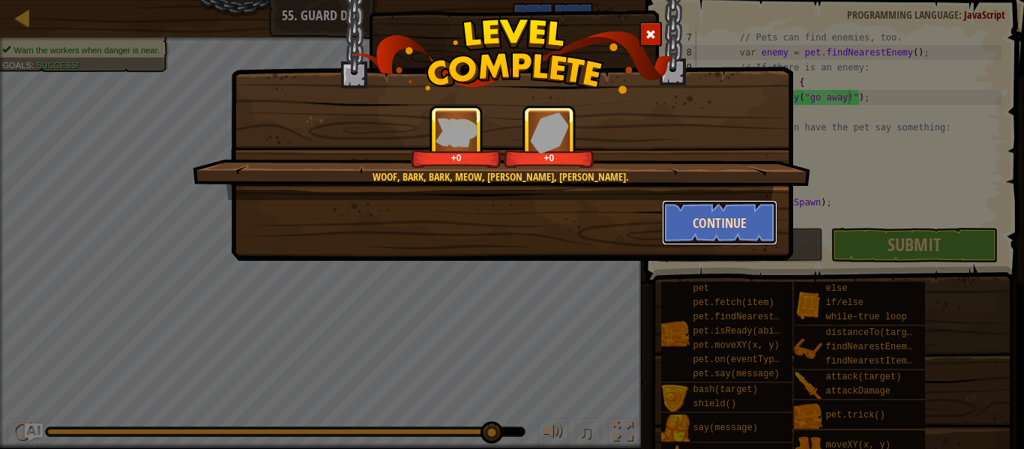
click at [695, 216] on button "Continue" at bounding box center [720, 222] width 116 height 45
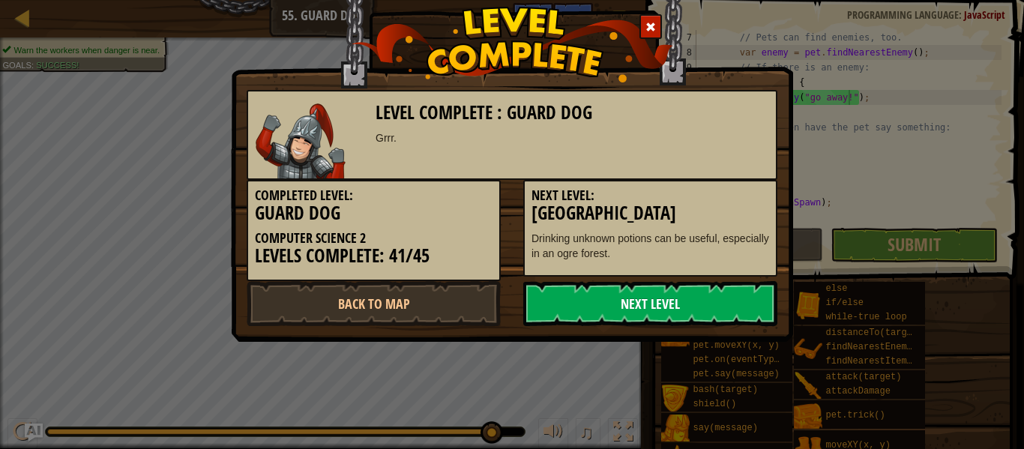
click at [643, 301] on link "Next Level" at bounding box center [650, 303] width 254 height 45
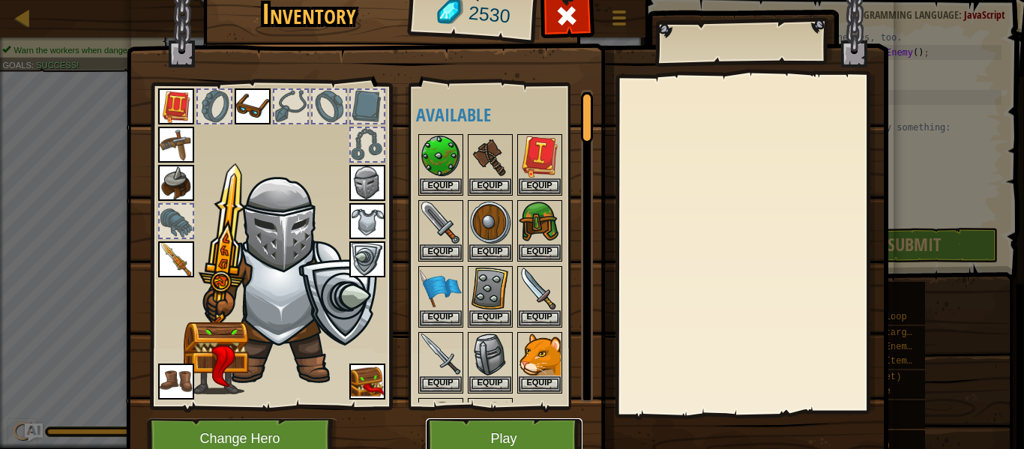
click at [527, 430] on button "Play" at bounding box center [504, 438] width 157 height 41
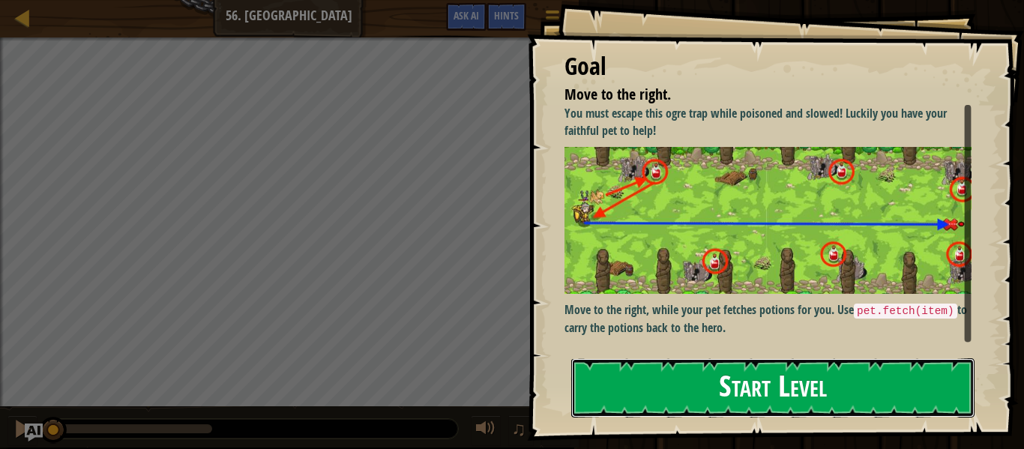
click at [689, 373] on button "Start Level" at bounding box center [772, 387] width 403 height 59
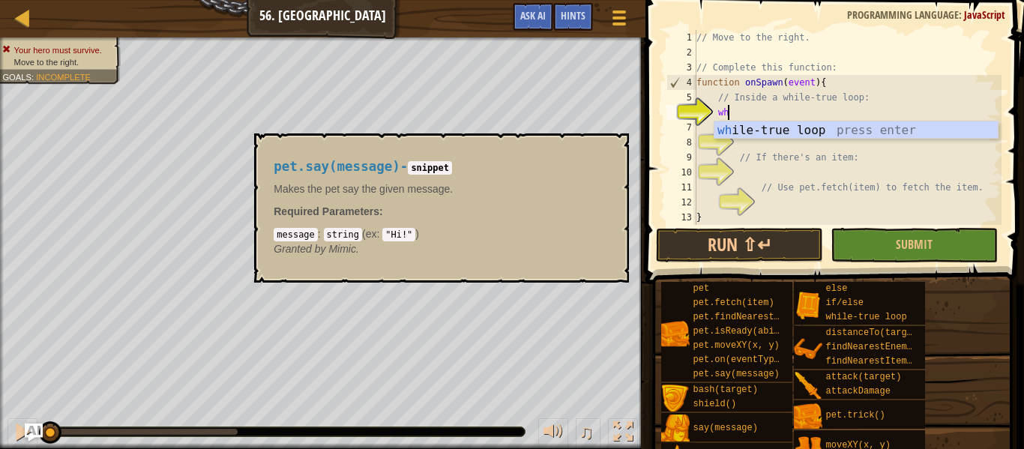
type textarea "whi"
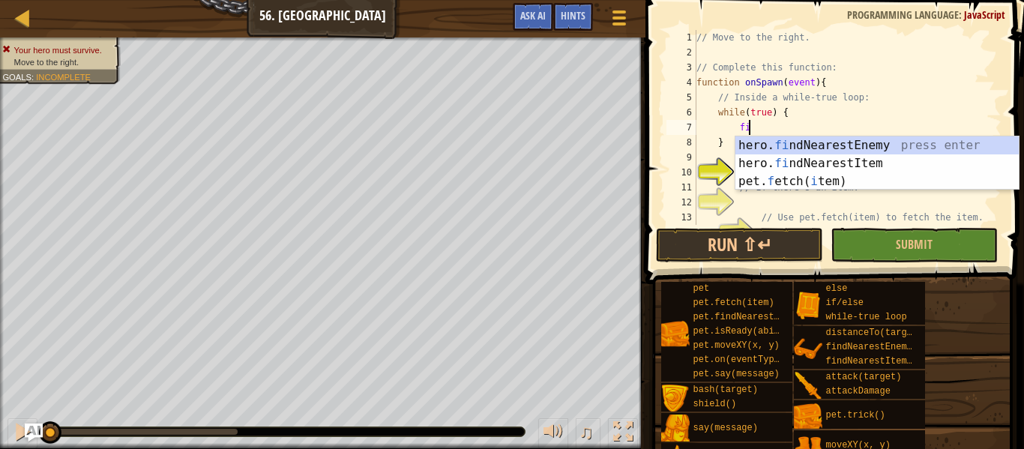
type textarea "fin"
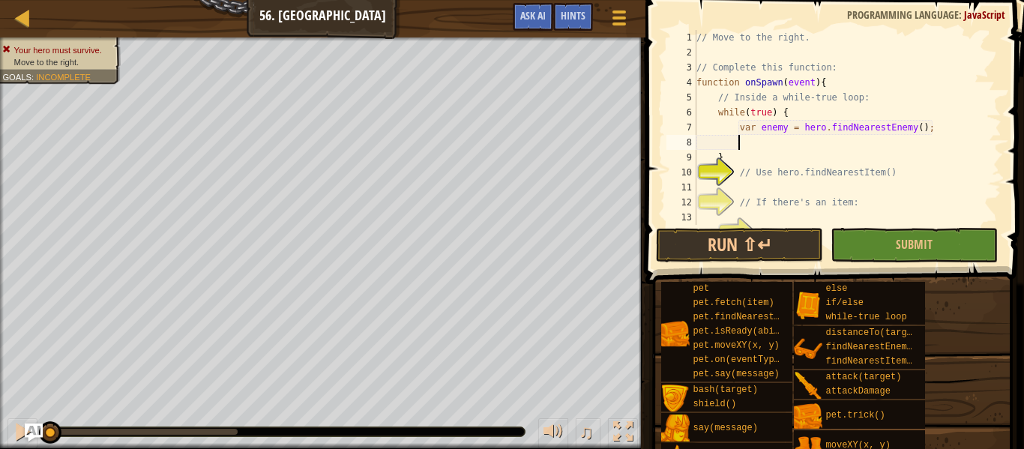
scroll to position [7, 5]
click at [911, 127] on div "// Move to the right. // Complete this function: function onSpawn ( event ) { /…" at bounding box center [848, 142] width 308 height 225
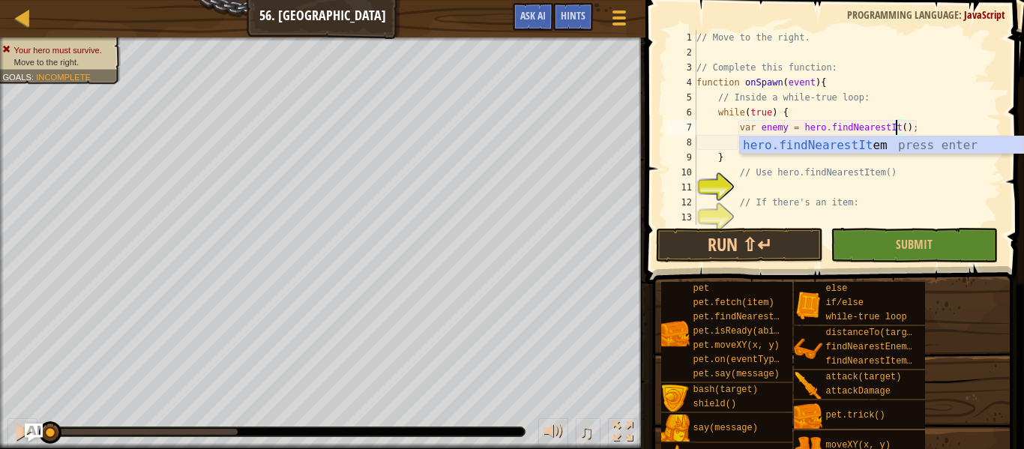
type textarea "var enemy = hero.findNearestItem();"
click at [714, 146] on div "// Move to the right. // Complete this function: function onSpawn ( event ) { /…" at bounding box center [848, 142] width 308 height 225
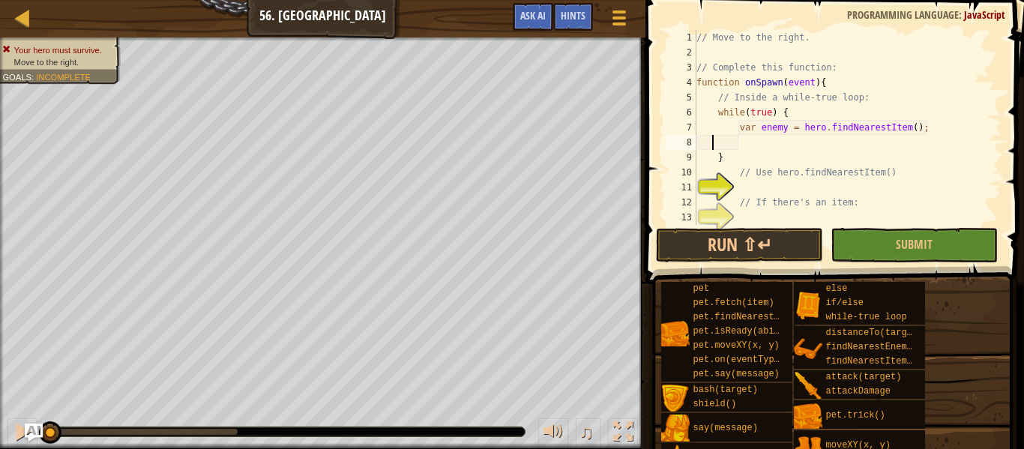
scroll to position [7, 5]
click at [732, 142] on div "// Move to the right. // Complete this function: function onSpawn ( event ) { /…" at bounding box center [848, 142] width 308 height 225
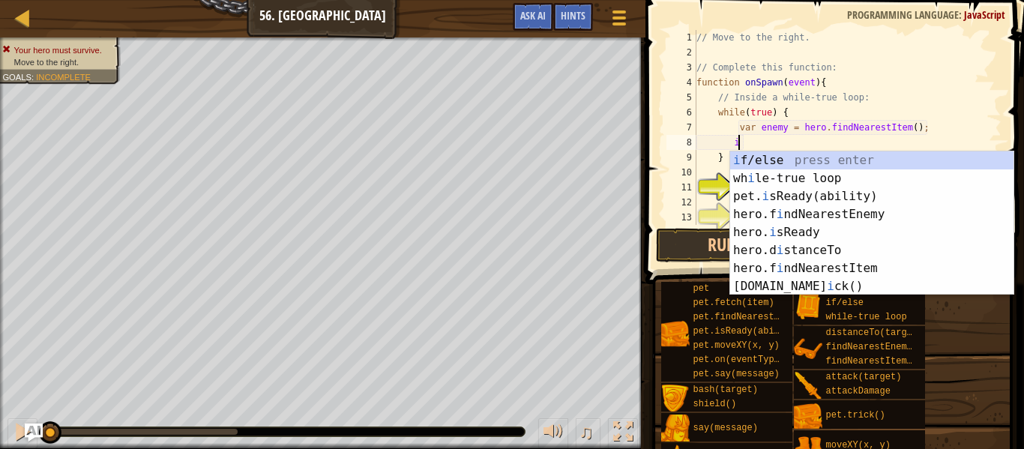
scroll to position [7, 7]
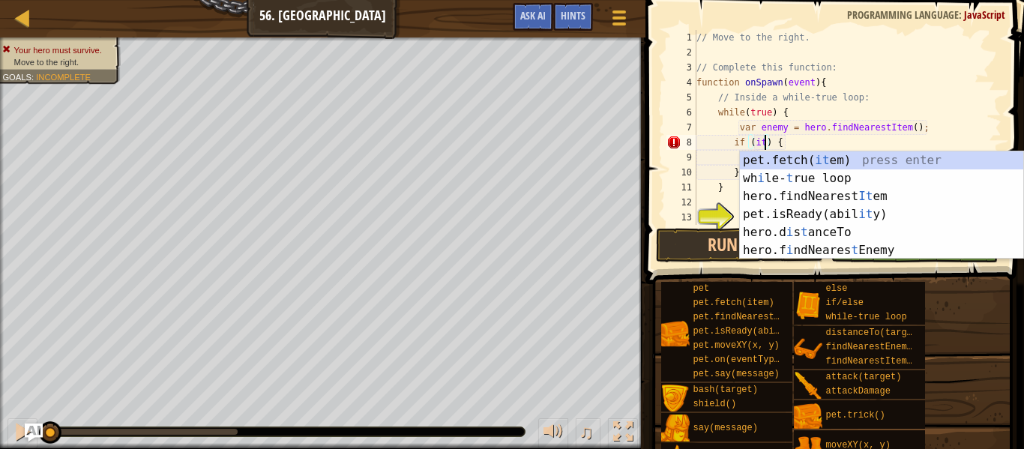
type textarea "if (item) {"
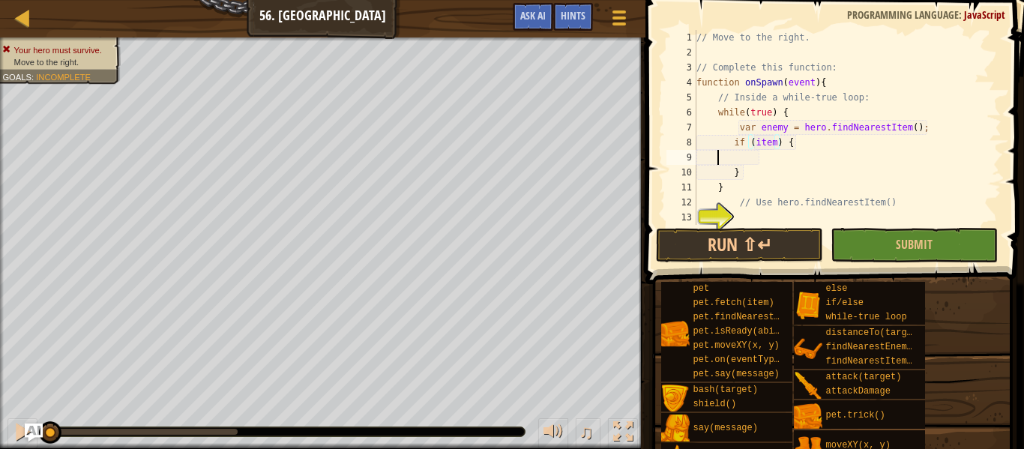
click at [718, 162] on div "// Move to the right. // Complete this function: function onSpawn ( event ) { /…" at bounding box center [848, 142] width 308 height 225
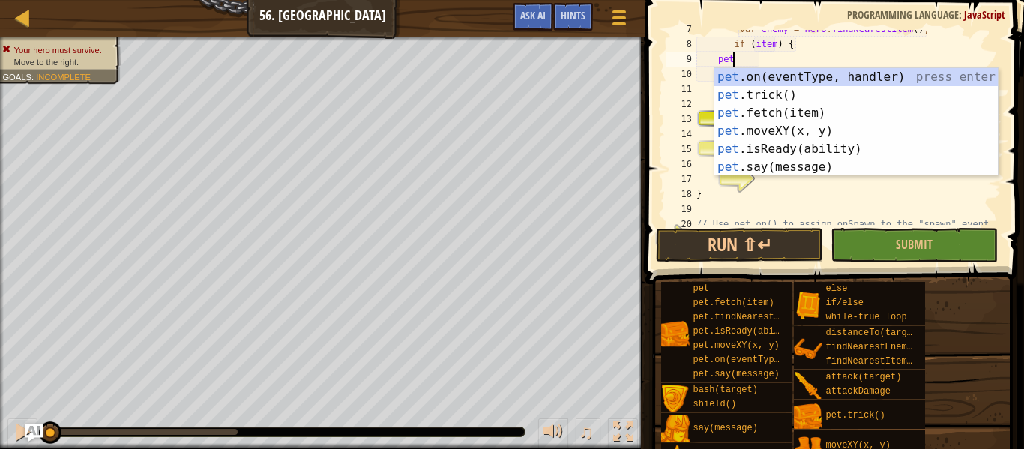
scroll to position [7, 6]
type textarea "p"
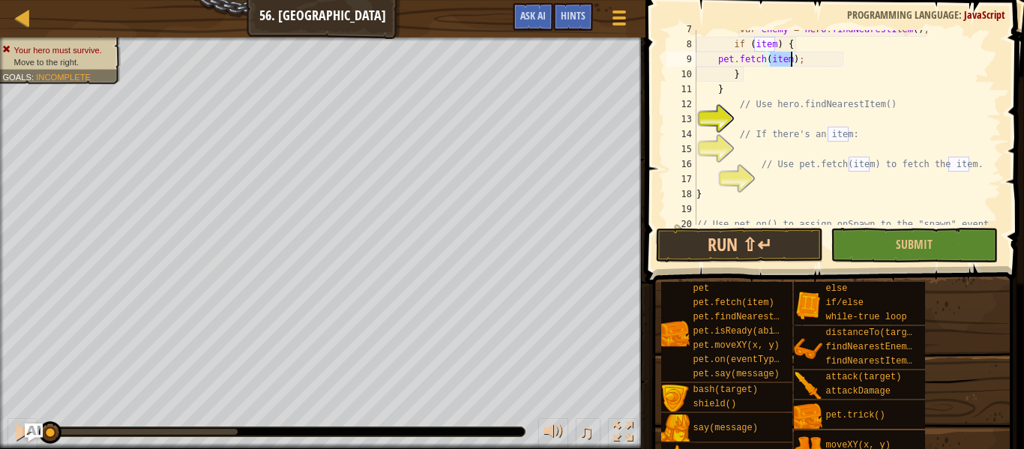
scroll to position [150, 0]
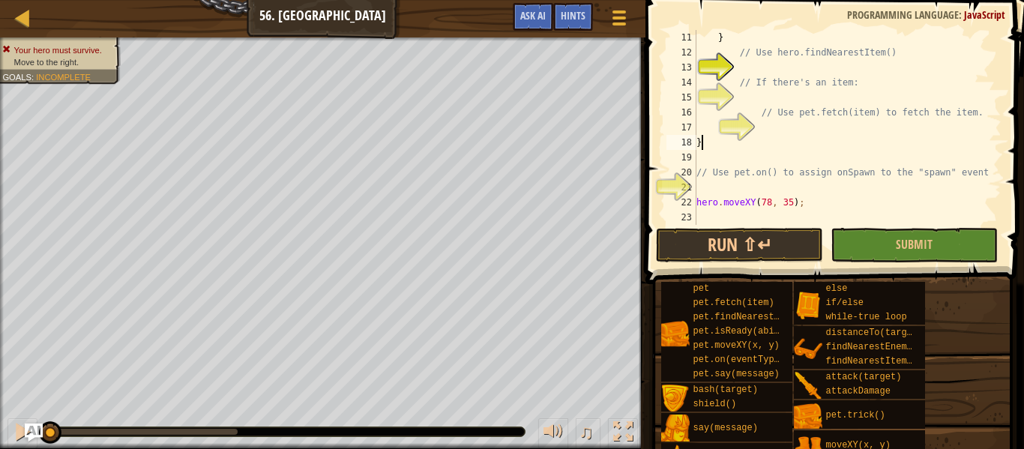
click at [784, 135] on div "} // Use hero.findNearestItem() // If there's an item: // Use pet.fetch(item) t…" at bounding box center [848, 142] width 308 height 225
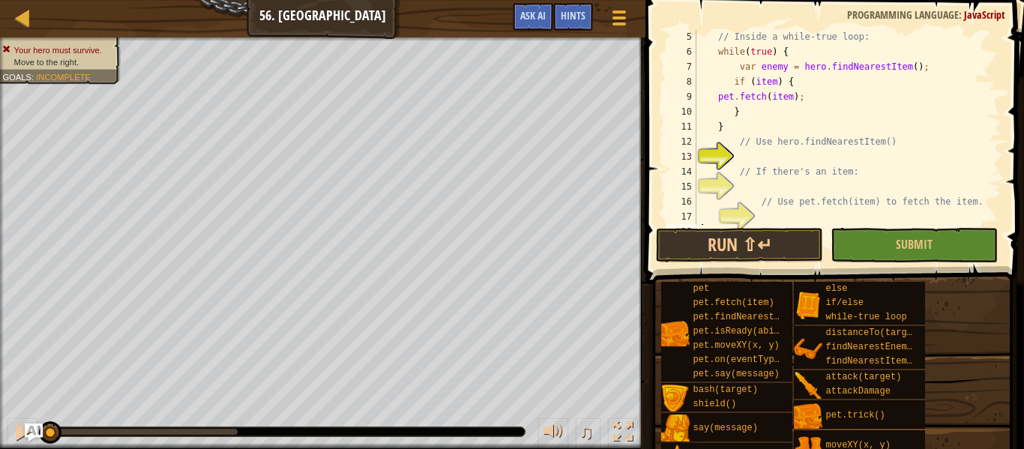
scroll to position [39, 0]
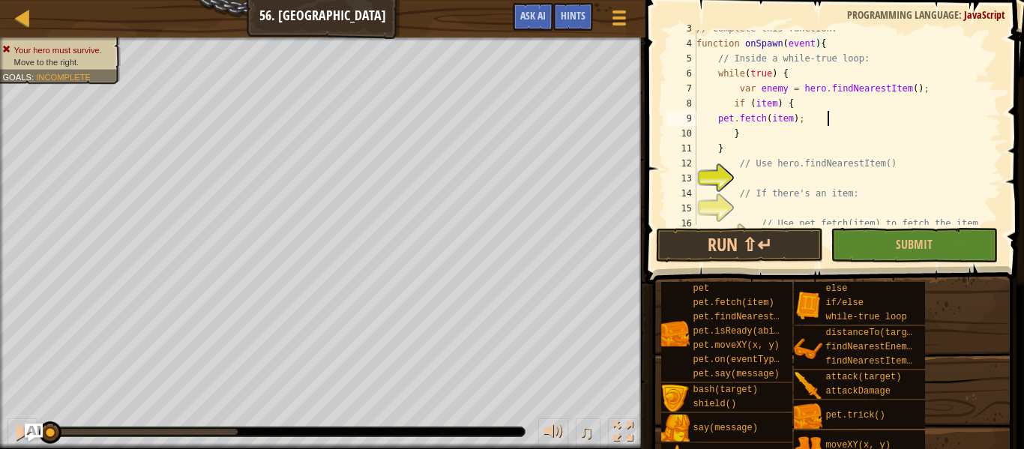
click at [827, 121] on div "// Complete this function: function onSpawn ( event ) { // Inside a while-true …" at bounding box center [848, 133] width 308 height 225
type textarea "pet.fetch(item);"
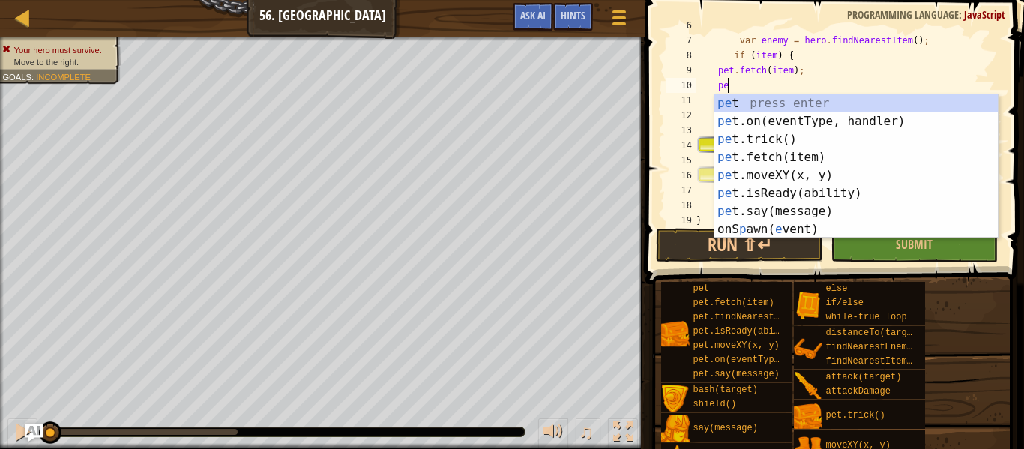
scroll to position [7, 4]
click at [830, 126] on div "pet press enter pet .on(eventType, handler) press enter pet .trick() press ente…" at bounding box center [856, 184] width 283 height 180
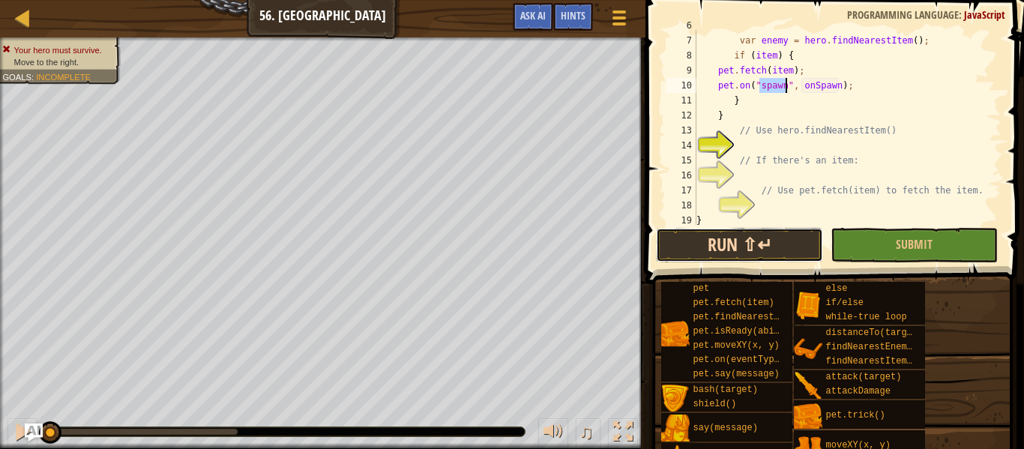
click at [760, 253] on button "Run ⇧↵" at bounding box center [739, 245] width 167 height 34
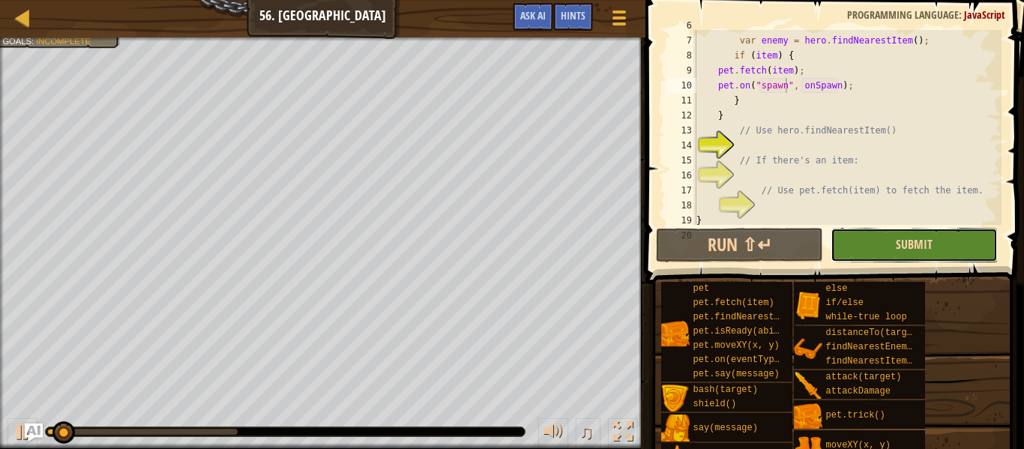
click at [924, 252] on span "Submit" at bounding box center [914, 244] width 37 height 16
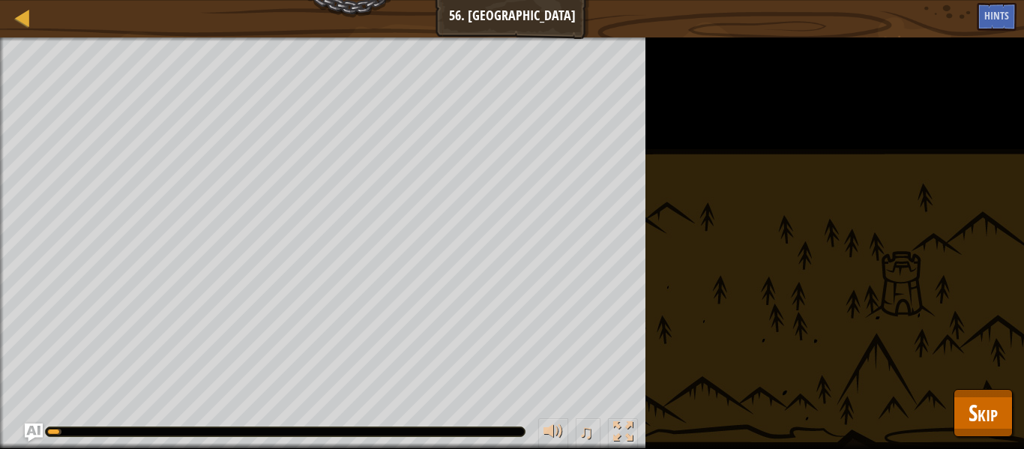
click at [961, 437] on div "Your hero must survive. Move to the right. Goals : Running... ♫ Hattori 343 x: …" at bounding box center [512, 243] width 1024 height 412
click at [957, 422] on button "Skip" at bounding box center [983, 413] width 59 height 48
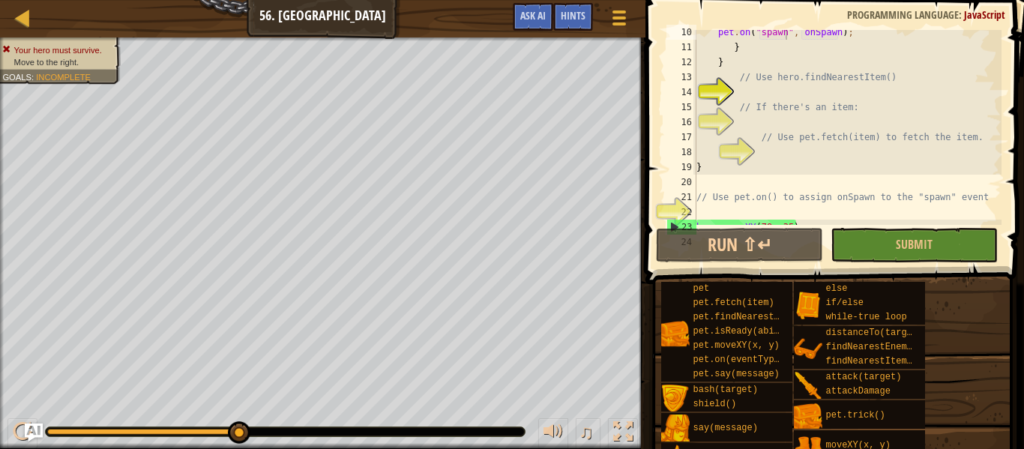
scroll to position [165, 0]
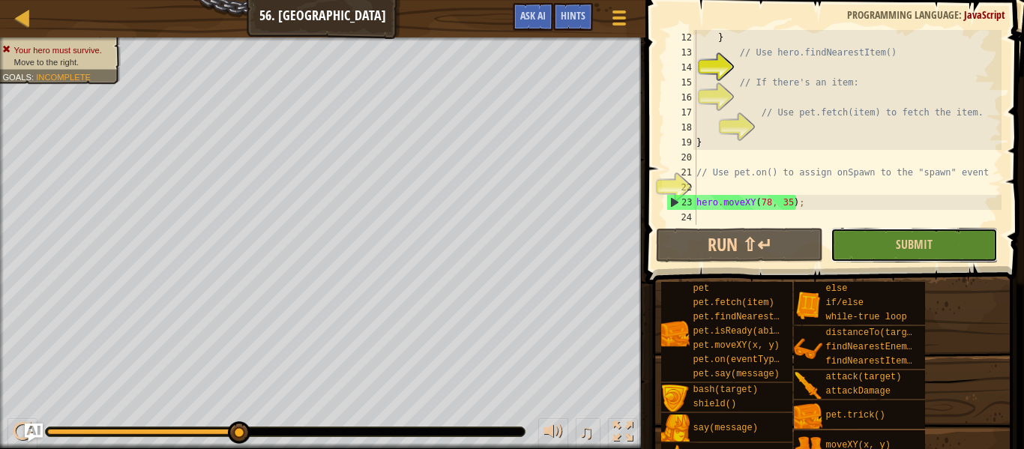
click at [870, 256] on button "Submit" at bounding box center [914, 245] width 167 height 34
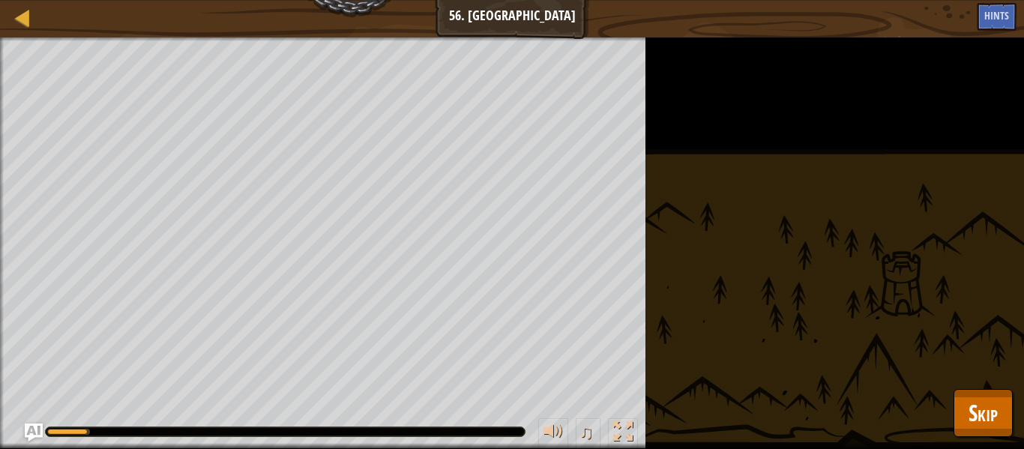
click at [919, 412] on div "Your hero must survive. Move to the right. Goals : Running... ♫ Hattori 343 x: …" at bounding box center [512, 243] width 1024 height 412
click at [1001, 418] on button "Skip" at bounding box center [983, 413] width 59 height 48
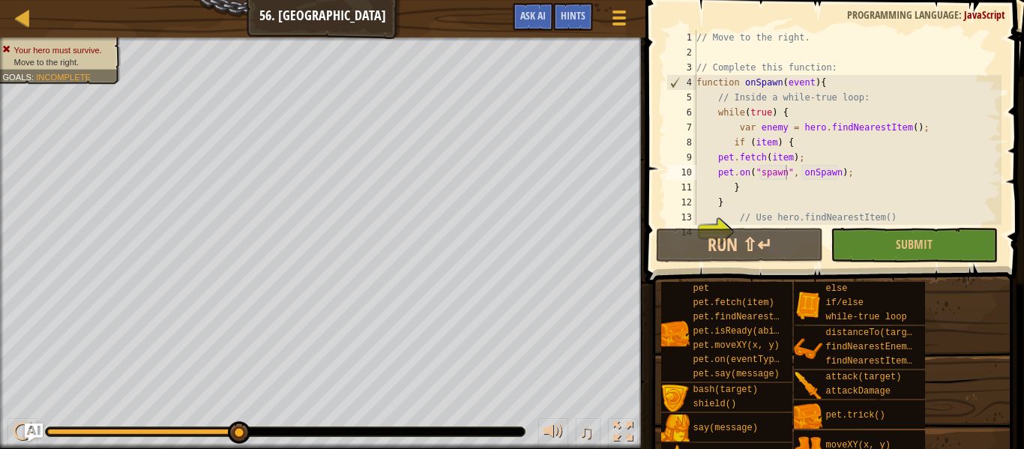
scroll to position [0, 0]
click at [745, 183] on div "// Move to the right. // Complete this function: function onSpawn ( event ) { /…" at bounding box center [848, 142] width 308 height 225
click at [738, 183] on div "// Move to the right. // Complete this function: function onSpawn ( event ) { /…" at bounding box center [848, 142] width 308 height 225
click at [729, 200] on div "// Move to the right. // Complete this function: function onSpawn ( event ) { /…" at bounding box center [848, 142] width 308 height 225
type textarea "}"
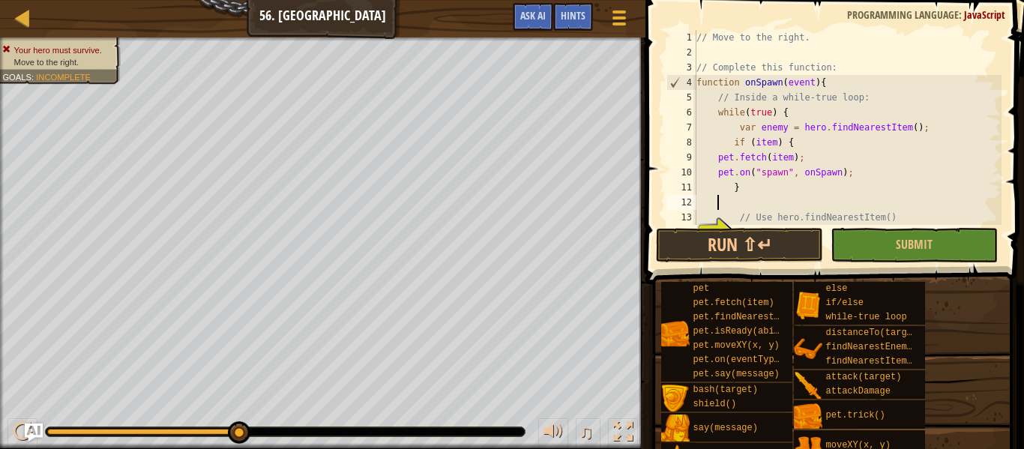
scroll to position [165, 0]
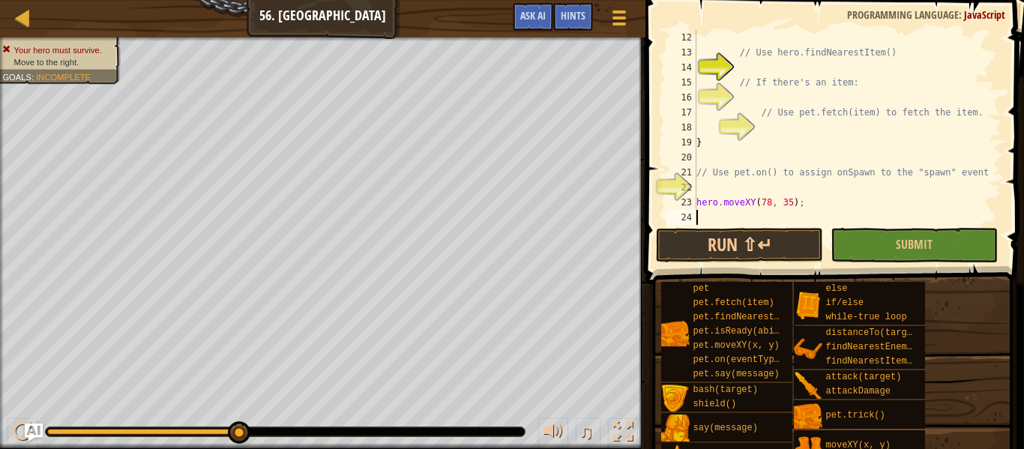
click at [755, 211] on div "// Use hero.findNearestItem() // If there's an item: // Use pet.fetch(item) to …" at bounding box center [848, 142] width 308 height 225
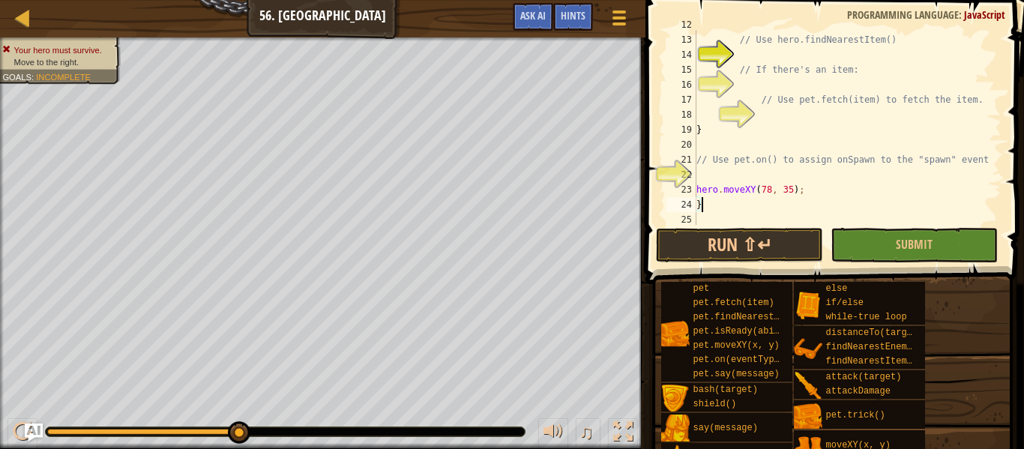
scroll to position [180, 0]
type textarea "}"
click at [730, 232] on button "Run ⇧↵" at bounding box center [739, 245] width 167 height 34
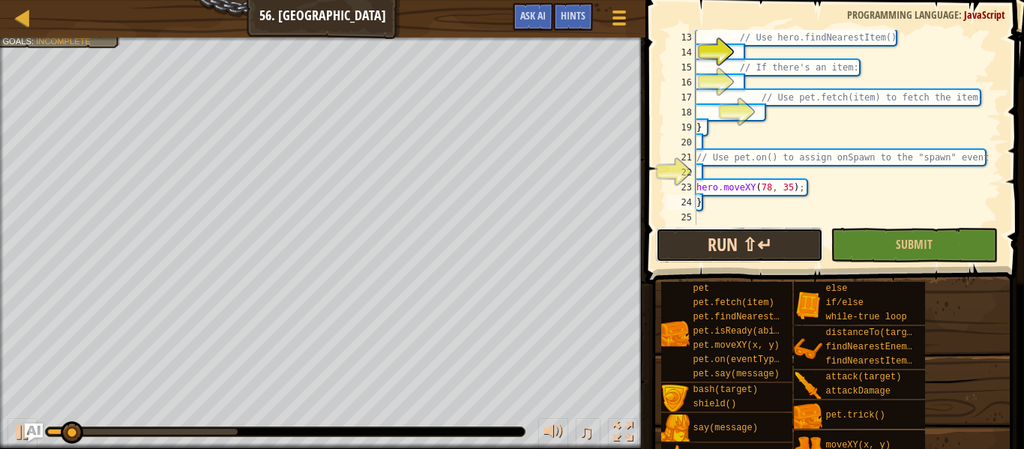
click at [748, 249] on button "Run ⇧↵" at bounding box center [739, 245] width 167 height 34
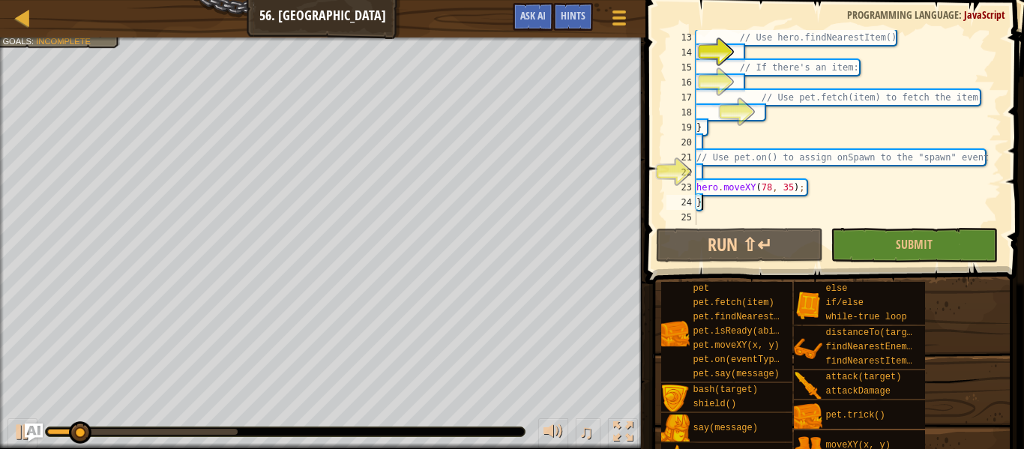
click at [724, 202] on div "// Use hero.findNearestItem() // If there's an item: // Use pet.fetch(item) to …" at bounding box center [848, 142] width 308 height 225
click at [869, 253] on button "Submit" at bounding box center [914, 245] width 167 height 34
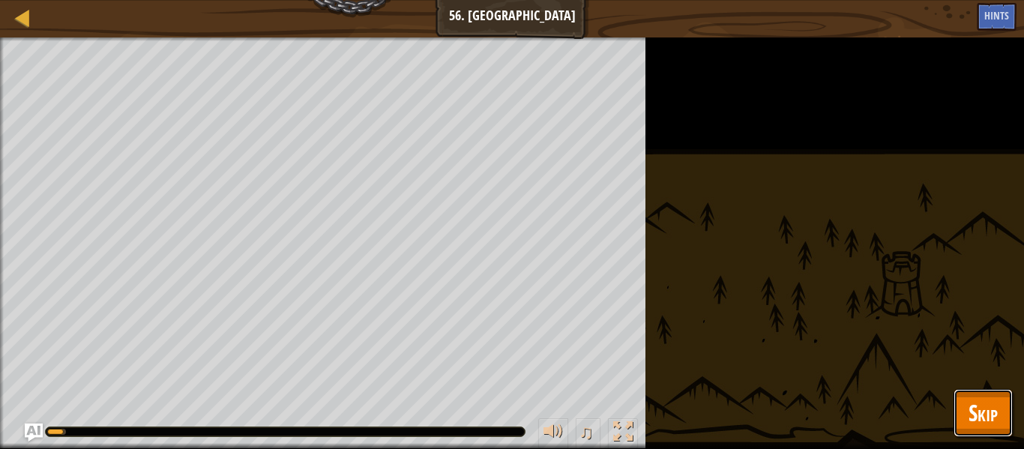
click at [979, 430] on button "Skip" at bounding box center [983, 413] width 59 height 48
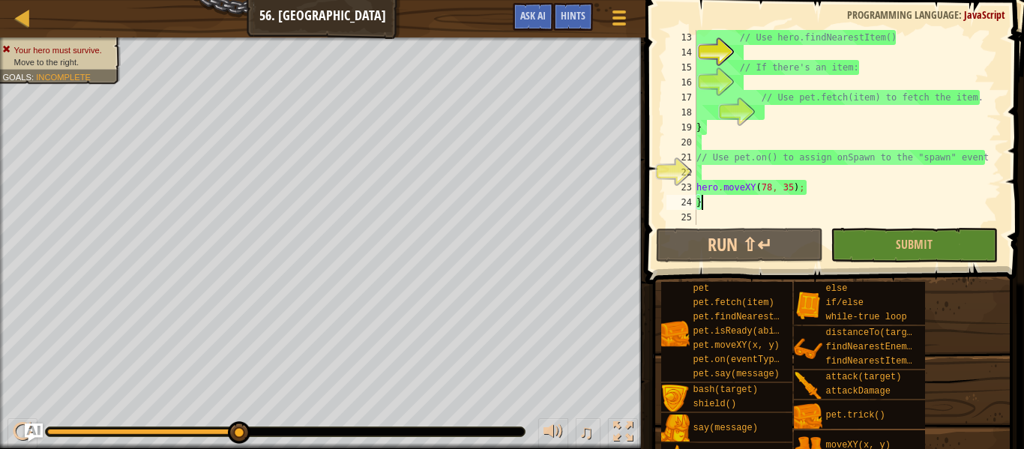
click at [840, 197] on div "// Use hero.findNearestItem() // If there's an item: // Use pet.fetch(item) to …" at bounding box center [848, 142] width 308 height 225
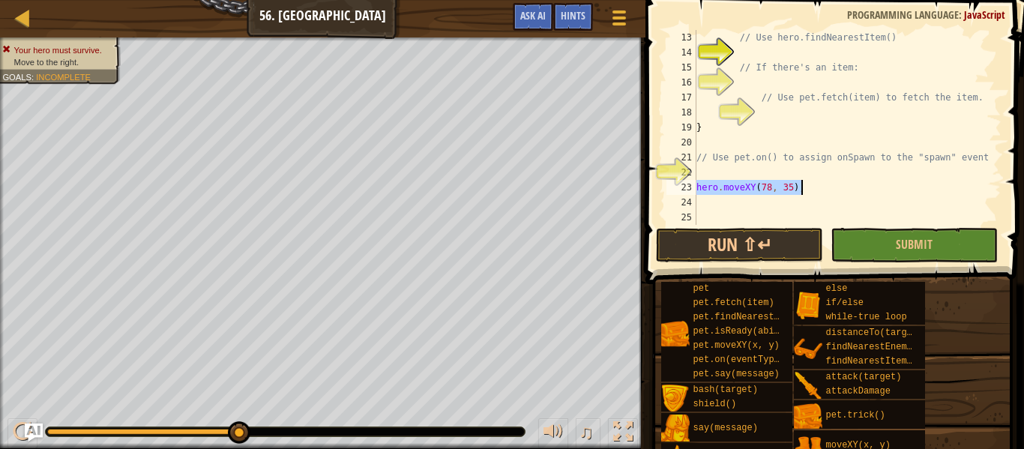
drag, startPoint x: 698, startPoint y: 190, endPoint x: 840, endPoint y: 196, distance: 142.6
click at [840, 196] on div "// Use hero.findNearestItem() // If there's an item: // Use pet.fetch(item) to …" at bounding box center [848, 142] width 308 height 225
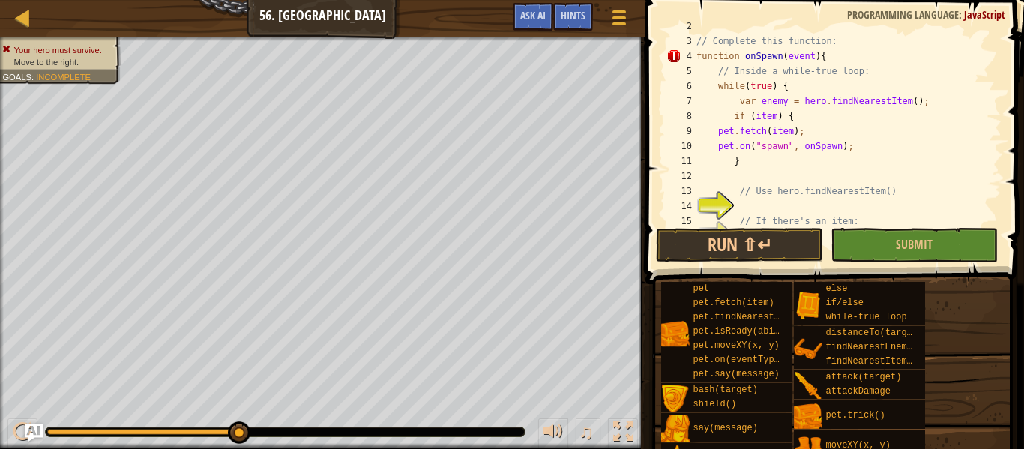
scroll to position [19, 0]
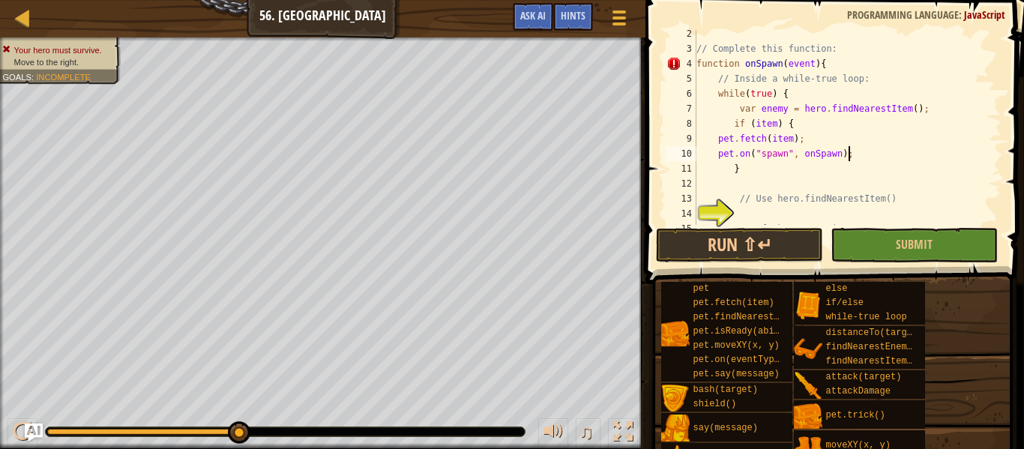
click at [857, 160] on div "// Complete this function: function onSpawn ( event ) { // Inside a while-true …" at bounding box center [848, 138] width 308 height 225
type textarea "pet.on("spawn", onSpawn);"
click at [715, 181] on div "// Complete this function: function onSpawn ( event ) { // Inside a while-true …" at bounding box center [848, 138] width 308 height 225
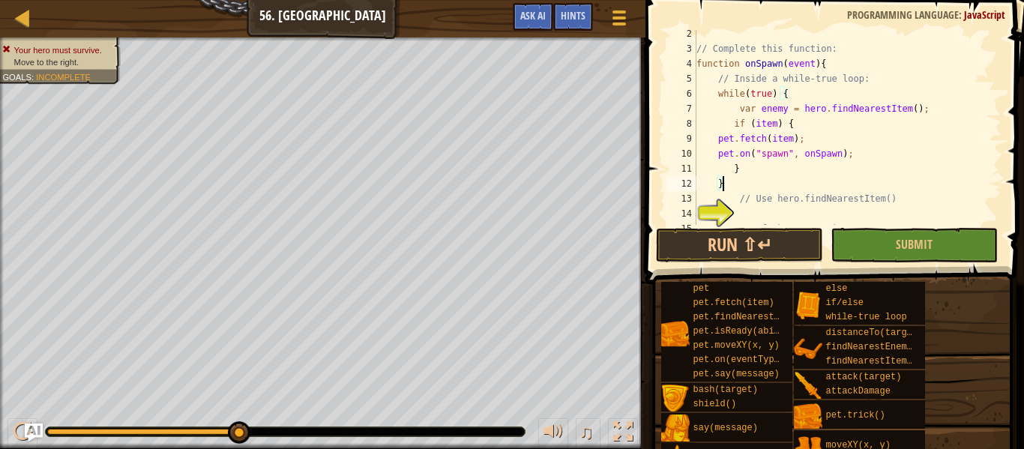
click at [870, 157] on div "// Complete this function: function onSpawn ( event ) { // Inside a while-true …" at bounding box center [848, 138] width 308 height 225
type textarea "pet.on("spawn", onSpawn);"
paste textarea
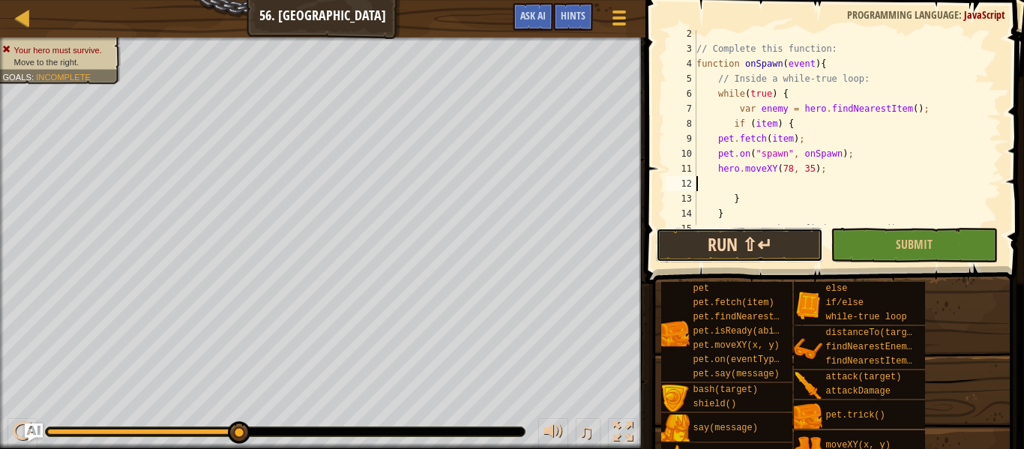
click at [738, 249] on button "Run ⇧↵" at bounding box center [739, 245] width 167 height 34
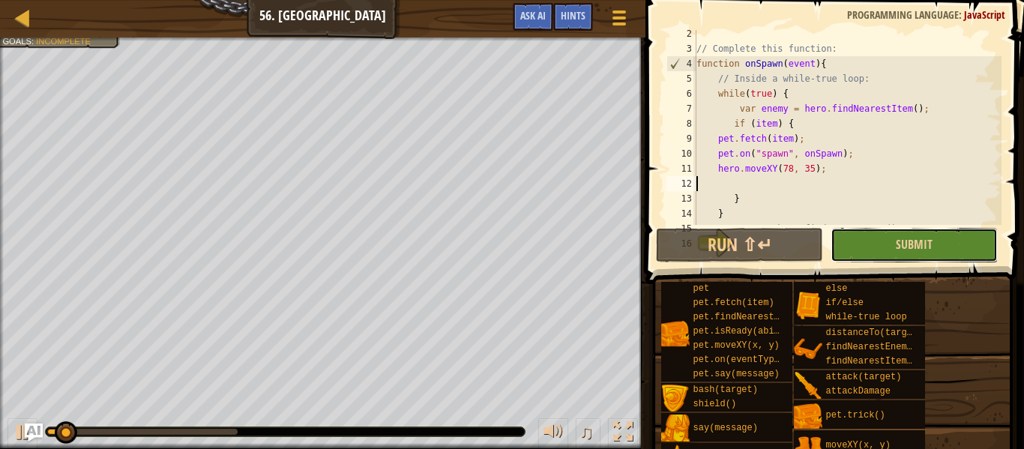
click at [855, 260] on button "Submit" at bounding box center [914, 245] width 167 height 34
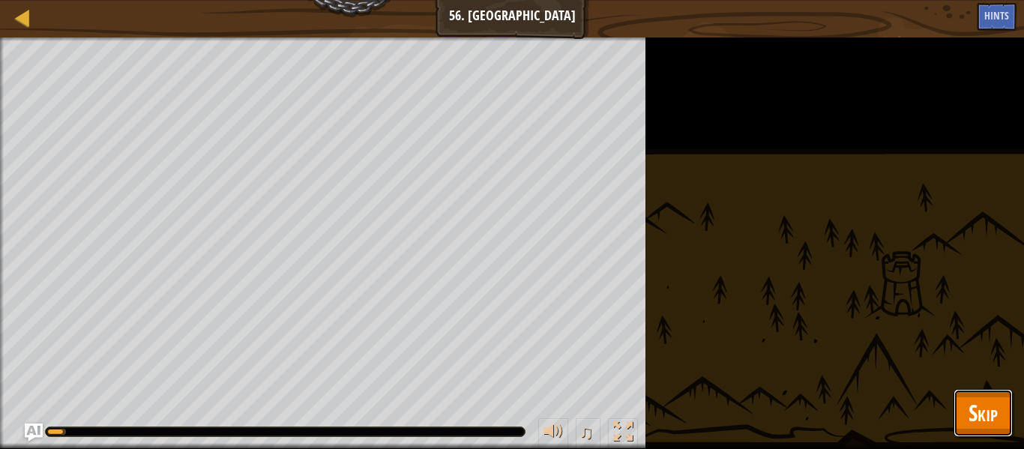
click at [971, 404] on span "Skip" at bounding box center [983, 412] width 29 height 31
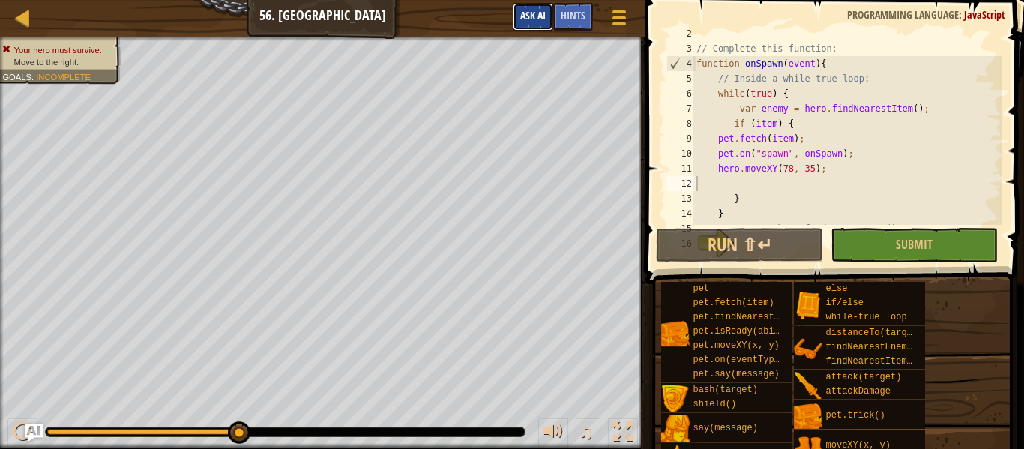
click at [538, 16] on span "Ask AI" at bounding box center [532, 15] width 25 height 14
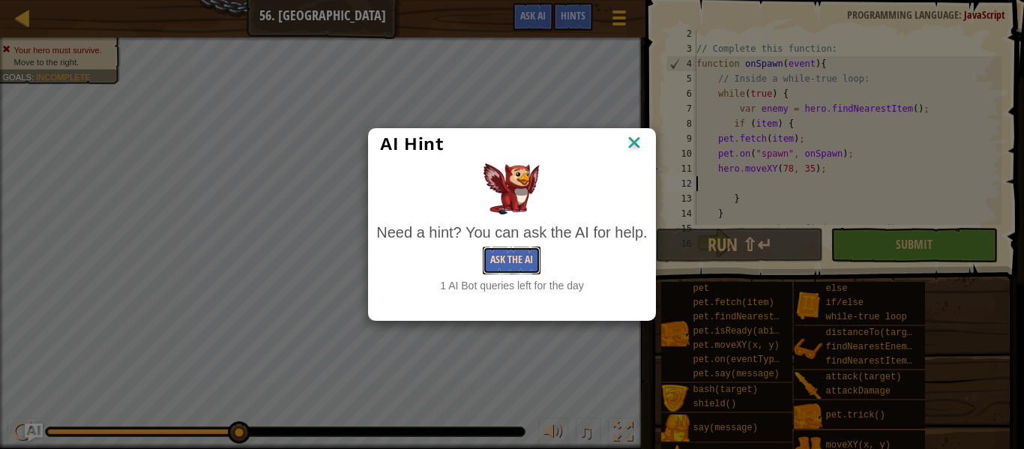
click at [525, 259] on button "Ask the AI" at bounding box center [512, 261] width 58 height 28
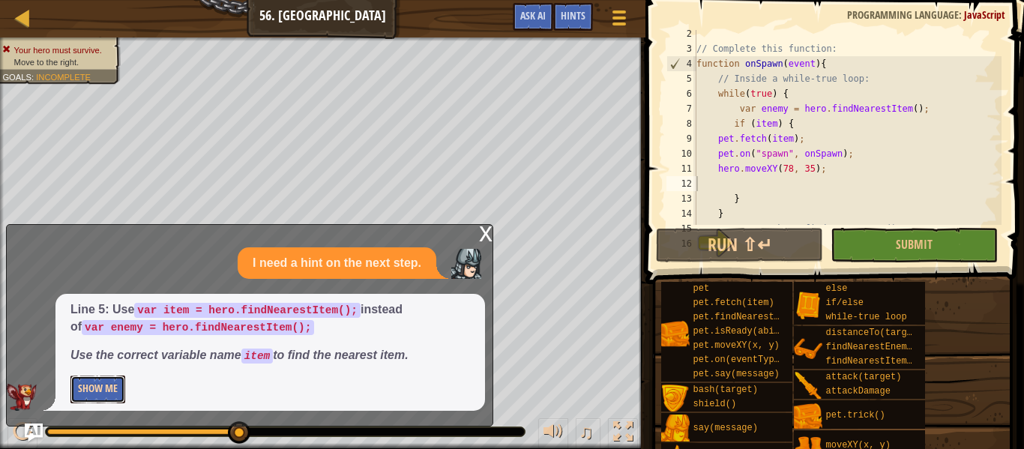
click at [73, 398] on button "Show Me" at bounding box center [97, 390] width 55 height 28
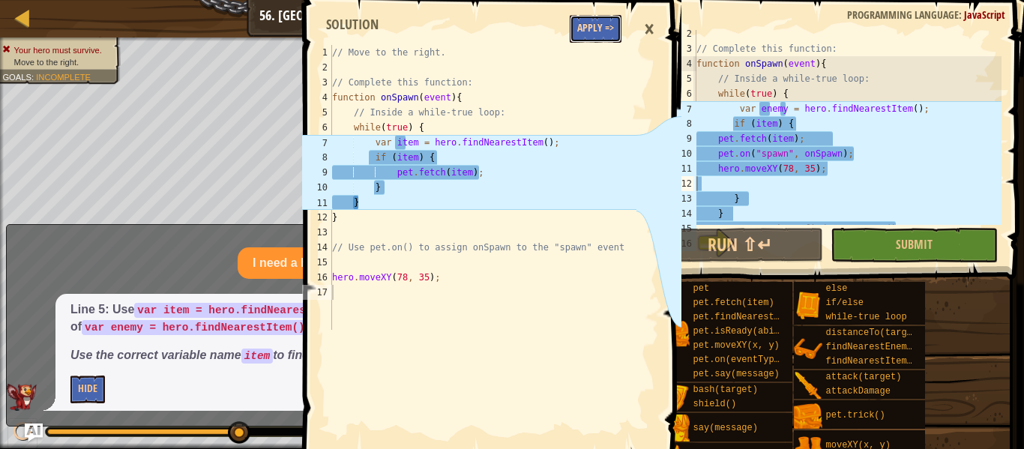
click at [596, 25] on button "Apply =>" at bounding box center [596, 29] width 52 height 28
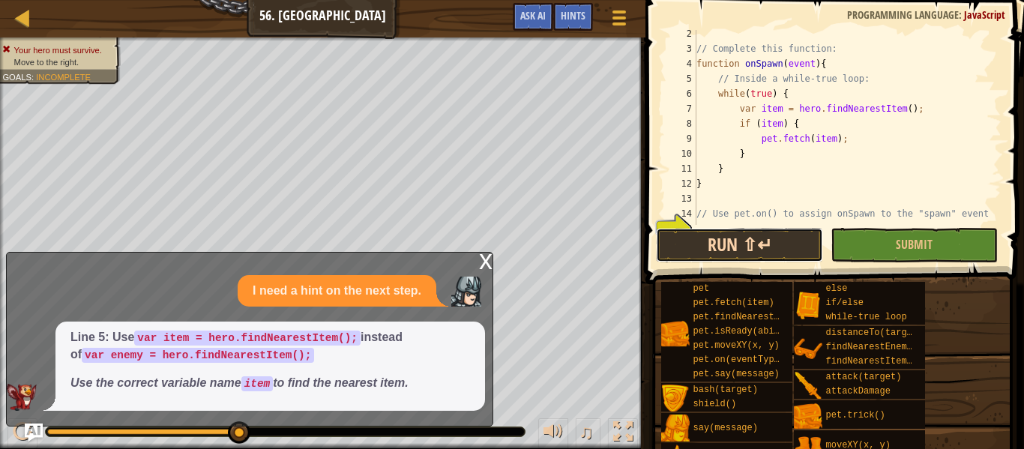
click at [775, 244] on button "Run ⇧↵" at bounding box center [739, 245] width 167 height 34
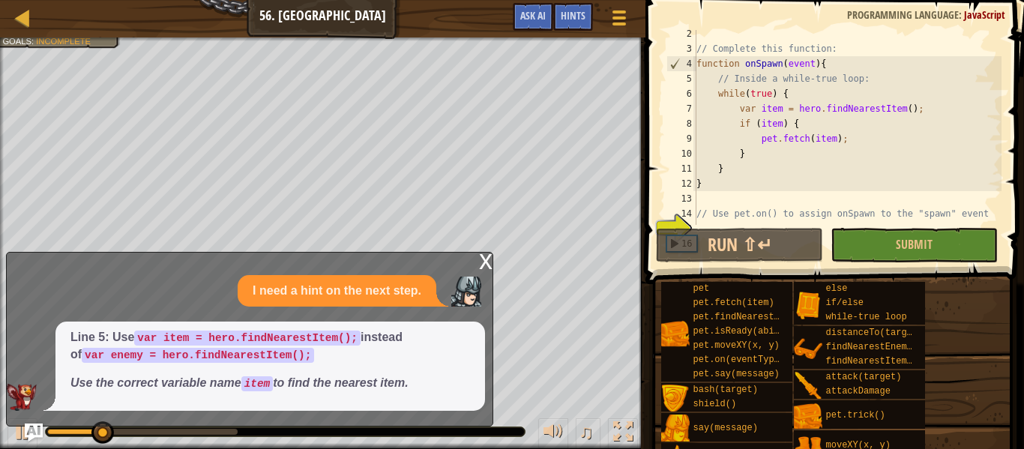
click at [484, 256] on div "x" at bounding box center [485, 260] width 13 height 15
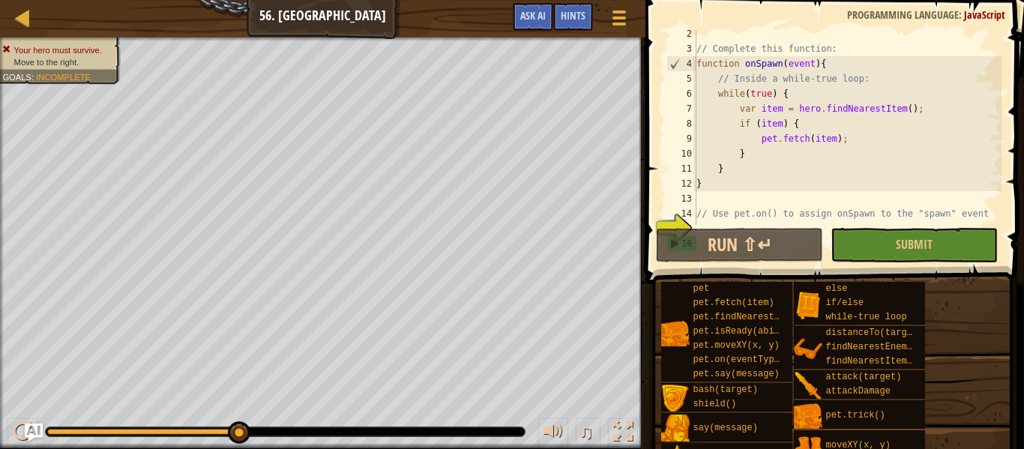
scroll to position [60, 0]
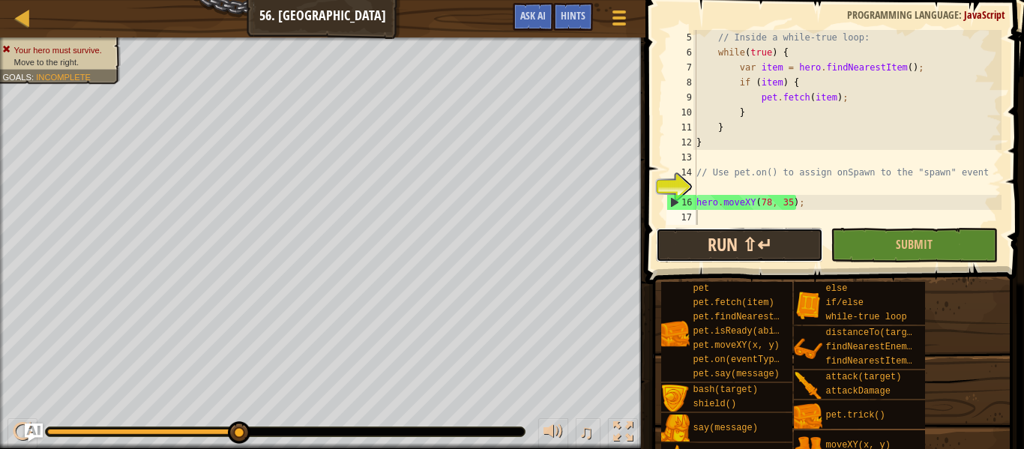
click at [733, 235] on button "Run ⇧↵" at bounding box center [739, 245] width 167 height 34
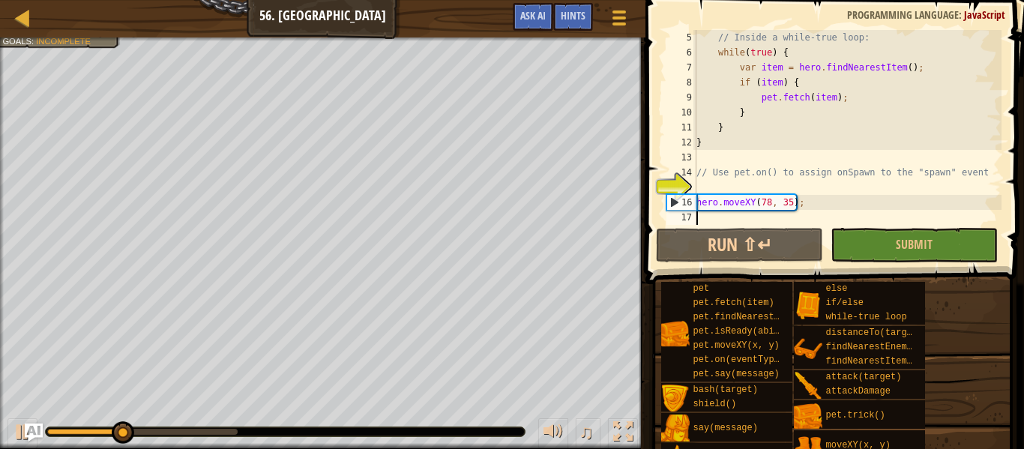
click at [807, 205] on div "// Inside a while-true loop: while ( true ) { var item = hero . findNearestItem…" at bounding box center [848, 142] width 308 height 225
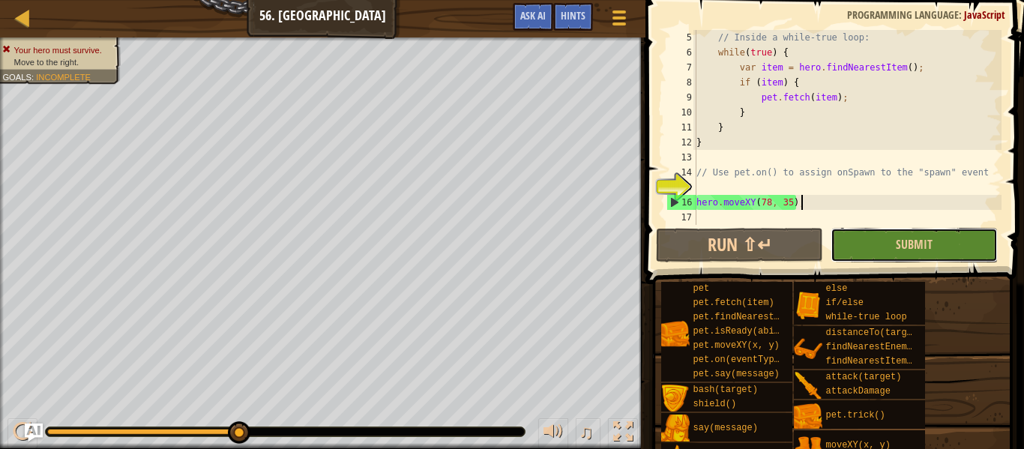
click at [845, 245] on button "Submit" at bounding box center [914, 245] width 167 height 34
click at [832, 97] on div "// Inside a while-true loop: while ( true ) { var item = hero . findNearestItem…" at bounding box center [848, 142] width 308 height 225
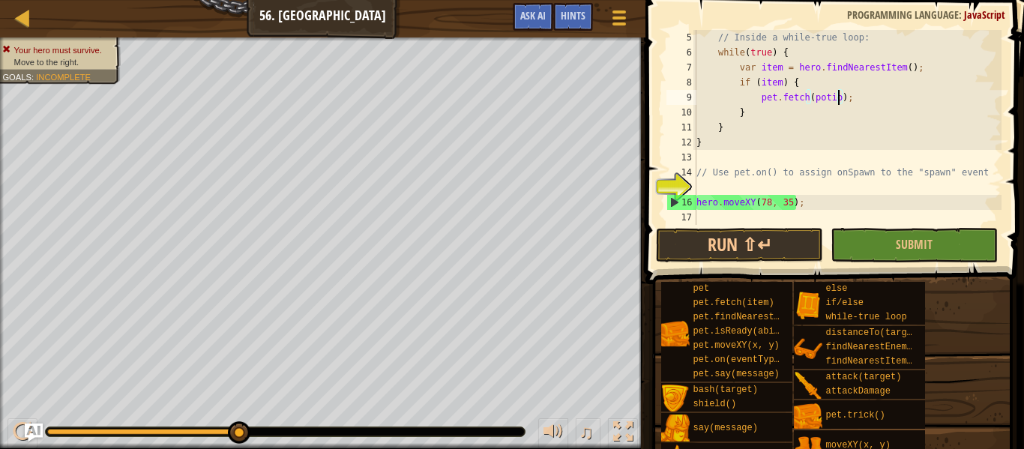
scroll to position [7, 22]
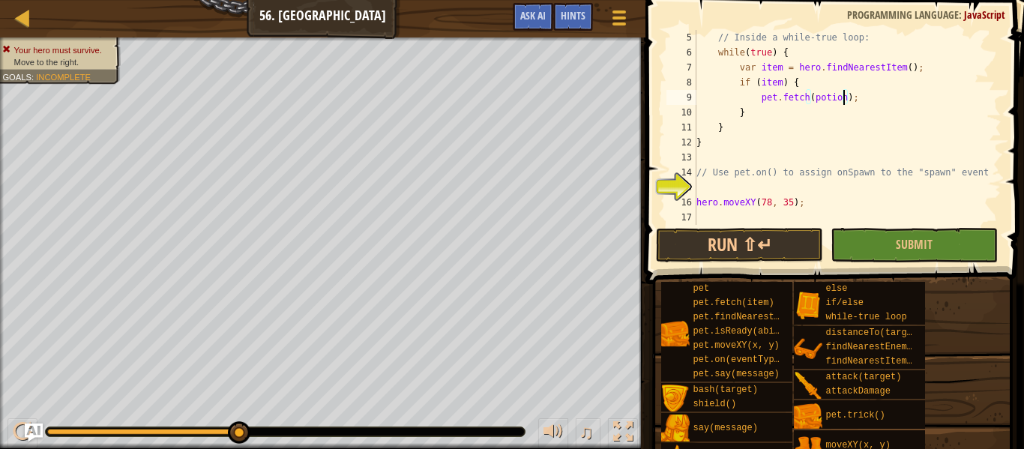
click at [779, 83] on div "// Inside a while-true loop: while ( true ) { var item = hero . findNearestItem…" at bounding box center [848, 142] width 308 height 225
click at [903, 70] on div "// Inside a while-true loop: while ( true ) { var item = hero . findNearestItem…" at bounding box center [848, 142] width 308 height 225
click at [771, 250] on button "Run ⇧↵" at bounding box center [739, 245] width 167 height 34
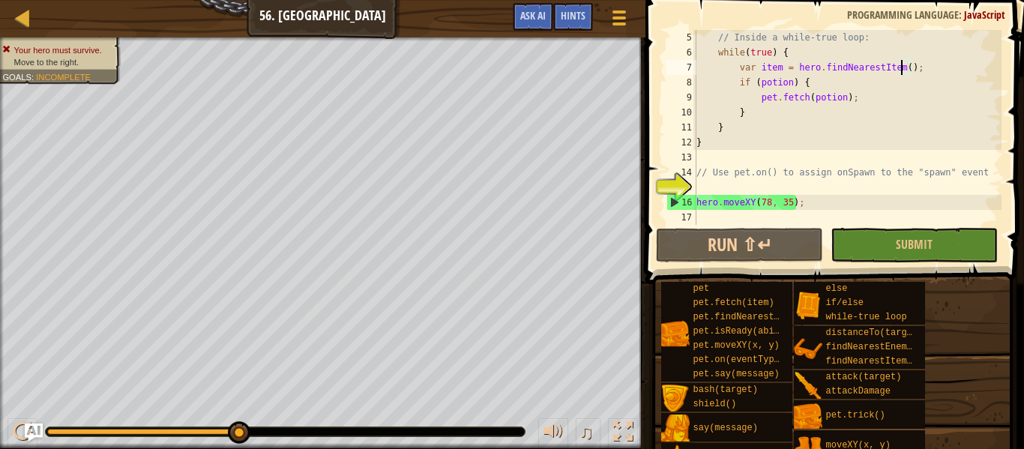
click at [907, 68] on div "// Inside a while-true loop: while ( true ) { var item = hero . findNearestItem…" at bounding box center [848, 142] width 308 height 225
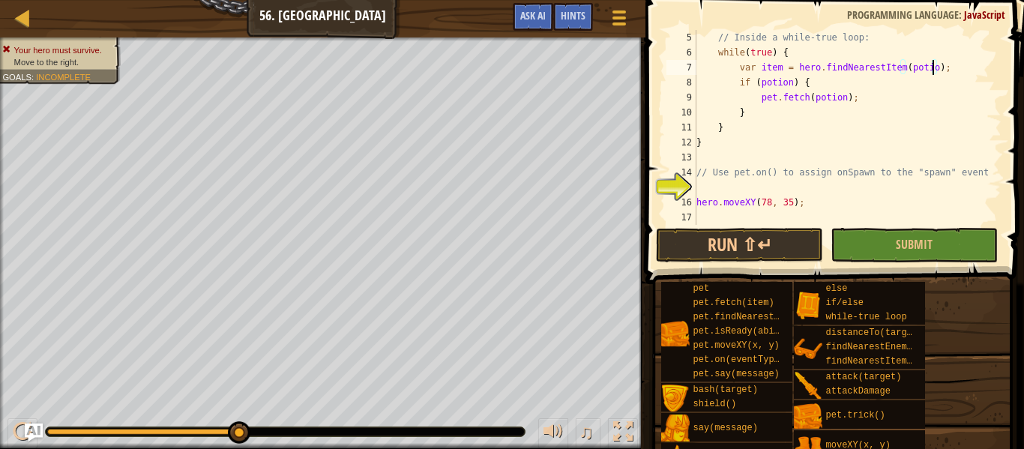
scroll to position [7, 35]
click at [870, 246] on button "Submit" at bounding box center [914, 245] width 167 height 34
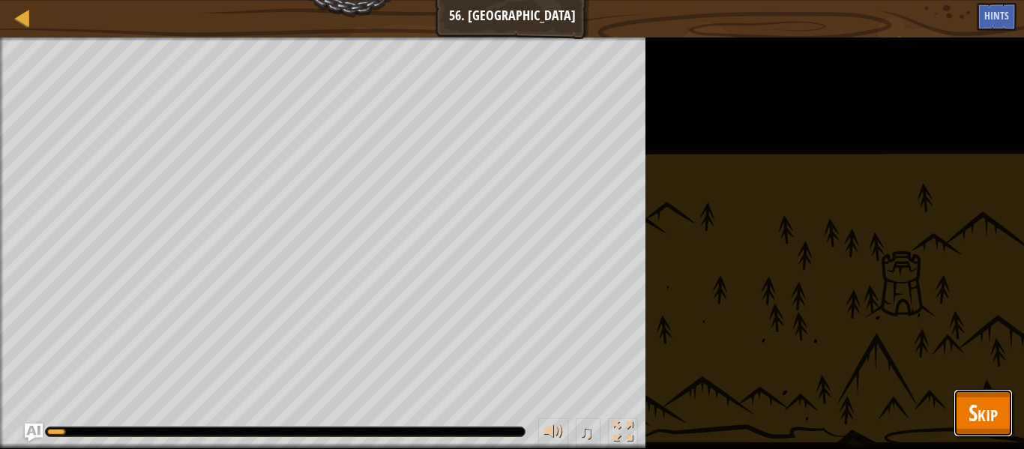
click at [963, 421] on button "Skip" at bounding box center [983, 413] width 59 height 48
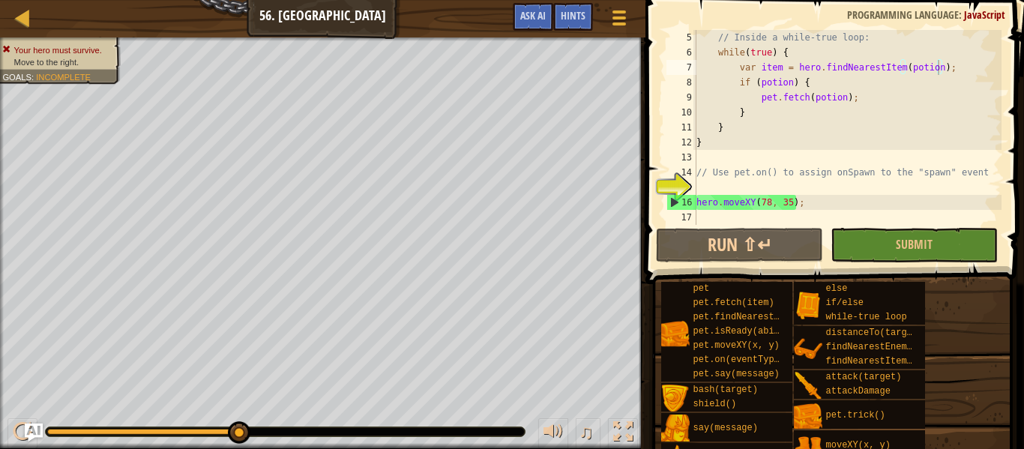
click at [842, 98] on div "// Inside a while-true loop: while ( true ) { var item = hero . findNearestItem…" at bounding box center [848, 142] width 308 height 225
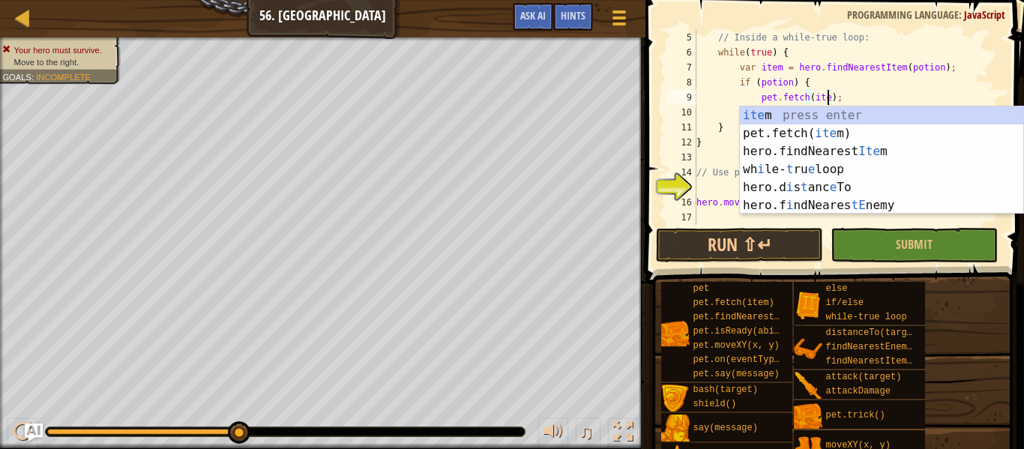
scroll to position [7, 20]
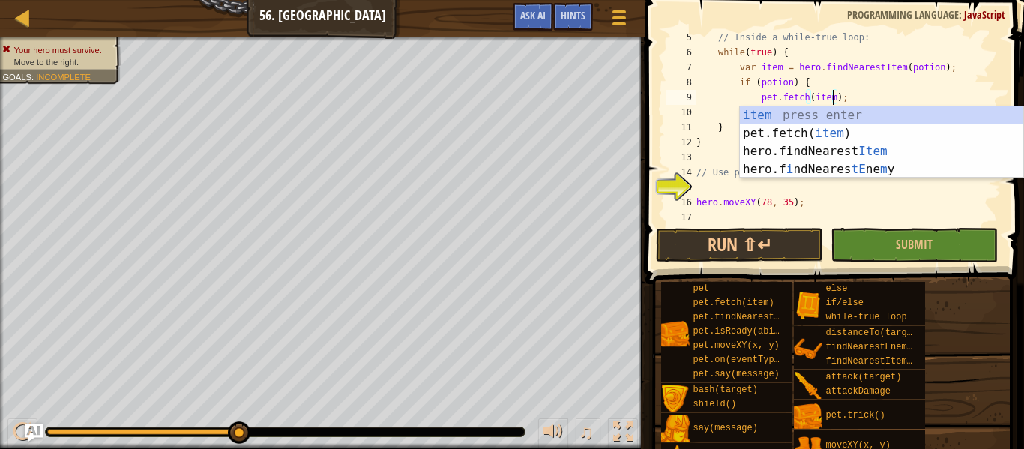
click at [792, 82] on div "// Inside a while-true loop: while ( true ) { var item = hero . findNearestItem…" at bounding box center [848, 142] width 308 height 225
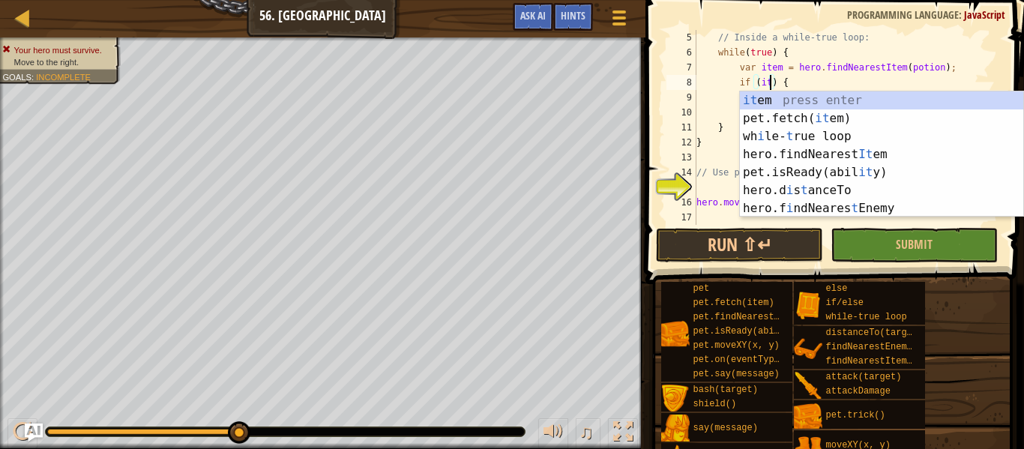
scroll to position [7, 13]
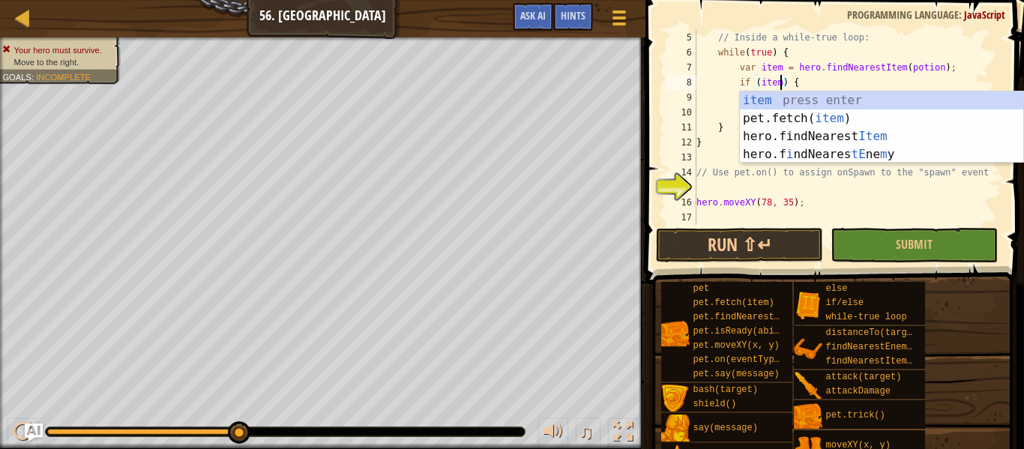
click at [939, 71] on div "// Inside a while-true loop: while ( true ) { var item = hero . findNearestItem…" at bounding box center [848, 142] width 308 height 225
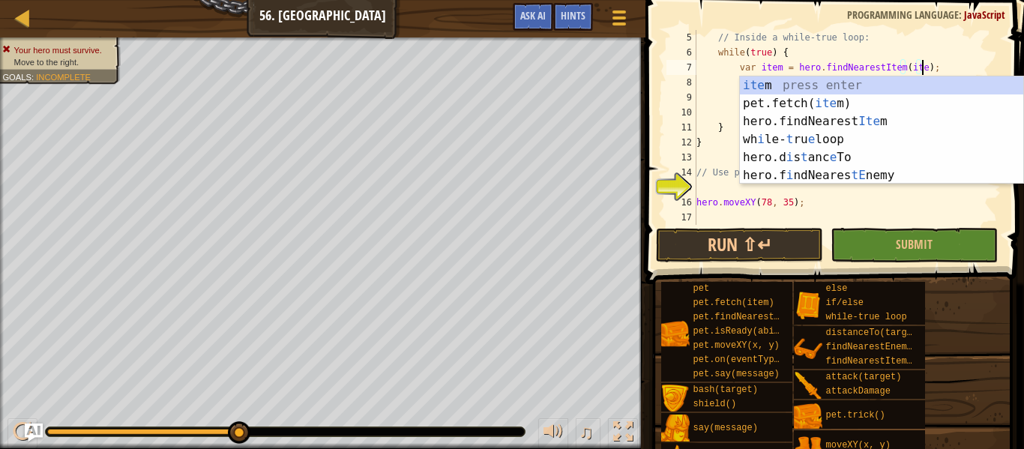
scroll to position [7, 34]
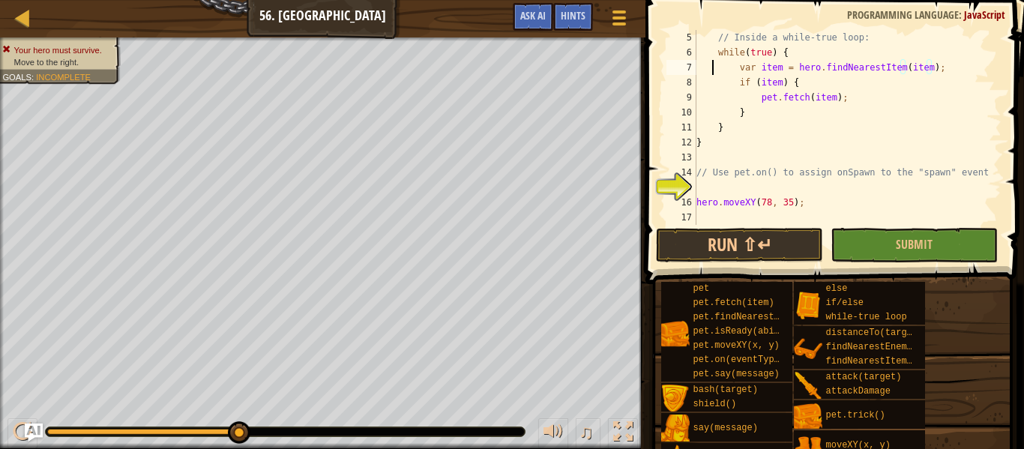
click at [715, 67] on div "// Inside a while-true loop: while ( true ) { var item = hero . findNearestItem…" at bounding box center [848, 142] width 308 height 225
type textarea "var item = hero.findNearestItem(item);"
click at [724, 245] on button "Run ⇧↵" at bounding box center [739, 245] width 167 height 34
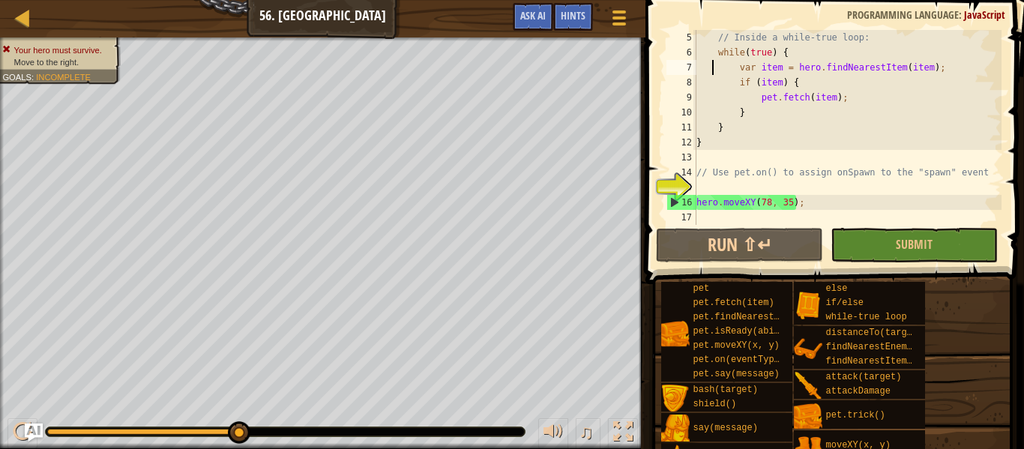
scroll to position [60, 0]
click at [813, 181] on div "// Inside a while-true loop: while ( true ) { var item = hero . findNearestItem…" at bounding box center [848, 142] width 308 height 225
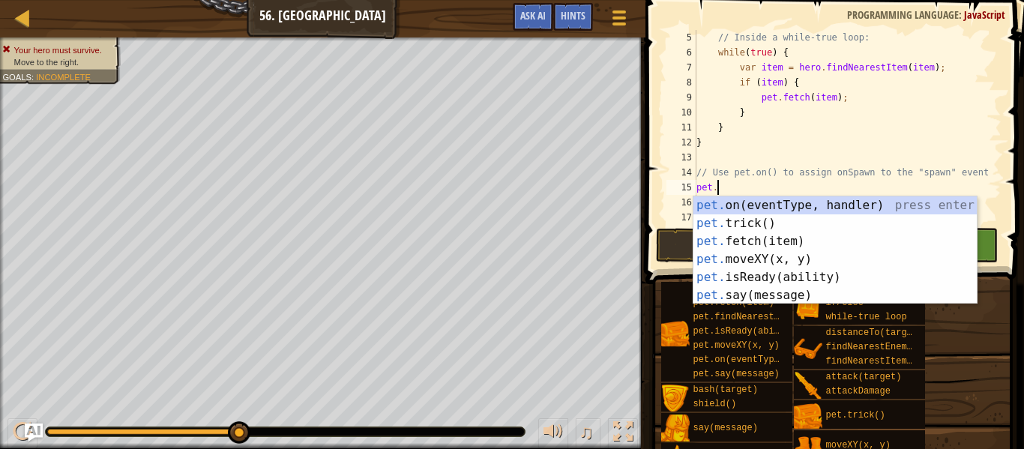
scroll to position [7, 3]
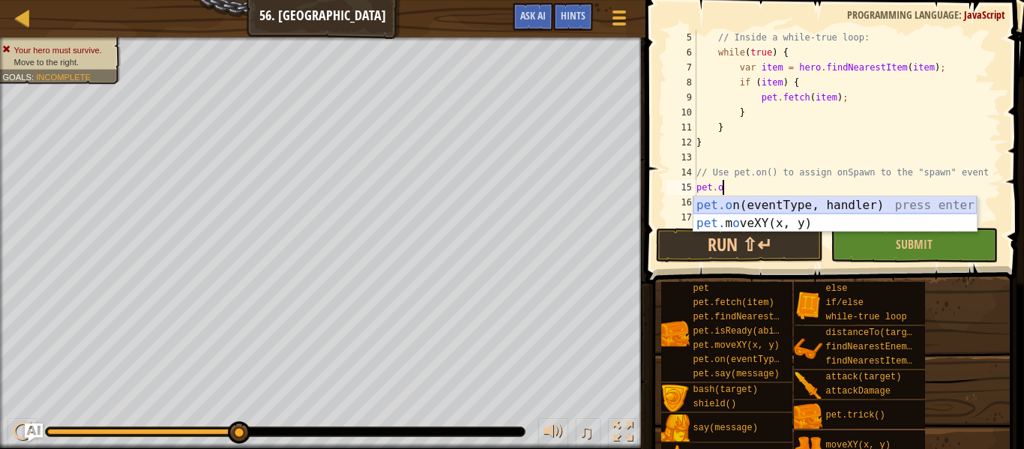
click at [830, 205] on div "pet.o n(eventType, handler) press enter pet. m o veXY(x, y) press enter" at bounding box center [835, 232] width 283 height 72
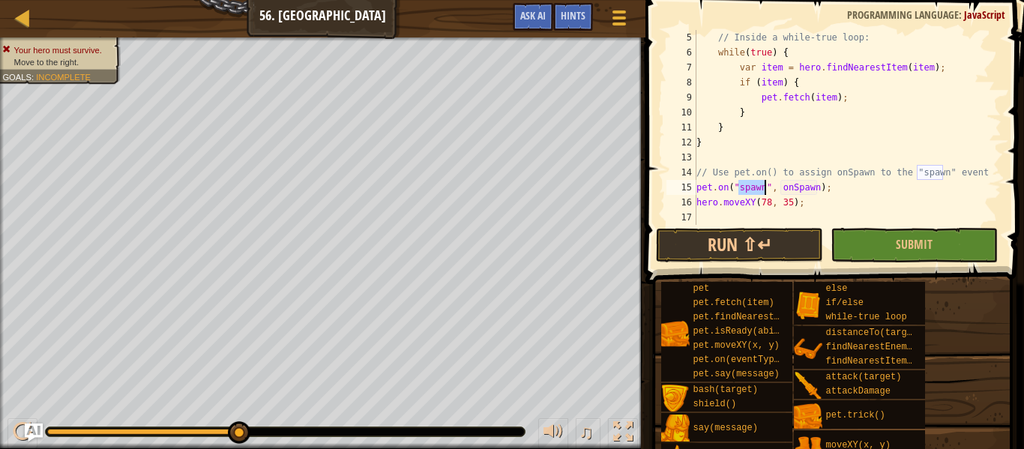
scroll to position [60, 0]
drag, startPoint x: 734, startPoint y: 188, endPoint x: 769, endPoint y: 190, distance: 34.5
click at [769, 190] on div "// Inside a while-true loop: while ( true ) { var item = hero . findNearestItem…" at bounding box center [848, 142] width 308 height 225
click at [769, 190] on div "// Inside a while-true loop: while ( true ) { var item = hero . findNearestItem…" at bounding box center [848, 127] width 308 height 195
click at [790, 191] on div "// Inside a while-true loop: while ( true ) { var item = hero . findNearestItem…" at bounding box center [848, 142] width 308 height 225
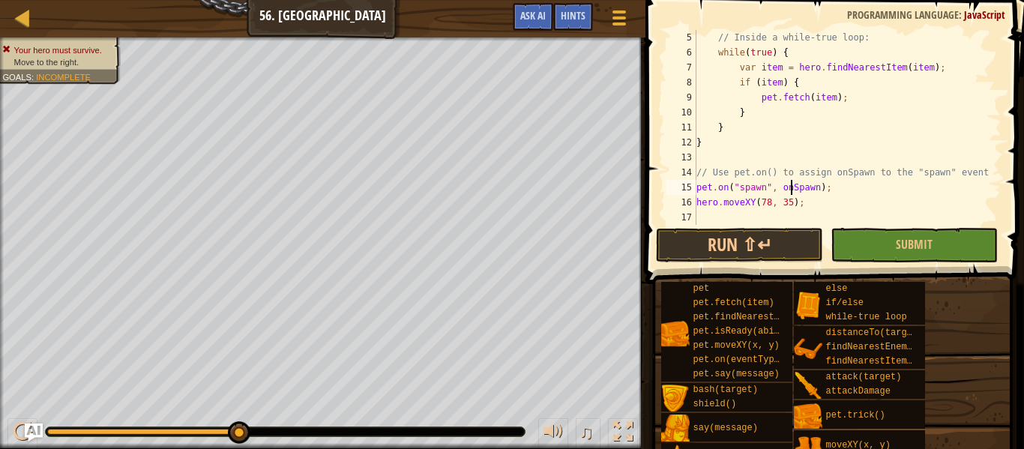
click at [790, 191] on div "// Inside a while-true loop: while ( true ) { var item = hero . findNearestItem…" at bounding box center [848, 142] width 308 height 225
click at [790, 191] on div "// Inside a while-true loop: while ( true ) { var item = hero . findNearestItem…" at bounding box center [848, 127] width 308 height 195
click at [864, 249] on button "Submit" at bounding box center [914, 245] width 167 height 34
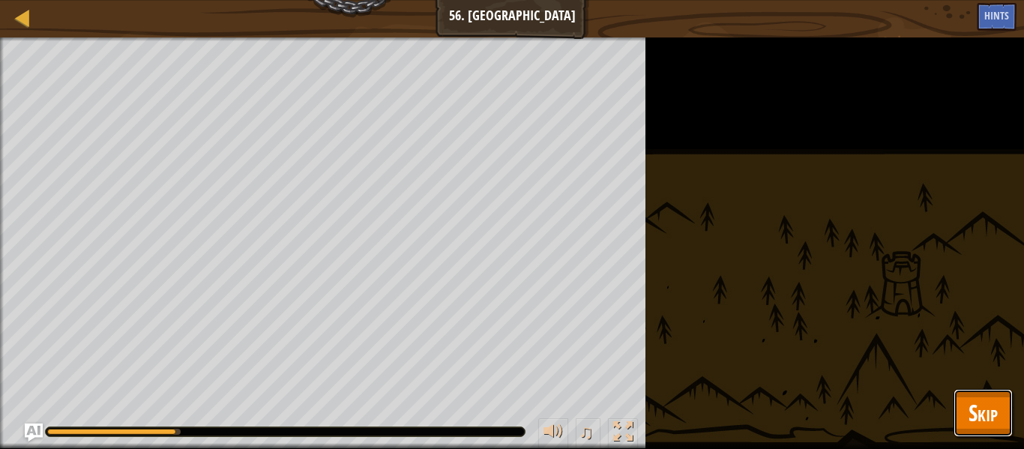
click at [961, 415] on button "Skip" at bounding box center [983, 413] width 59 height 48
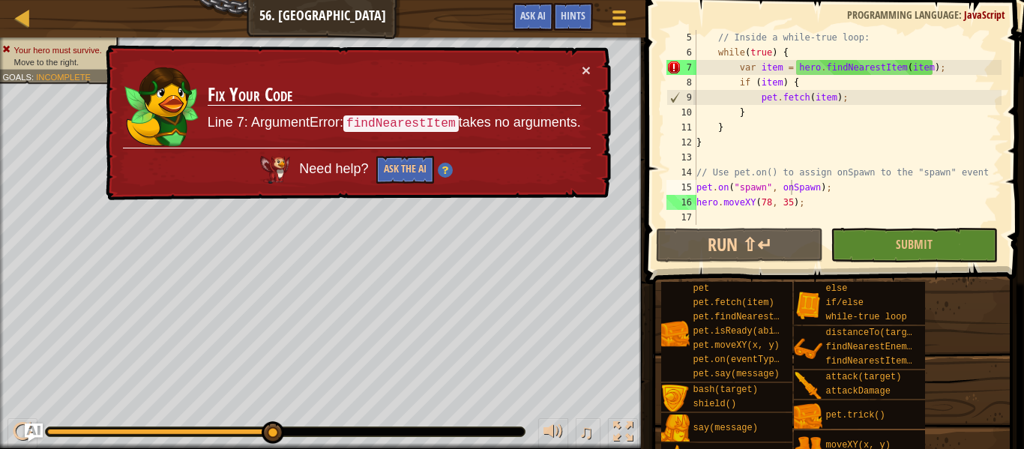
click at [916, 59] on div "// Inside a while-true loop: while ( true ) { var item = hero . findNearestItem…" at bounding box center [848, 142] width 308 height 225
click at [915, 70] on div "// Inside a while-true loop: while ( true ) { var item = hero . findNearestItem…" at bounding box center [848, 142] width 308 height 225
type textarea "var item = hero.findNearestItem(item);"
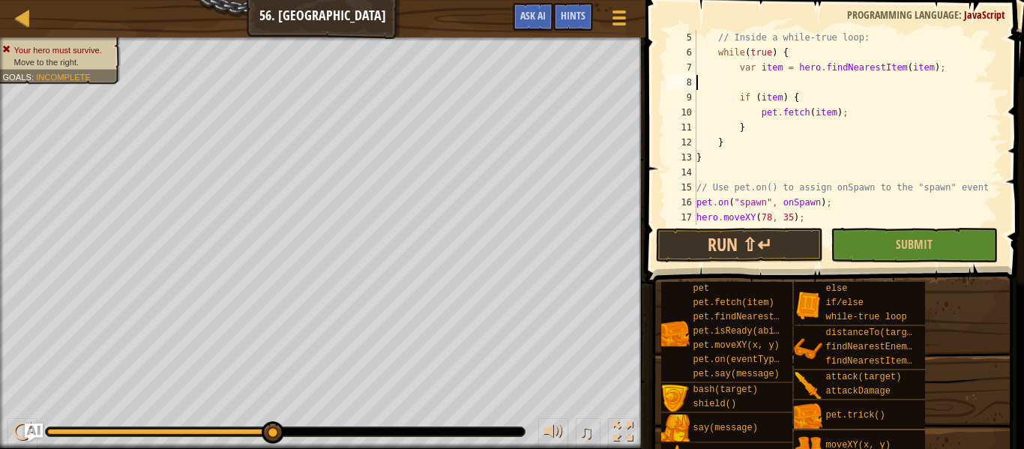
scroll to position [7, 0]
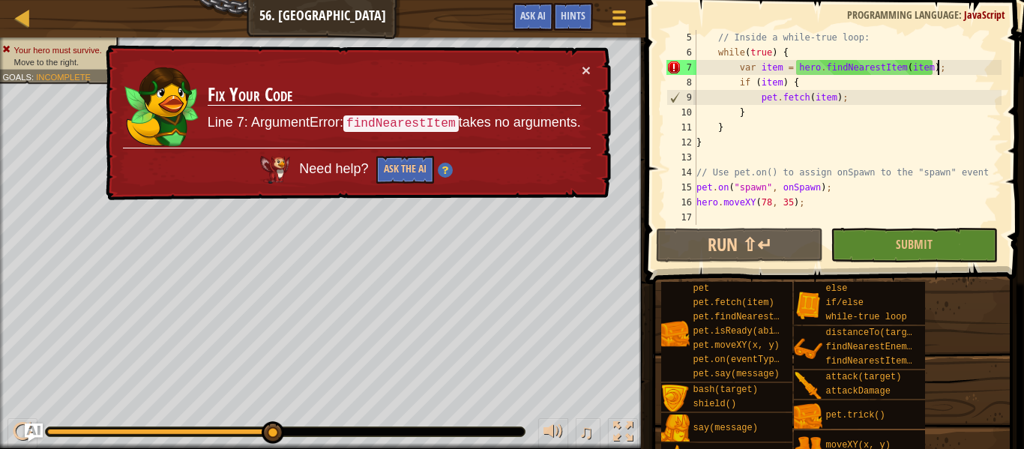
click at [907, 64] on div "// Inside a while-true loop: while ( true ) { var item = hero . findNearestItem…" at bounding box center [848, 142] width 308 height 225
type textarea "var item = hero.findNearestItem();"
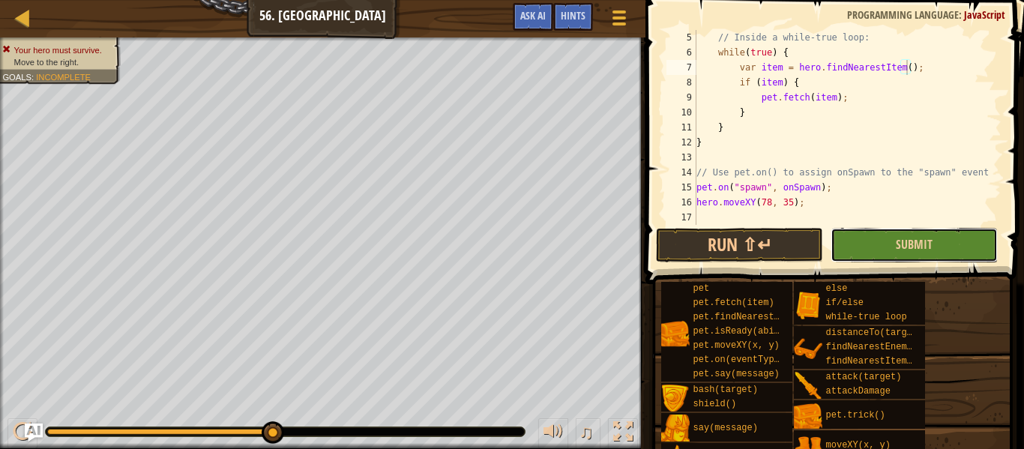
click at [911, 253] on button "Submit" at bounding box center [914, 245] width 167 height 34
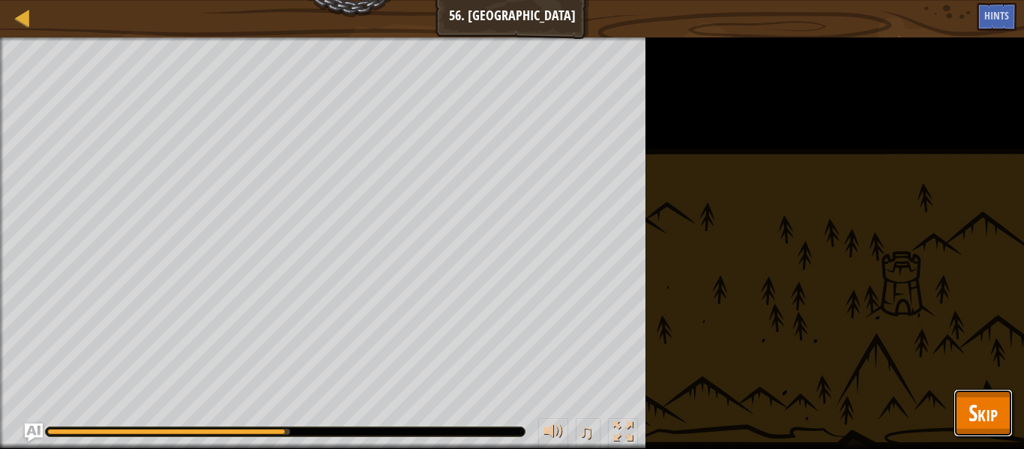
click at [981, 420] on span "Skip" at bounding box center [983, 412] width 29 height 31
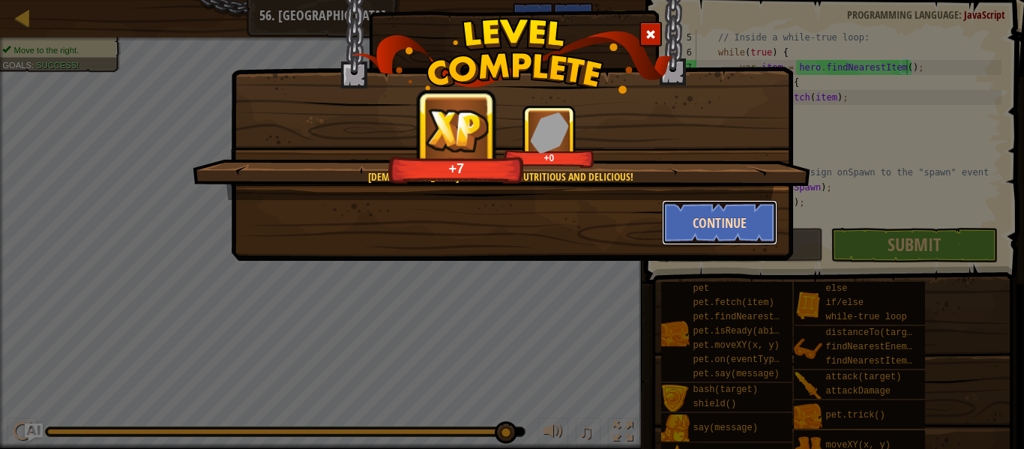
click at [730, 230] on button "Continue" at bounding box center [720, 222] width 116 height 45
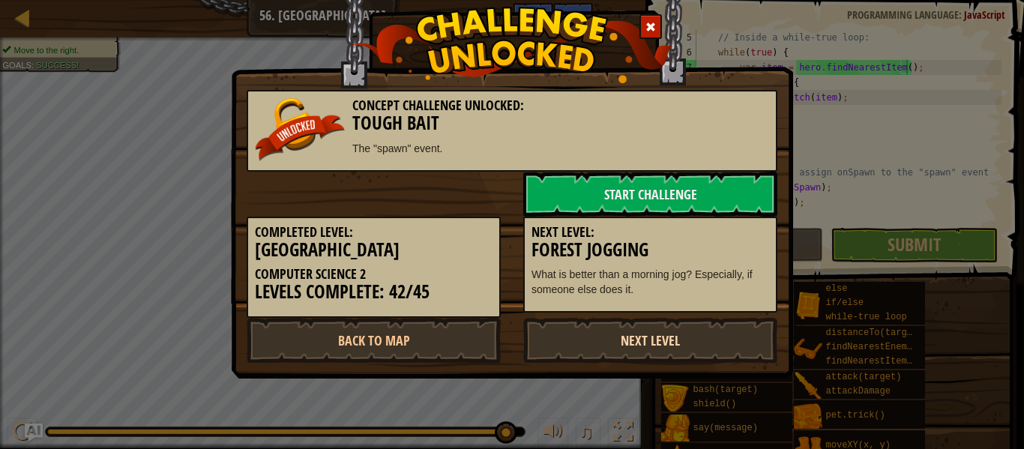
click at [583, 336] on link "Next Level" at bounding box center [650, 340] width 254 height 45
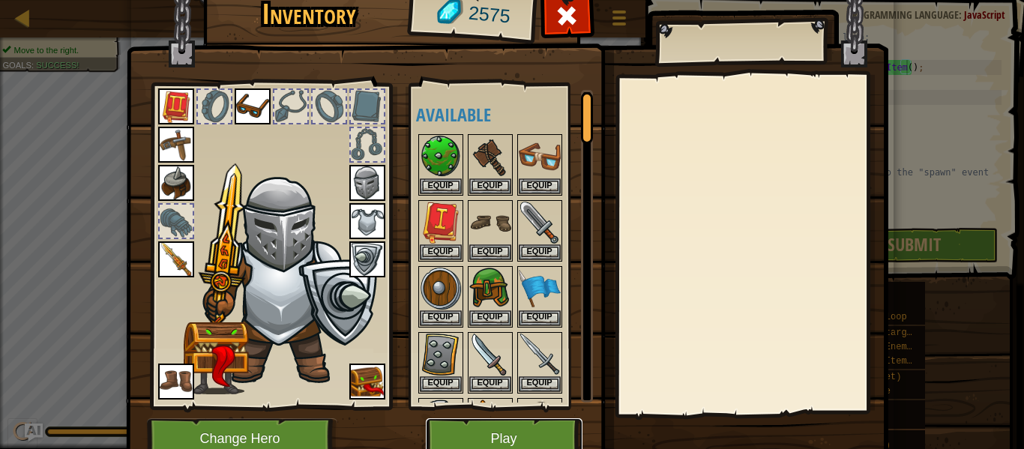
click at [475, 429] on button "Play" at bounding box center [504, 438] width 157 height 41
